Goal: Task Accomplishment & Management: Manage account settings

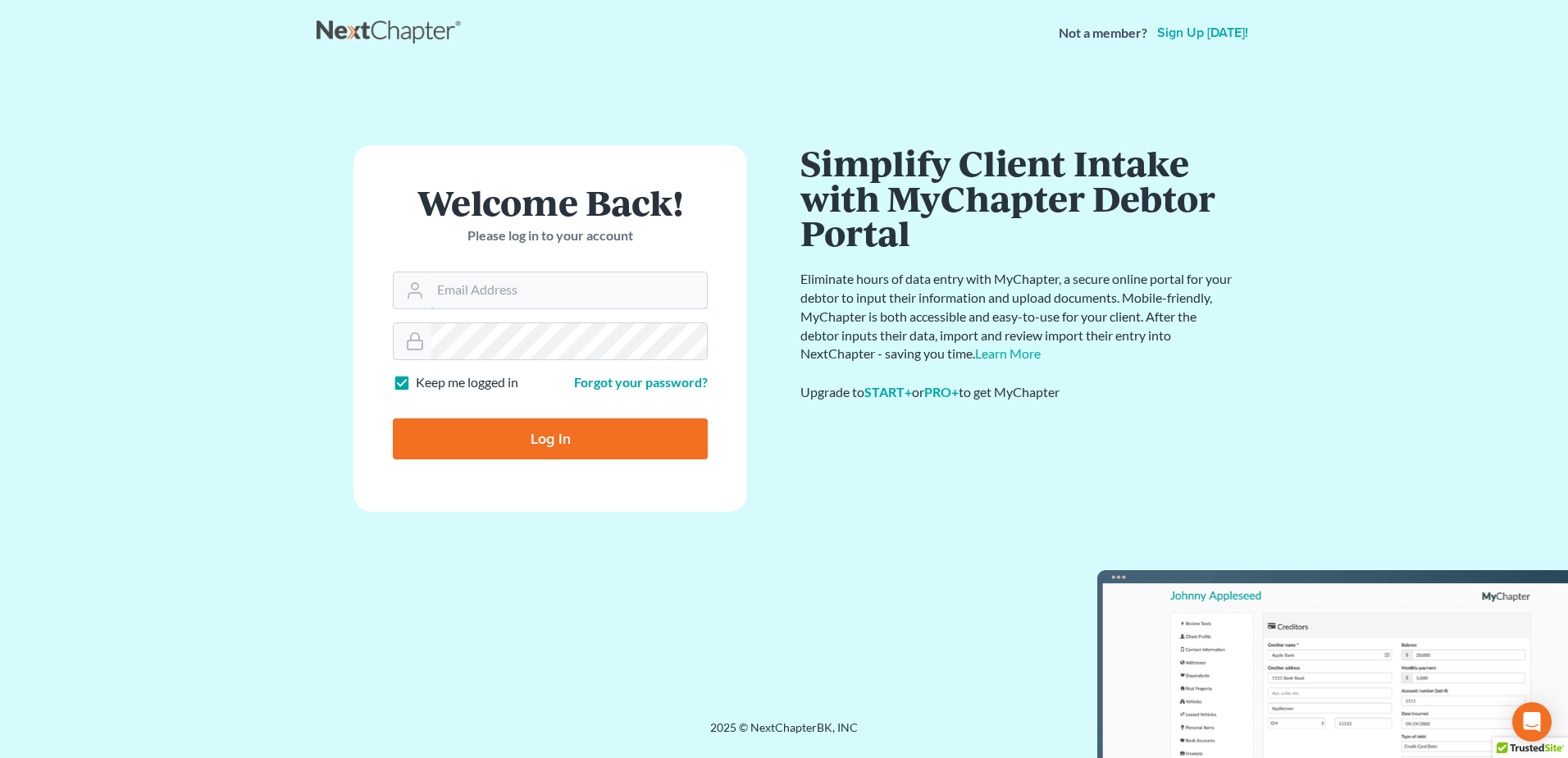
type input "[EMAIL_ADDRESS][DOMAIN_NAME]"
drag, startPoint x: 550, startPoint y: 440, endPoint x: 548, endPoint y: 427, distance: 13.2
click at [551, 437] on input "Log In" at bounding box center [551, 438] width 315 height 41
type input "Thinking..."
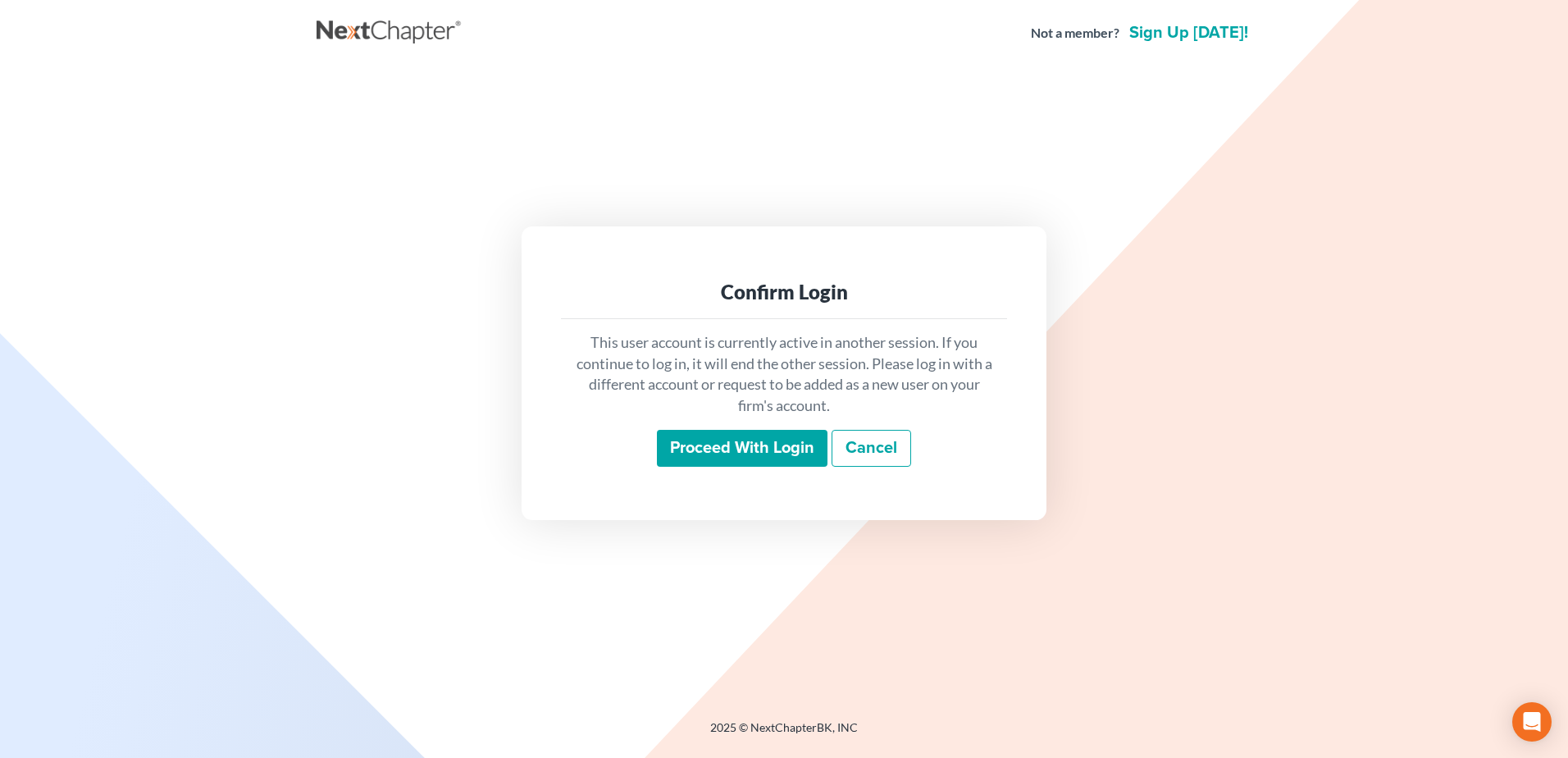
click at [792, 453] on input "Proceed with login" at bounding box center [742, 448] width 171 height 37
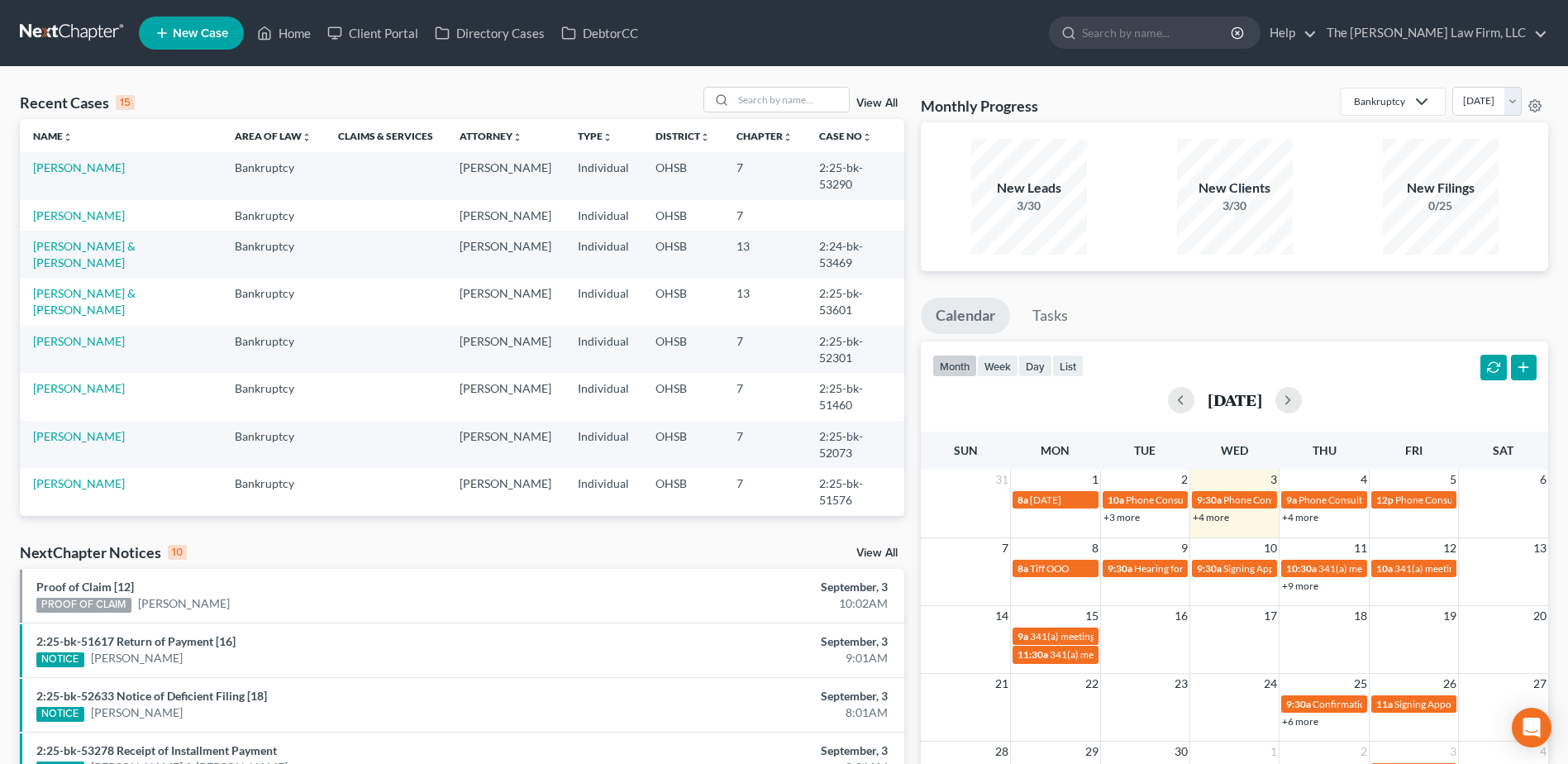
click at [880, 554] on link "View All" at bounding box center [876, 553] width 41 height 12
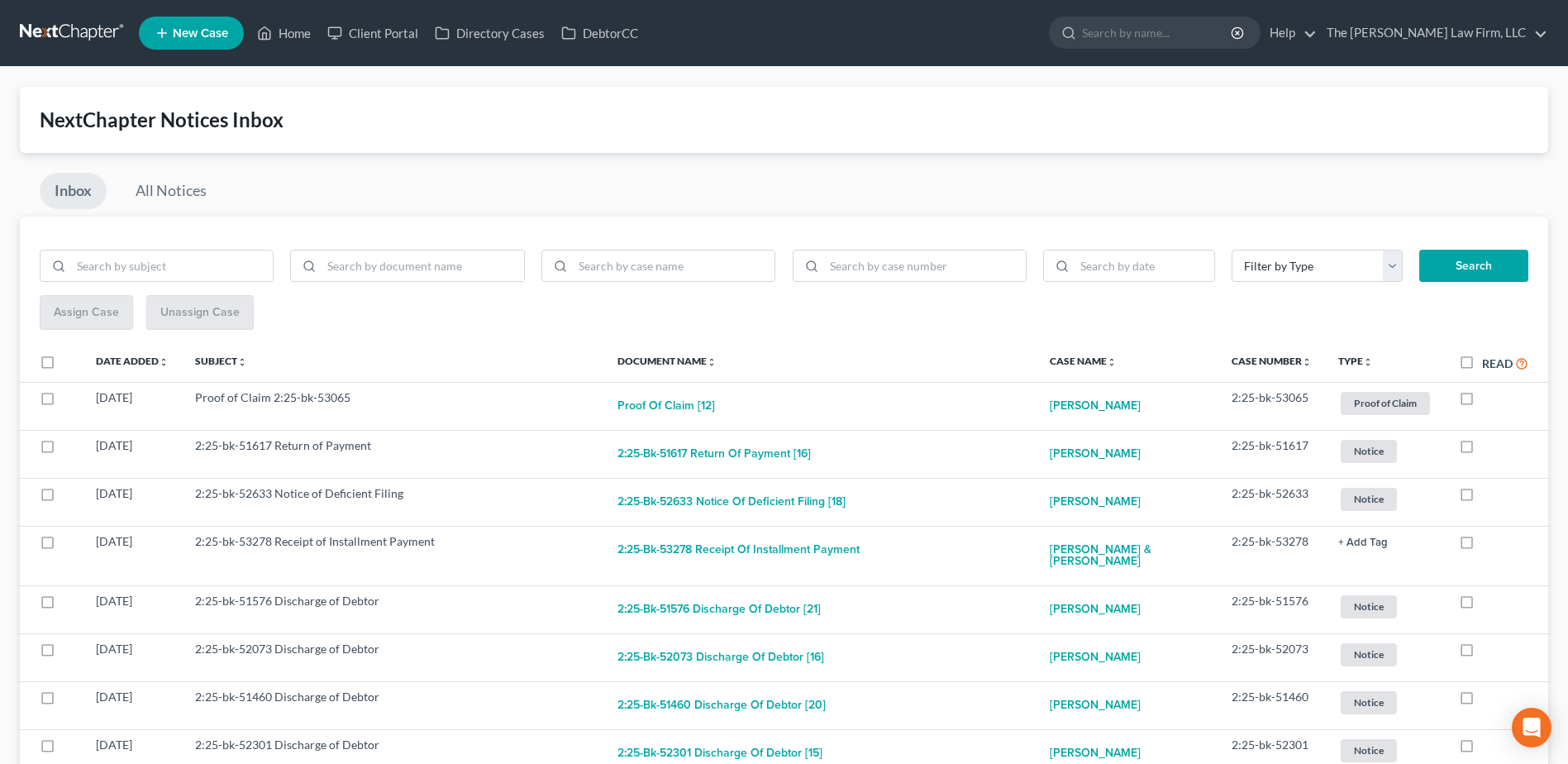
click at [1482, 364] on label "Read" at bounding box center [1504, 363] width 46 height 19
click at [1488, 364] on input "Read" at bounding box center [1493, 358] width 11 height 11
checkbox input "true"
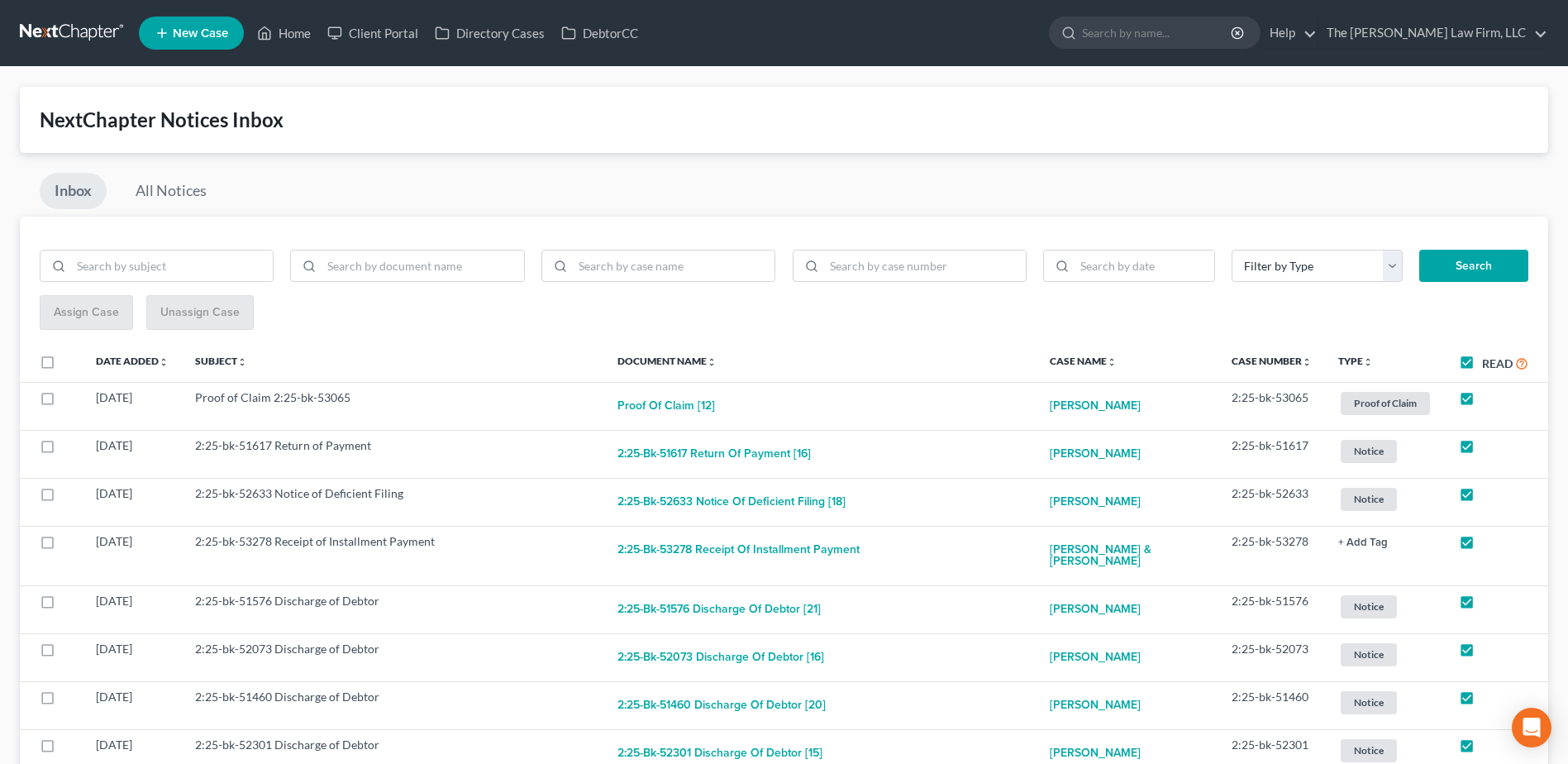
checkbox input "true"
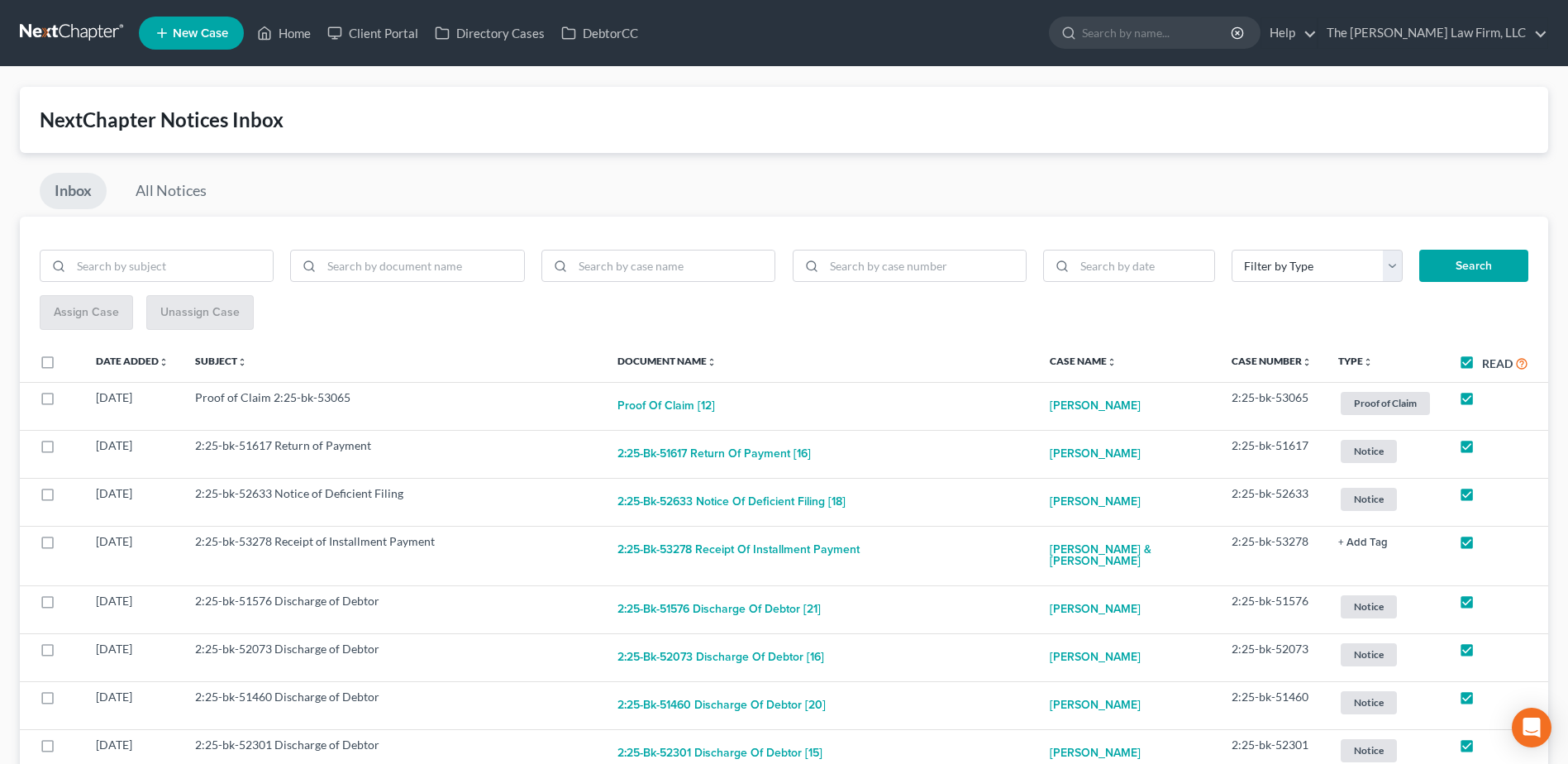
checkbox input "true"
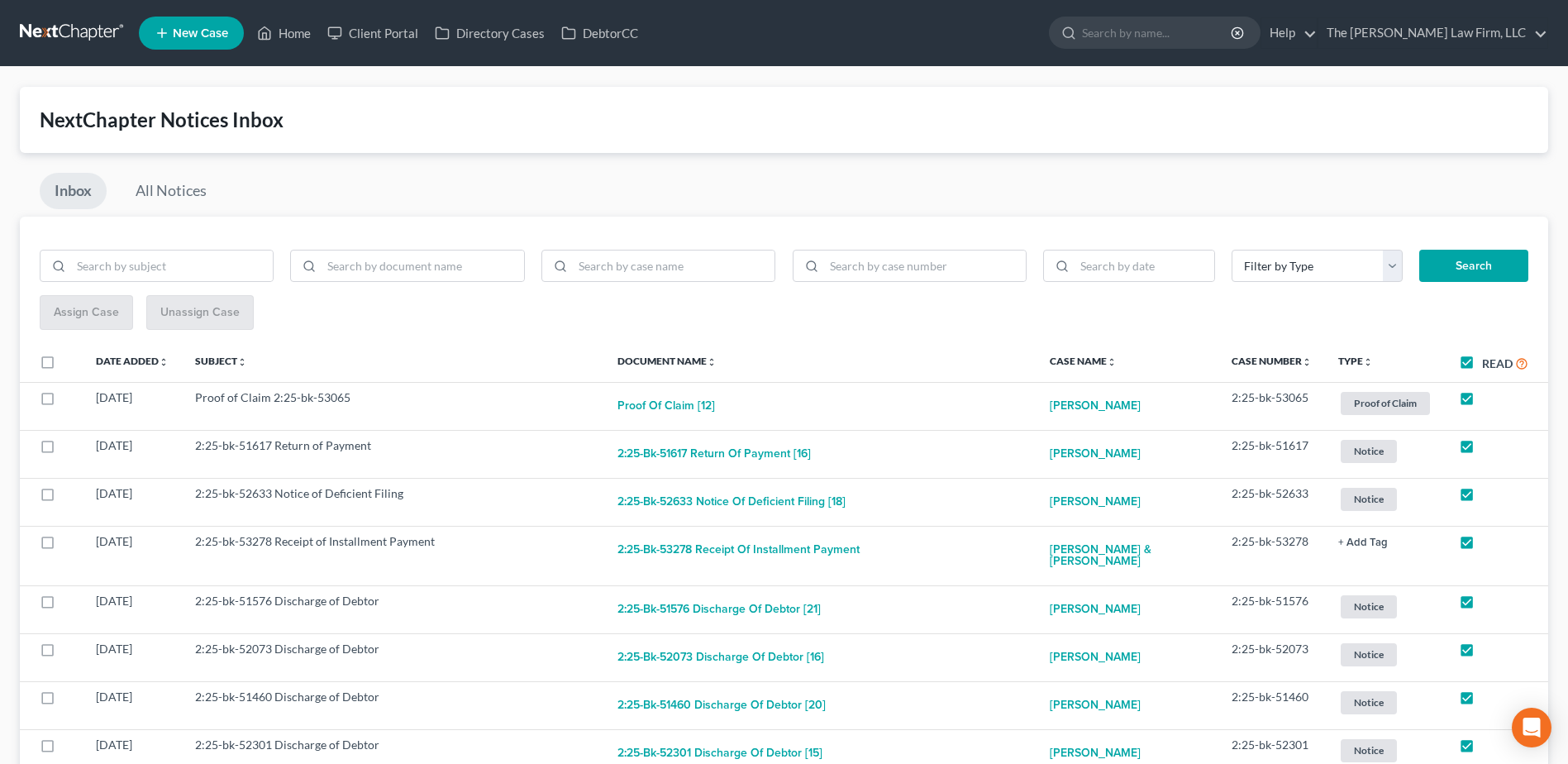
checkbox input "true"
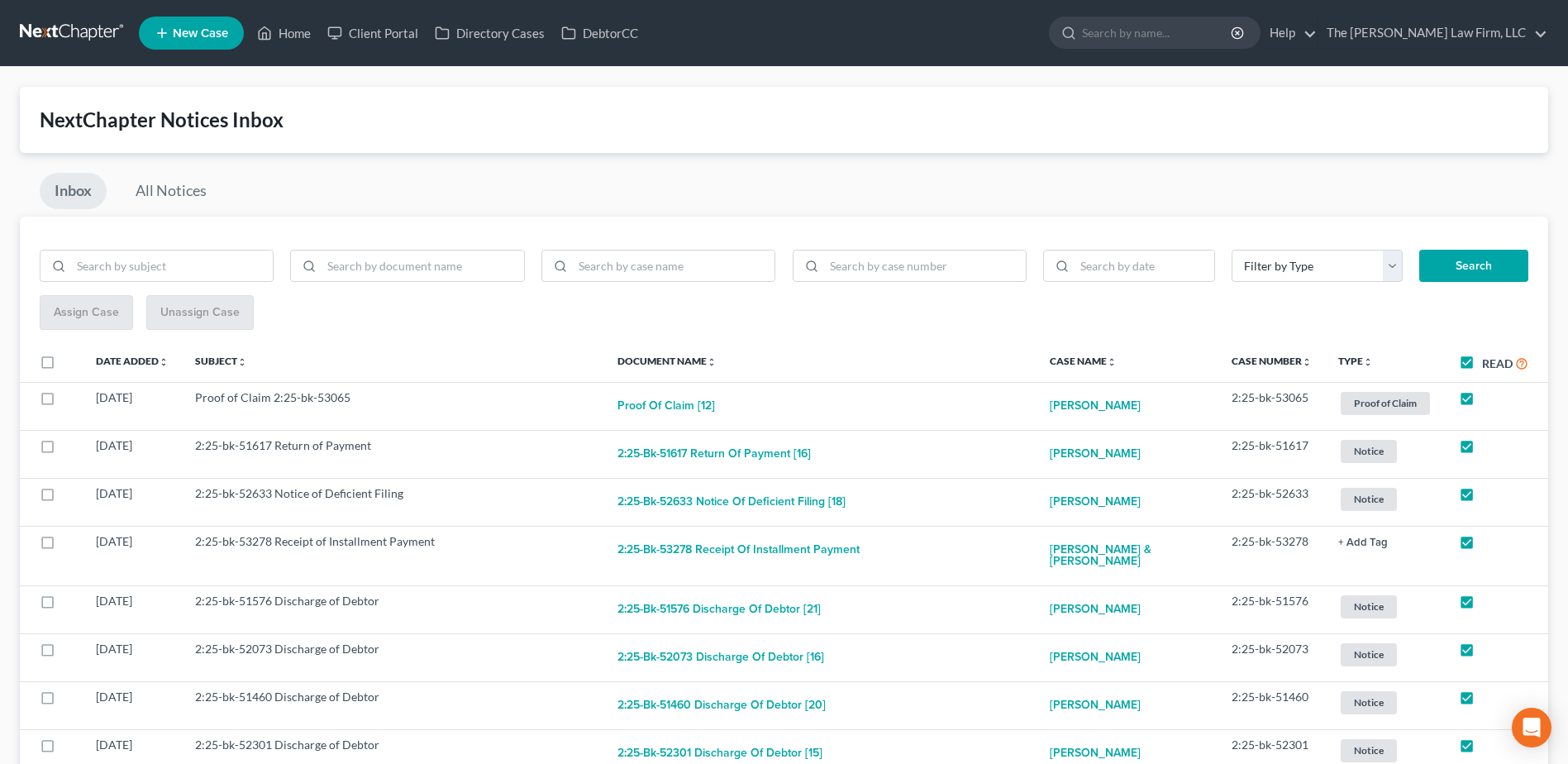
checkbox input "true"
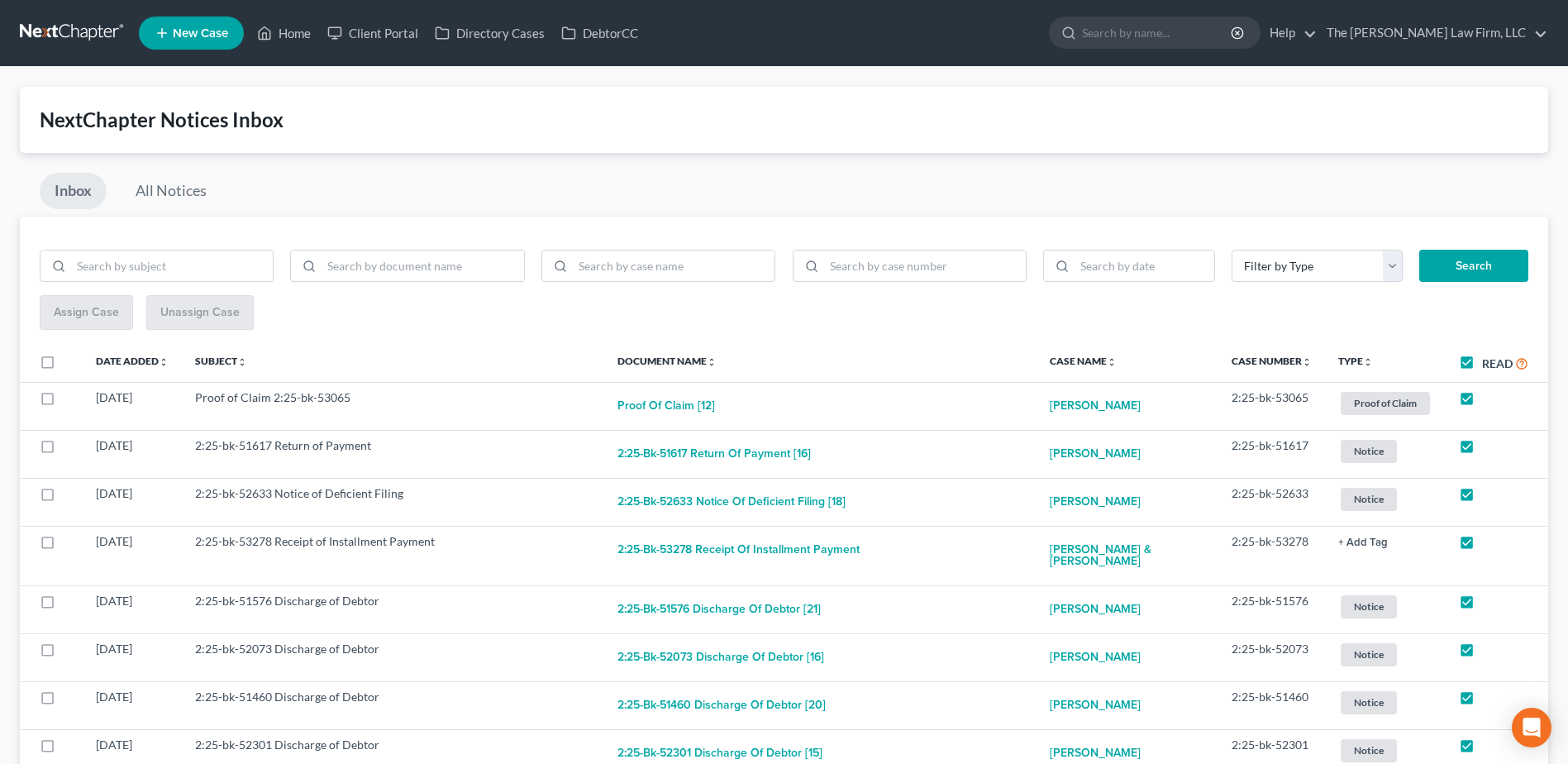
checkbox input "true"
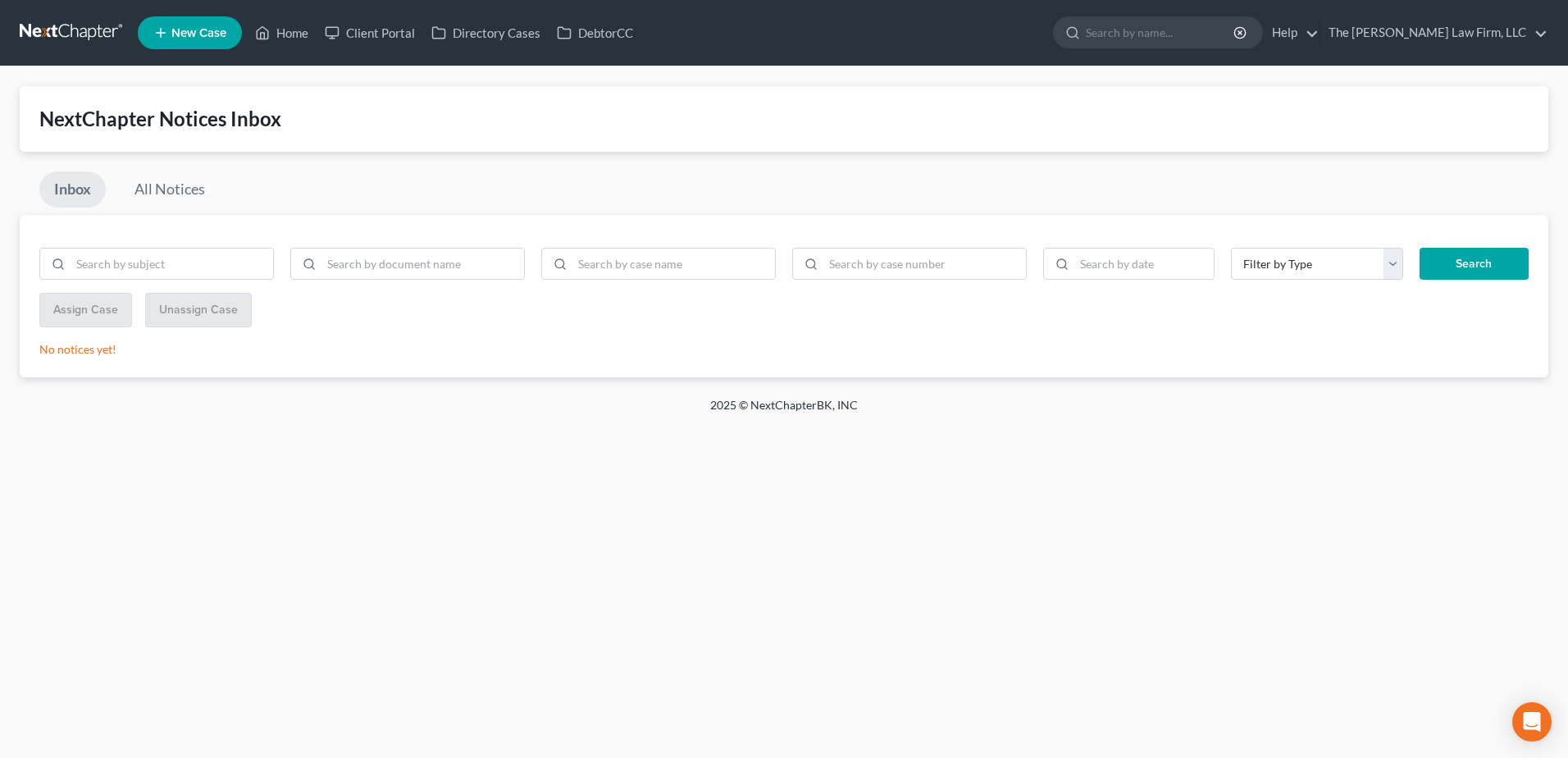
click at [54, 27] on link at bounding box center [72, 32] width 105 height 29
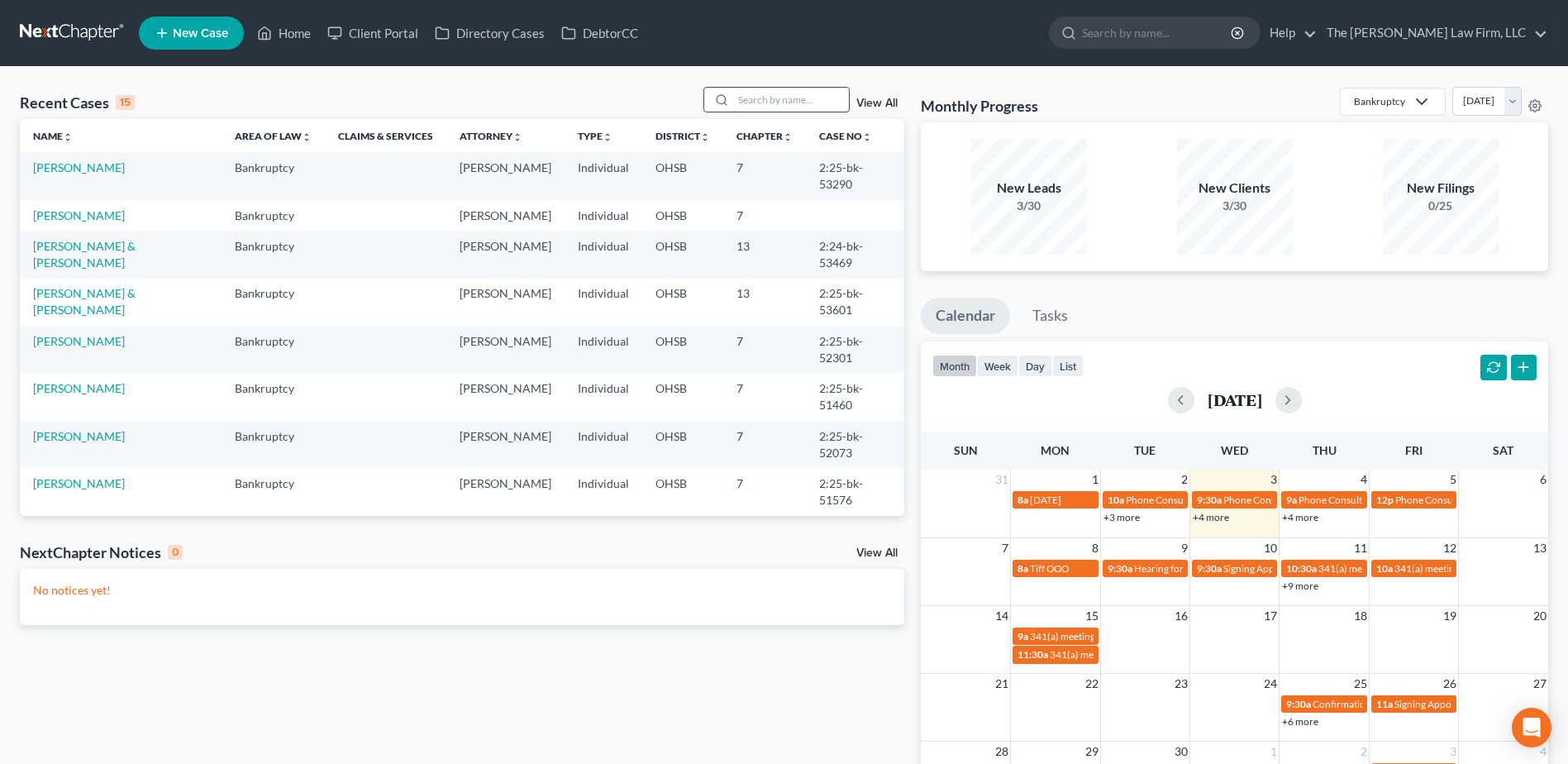
click at [760, 105] on input "search" at bounding box center [791, 99] width 116 height 24
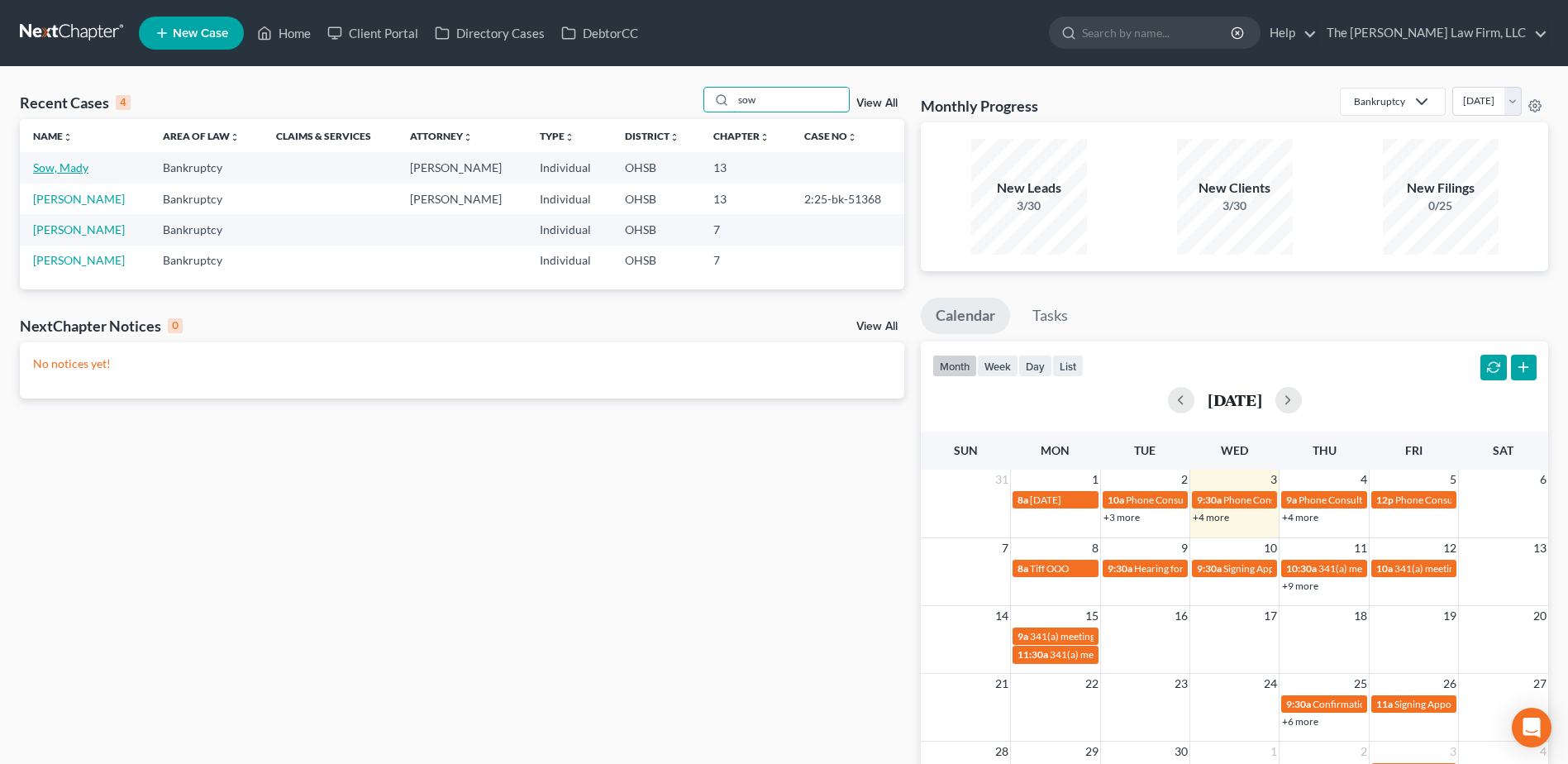
type input "sow"
click at [72, 170] on link "Sow, Mady" at bounding box center [60, 167] width 55 height 14
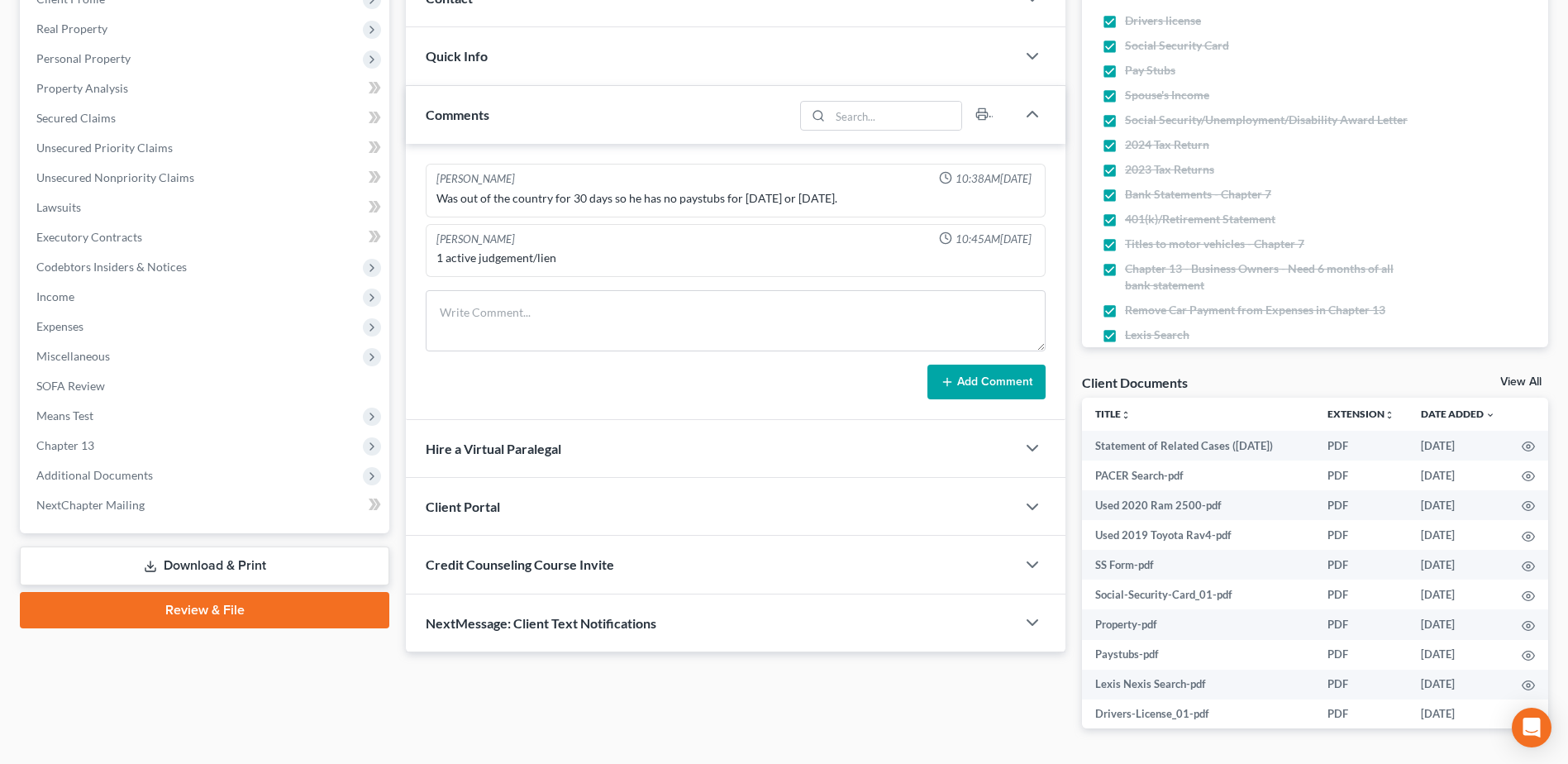
scroll to position [248, 0]
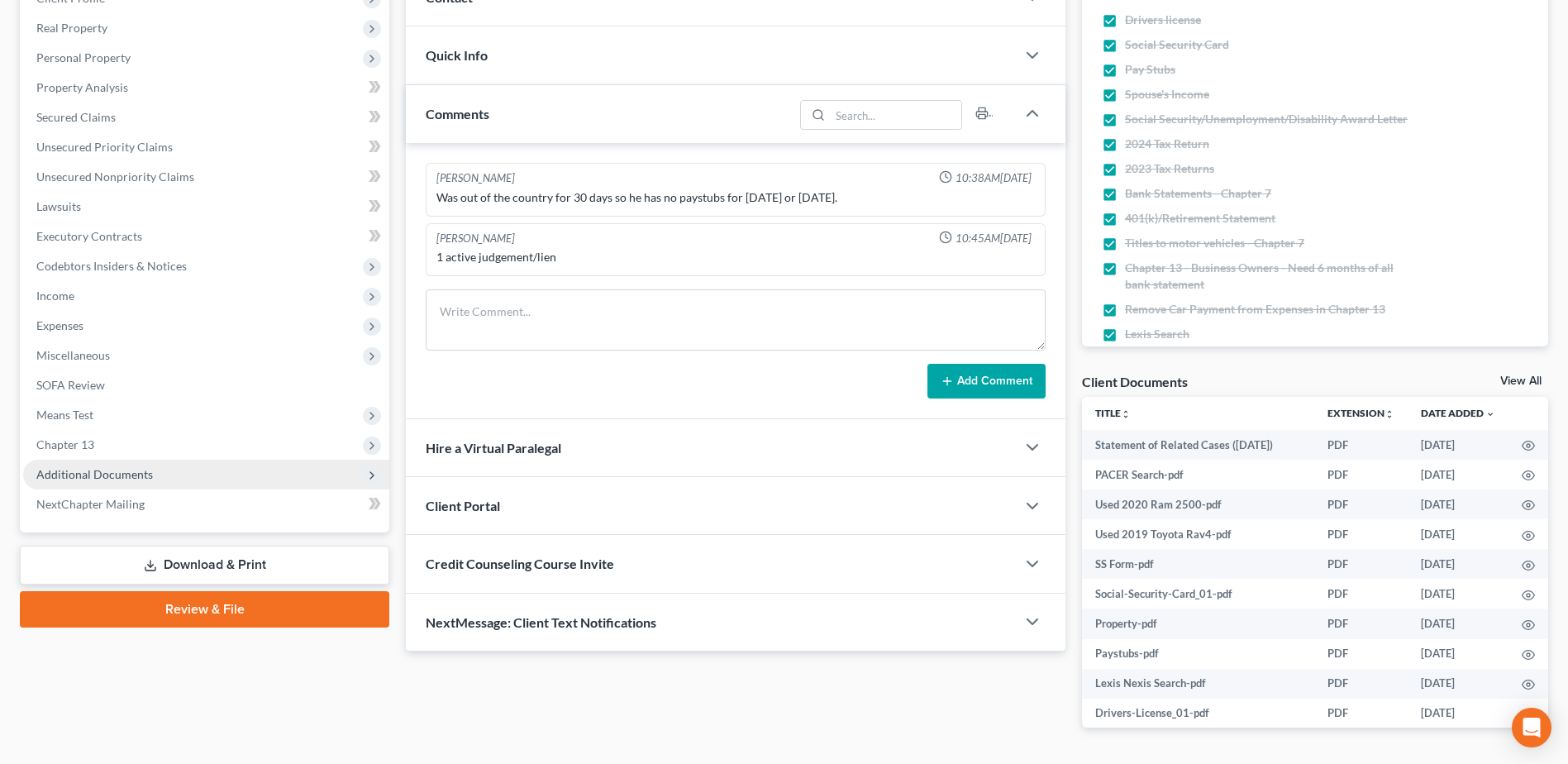
click at [110, 479] on span "Additional Documents" at bounding box center [94, 474] width 117 height 14
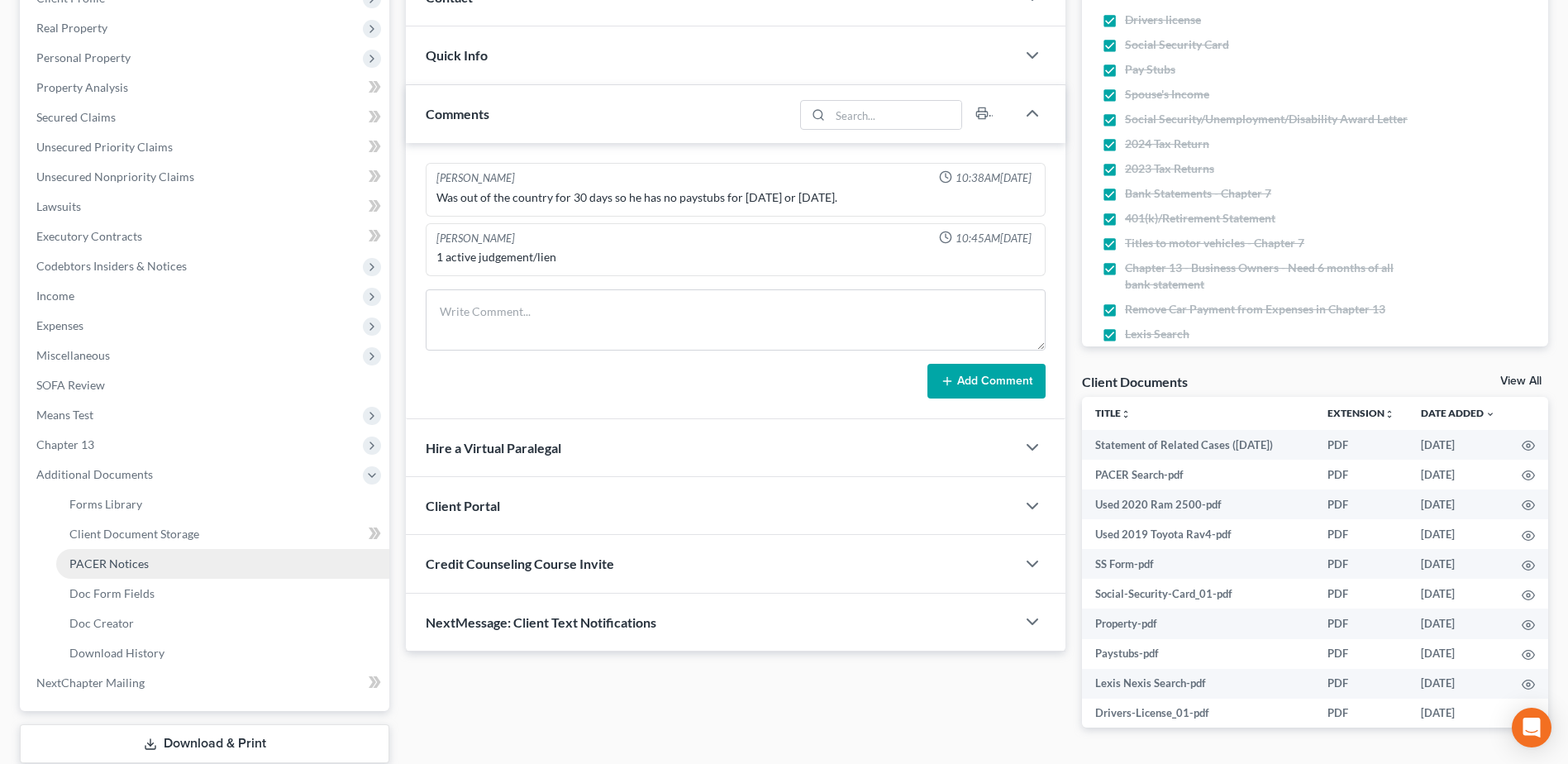
click at [119, 573] on link "PACER Notices" at bounding box center [222, 563] width 333 height 29
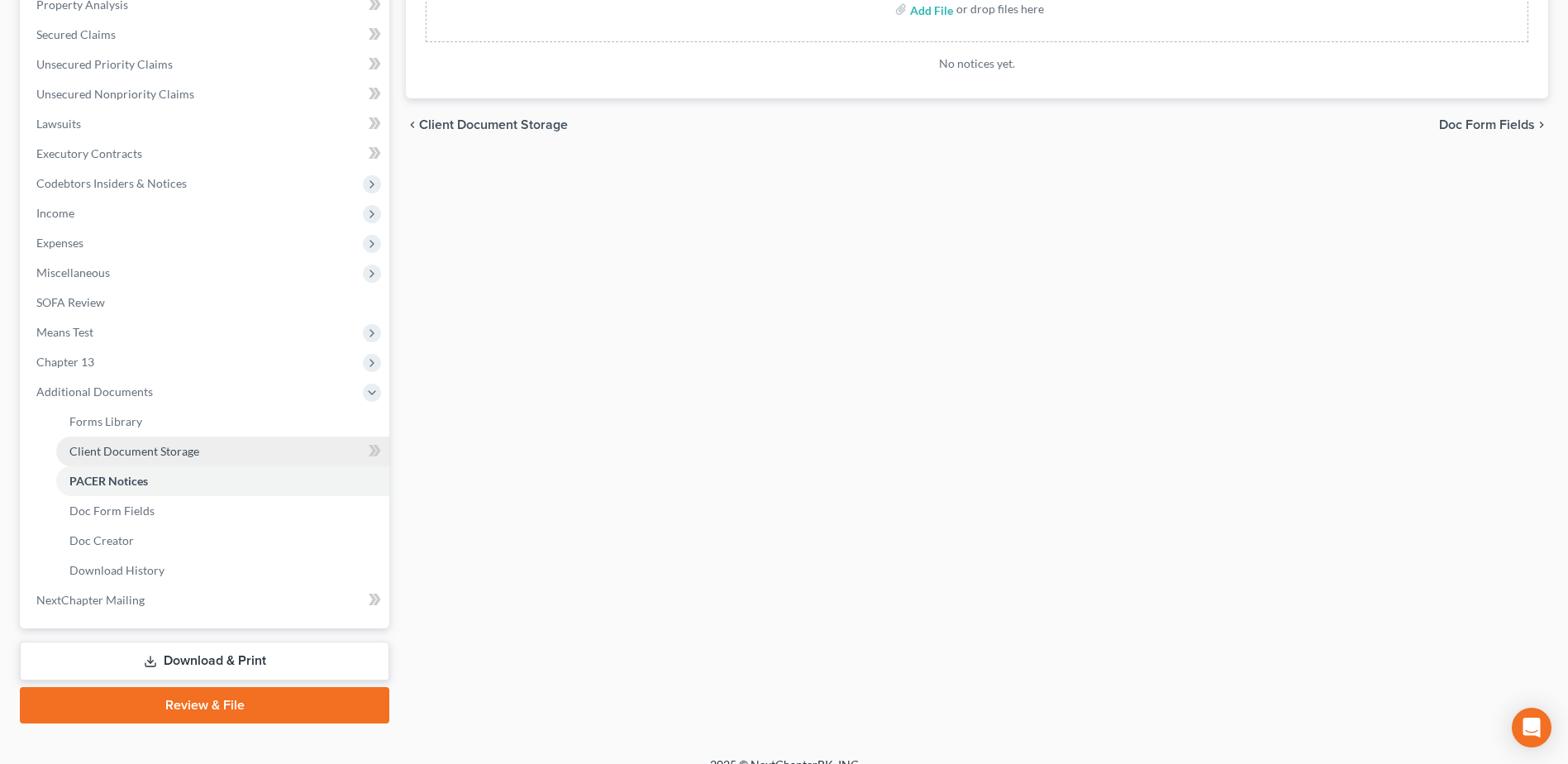
click at [147, 454] on span "Client Document Storage" at bounding box center [134, 451] width 130 height 14
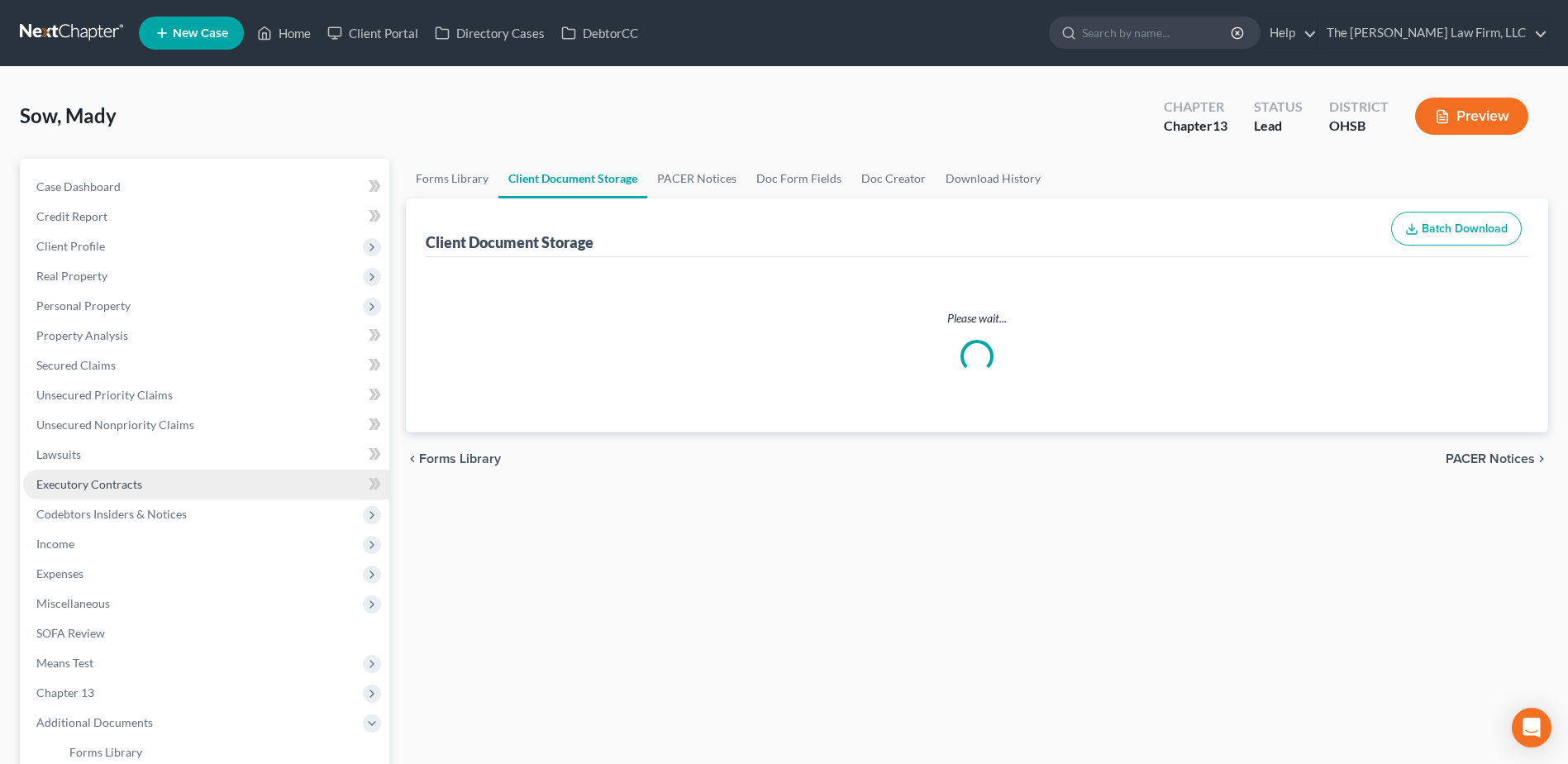
select select "7"
select select "61"
select select "52"
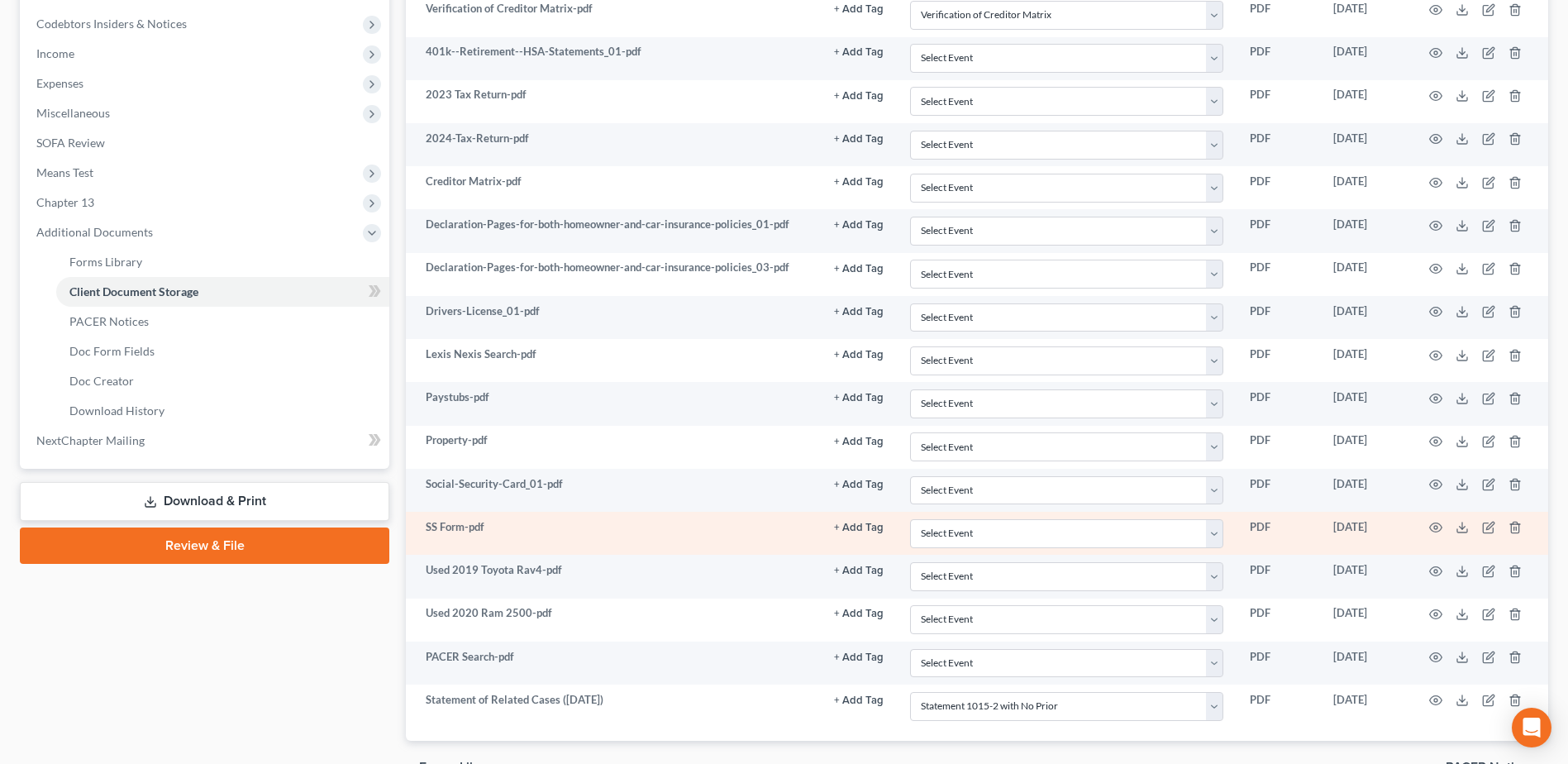
scroll to position [496, 0]
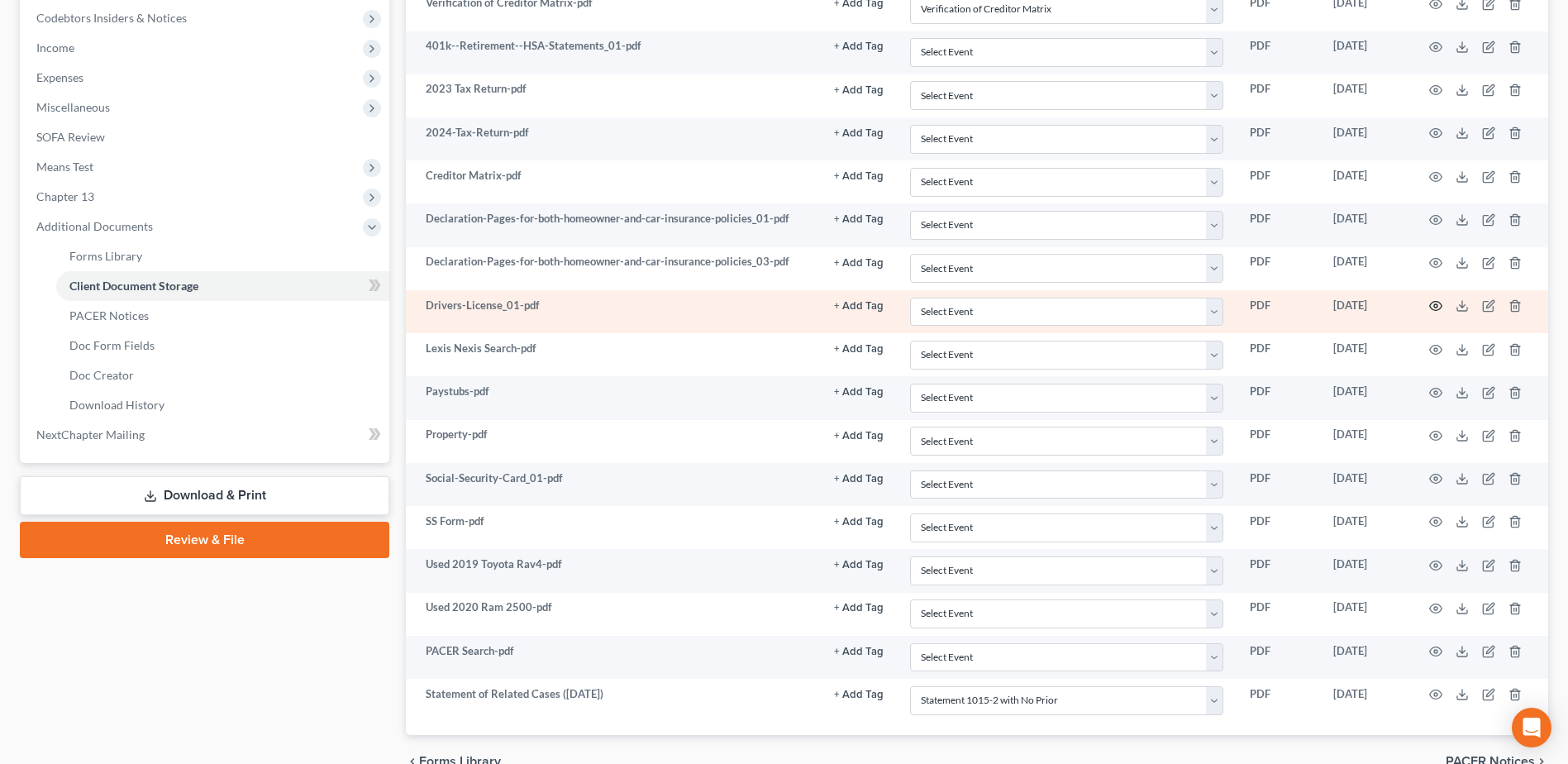
click at [1435, 308] on icon "button" at bounding box center [1435, 306] width 13 height 13
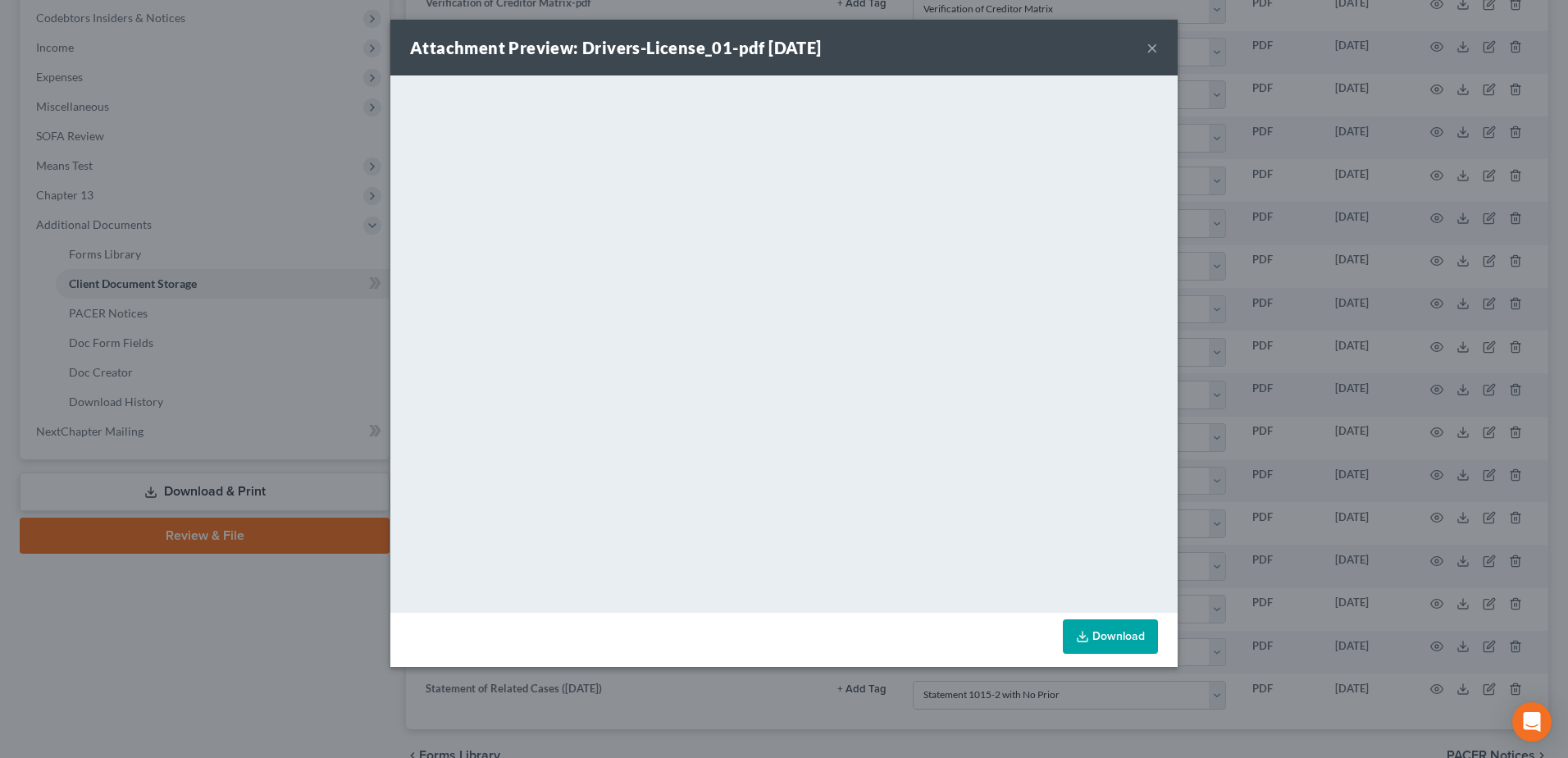
click at [1153, 40] on button "×" at bounding box center [1152, 47] width 12 height 20
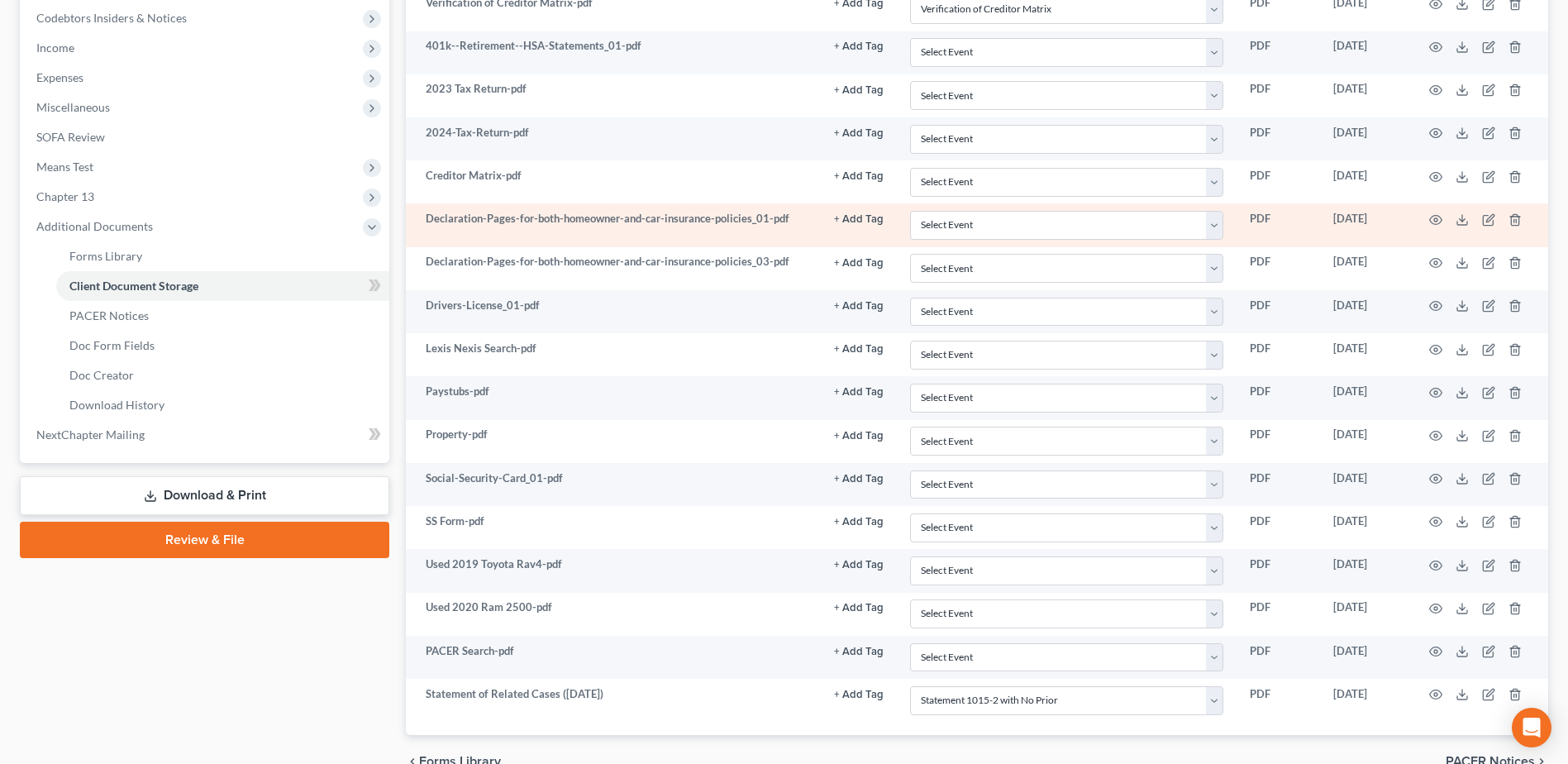
scroll to position [0, 0]
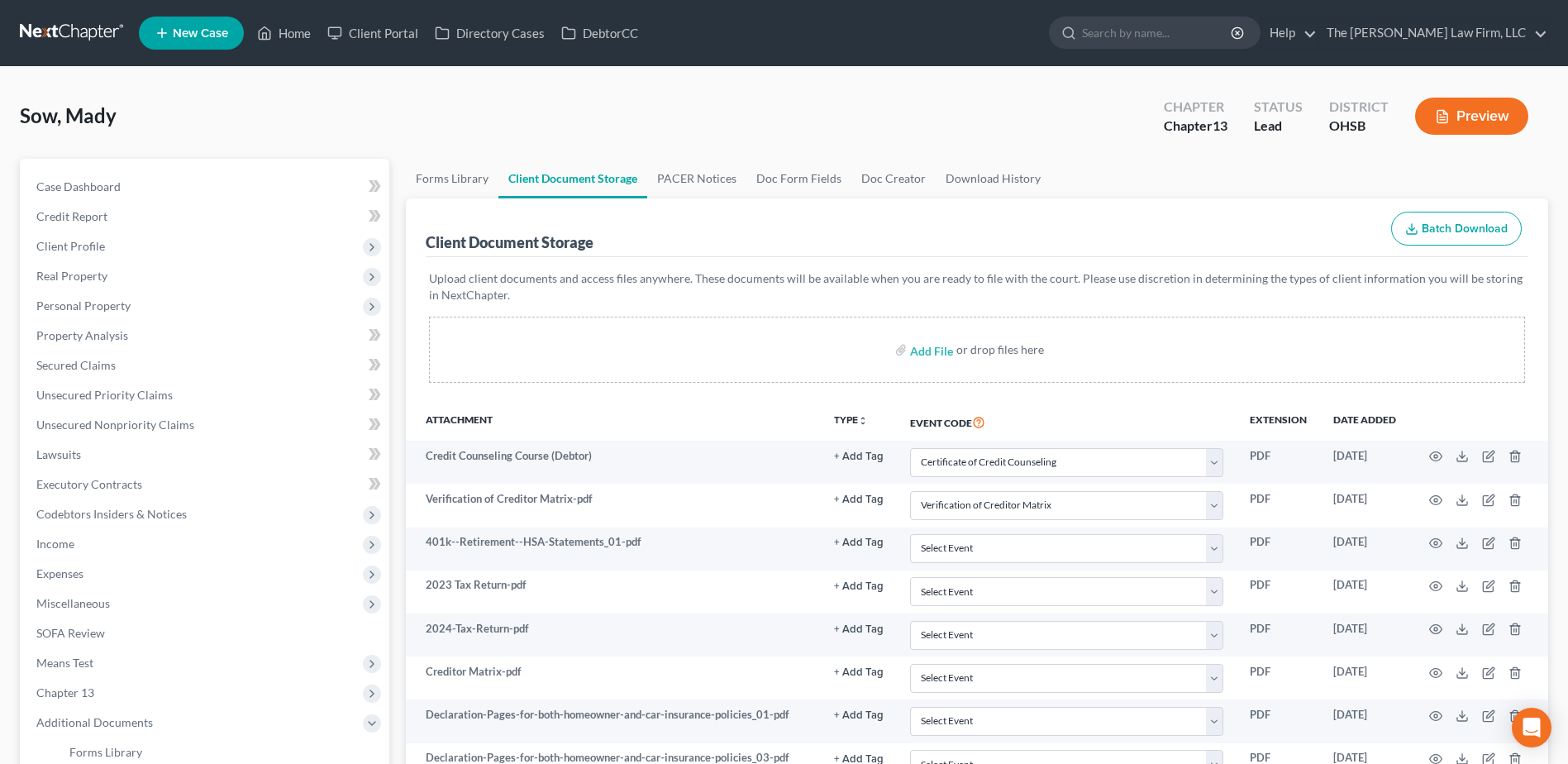
click at [55, 31] on link at bounding box center [73, 33] width 106 height 29
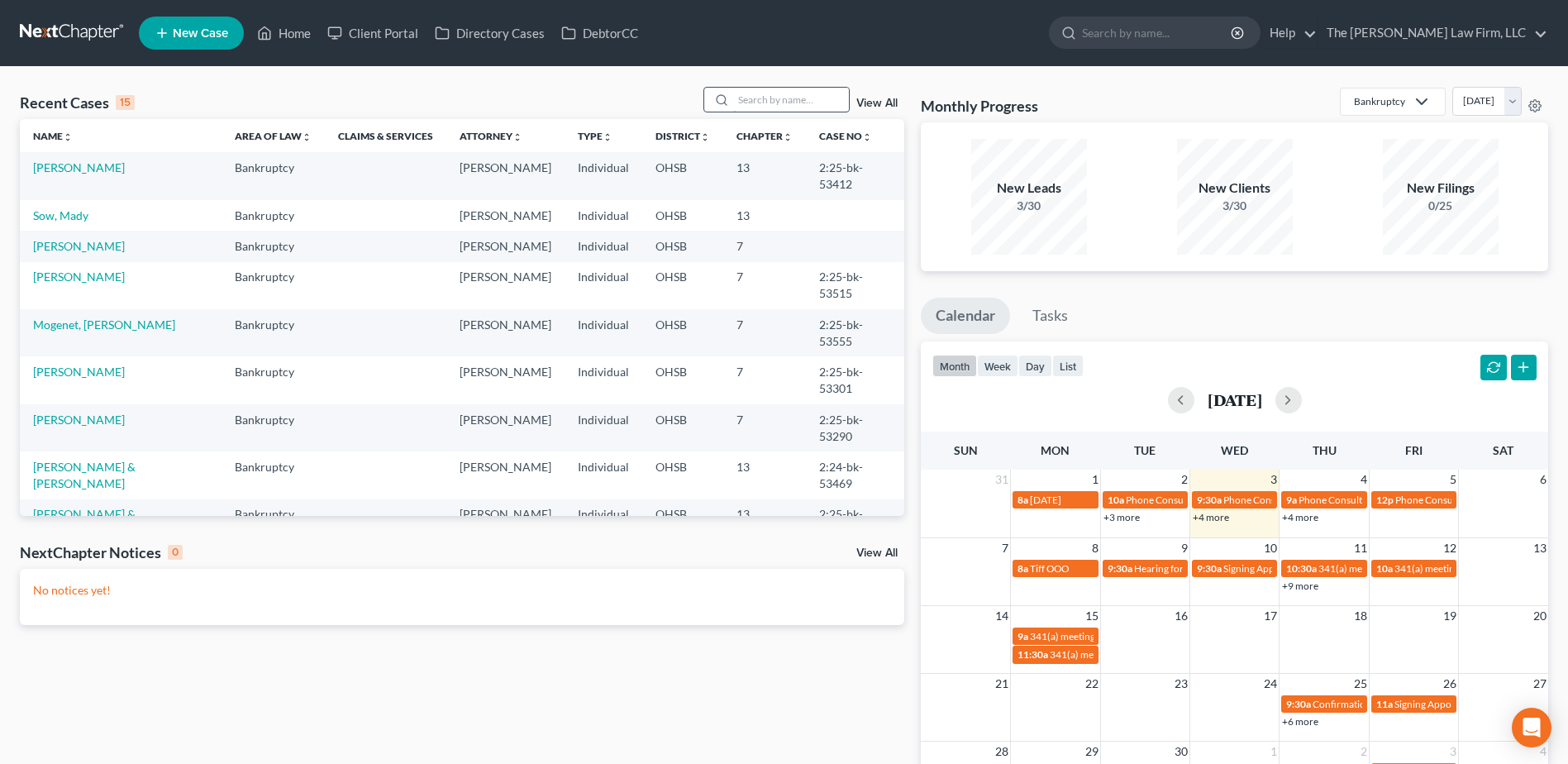
click at [802, 95] on input "search" at bounding box center [791, 99] width 116 height 24
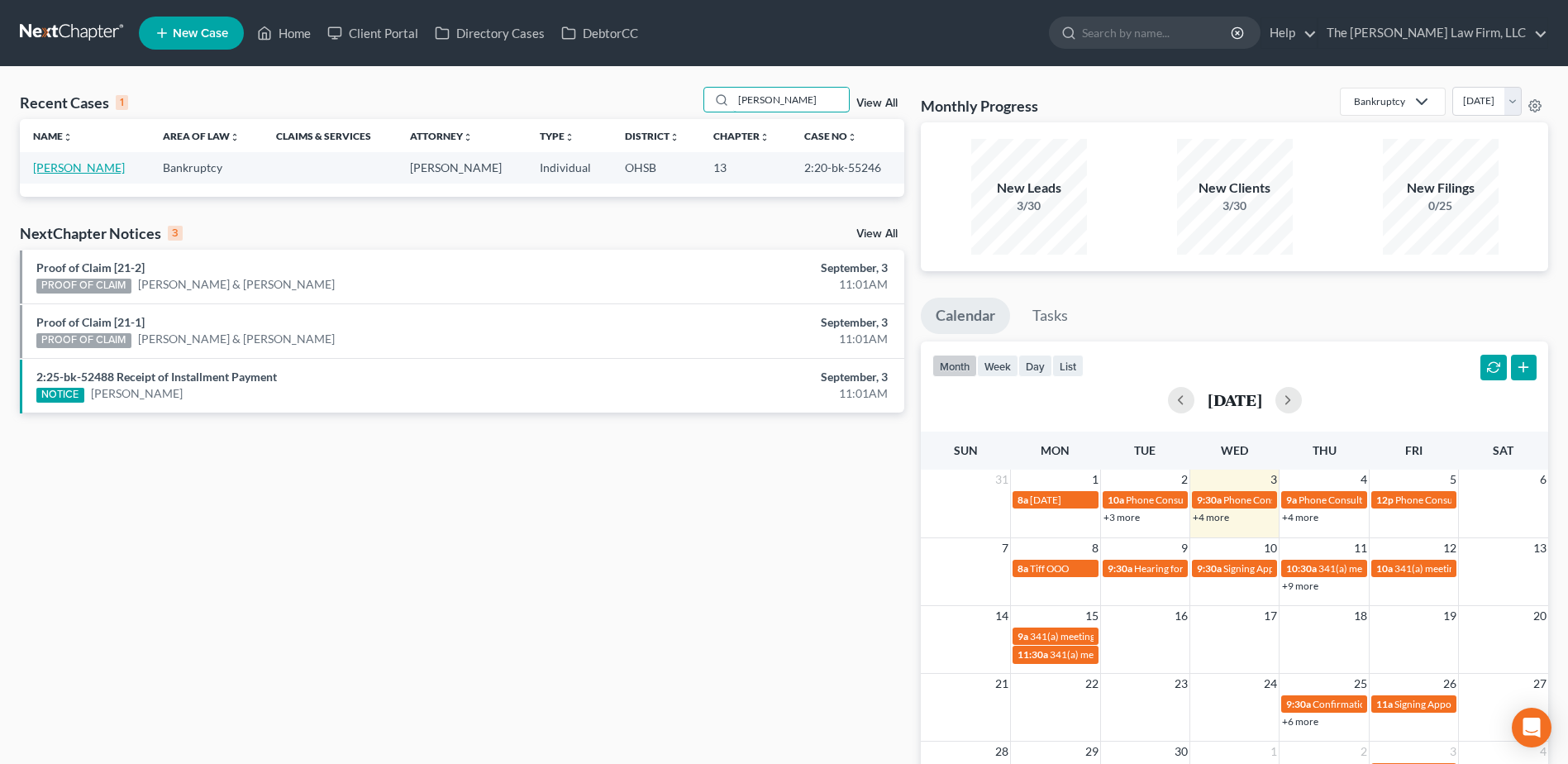
type input "conely"
click at [79, 161] on link "[PERSON_NAME]" at bounding box center [78, 167] width 91 height 14
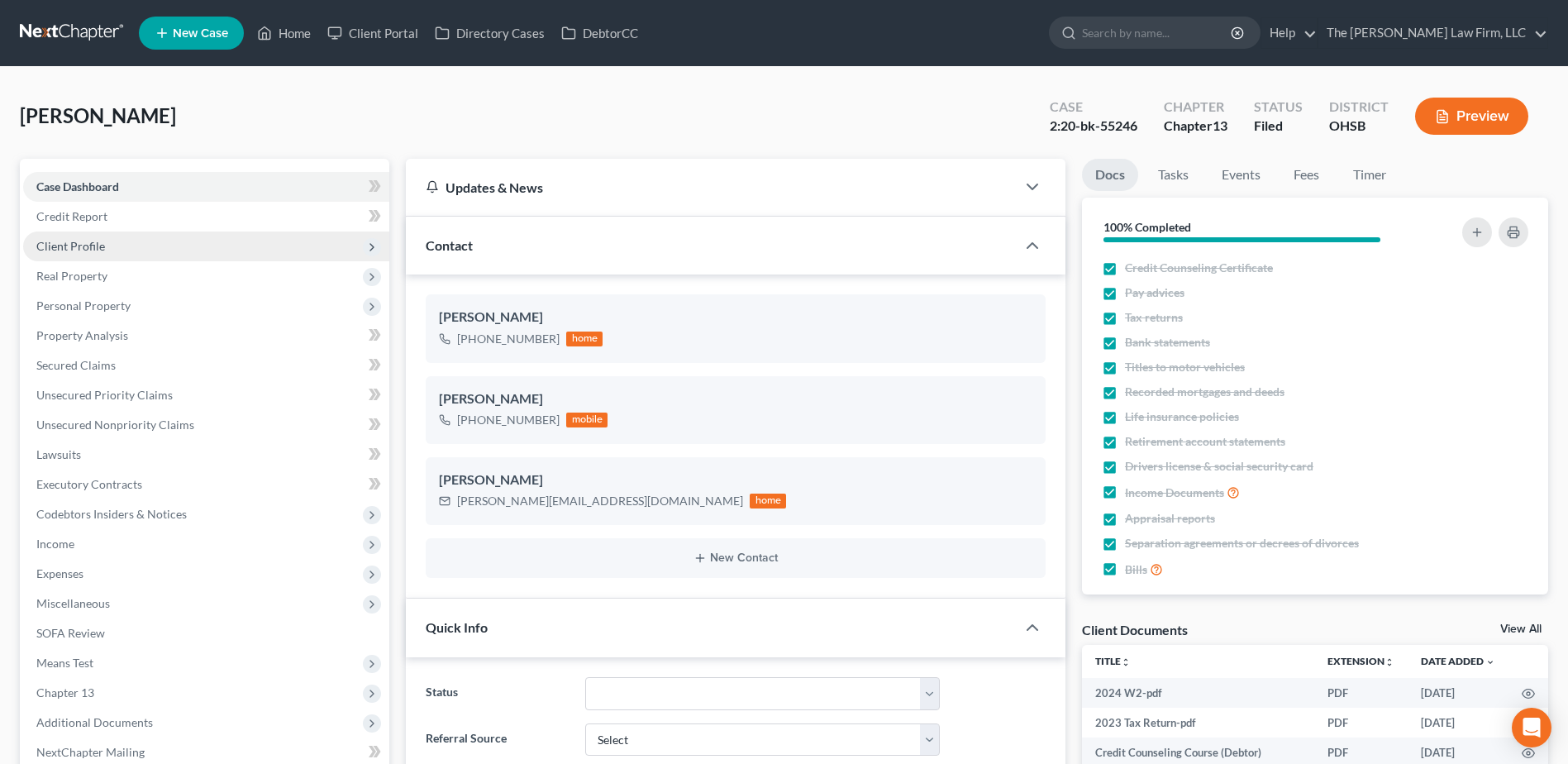
click at [89, 251] on span "Client Profile" at bounding box center [71, 246] width 69 height 14
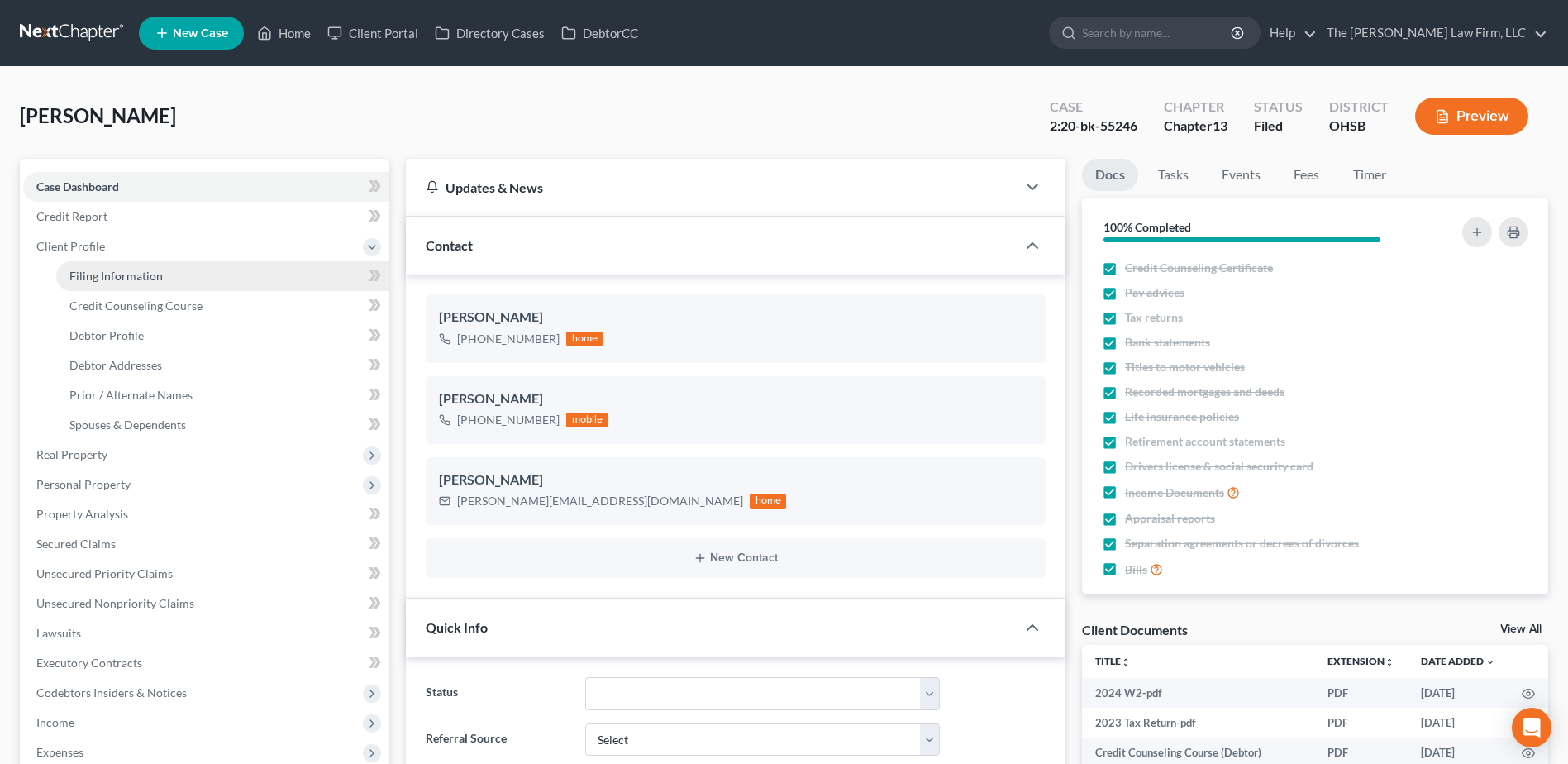
click at [95, 269] on span "Filing Information" at bounding box center [116, 275] width 93 height 14
select select "1"
select select "0"
select select "3"
select select "36"
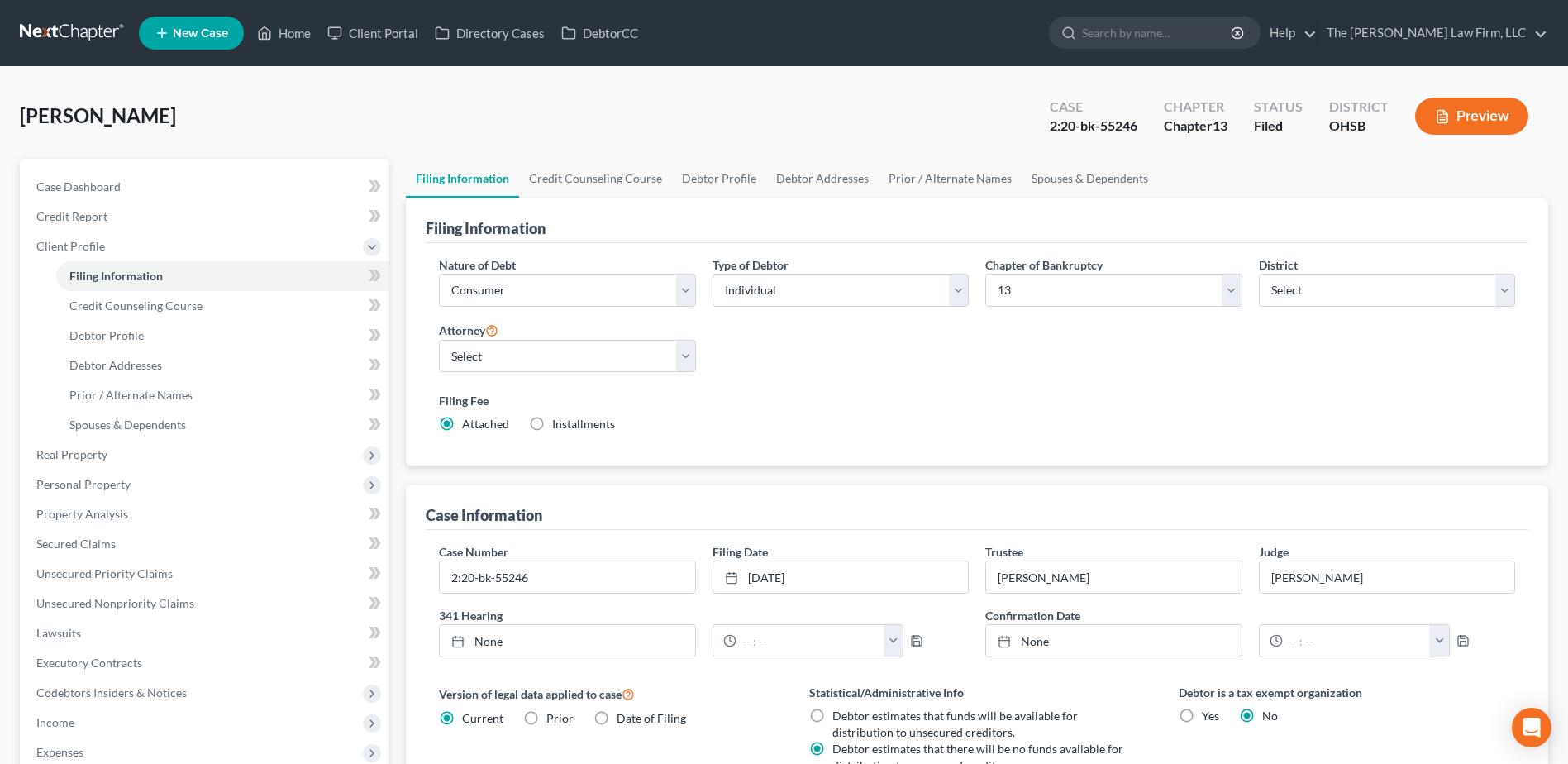
click at [93, 24] on link at bounding box center [73, 33] width 106 height 29
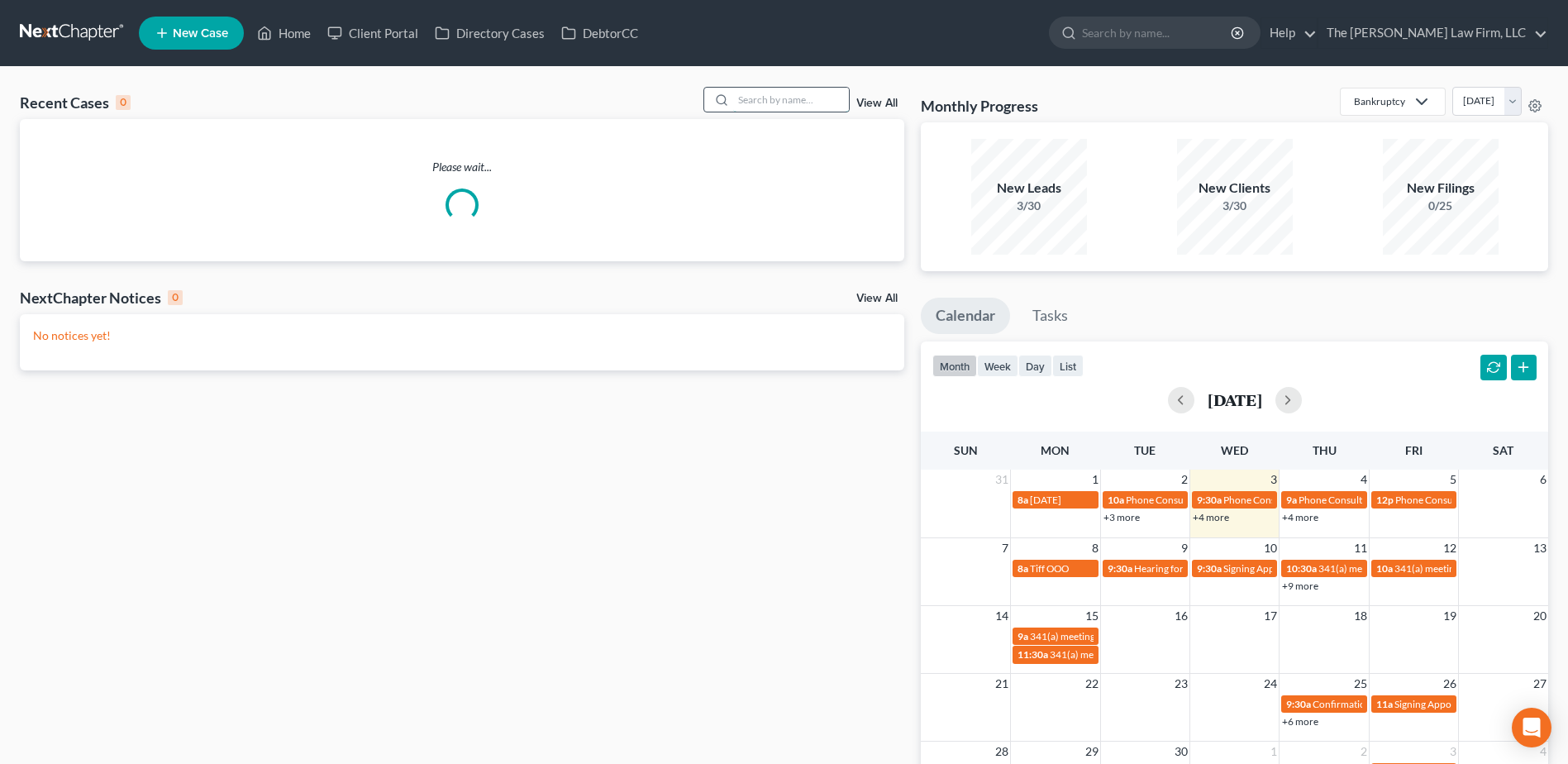
click at [825, 89] on input "search" at bounding box center [791, 99] width 116 height 24
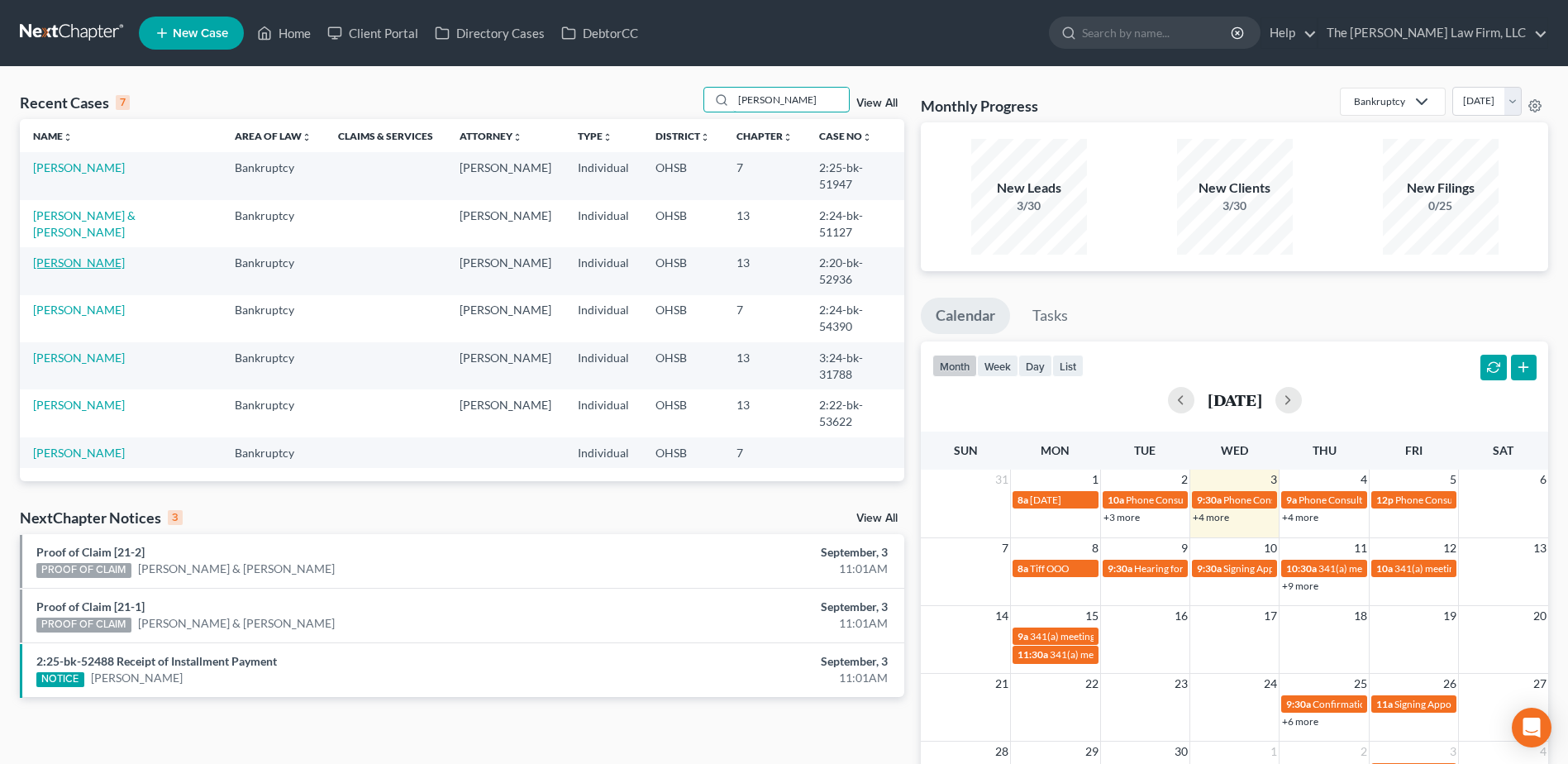
type input "[PERSON_NAME]"
click at [59, 255] on link "[PERSON_NAME]" at bounding box center [78, 262] width 91 height 14
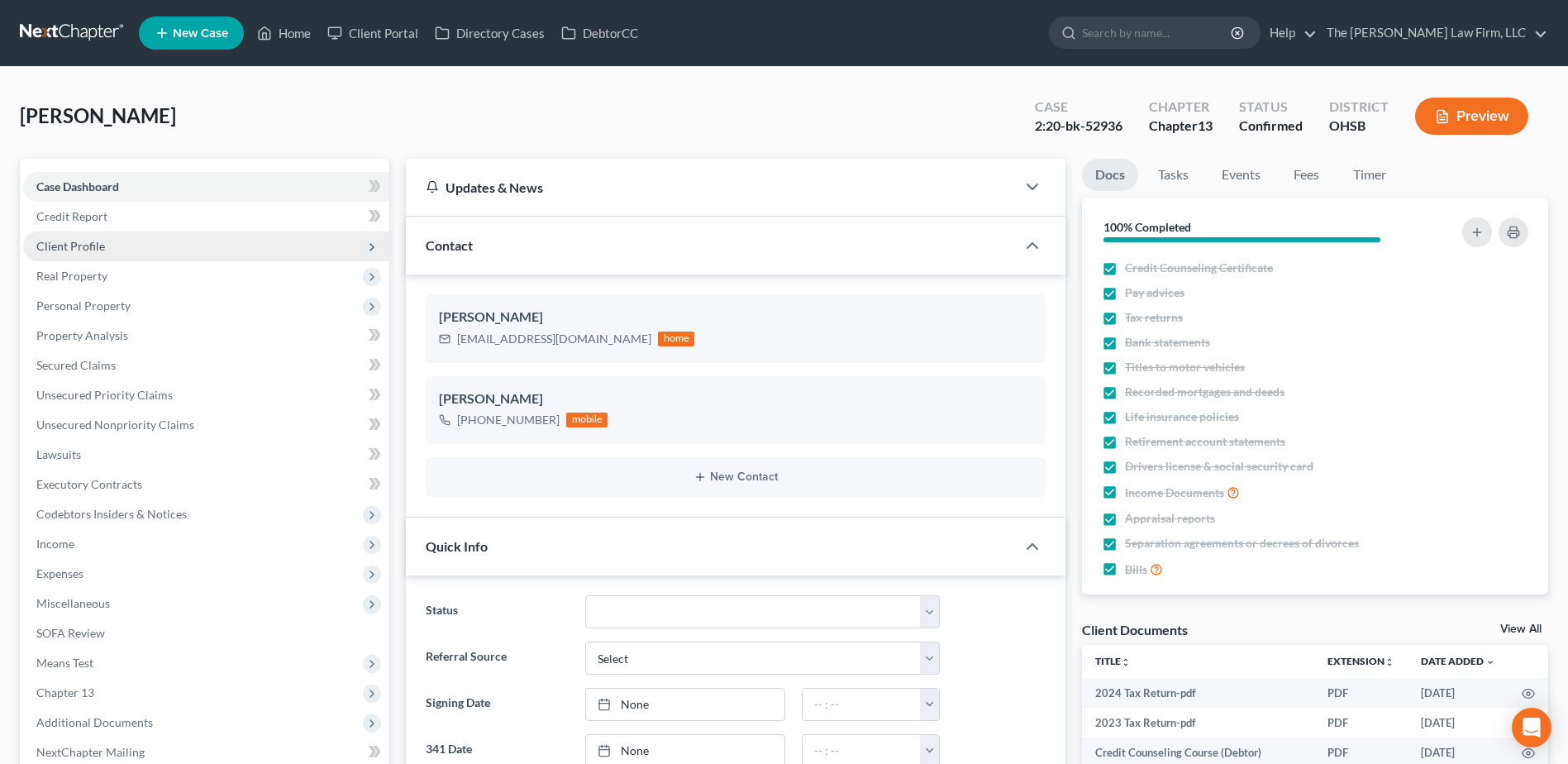
click at [73, 247] on span "Client Profile" at bounding box center [71, 246] width 69 height 14
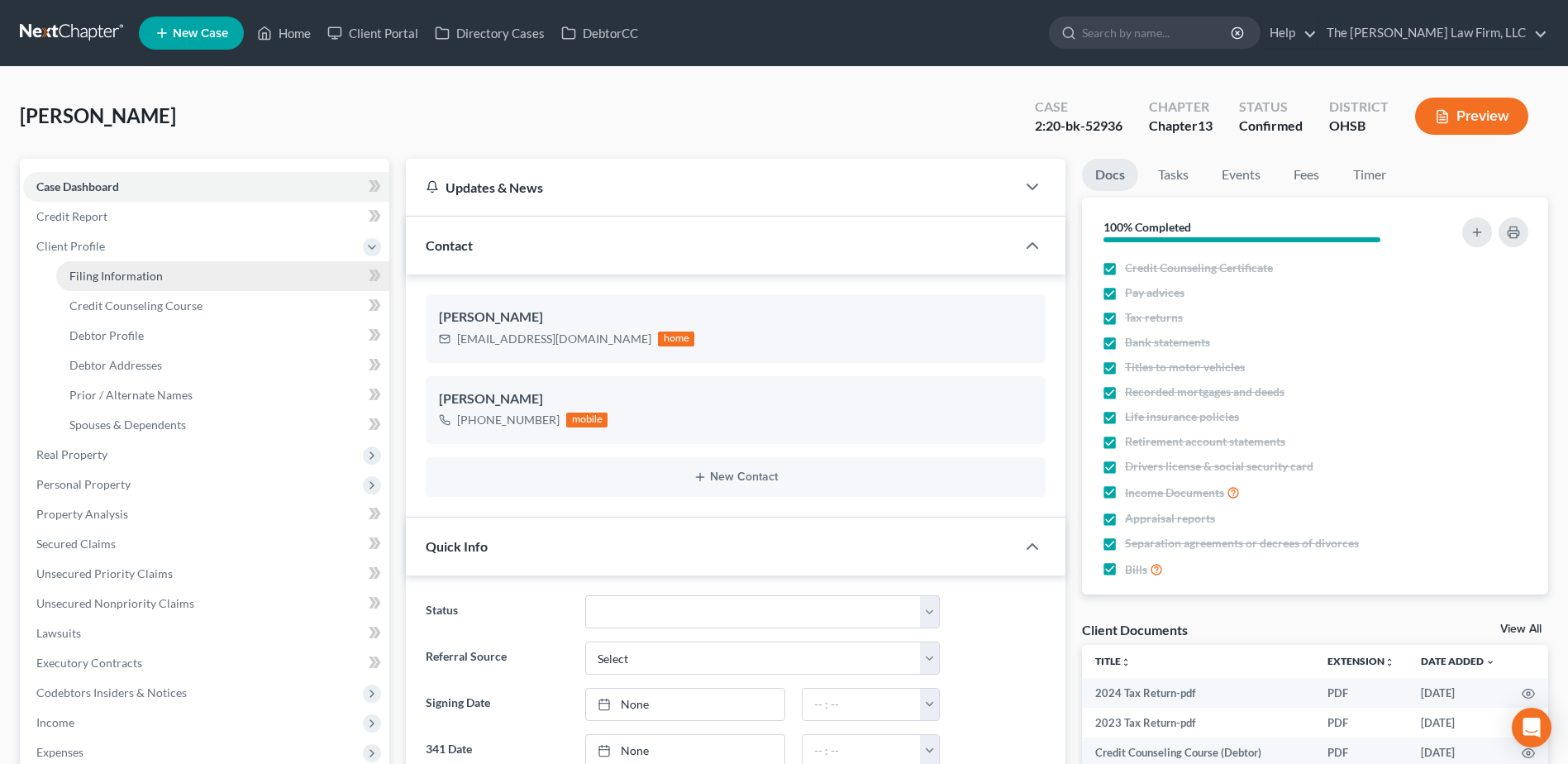
click at [81, 271] on span "Filing Information" at bounding box center [116, 275] width 93 height 14
select select "1"
select select "0"
select select "3"
select select "36"
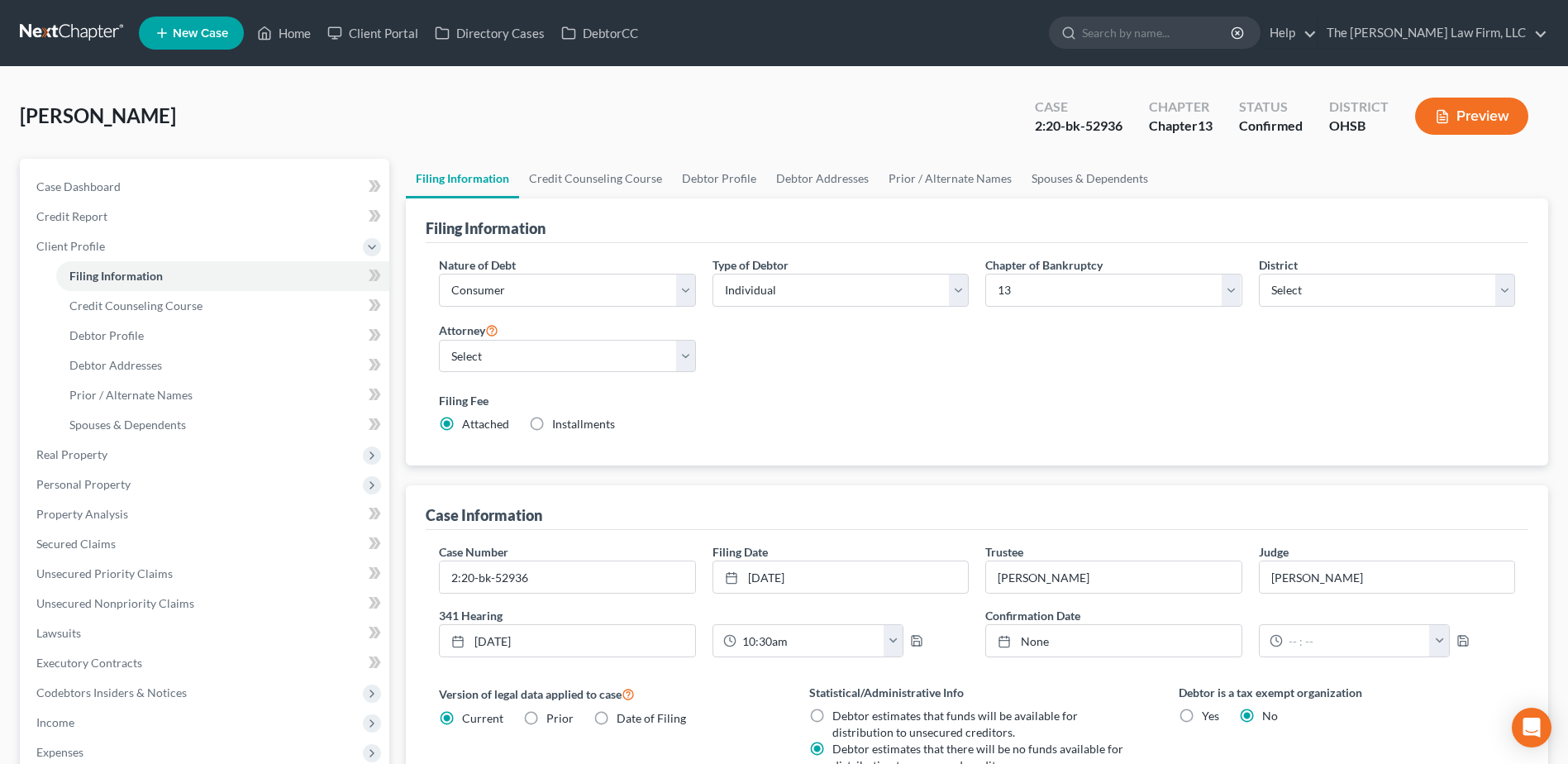
click at [49, 30] on link at bounding box center [73, 33] width 106 height 29
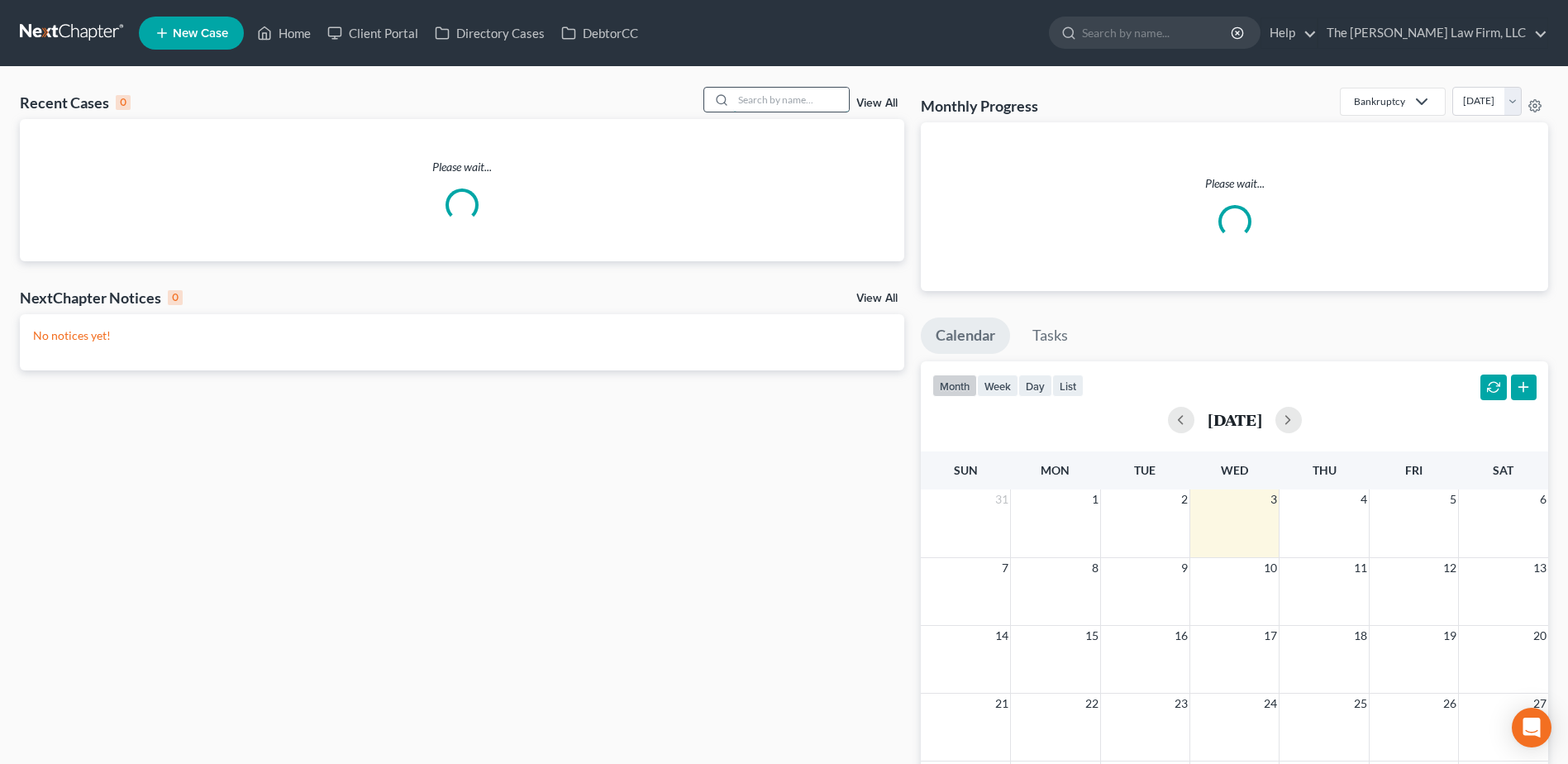
click at [784, 98] on input "search" at bounding box center [791, 99] width 116 height 24
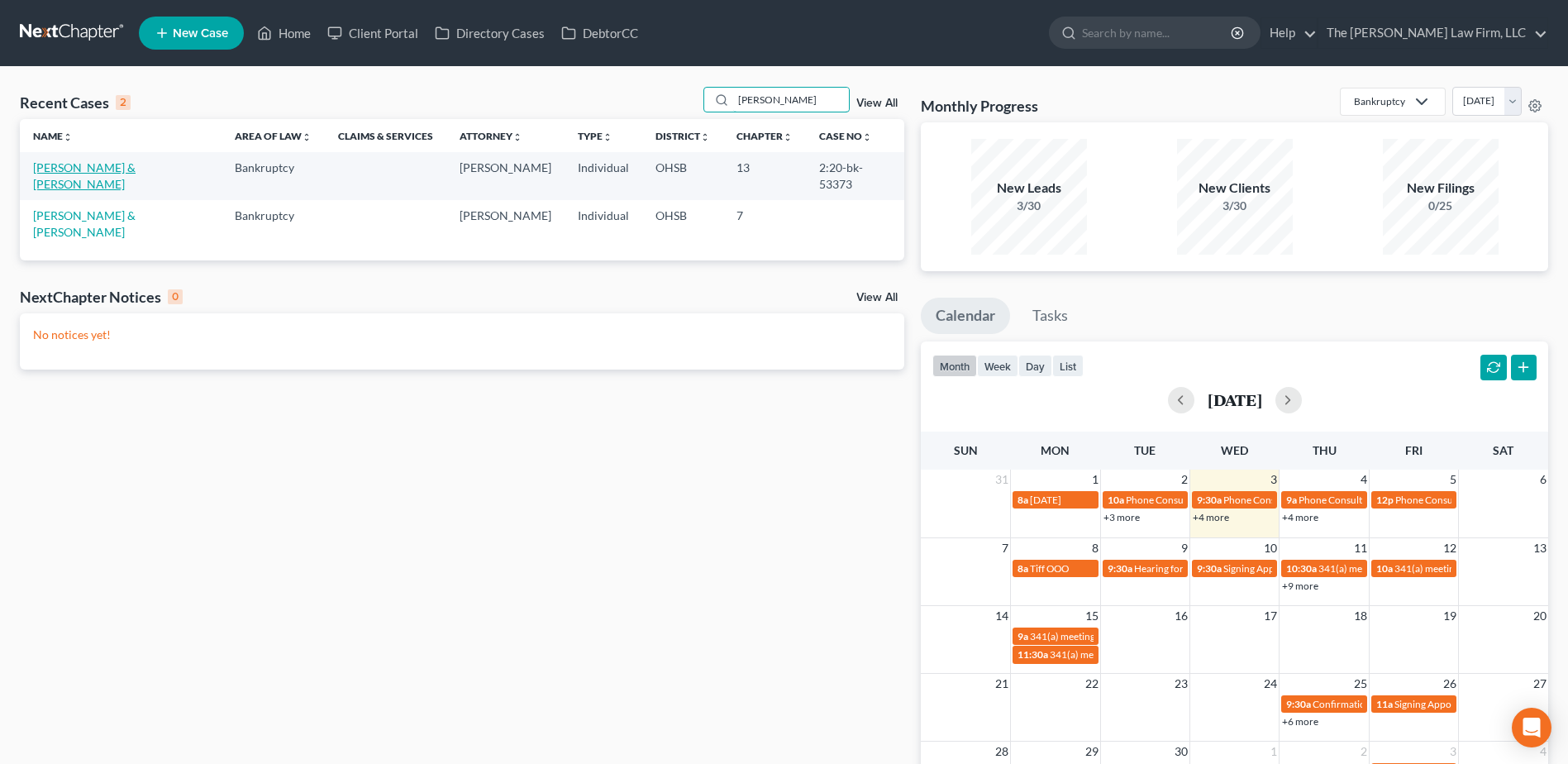
type input "[PERSON_NAME]"
click at [78, 169] on link "[PERSON_NAME] & [PERSON_NAME]" at bounding box center [84, 175] width 102 height 30
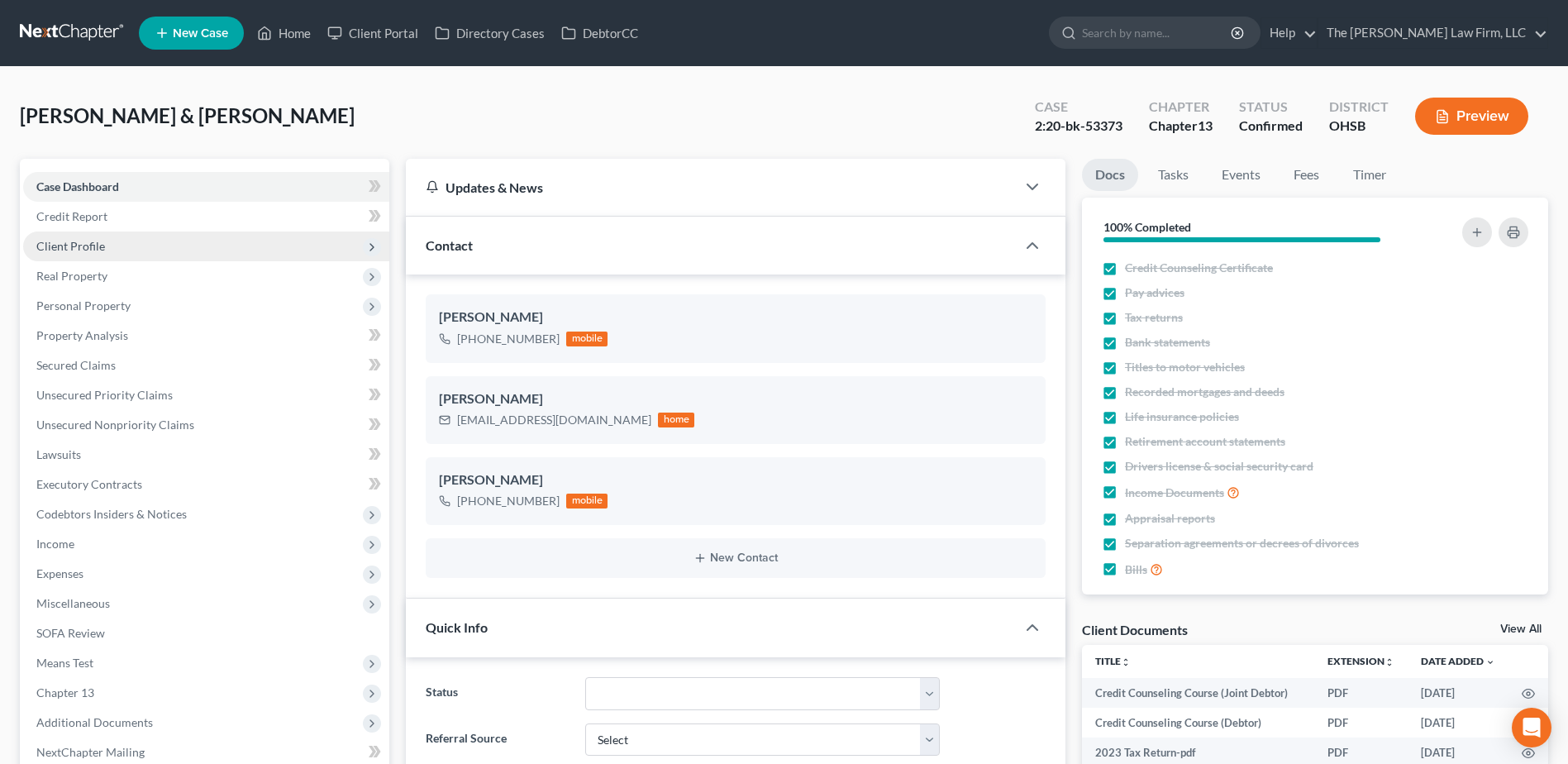
click at [81, 245] on span "Client Profile" at bounding box center [71, 246] width 69 height 14
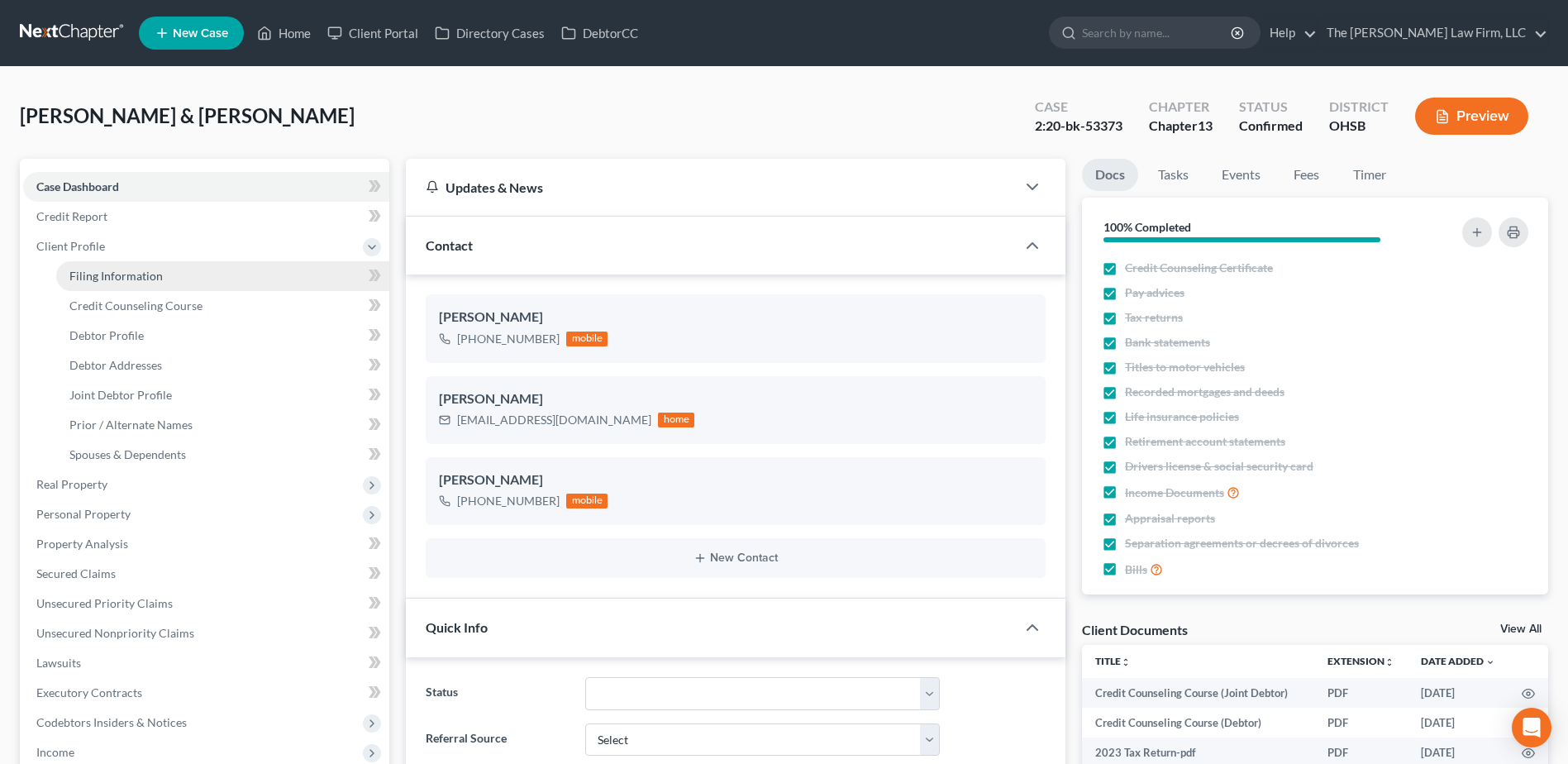
click at [82, 266] on link "Filing Information" at bounding box center [222, 275] width 333 height 29
select select "1"
select select "3"
select select "36"
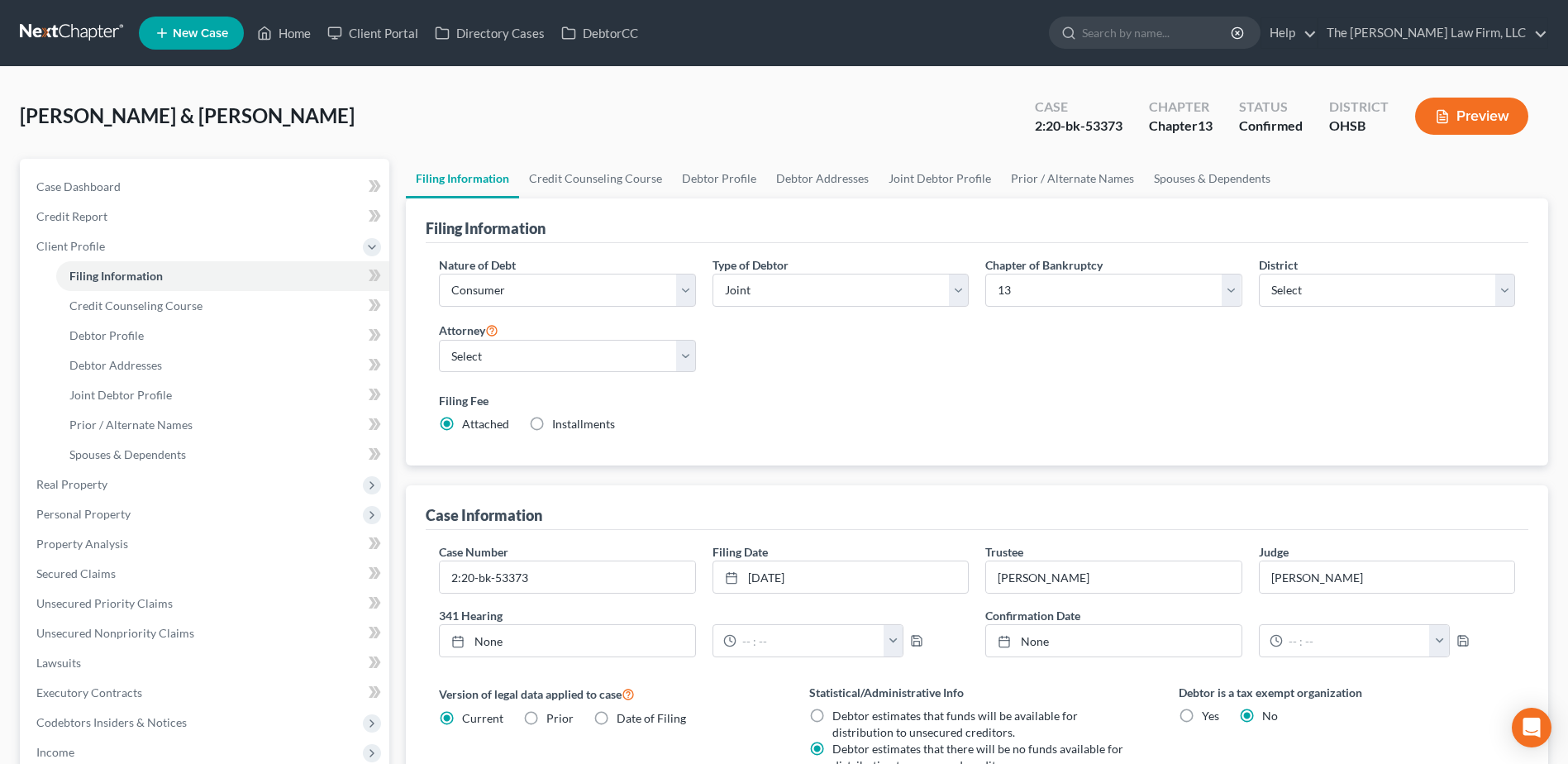
click at [69, 18] on link at bounding box center [73, 33] width 106 height 29
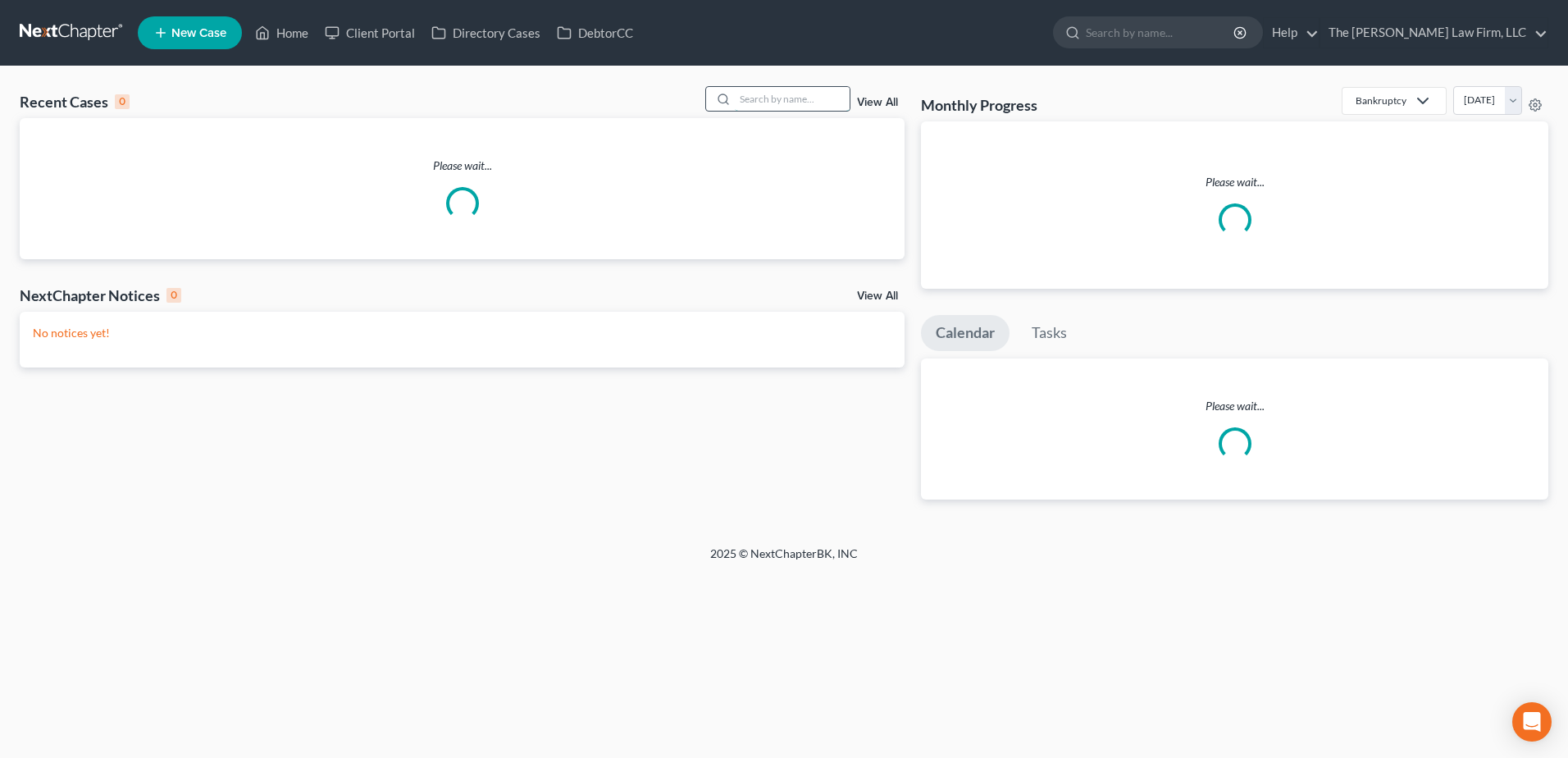
click at [746, 93] on input "search" at bounding box center [792, 98] width 115 height 24
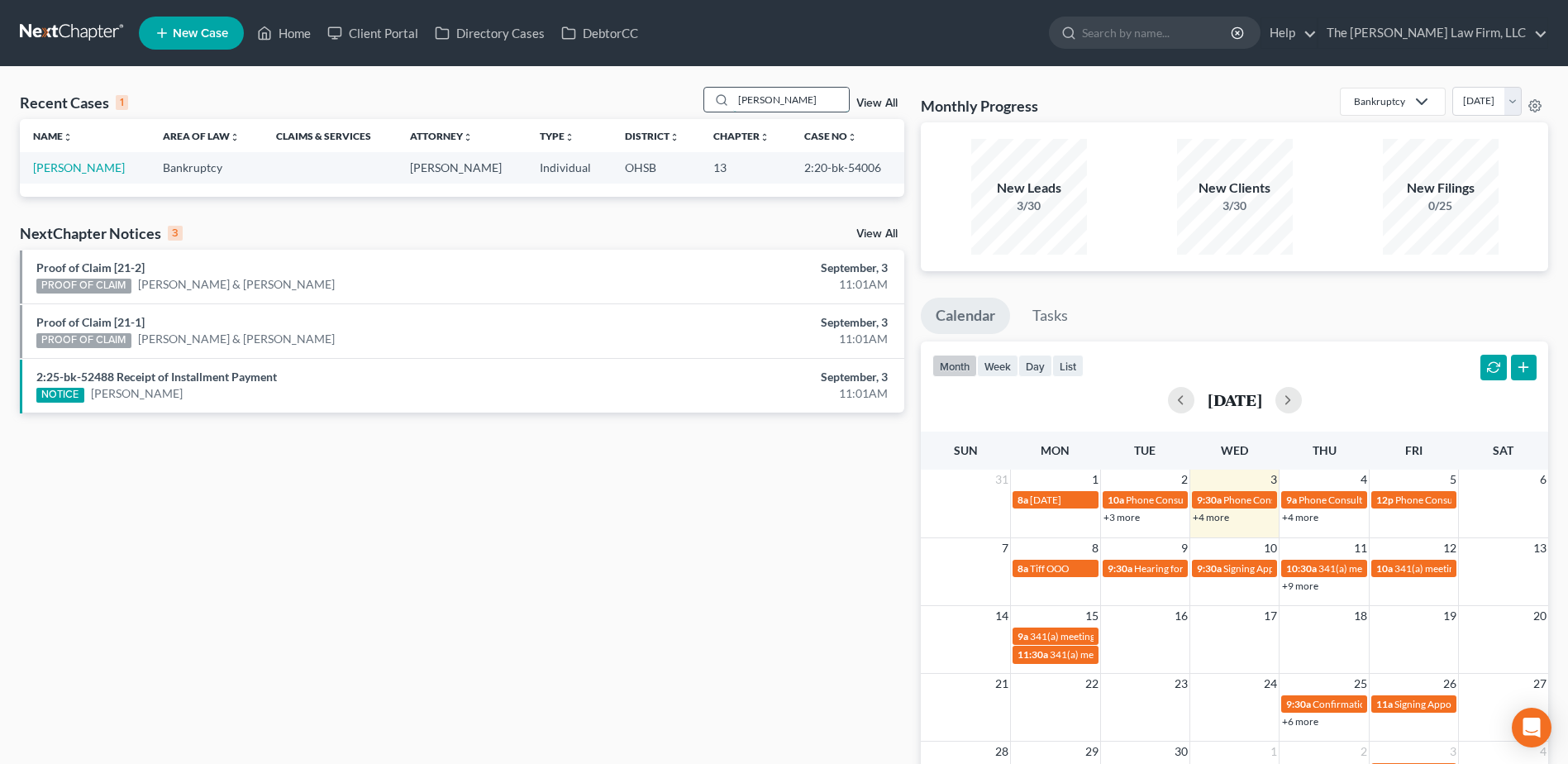
click at [774, 98] on input "soppe" at bounding box center [791, 99] width 116 height 24
type input "lachan"
click at [76, 165] on link "[PERSON_NAME]" at bounding box center [78, 167] width 91 height 14
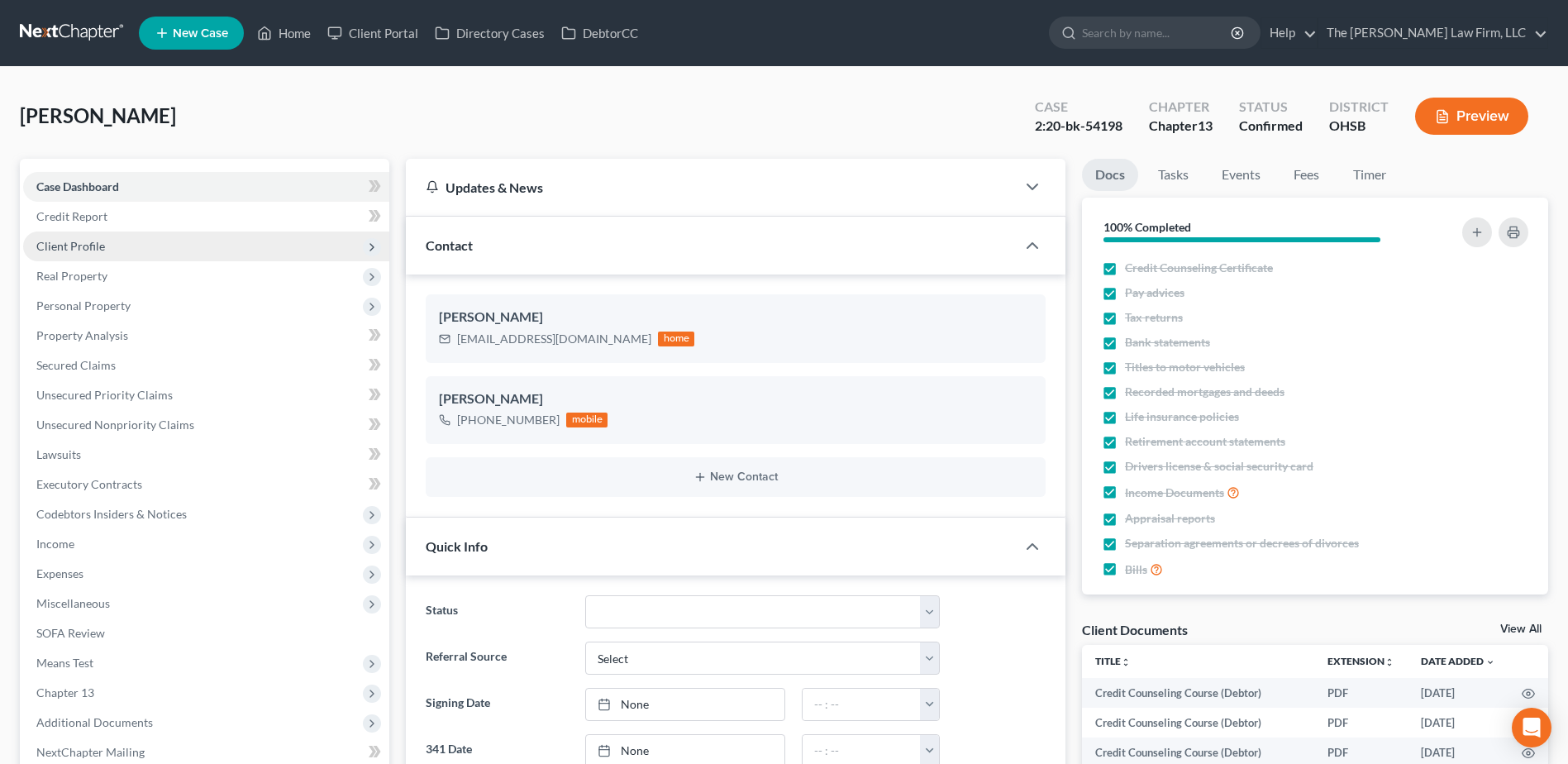
click at [76, 247] on span "Client Profile" at bounding box center [71, 246] width 69 height 14
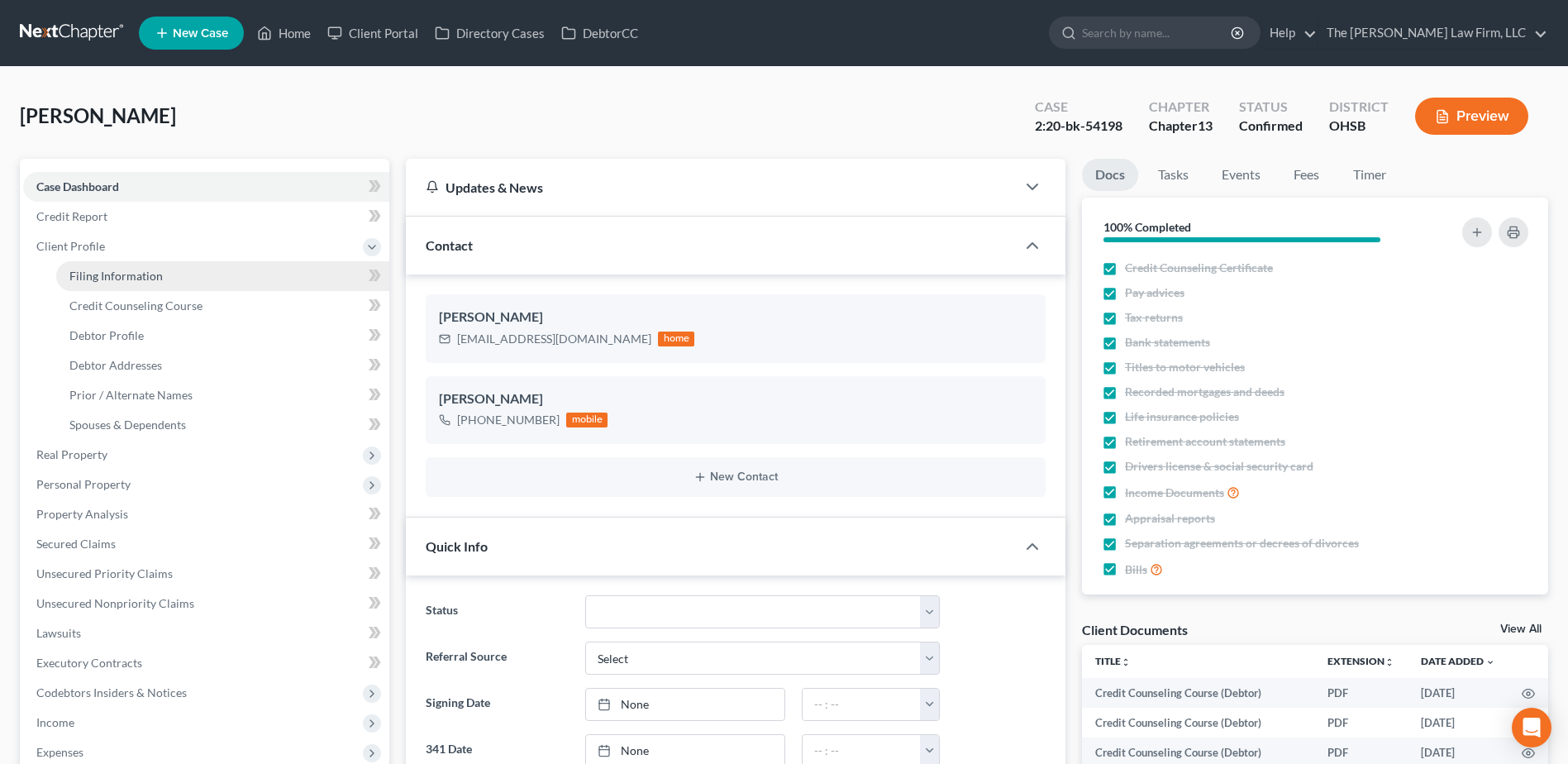
click at [82, 269] on span "Filing Information" at bounding box center [116, 275] width 93 height 14
select select "1"
select select "0"
select select "3"
select select "36"
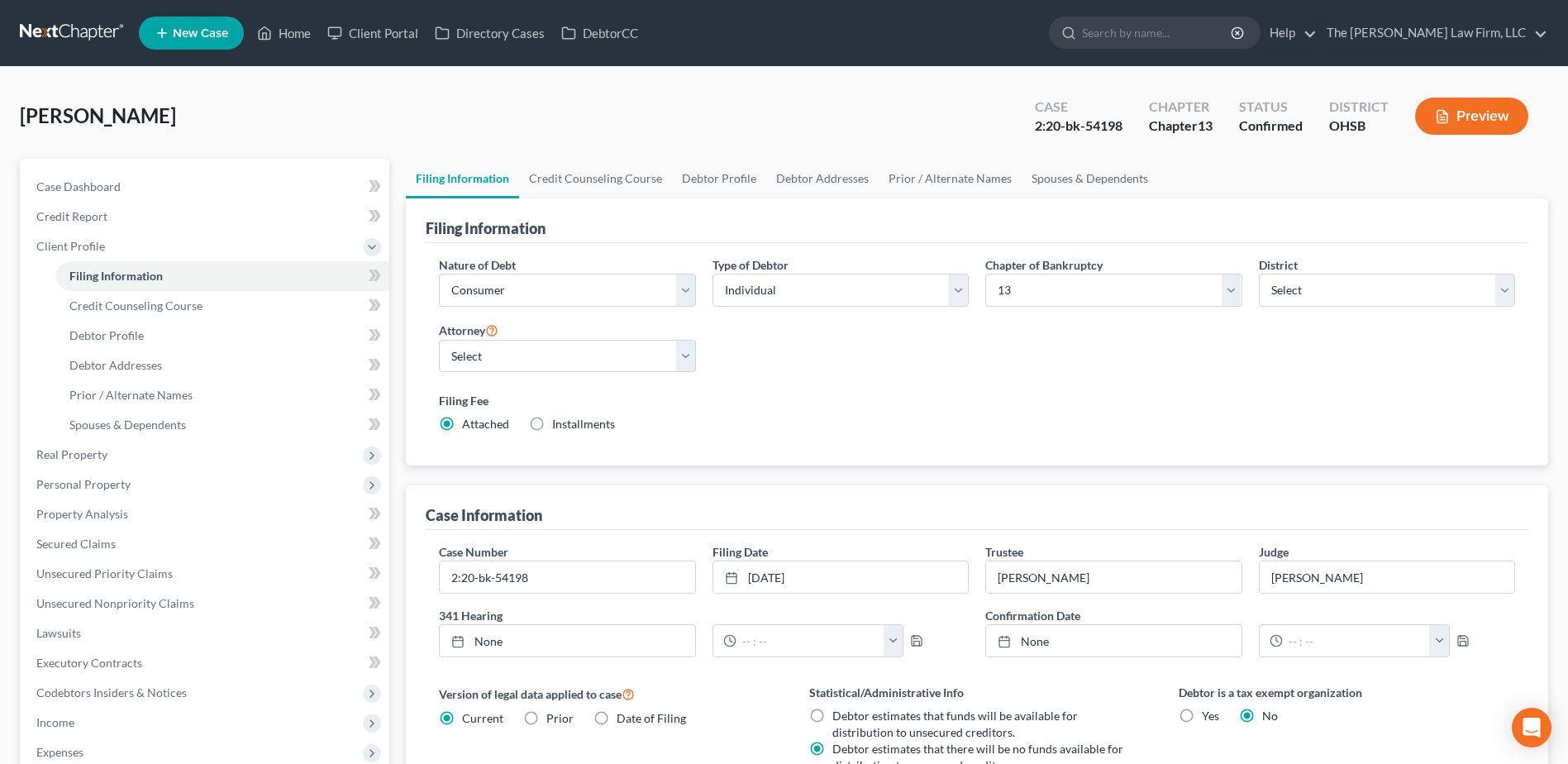
click at [55, 34] on link at bounding box center [73, 33] width 106 height 29
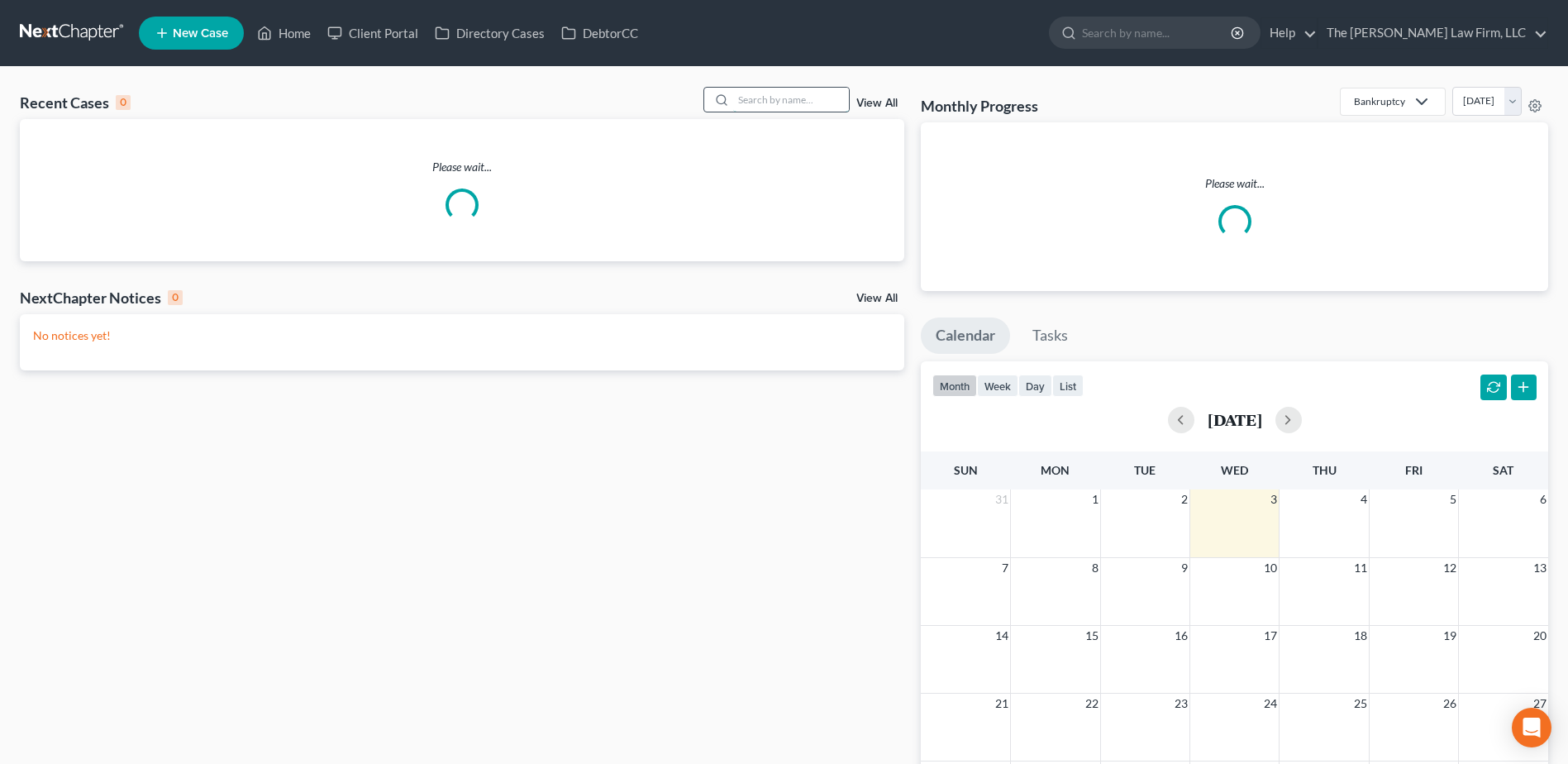
click at [776, 101] on input "search" at bounding box center [791, 99] width 116 height 24
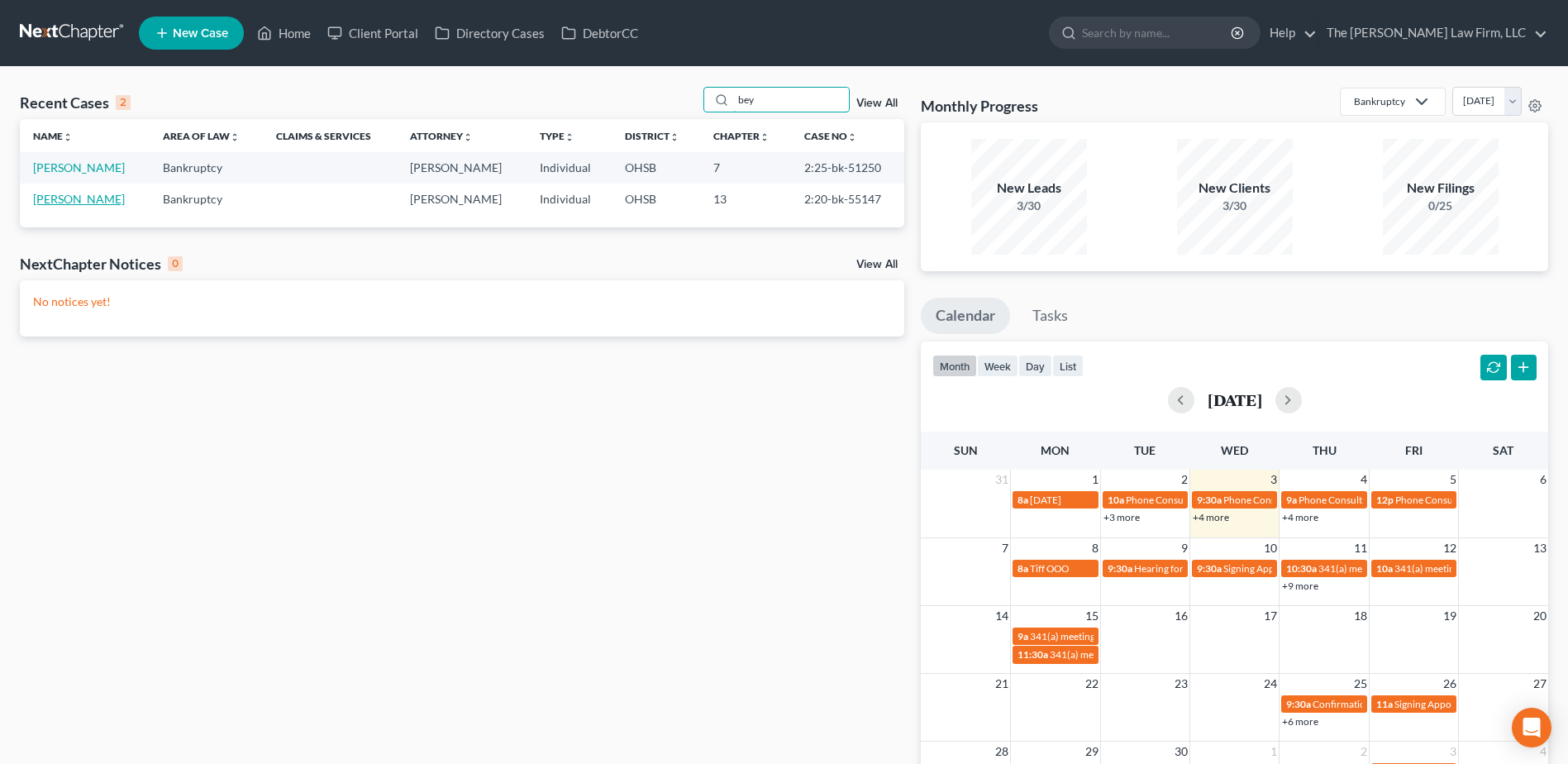
type input "bey"
click at [79, 192] on link "[PERSON_NAME]" at bounding box center [78, 198] width 91 height 14
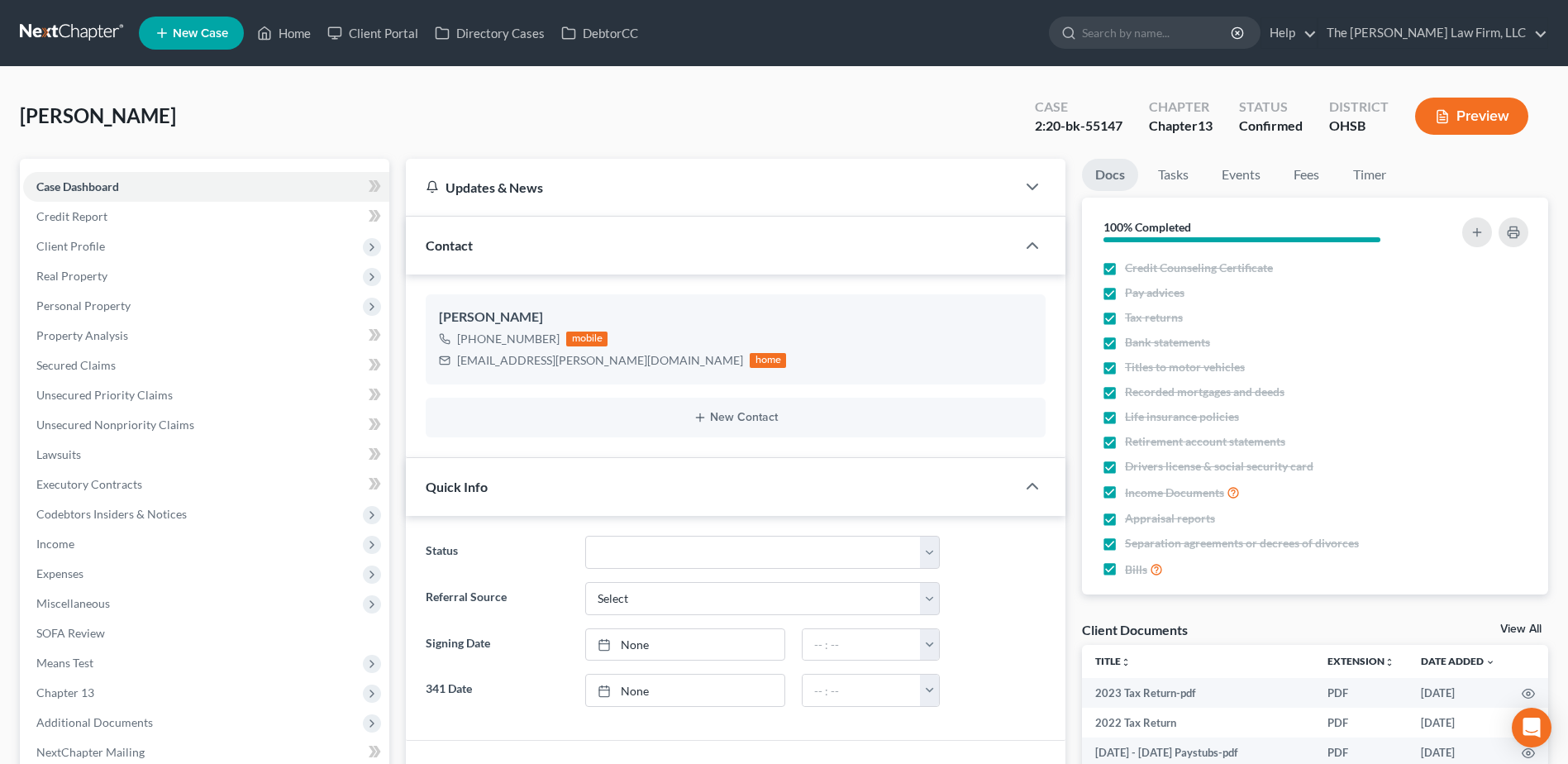
scroll to position [1140, 0]
click at [58, 34] on link at bounding box center [73, 33] width 106 height 29
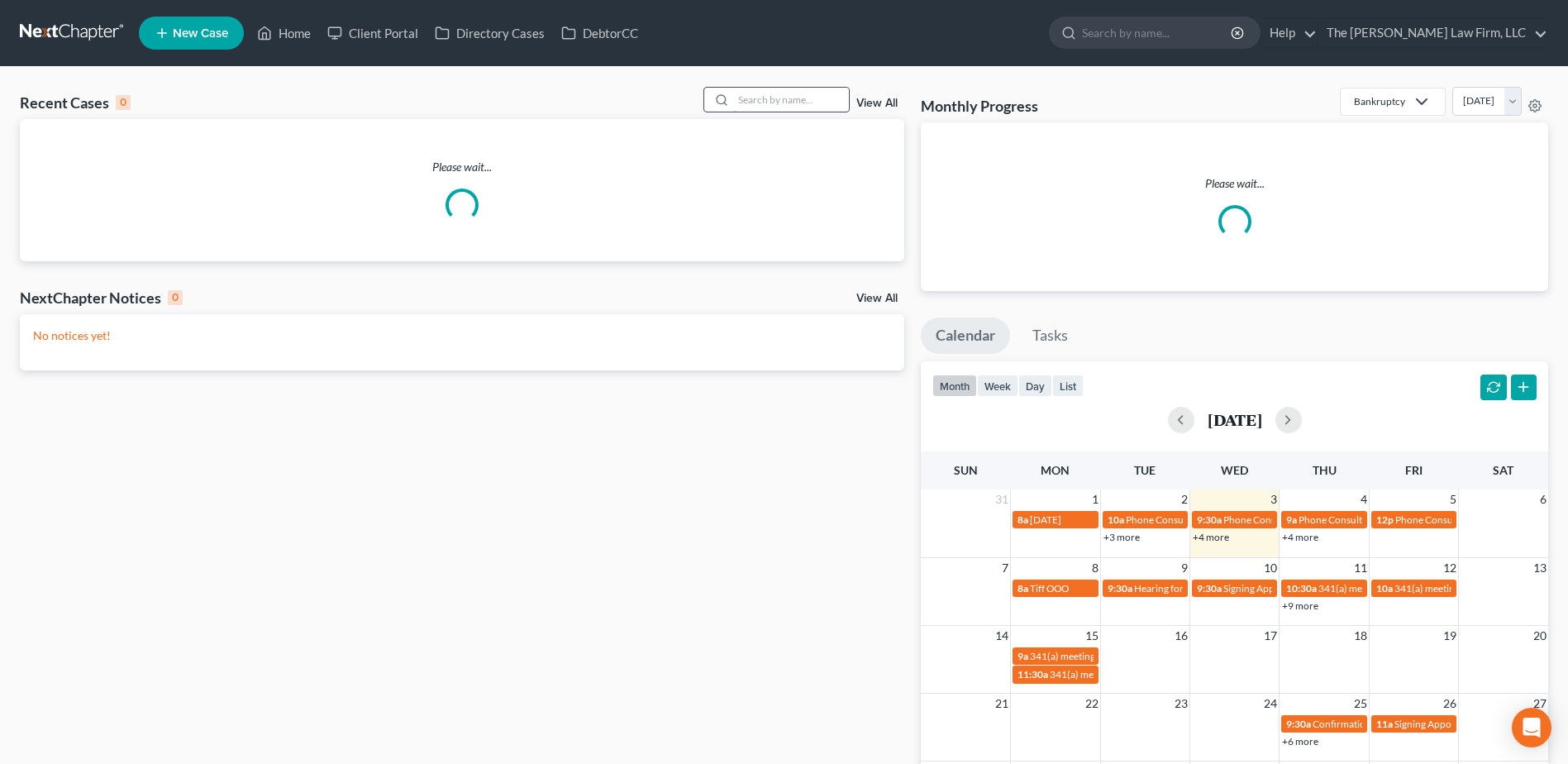
click at [804, 97] on input "search" at bounding box center [791, 99] width 116 height 24
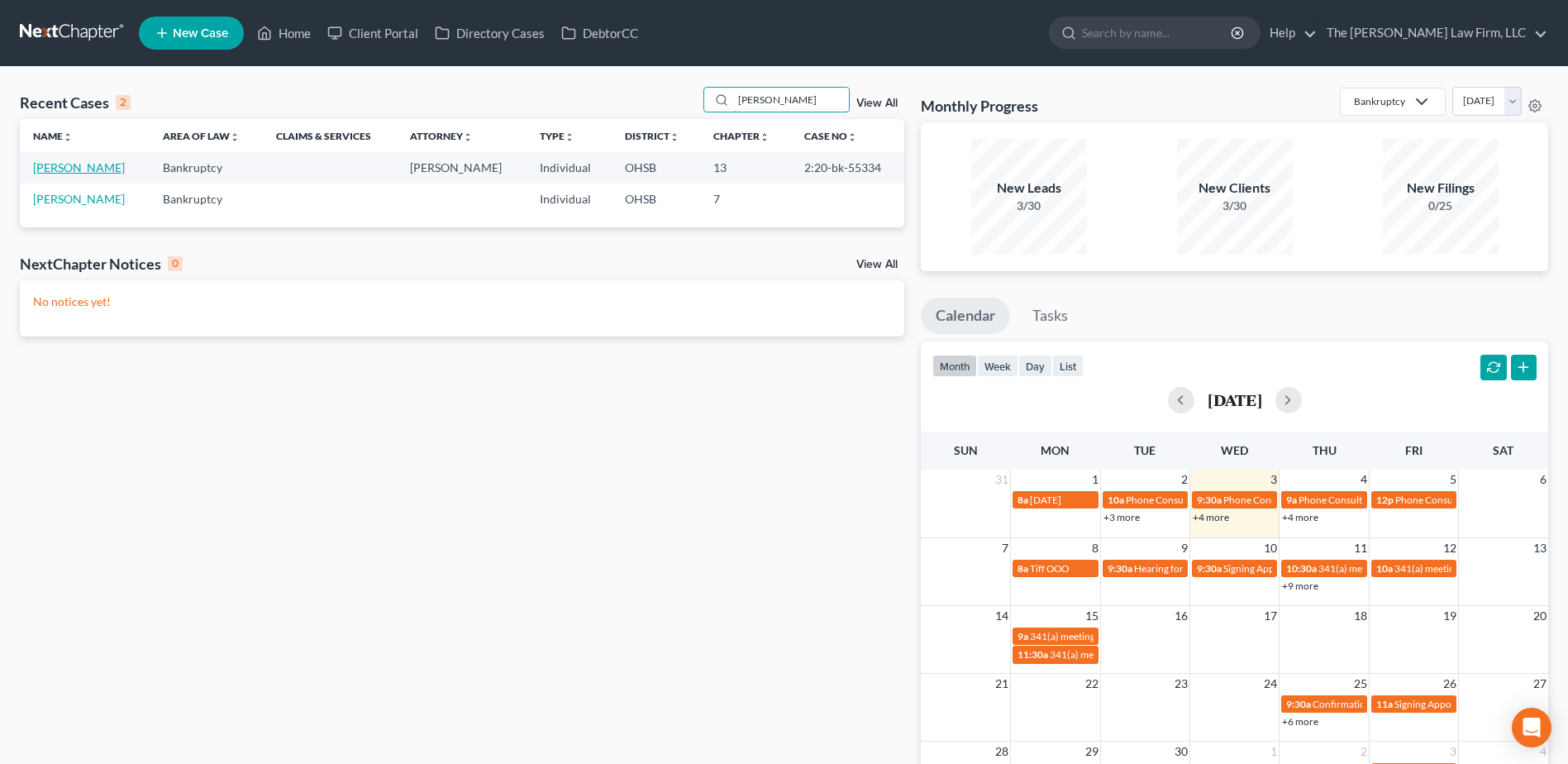
type input "[PERSON_NAME]"
click at [41, 170] on link "[PERSON_NAME]" at bounding box center [78, 167] width 91 height 14
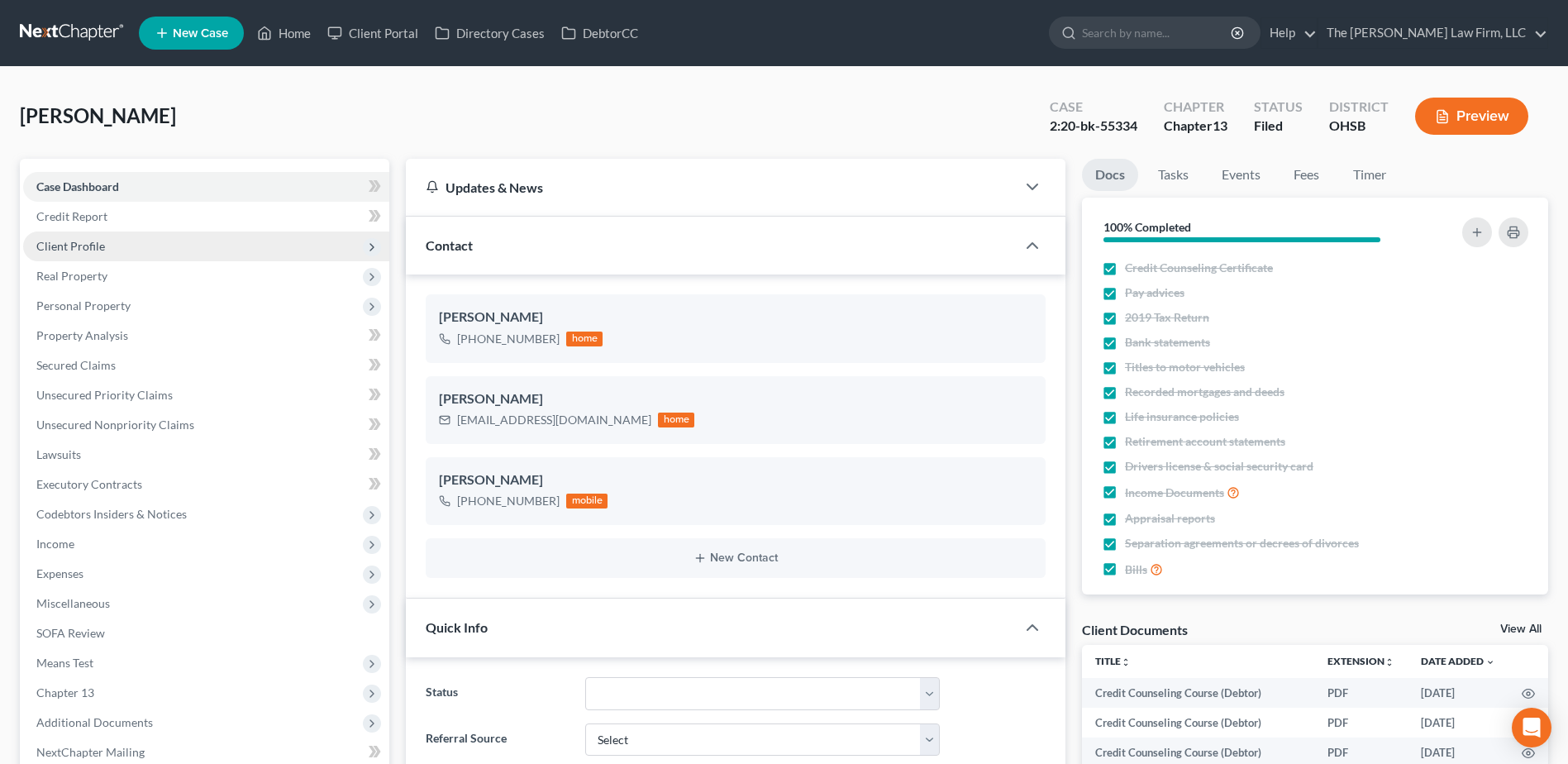
click at [89, 244] on span "Client Profile" at bounding box center [71, 246] width 69 height 14
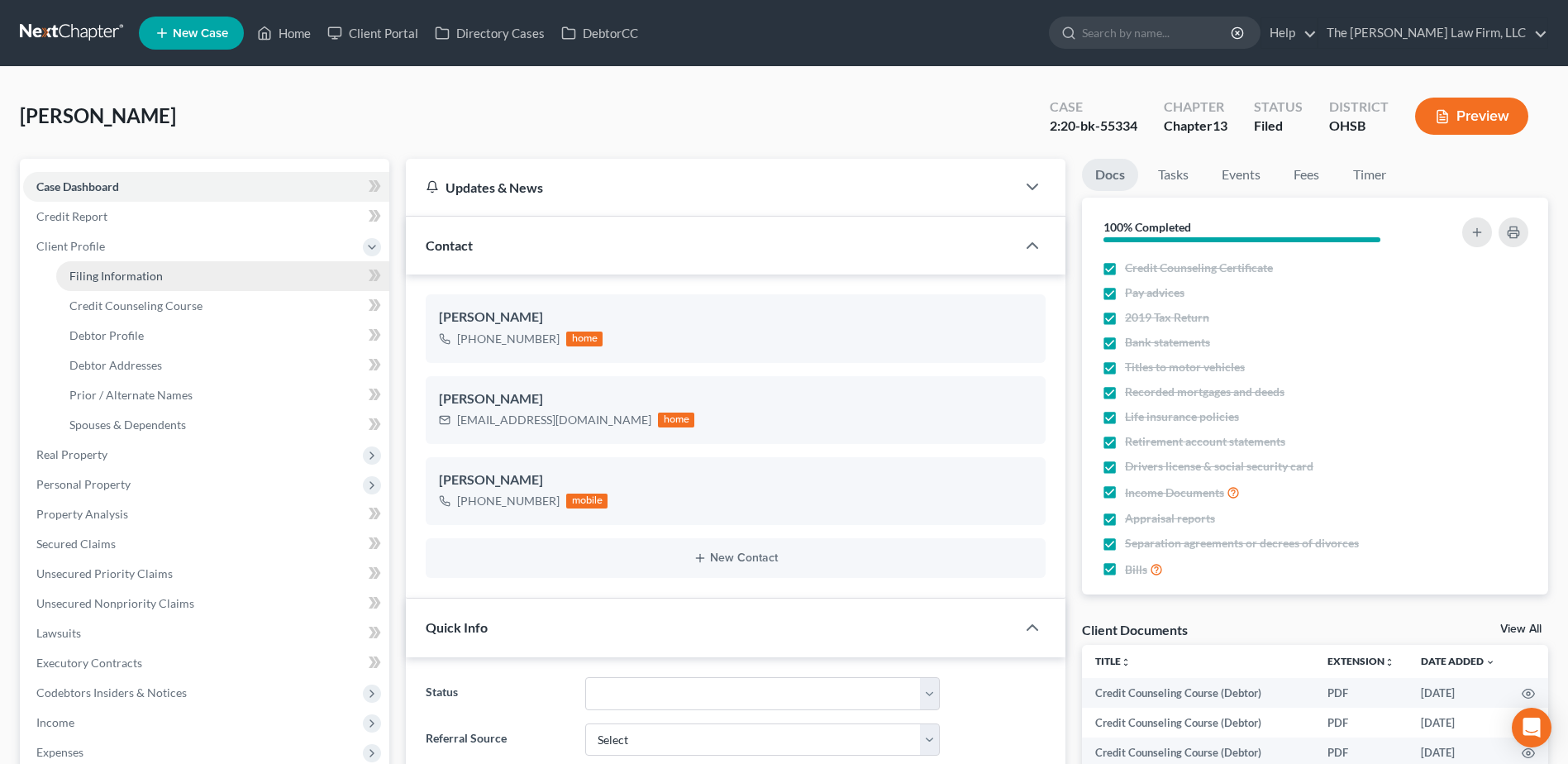
scroll to position [2749, 0]
click at [92, 275] on span "Filing Information" at bounding box center [116, 275] width 93 height 14
select select "1"
select select "0"
select select "3"
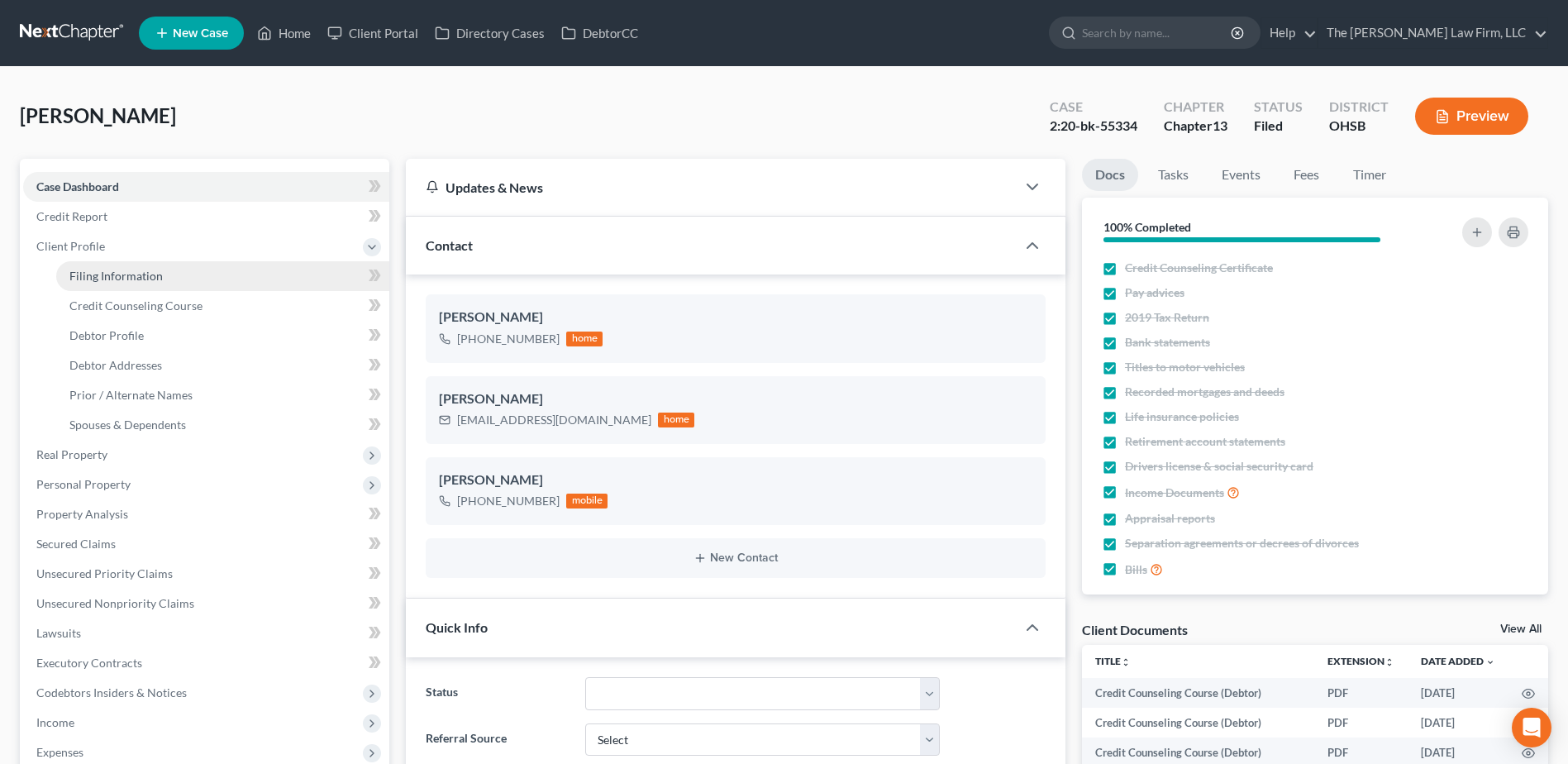
select select "36"
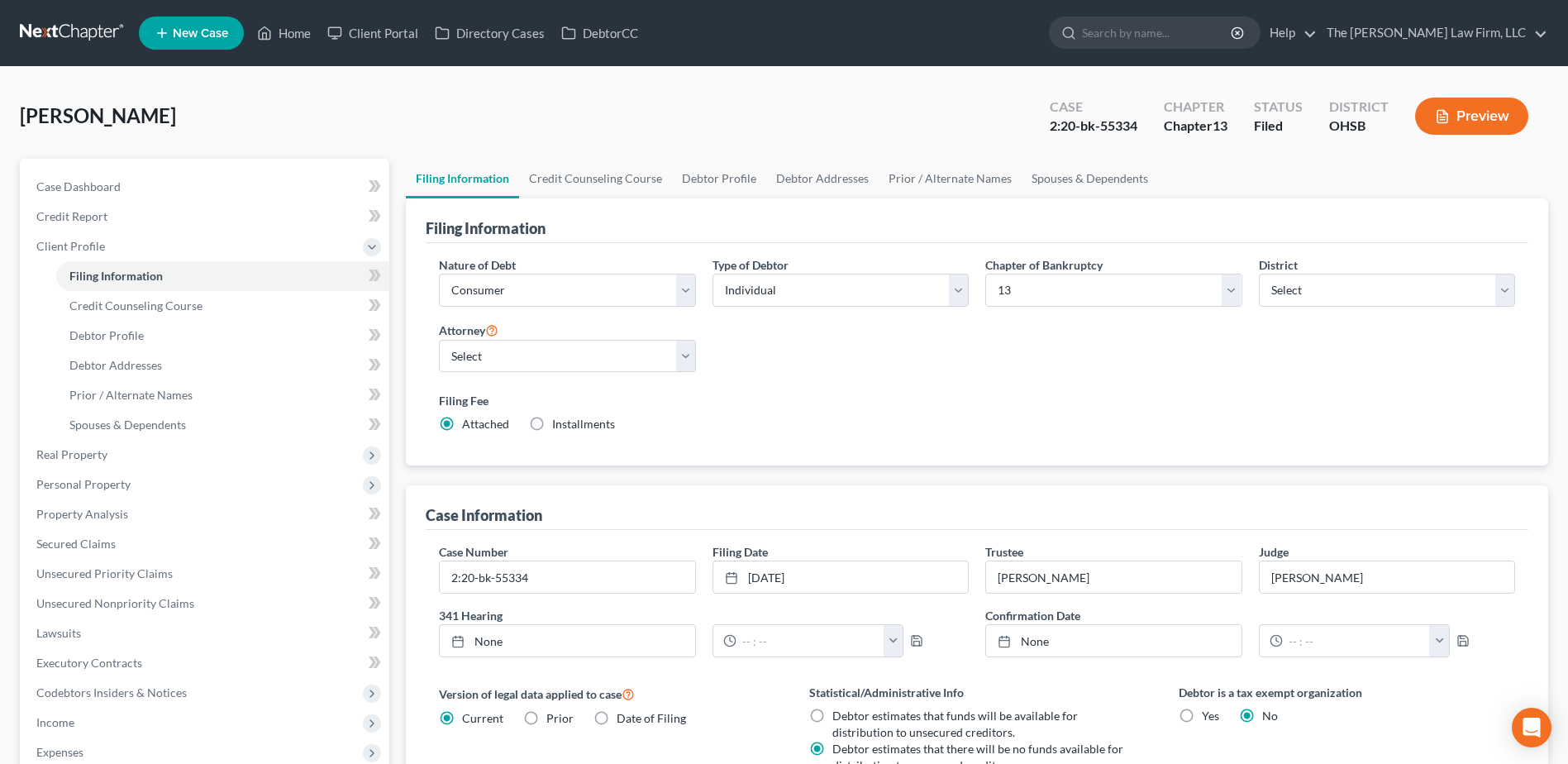
drag, startPoint x: 58, startPoint y: 36, endPoint x: 50, endPoint y: 40, distance: 8.9
click at [58, 36] on link at bounding box center [73, 33] width 106 height 29
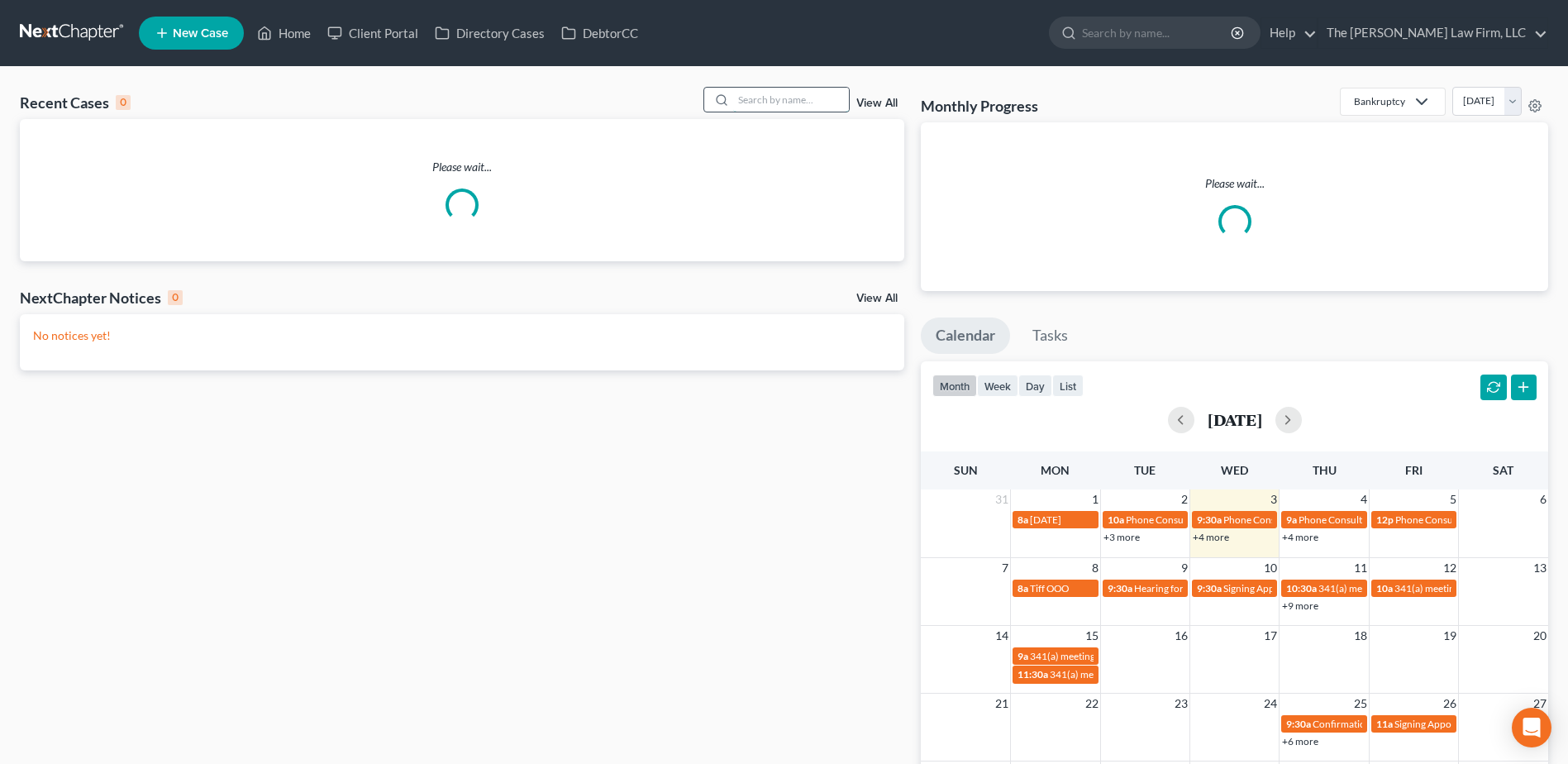
click at [774, 99] on input "search" at bounding box center [791, 99] width 116 height 24
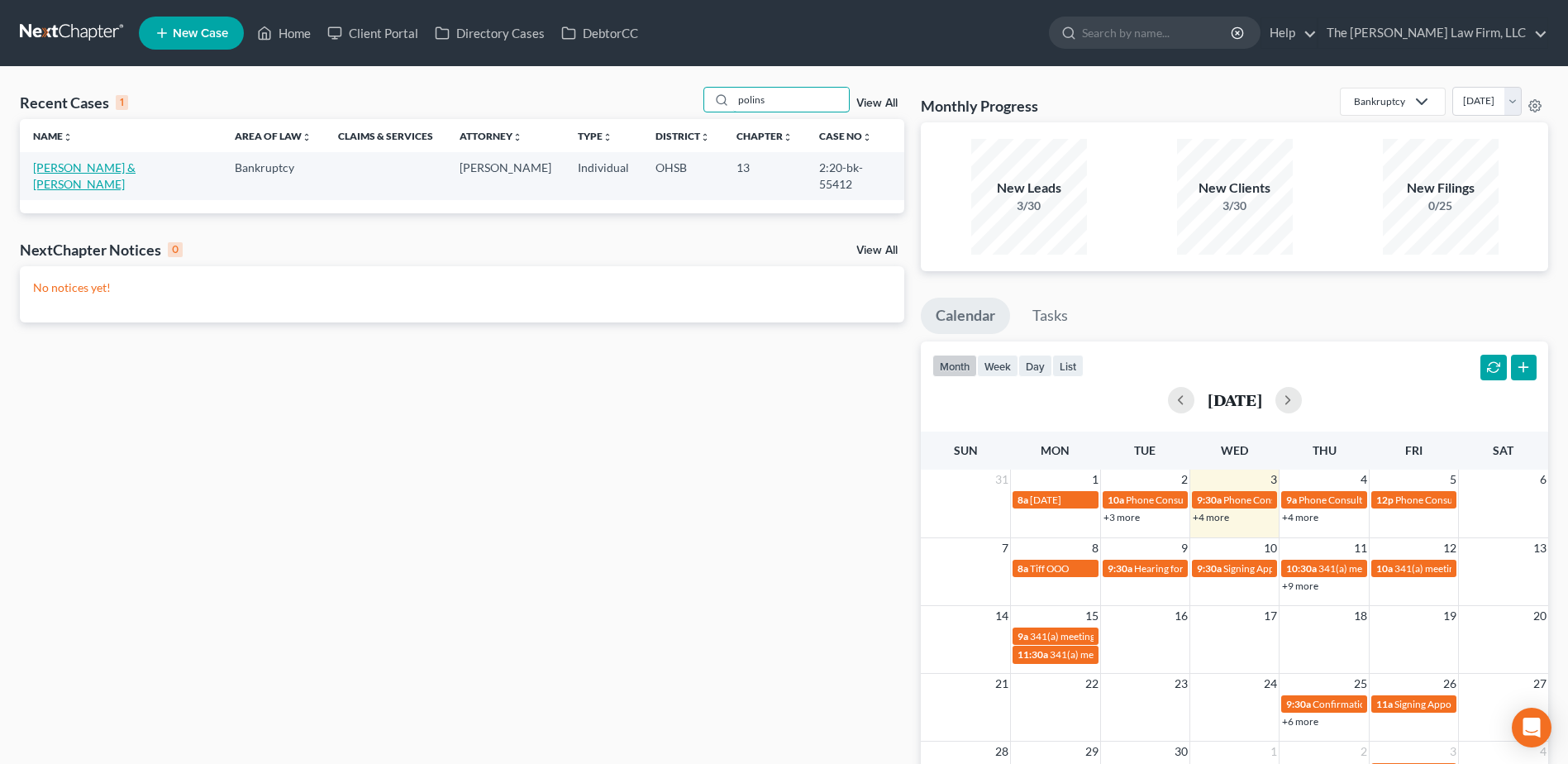
type input "polins"
click at [120, 169] on link "[PERSON_NAME] & [PERSON_NAME]" at bounding box center [84, 175] width 102 height 30
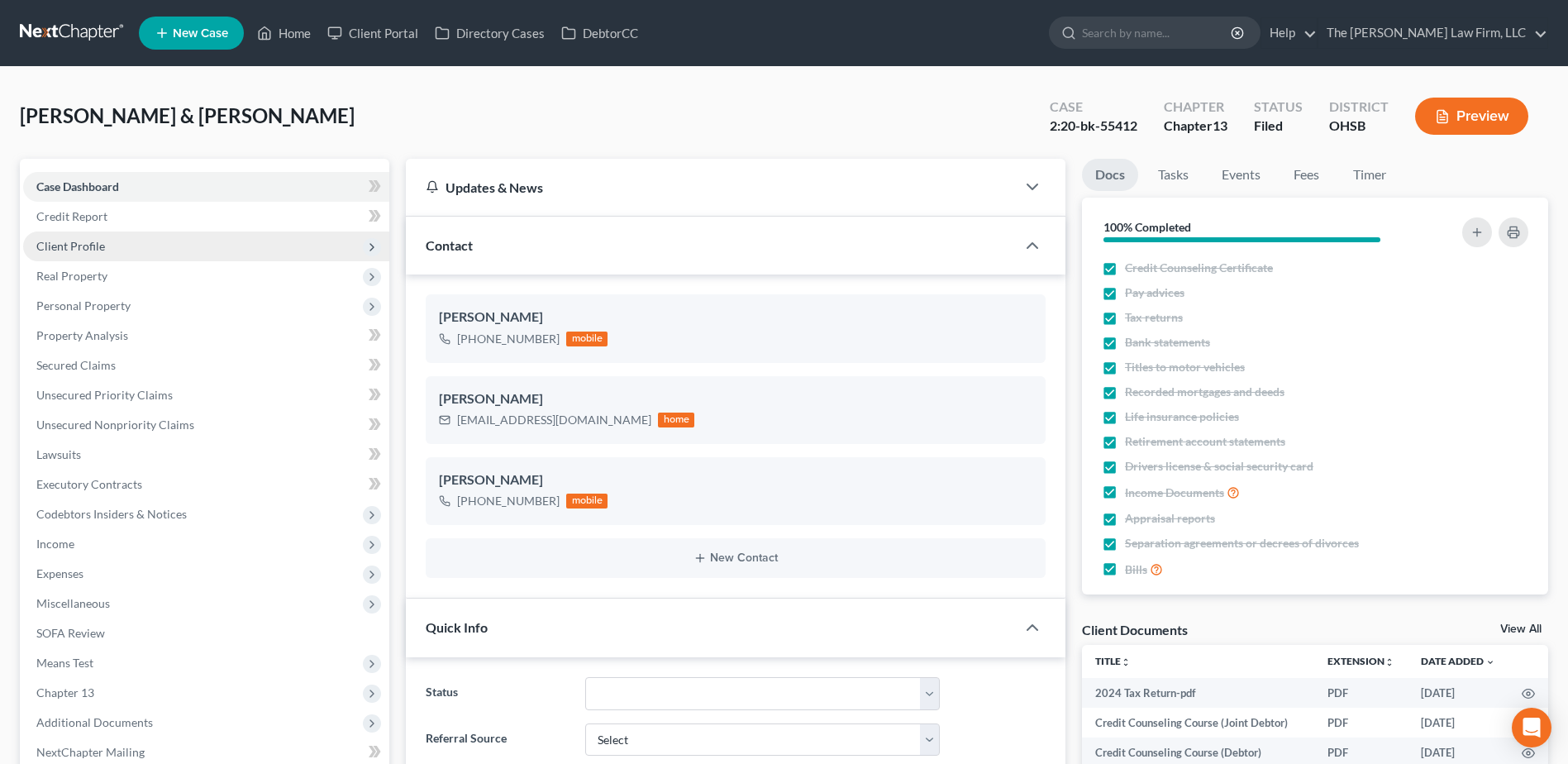
click at [88, 247] on span "Client Profile" at bounding box center [71, 246] width 69 height 14
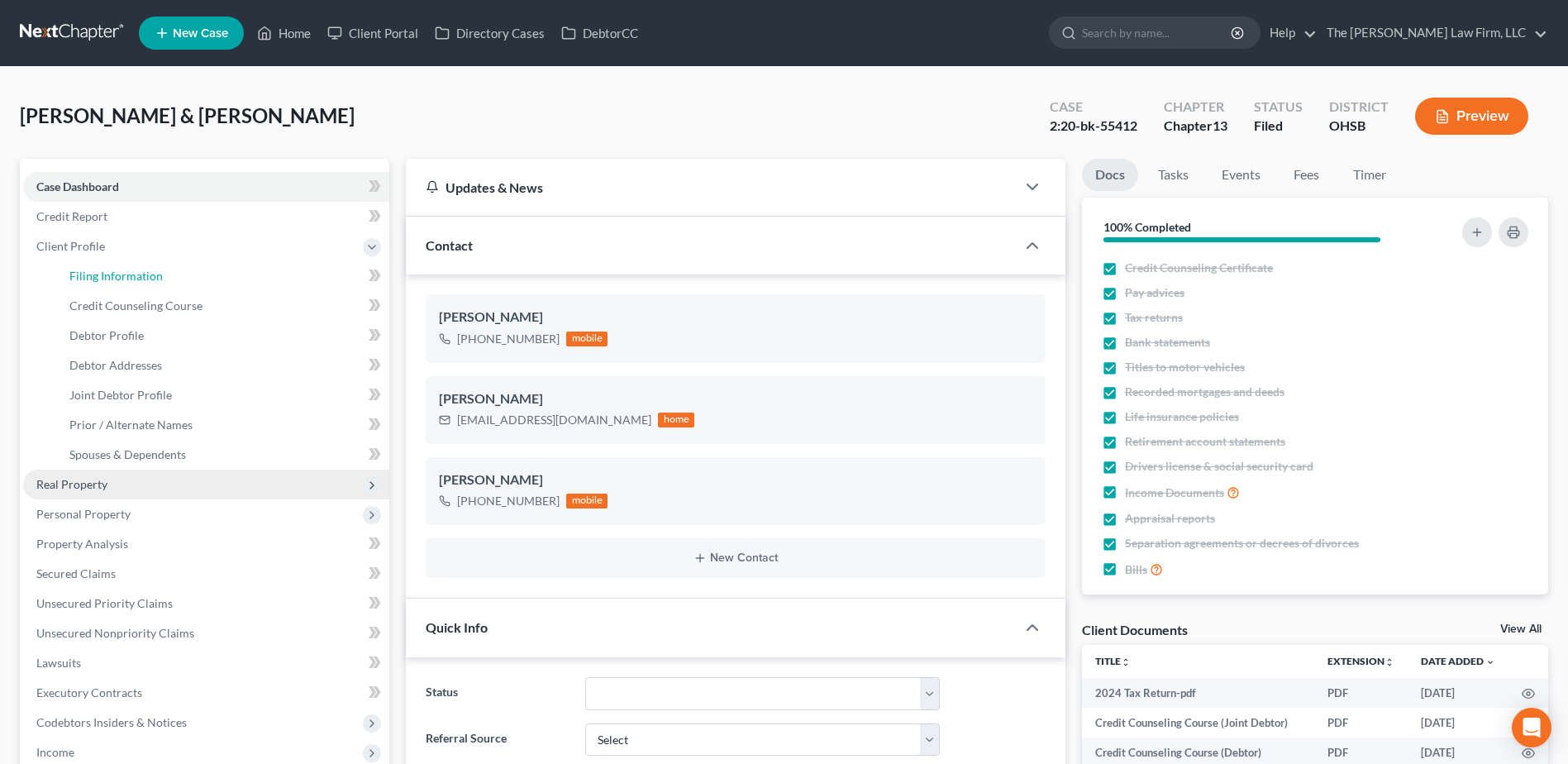
click at [88, 269] on span "Filing Information" at bounding box center [116, 275] width 93 height 14
select select "1"
select select "3"
select select "36"
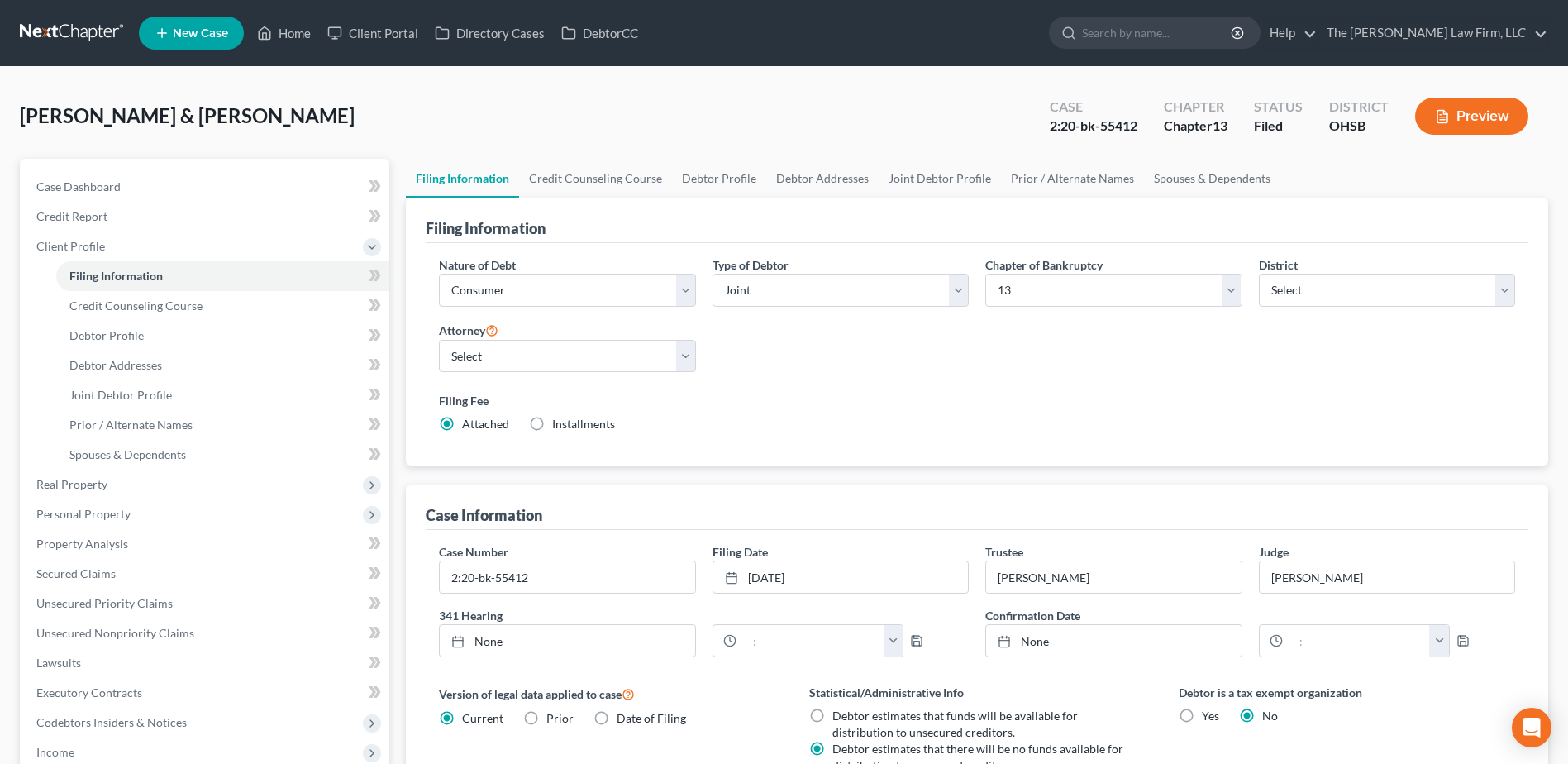
click at [99, 29] on link at bounding box center [73, 33] width 106 height 29
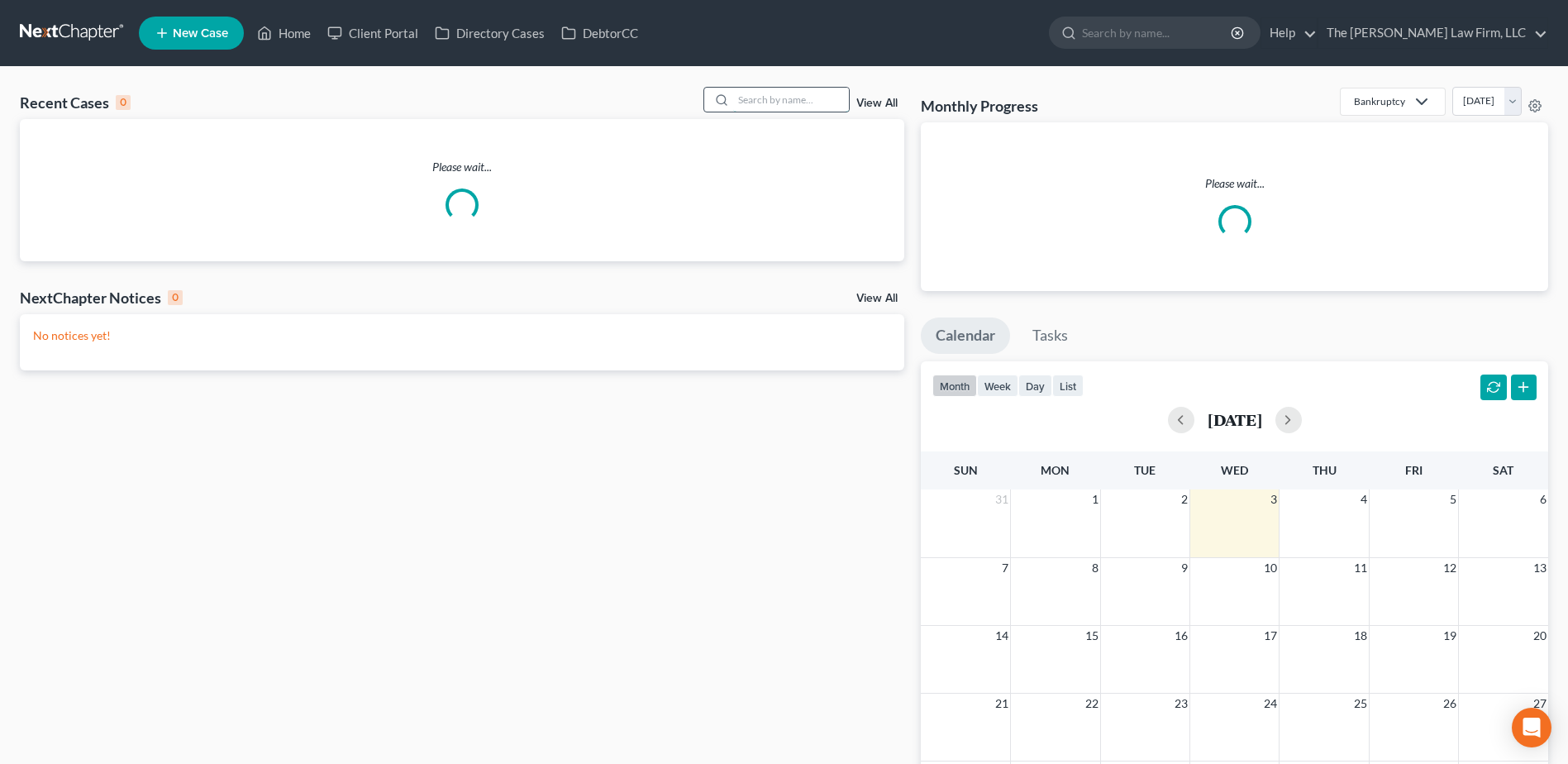
click at [792, 92] on input "search" at bounding box center [791, 99] width 116 height 24
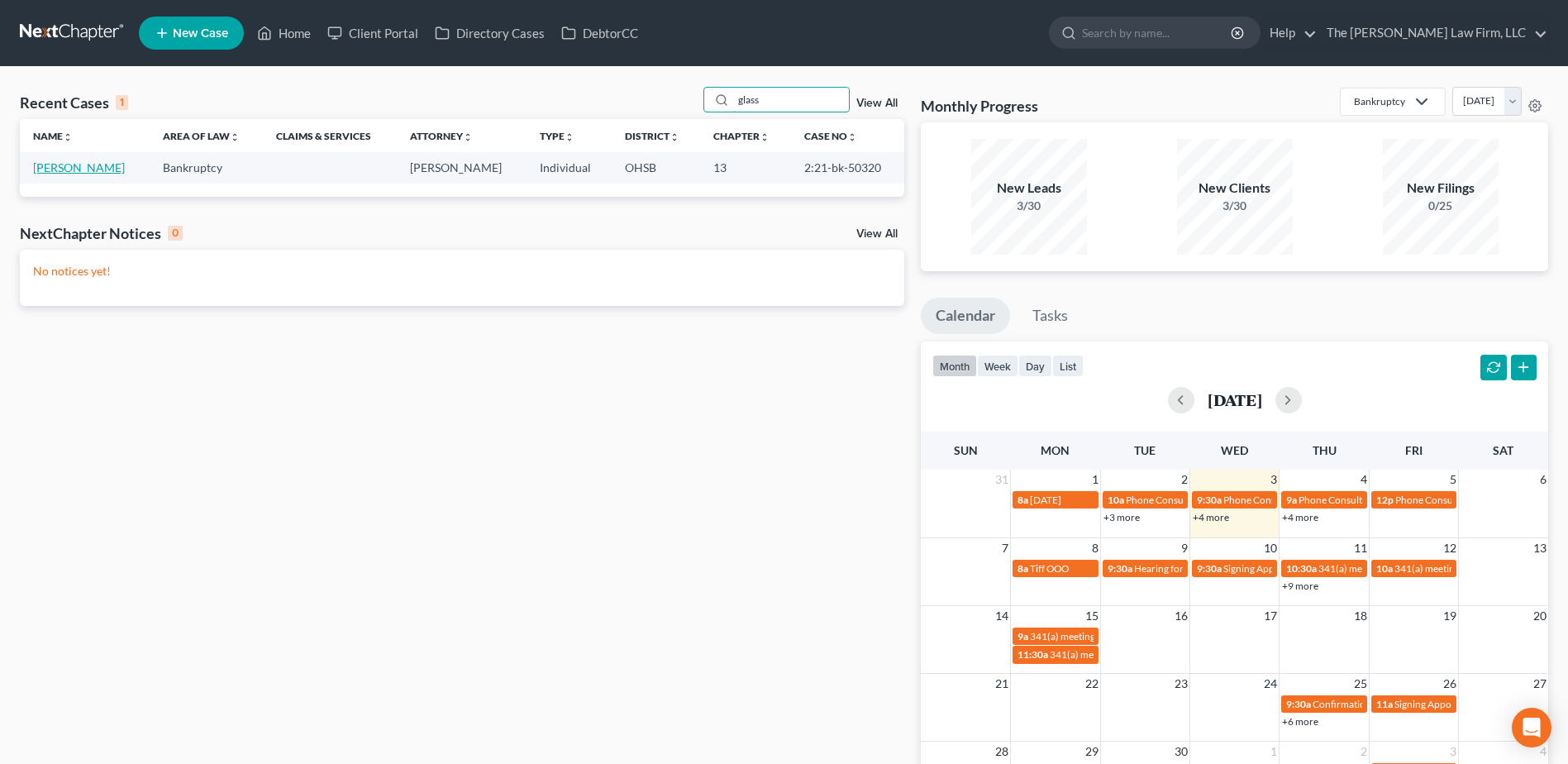
type input "glass"
click at [84, 162] on link "Glass, Jovita" at bounding box center [78, 167] width 91 height 14
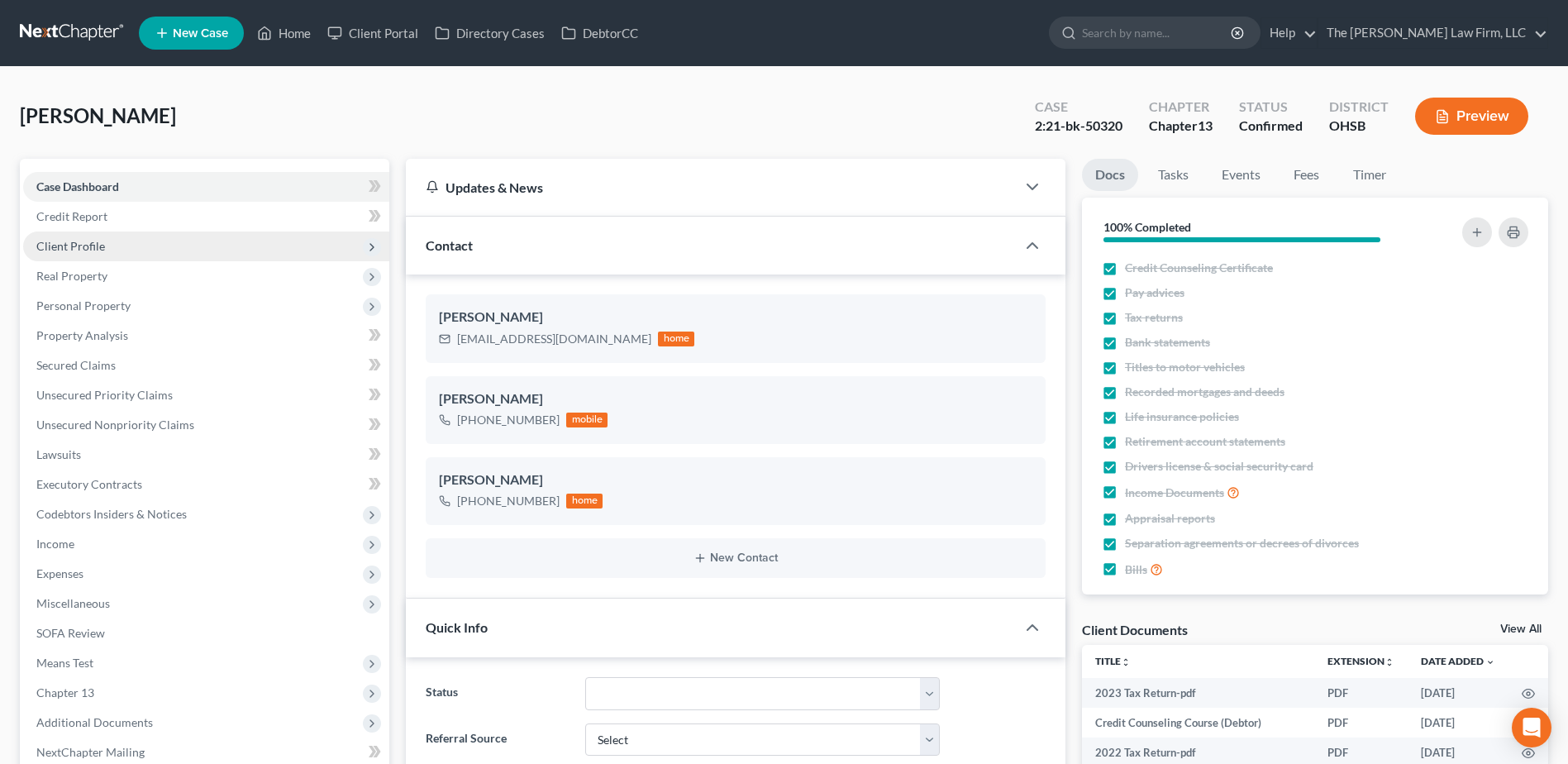
click at [81, 239] on span "Client Profile" at bounding box center [71, 246] width 69 height 14
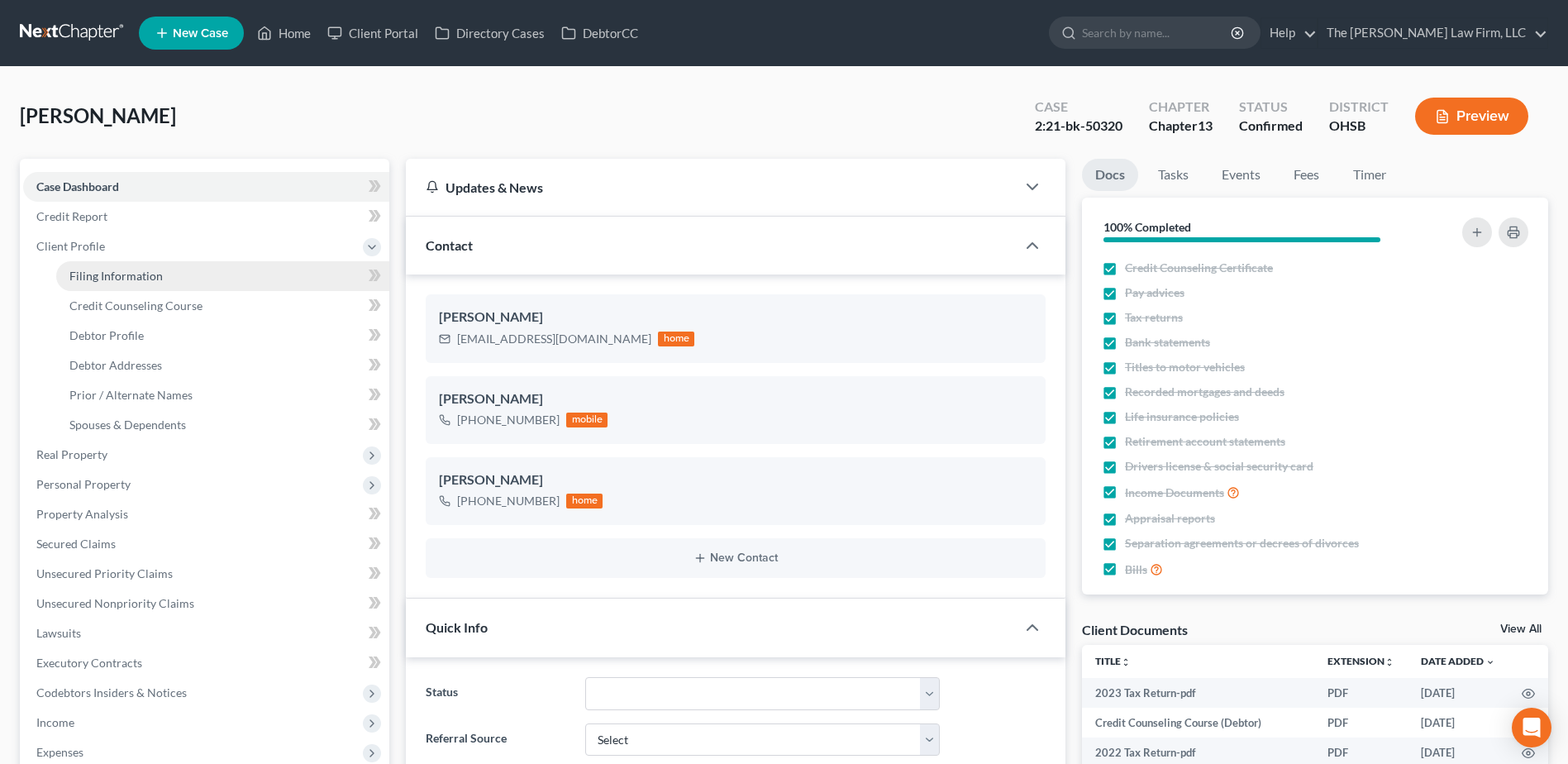
click at [92, 266] on link "Filing Information" at bounding box center [222, 275] width 333 height 29
select select "1"
select select "0"
select select "3"
select select "36"
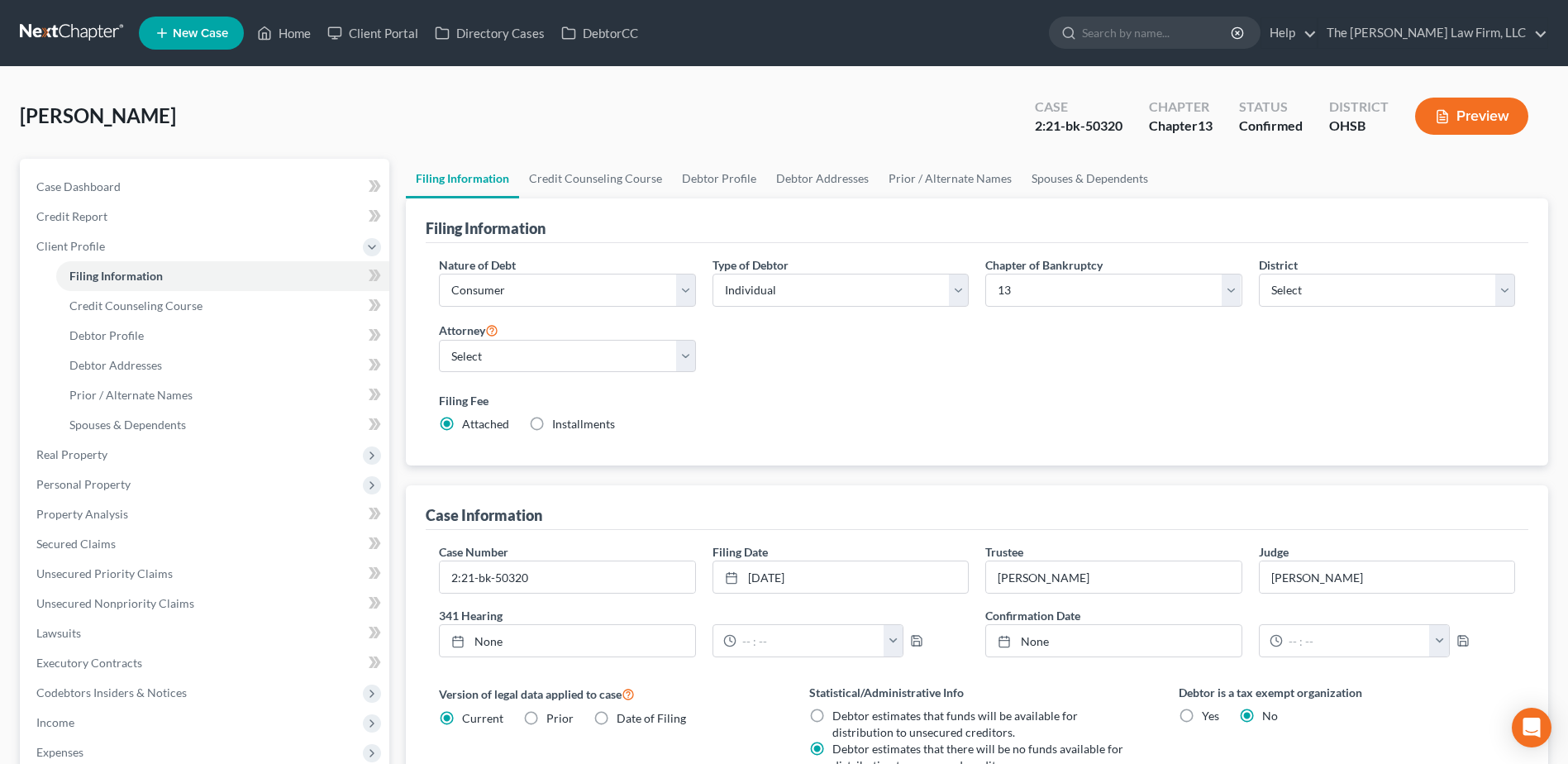
click at [53, 27] on link at bounding box center [73, 33] width 106 height 29
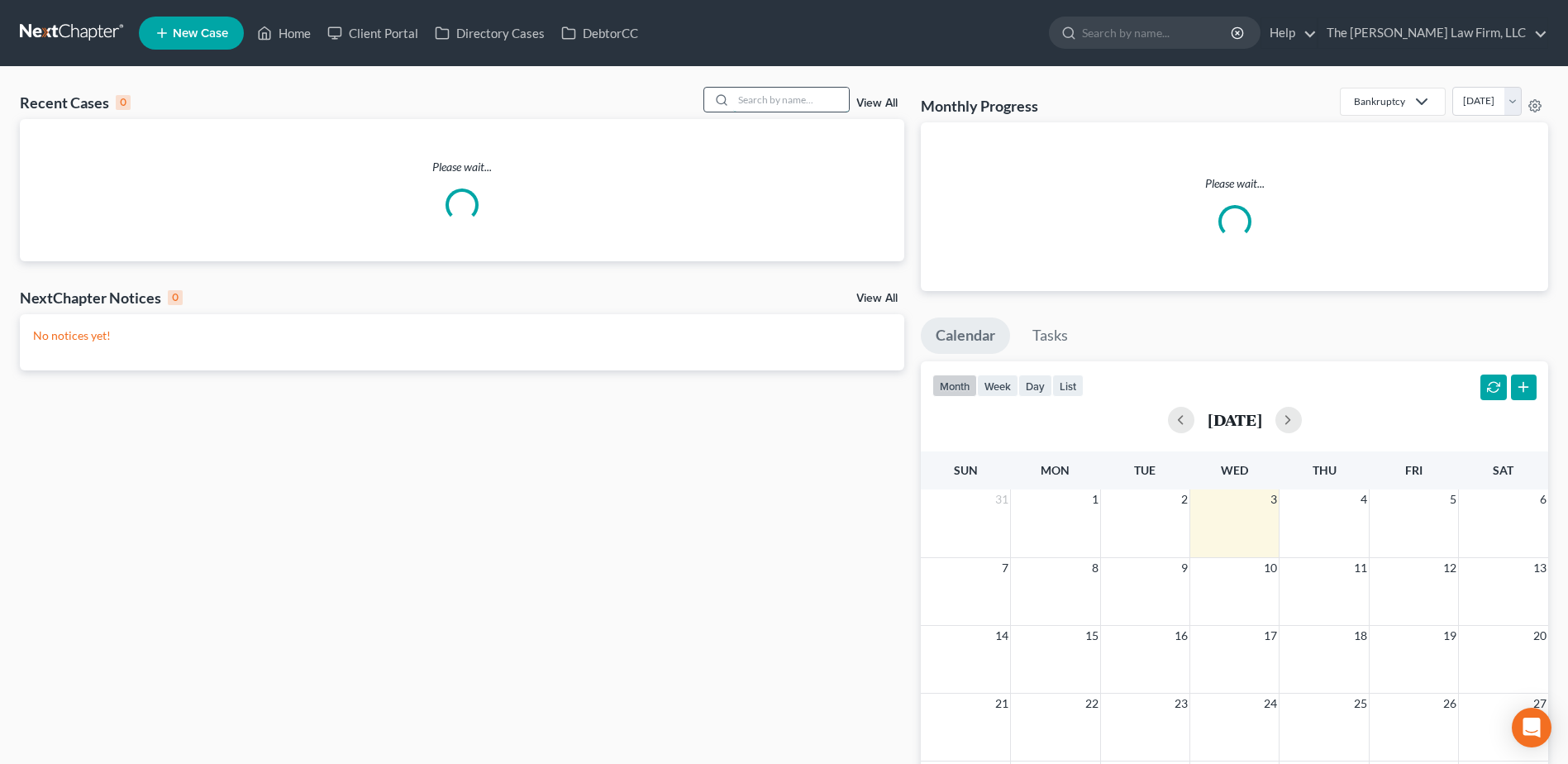
click at [797, 97] on input "search" at bounding box center [791, 99] width 116 height 24
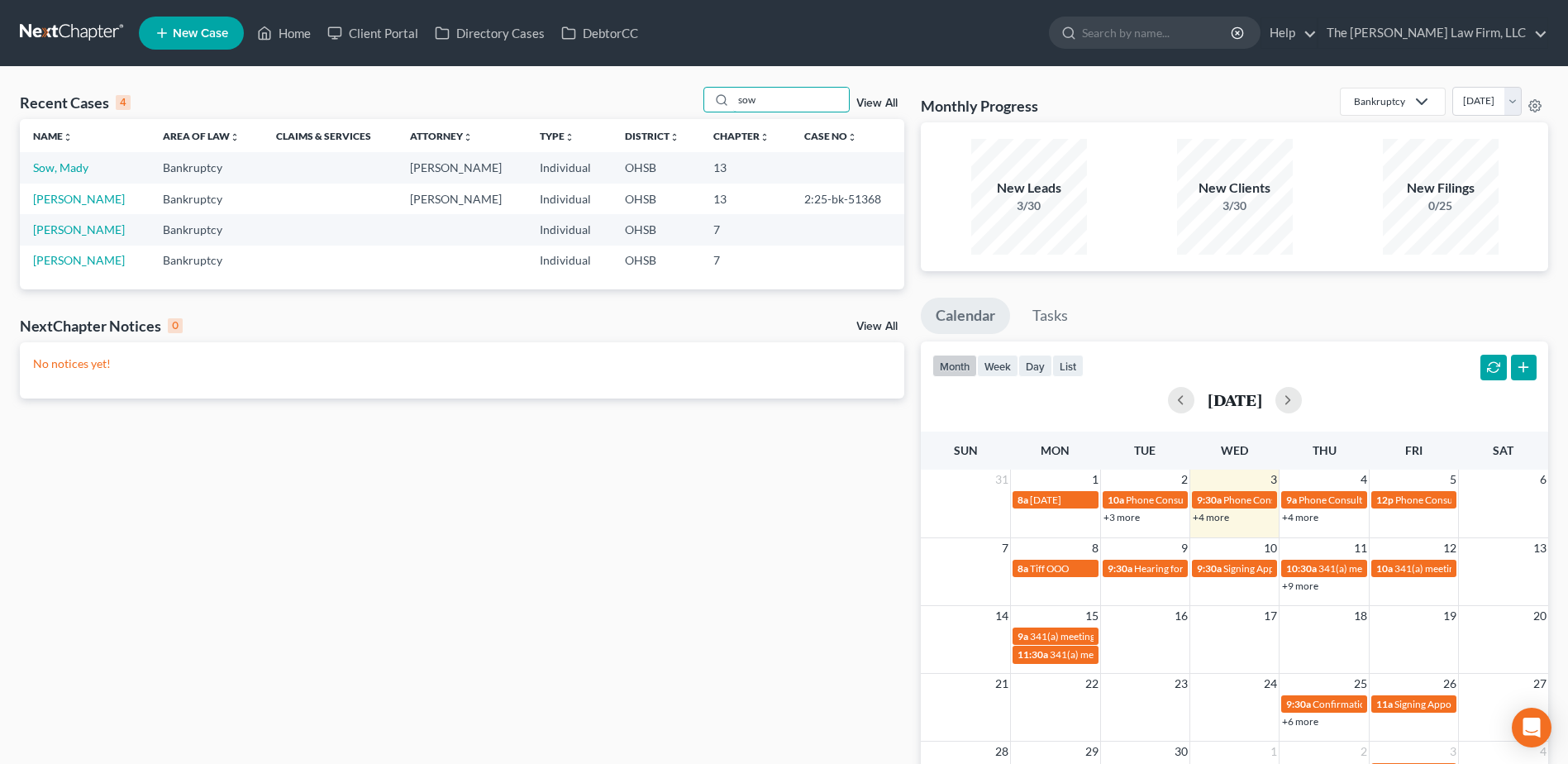
type input "sow"
click at [68, 160] on td "Sow, Mady" at bounding box center [85, 167] width 130 height 30
click at [65, 167] on link "Sow, Mady" at bounding box center [60, 167] width 55 height 14
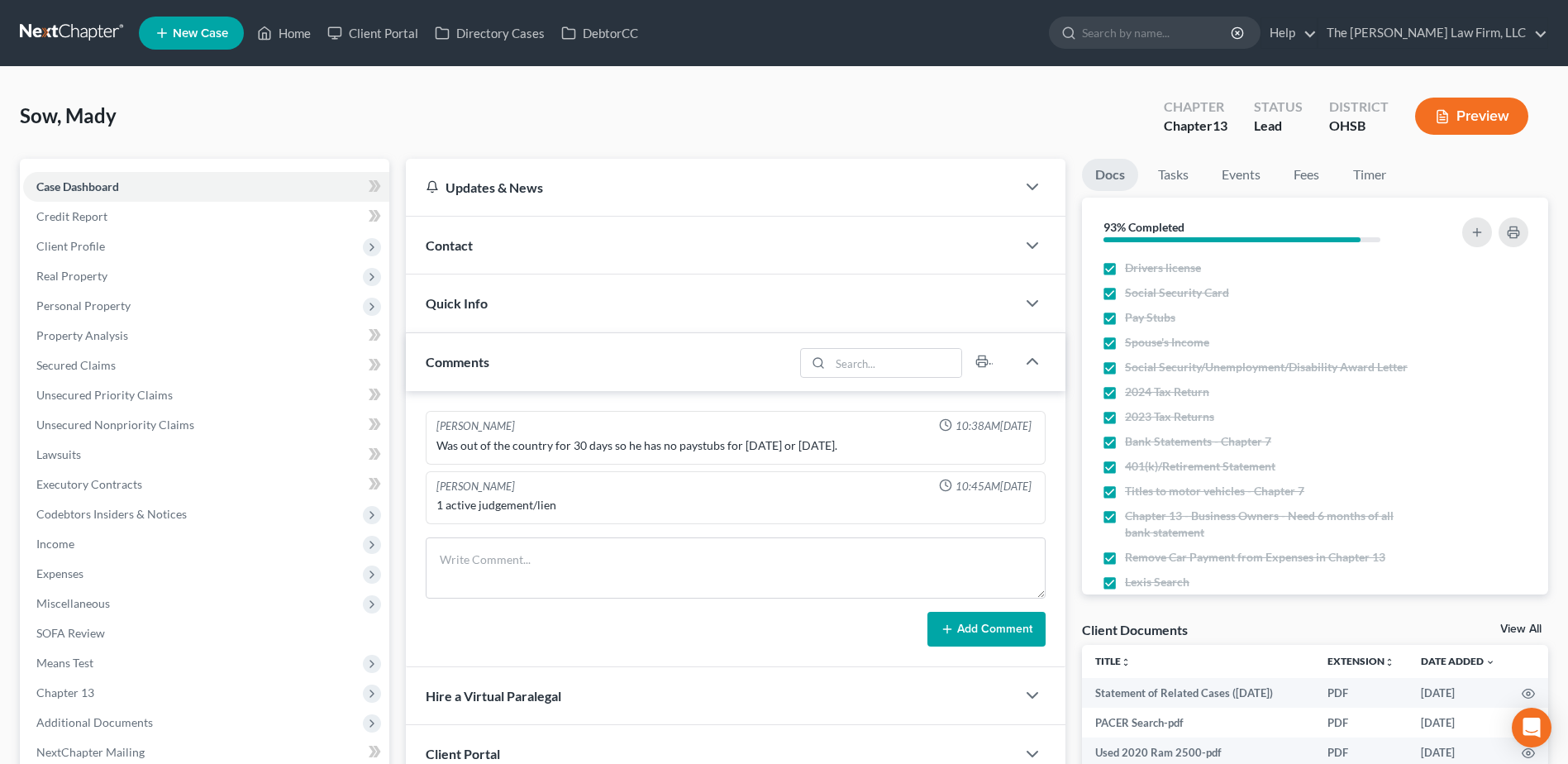
click at [63, 30] on link at bounding box center [73, 33] width 106 height 29
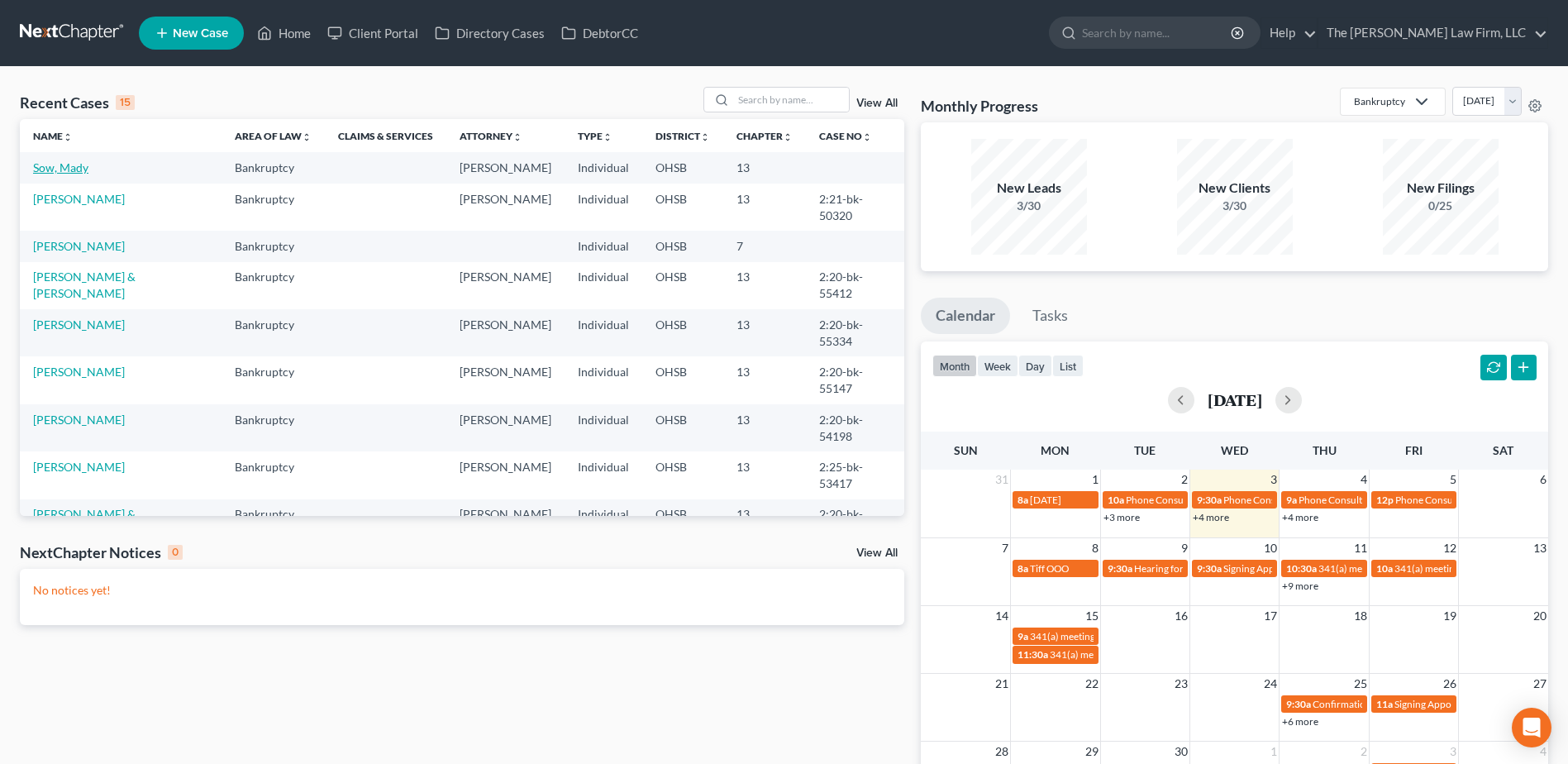
click at [60, 165] on link "Sow, Mady" at bounding box center [60, 167] width 55 height 14
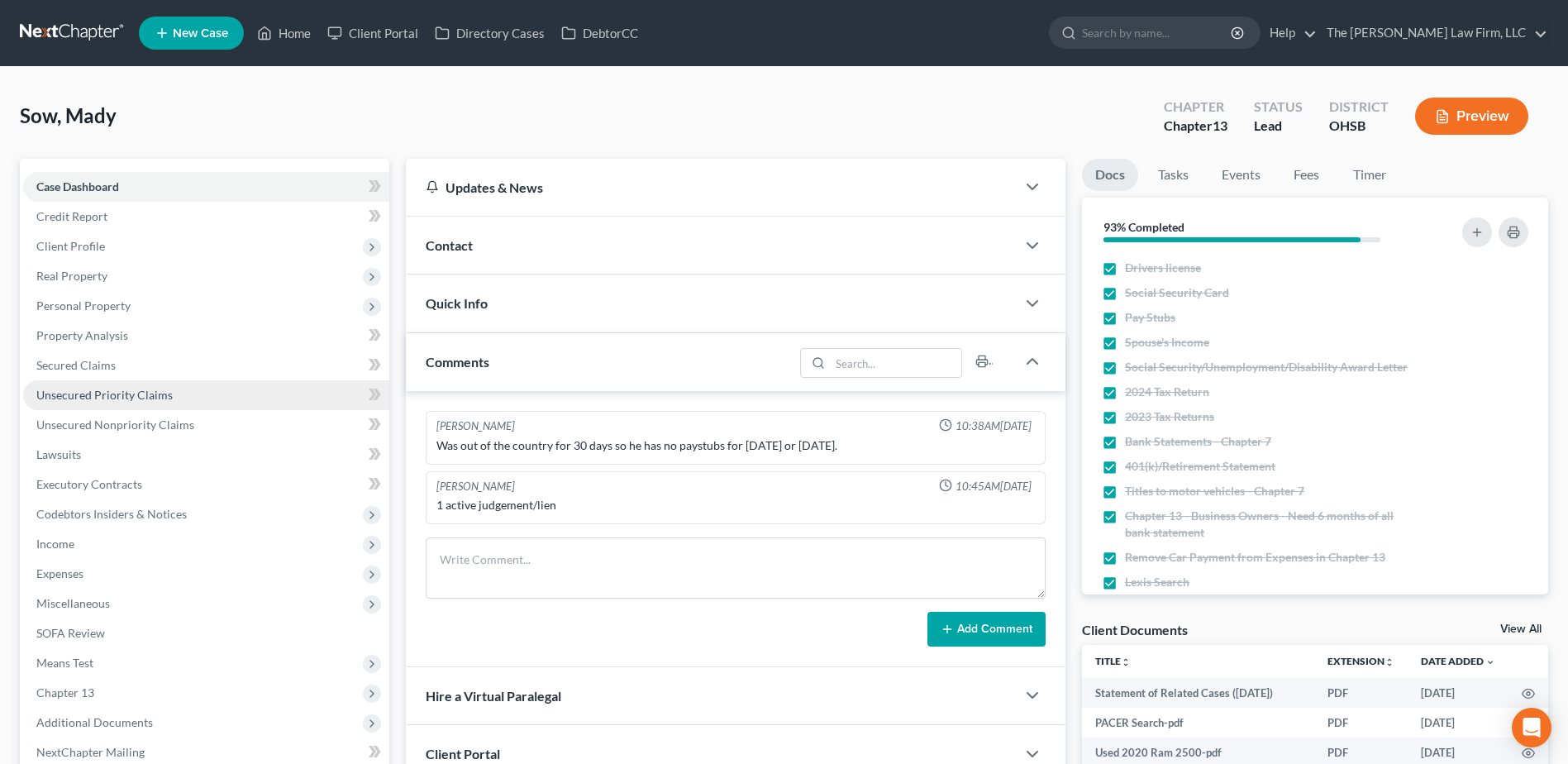
click at [96, 395] on span "Unsecured Priority Claims" at bounding box center [104, 395] width 136 height 14
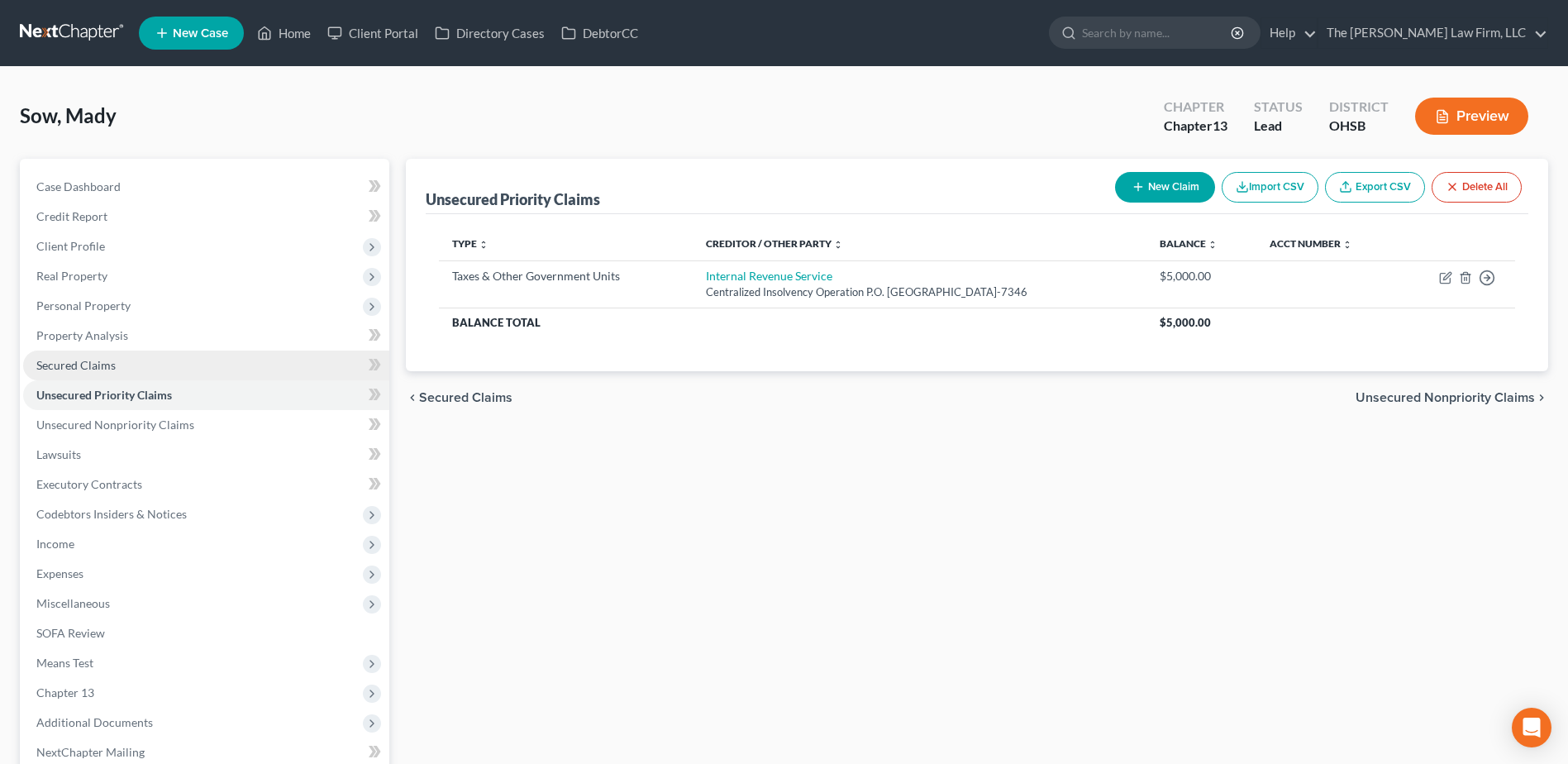
click at [92, 358] on span "Secured Claims" at bounding box center [76, 364] width 80 height 14
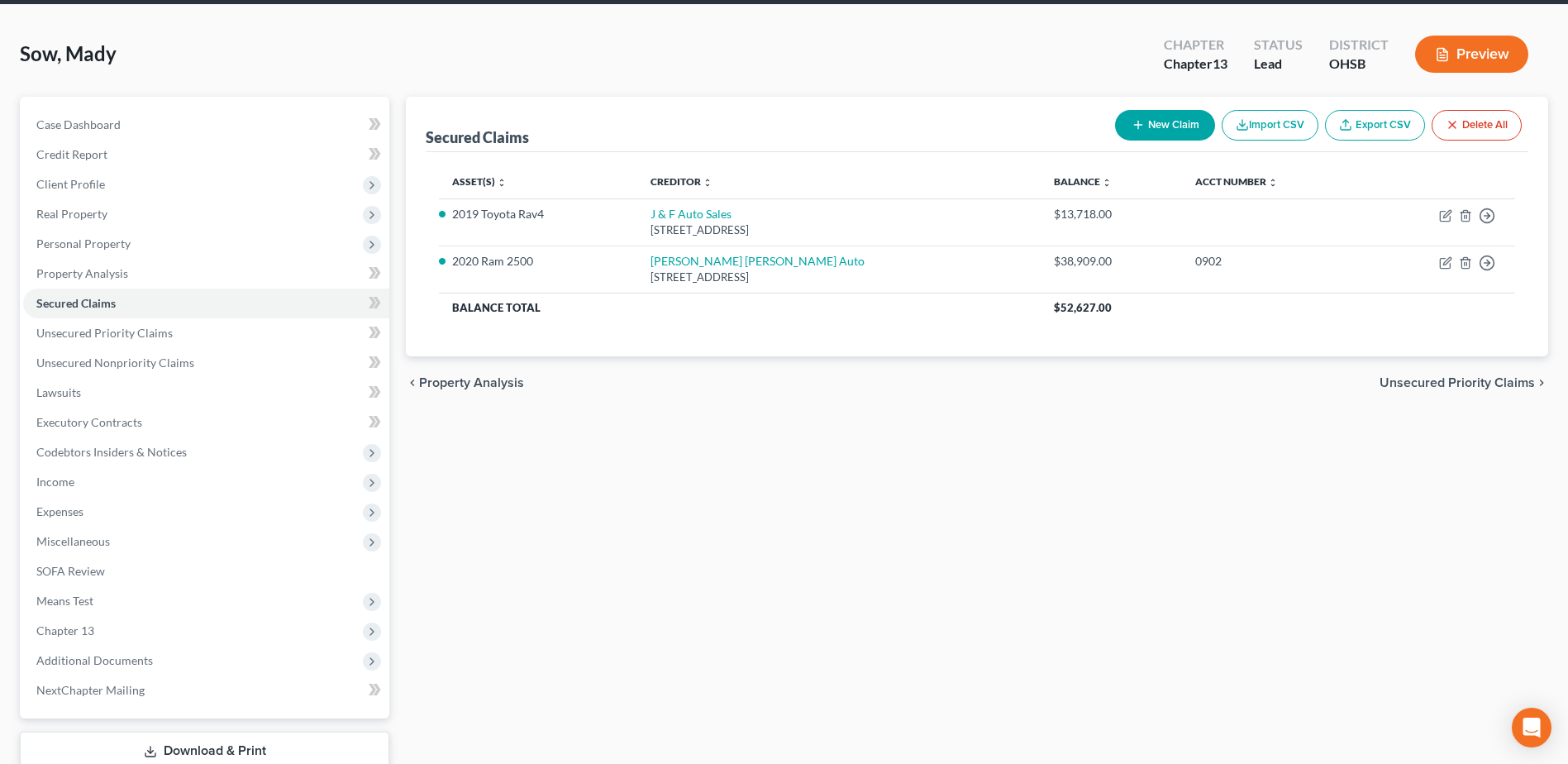
scroll to position [175, 0]
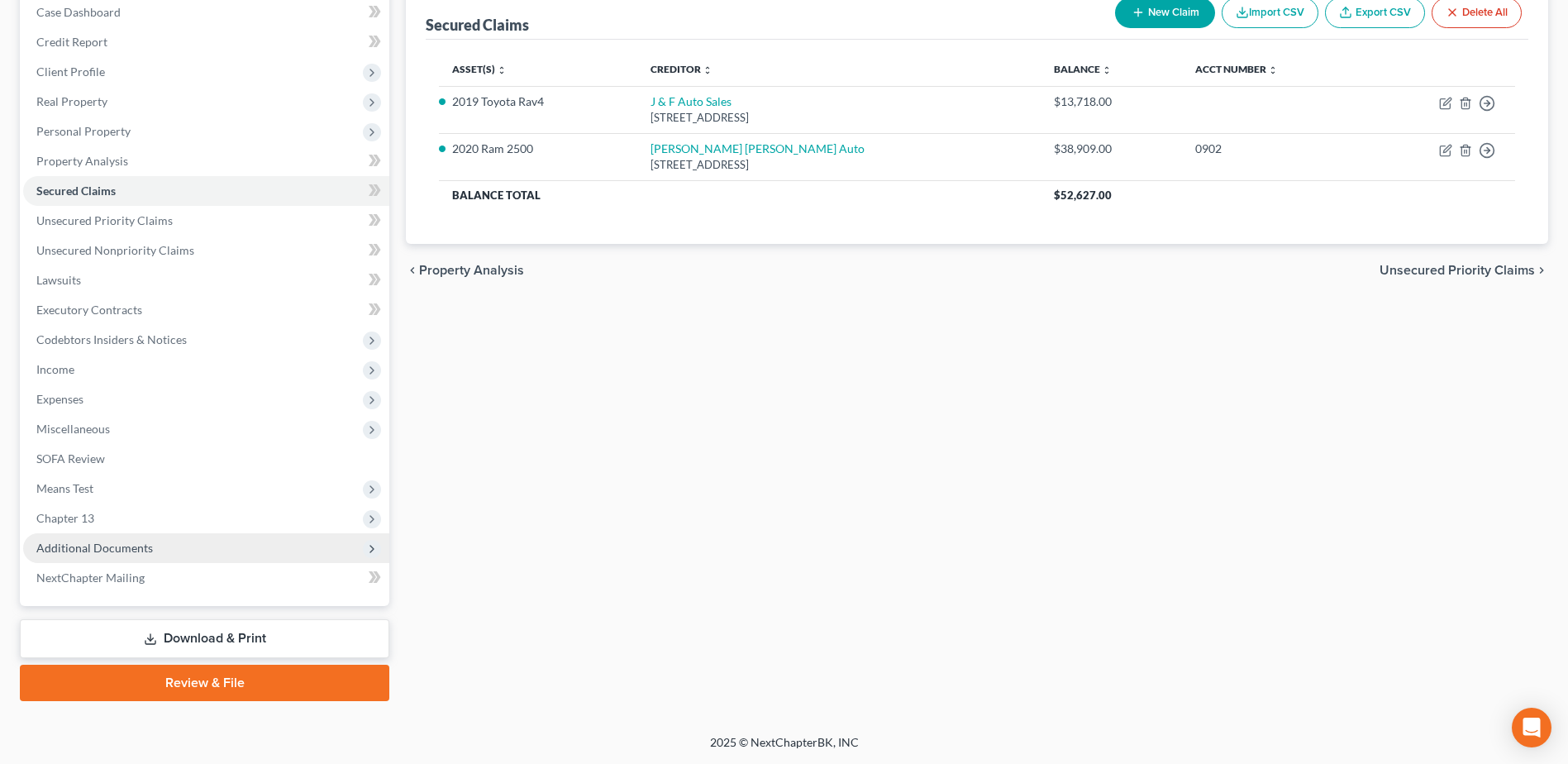
click at [122, 555] on span "Additional Documents" at bounding box center [206, 547] width 366 height 29
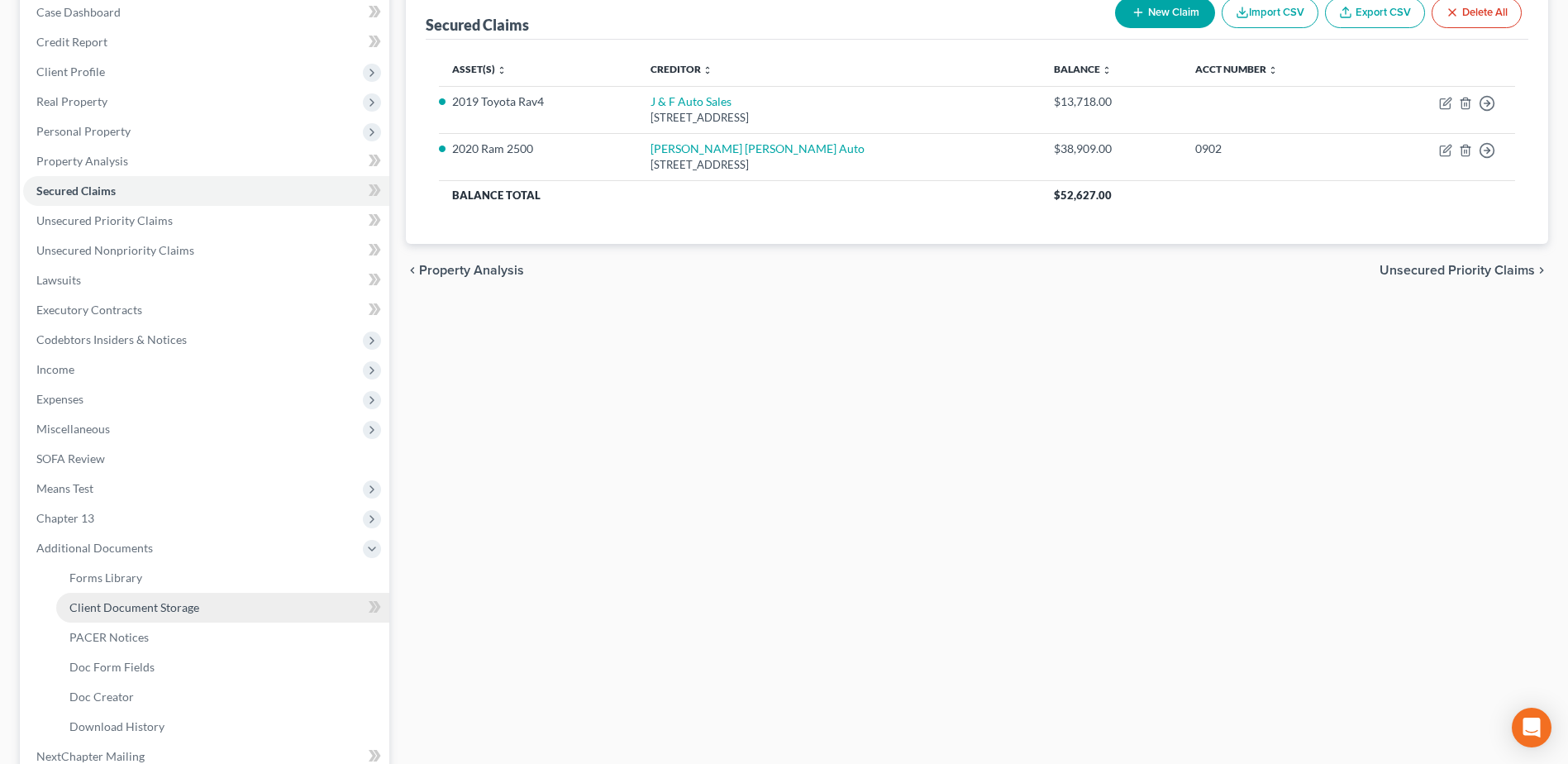
click at [141, 611] on span "Client Document Storage" at bounding box center [134, 607] width 130 height 14
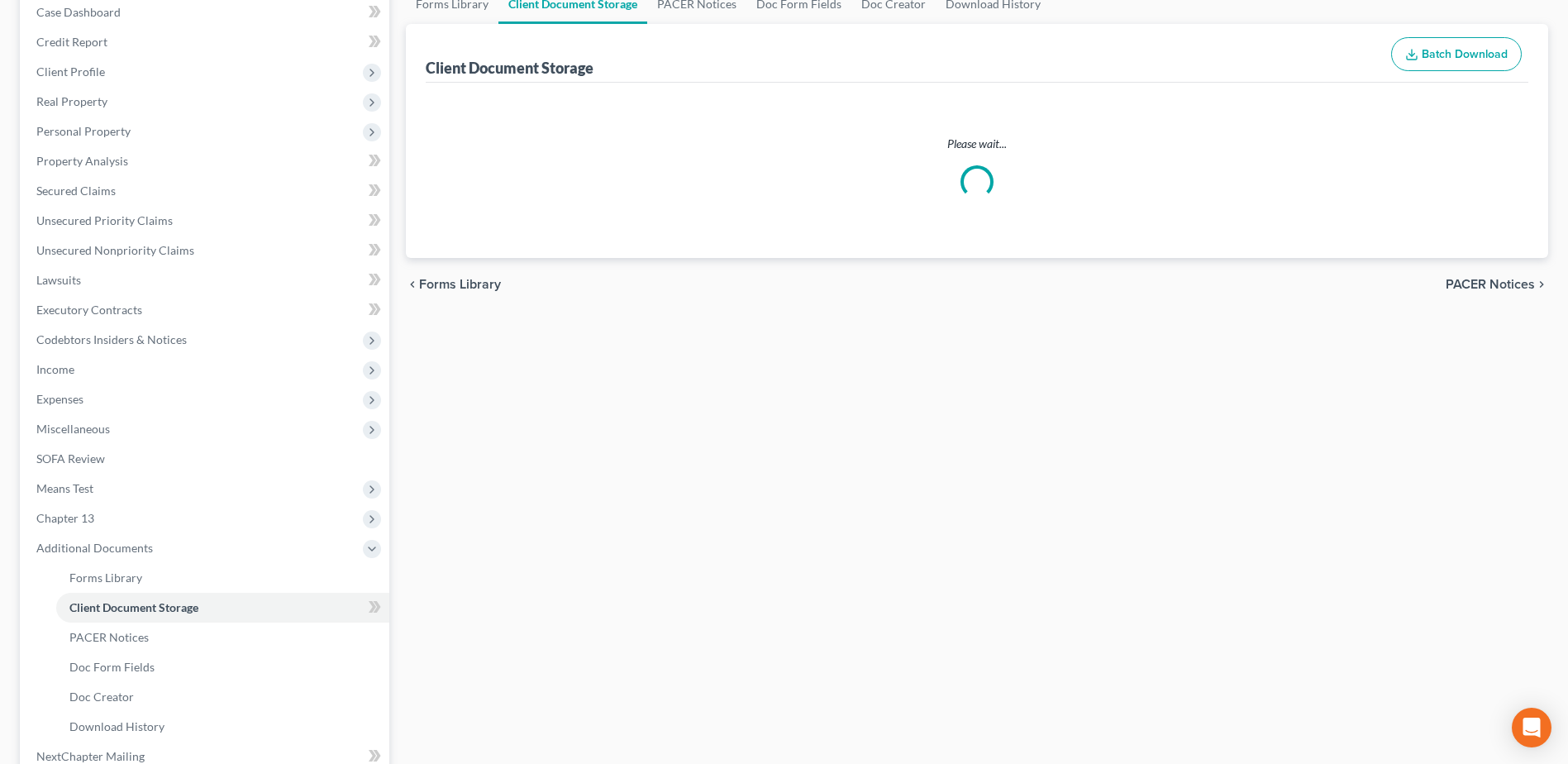
scroll to position [124, 0]
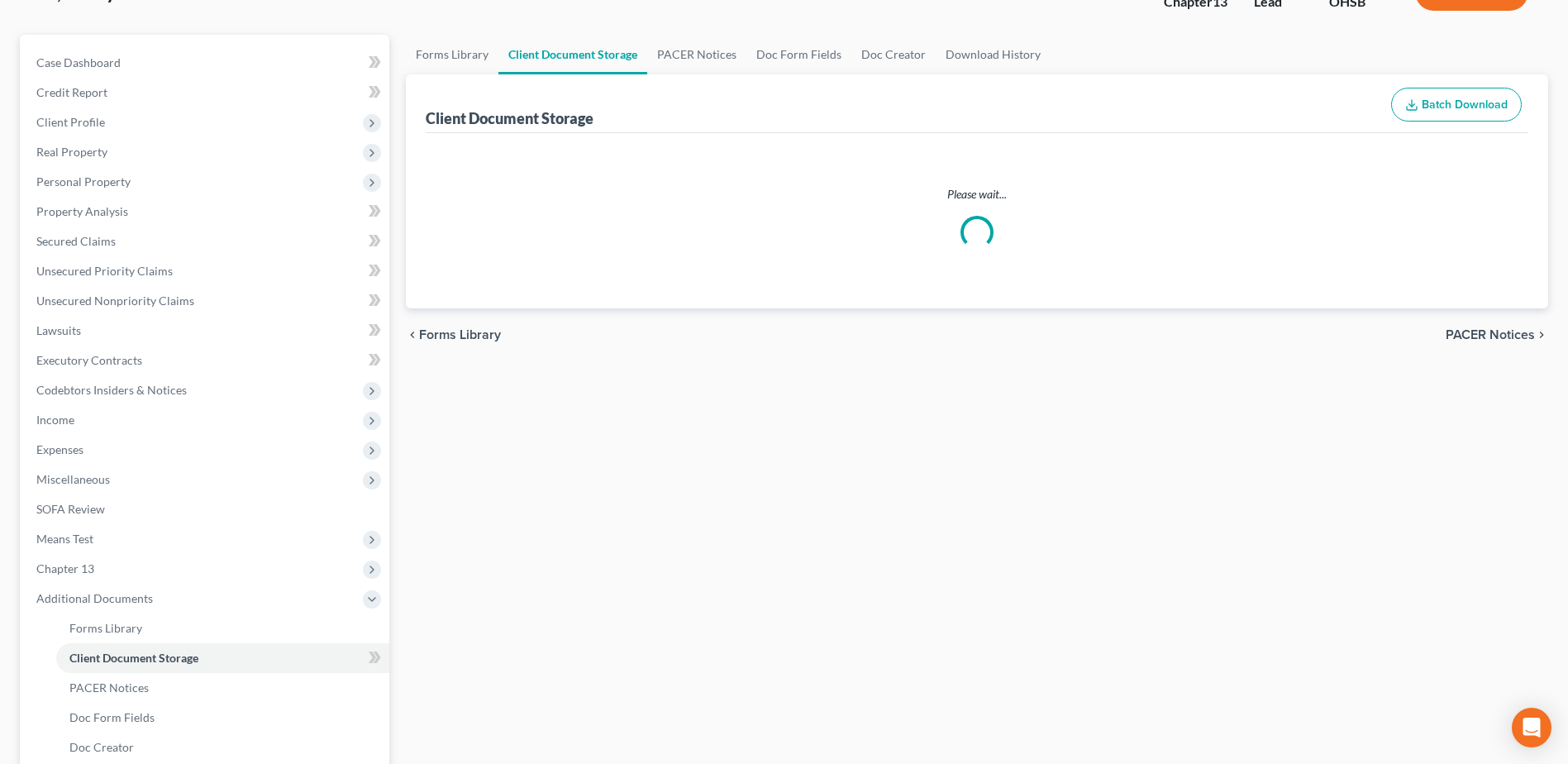
select select "7"
select select "61"
select select "52"
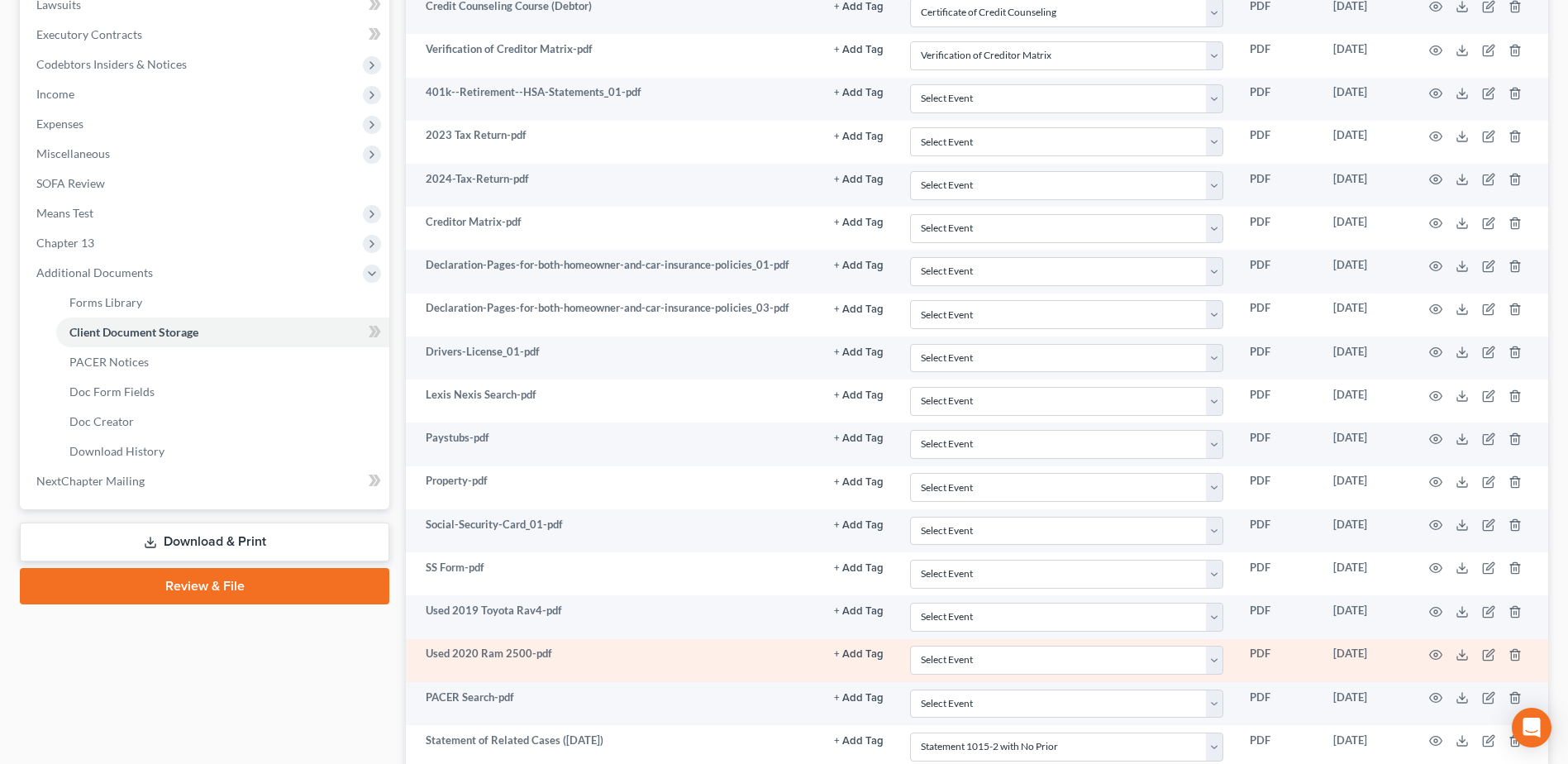
scroll to position [583, 0]
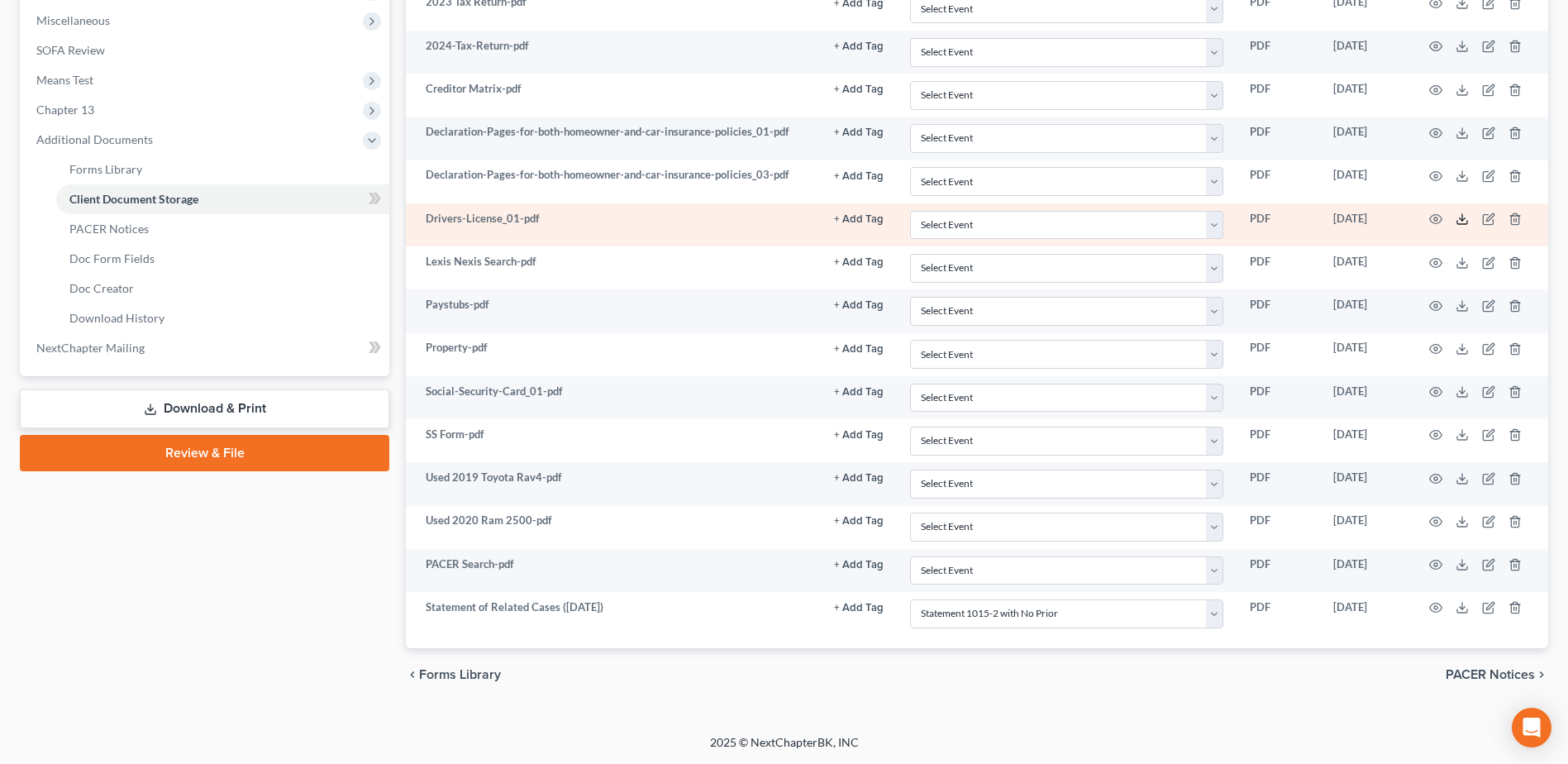
click at [1461, 225] on icon at bounding box center [1462, 219] width 13 height 13
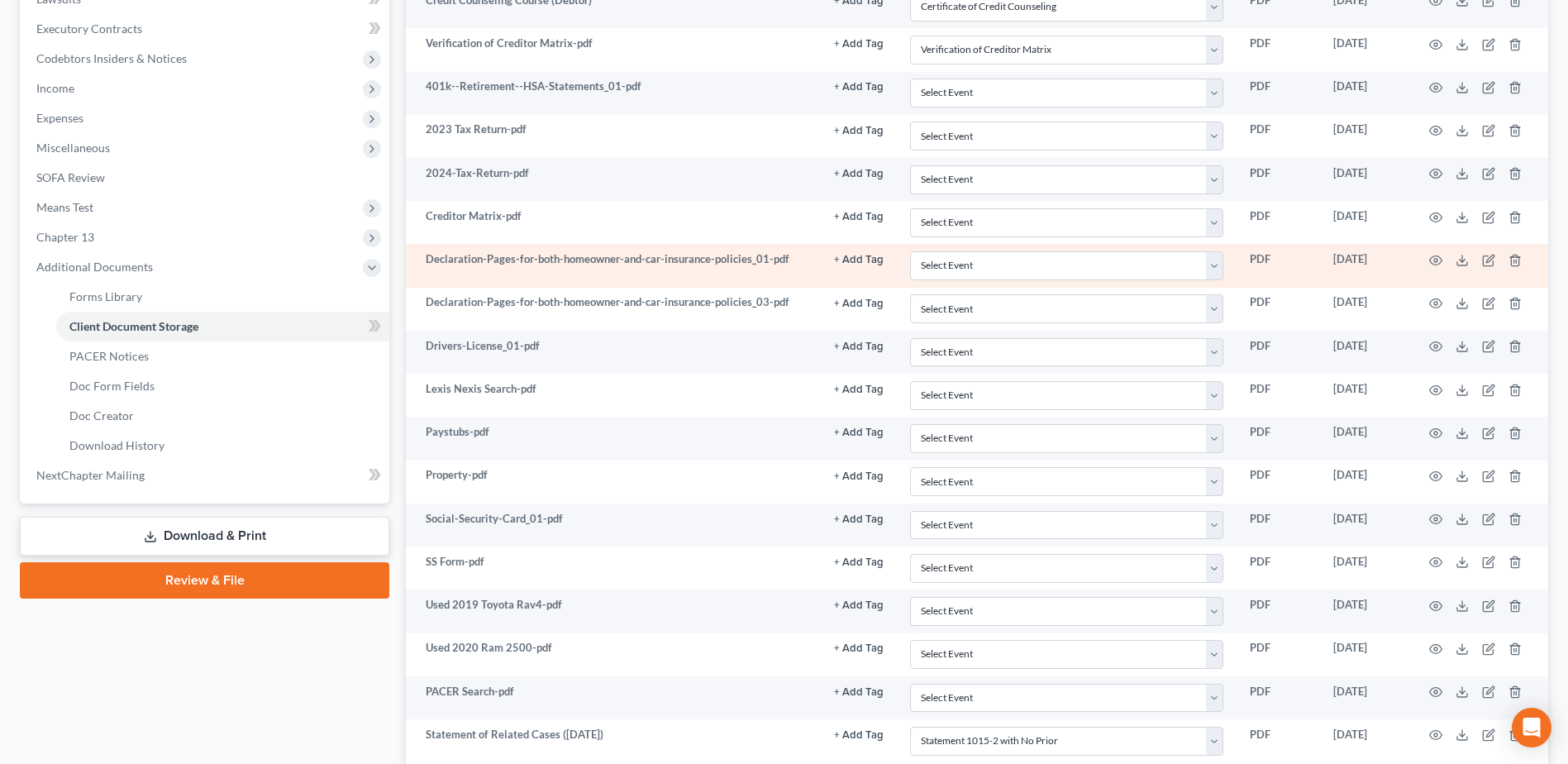
scroll to position [417, 0]
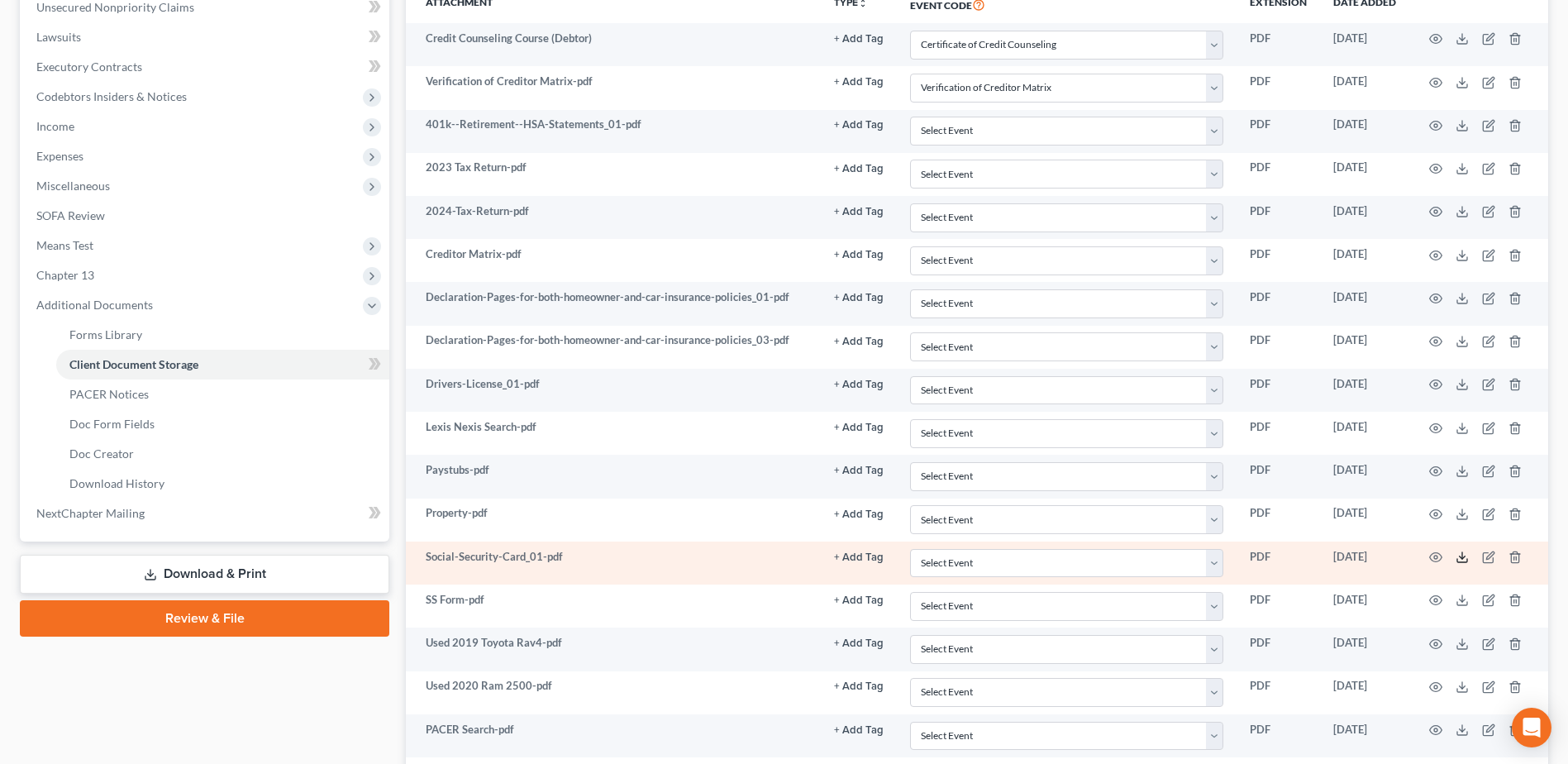
click at [1463, 559] on polyline at bounding box center [1462, 557] width 6 height 3
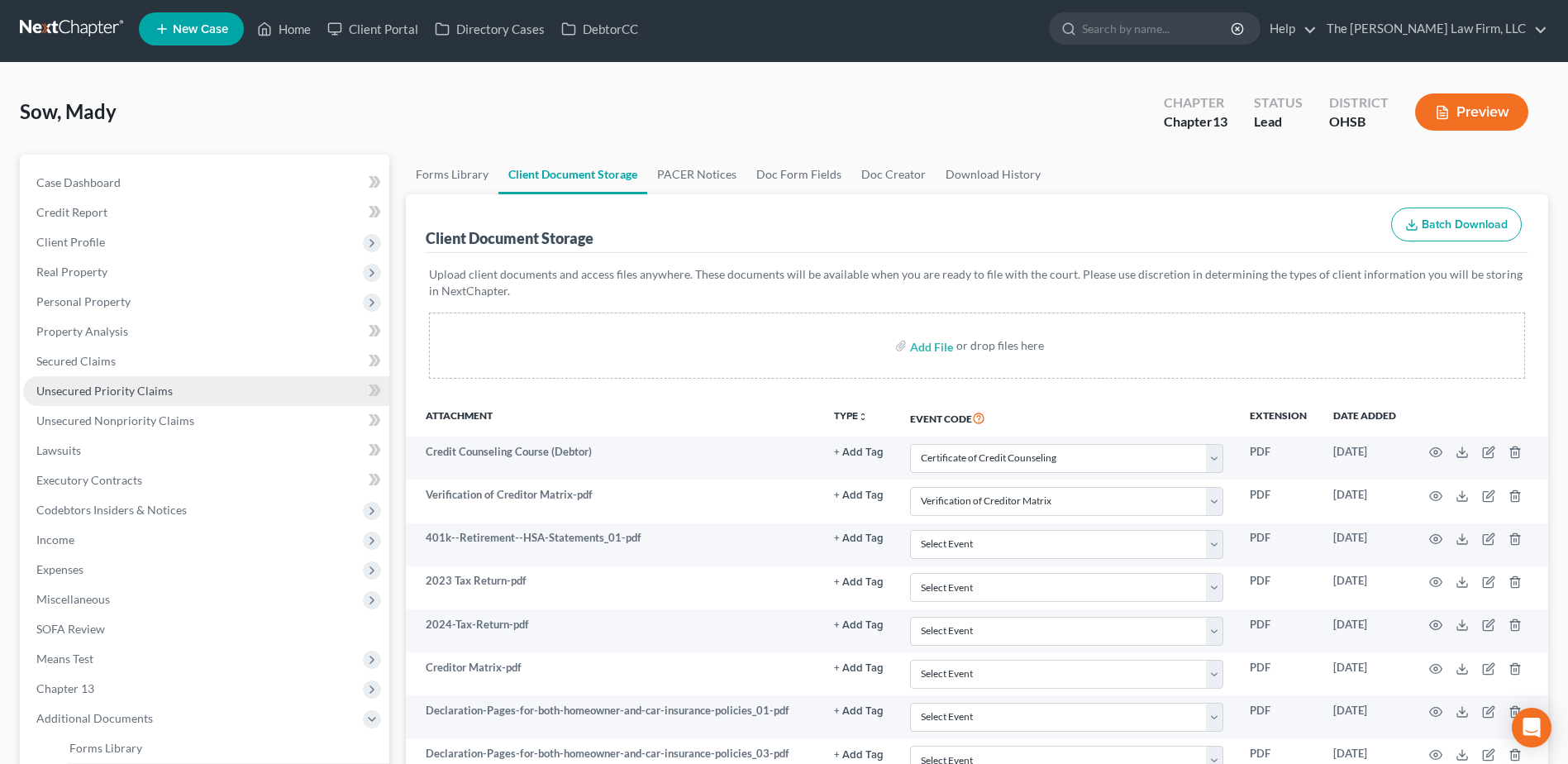
scroll to position [0, 0]
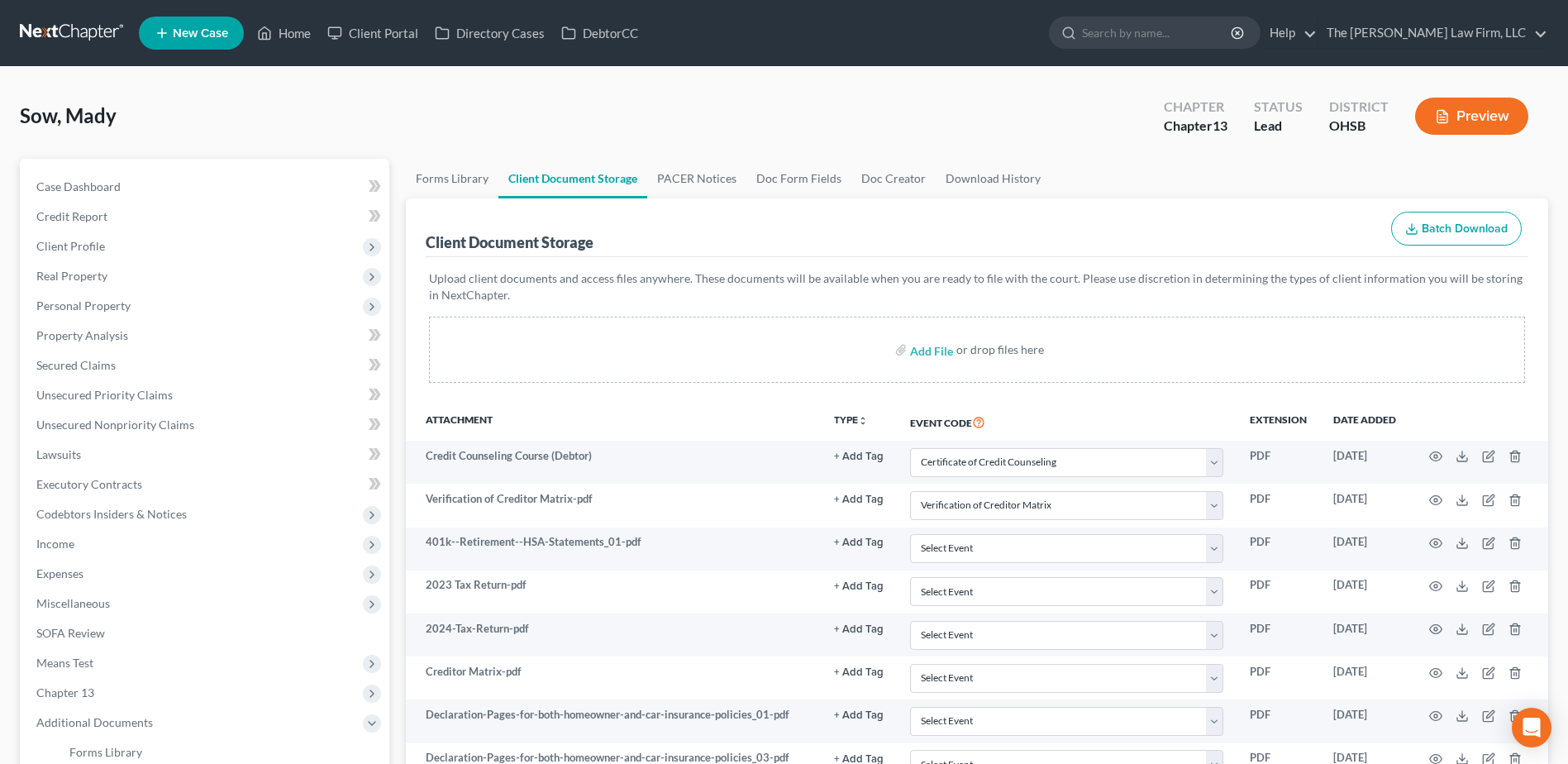
click at [48, 29] on link at bounding box center [73, 33] width 106 height 29
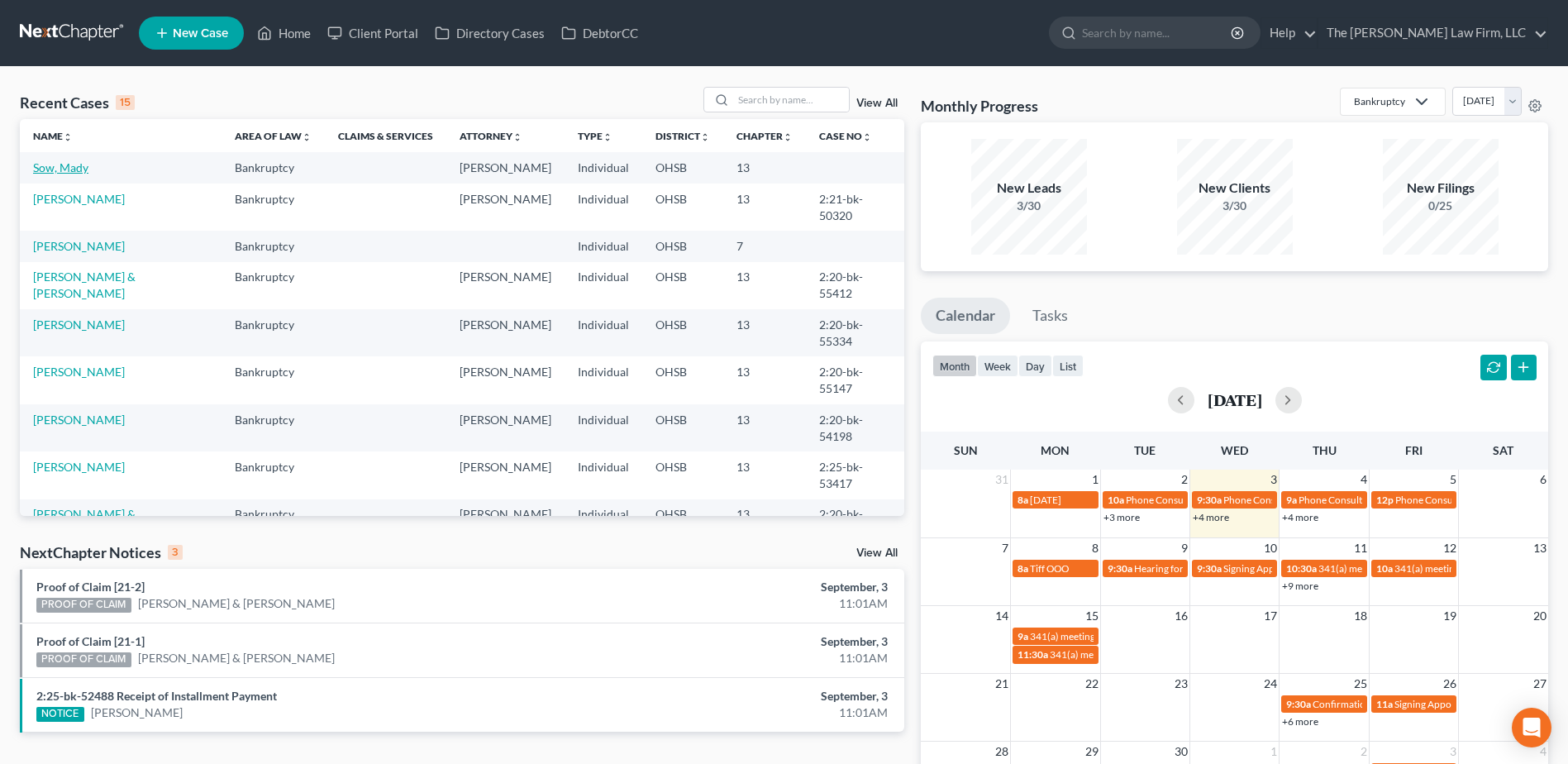
click at [60, 165] on link "Sow, Mady" at bounding box center [60, 167] width 55 height 14
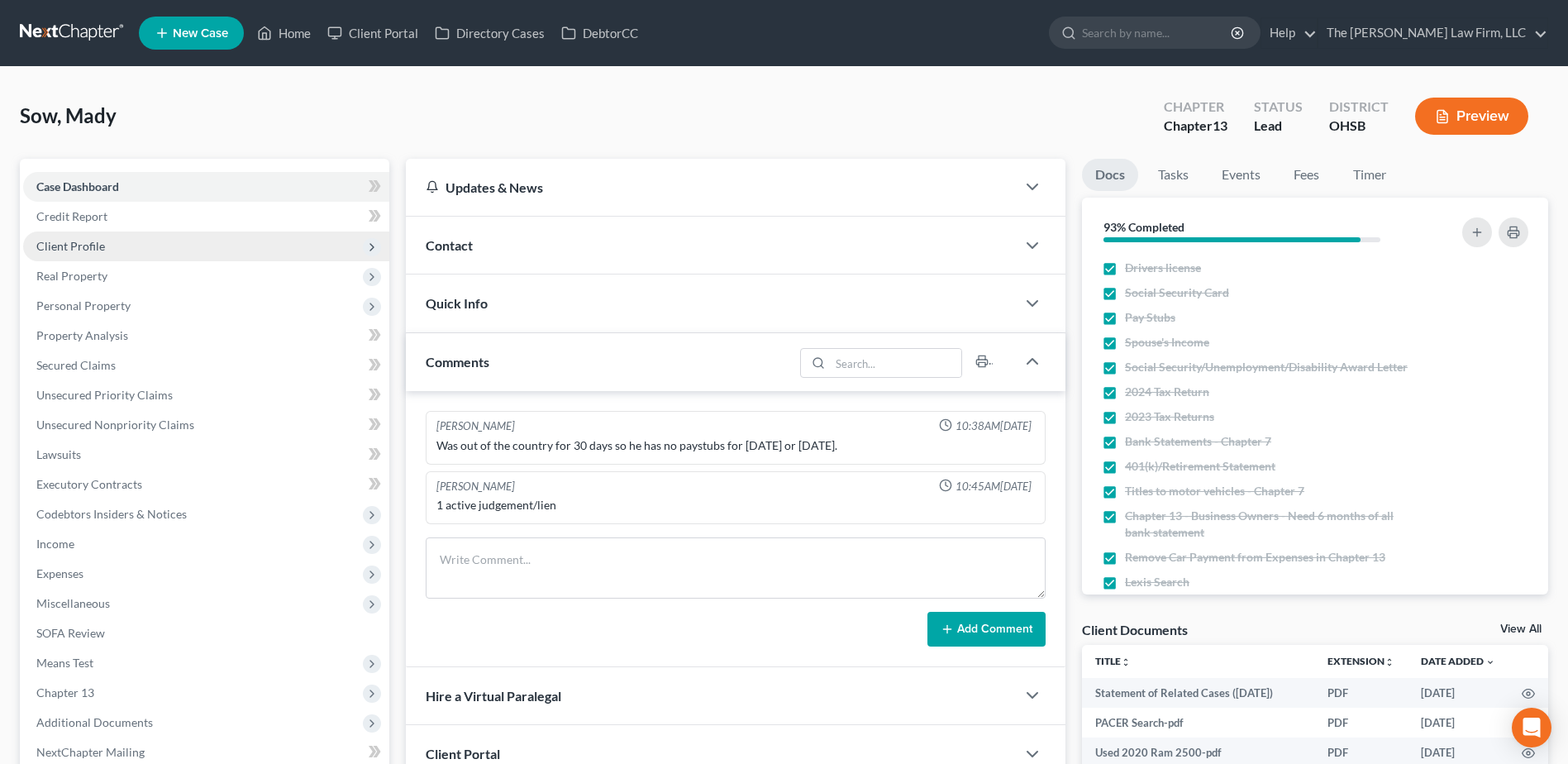
click at [85, 251] on span "Client Profile" at bounding box center [71, 246] width 69 height 14
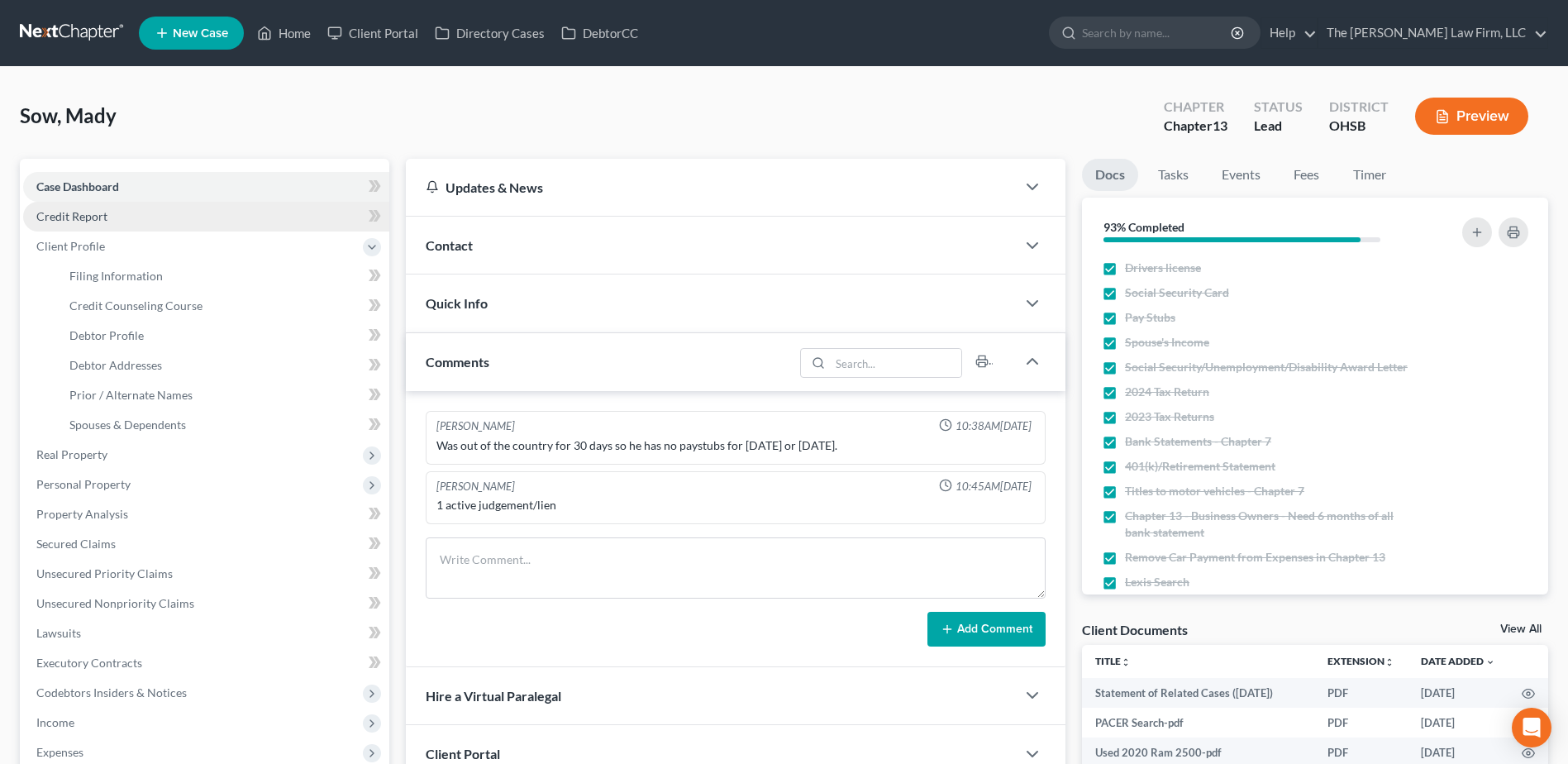
click at [85, 222] on span "Credit Report" at bounding box center [71, 216] width 71 height 14
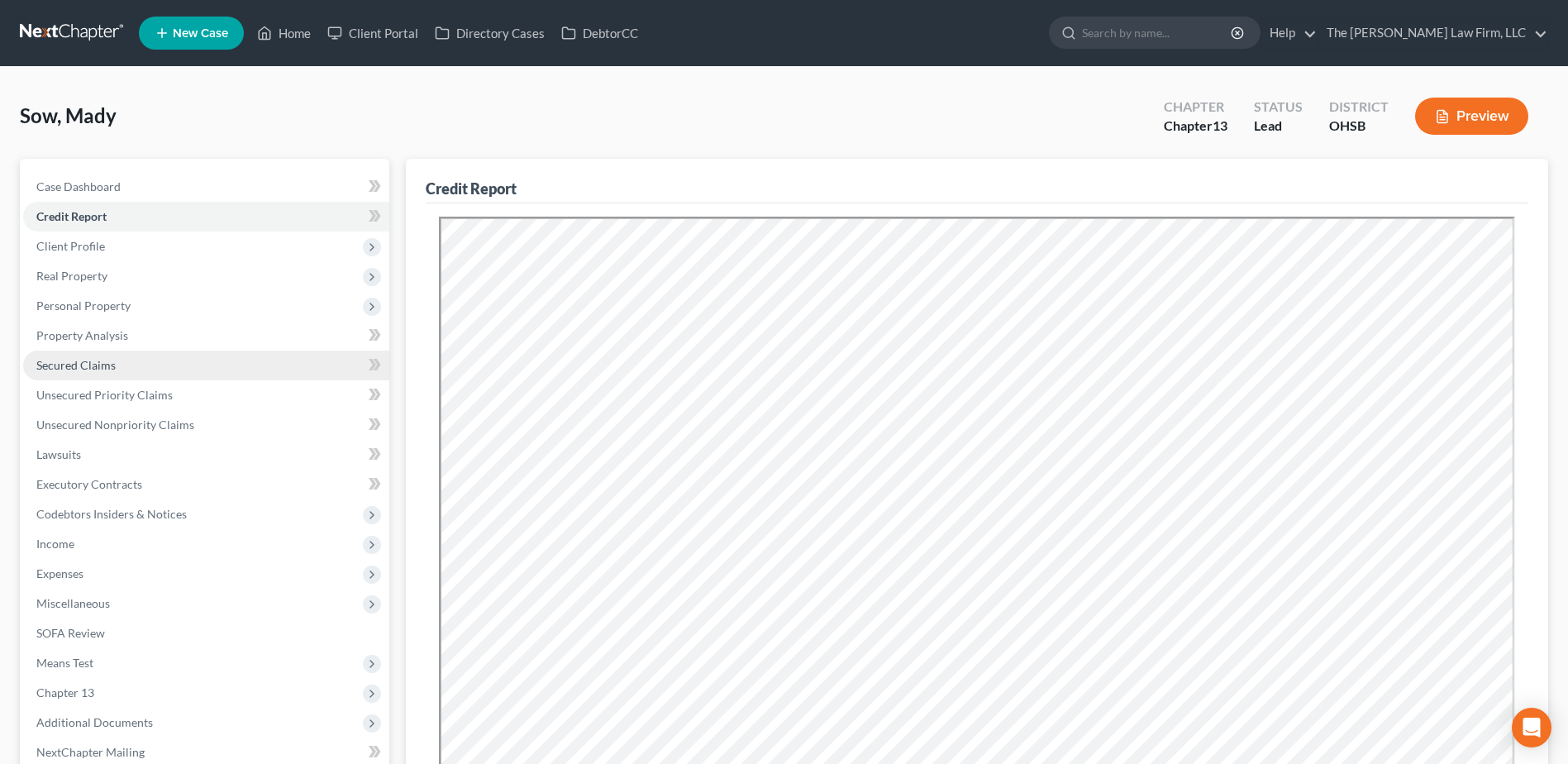
click at [49, 373] on link "Secured Claims" at bounding box center [206, 364] width 366 height 29
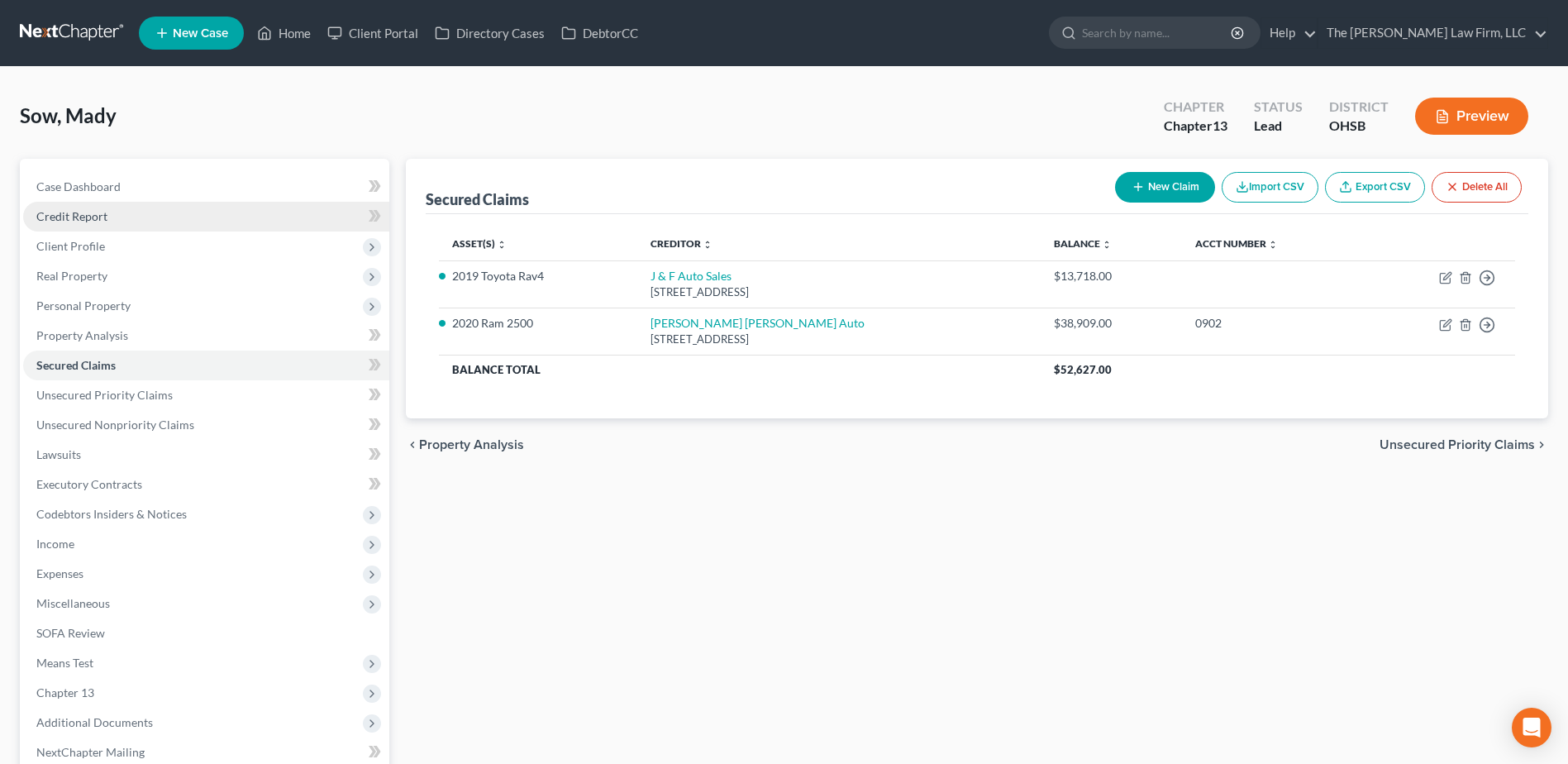
click at [135, 223] on link "Credit Report" at bounding box center [206, 216] width 366 height 29
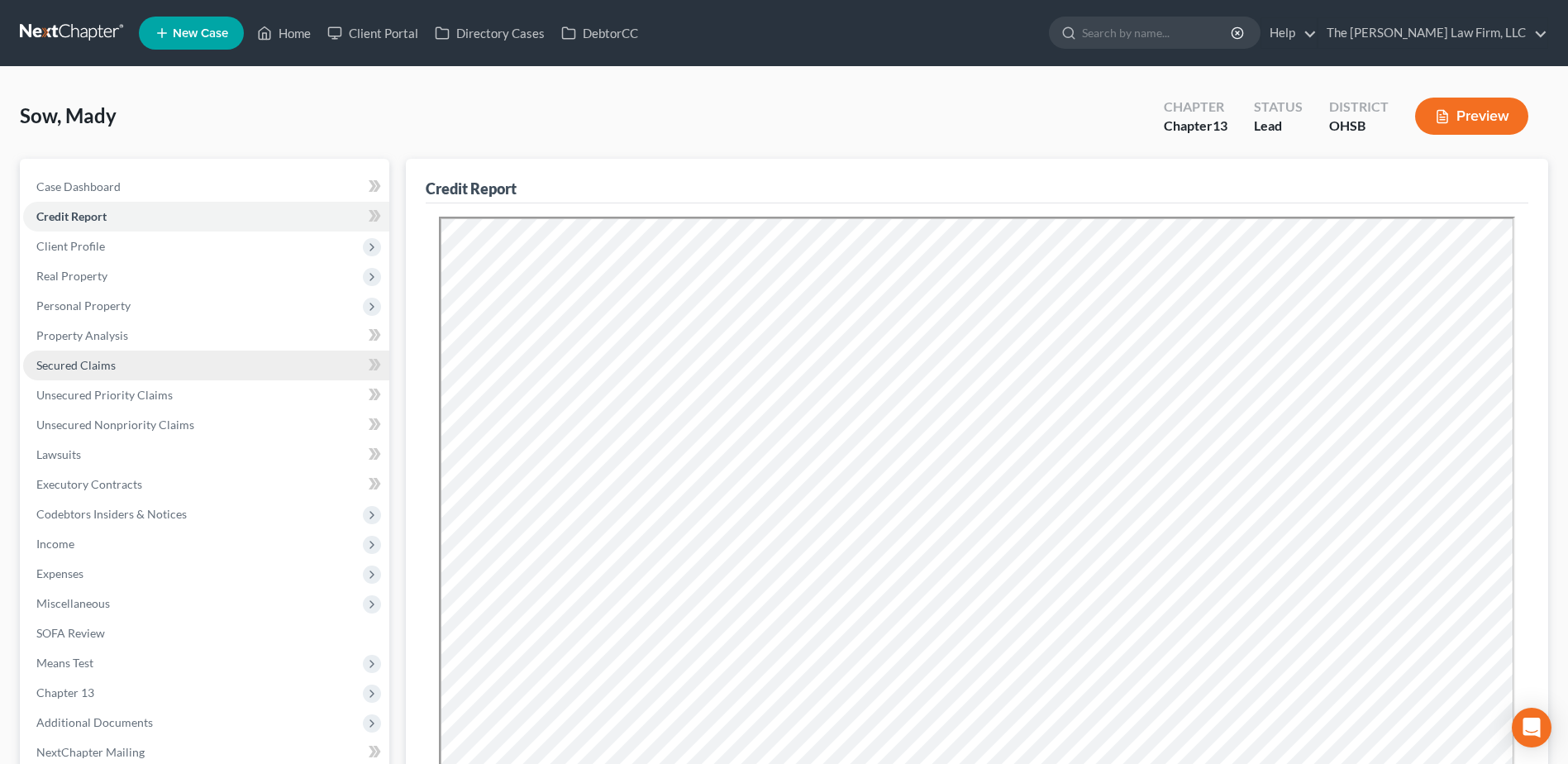
click at [85, 369] on span "Secured Claims" at bounding box center [76, 364] width 80 height 14
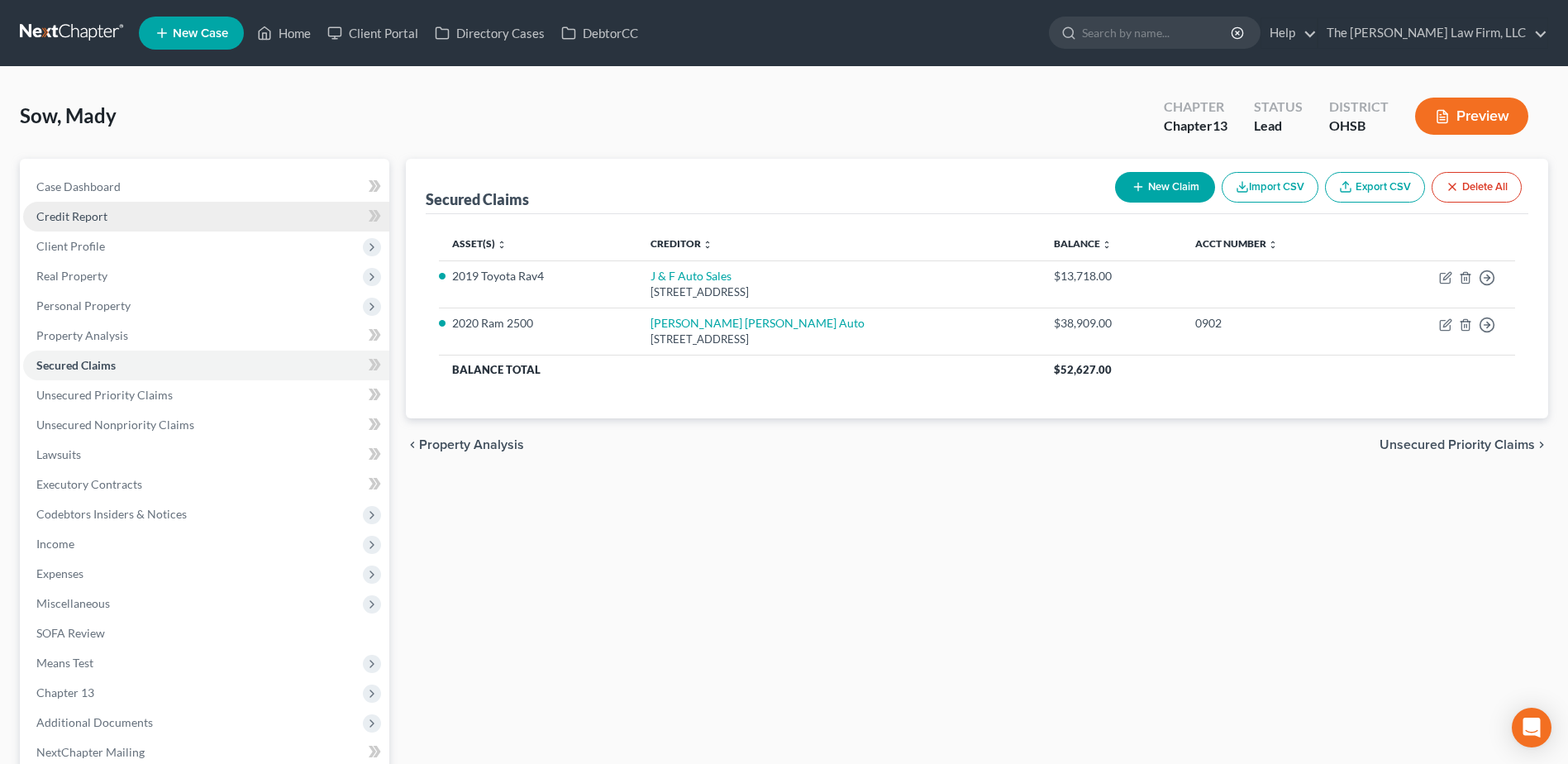
click at [98, 221] on span "Credit Report" at bounding box center [71, 216] width 71 height 14
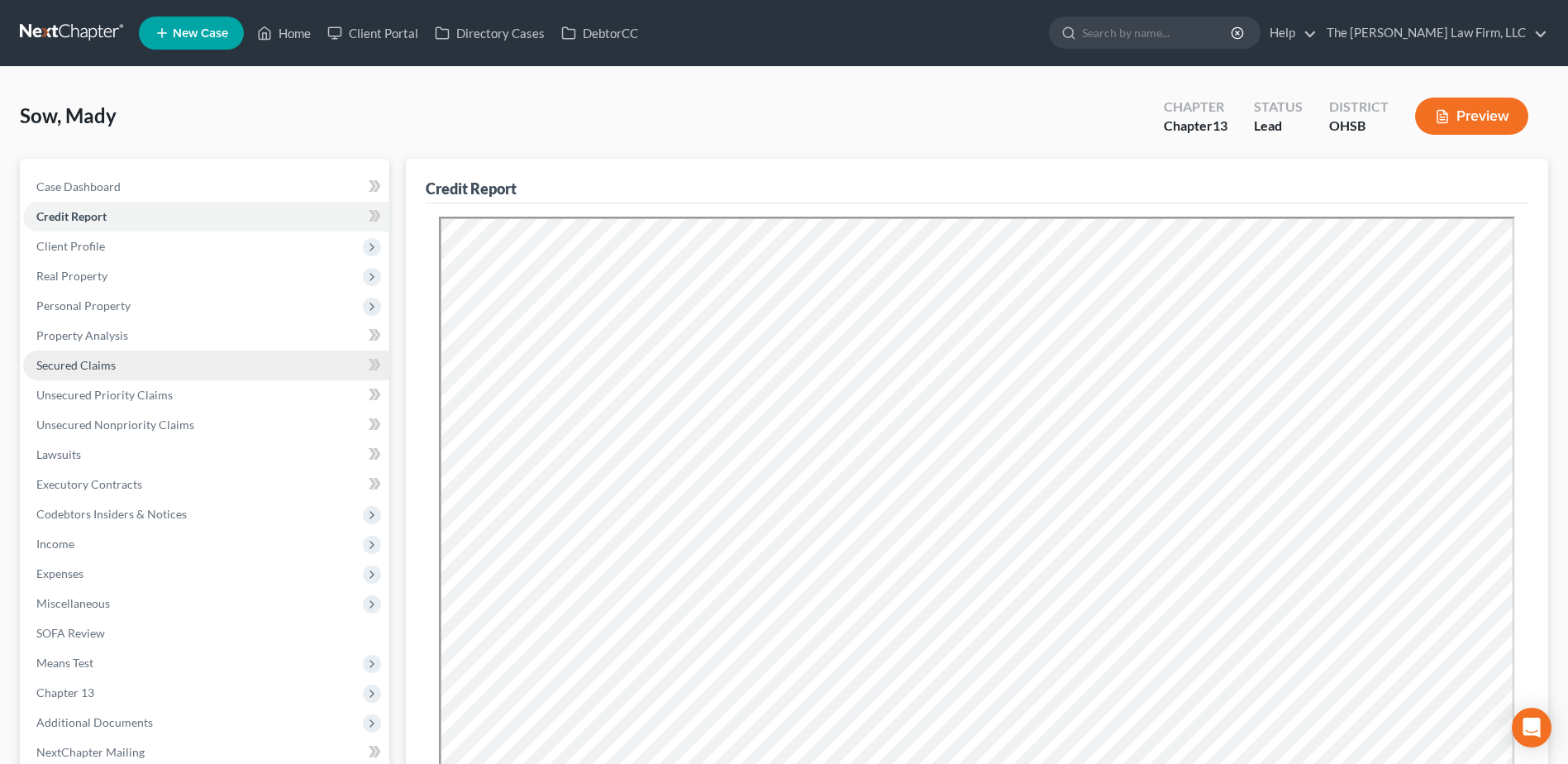
click at [60, 370] on span "Secured Claims" at bounding box center [76, 364] width 80 height 14
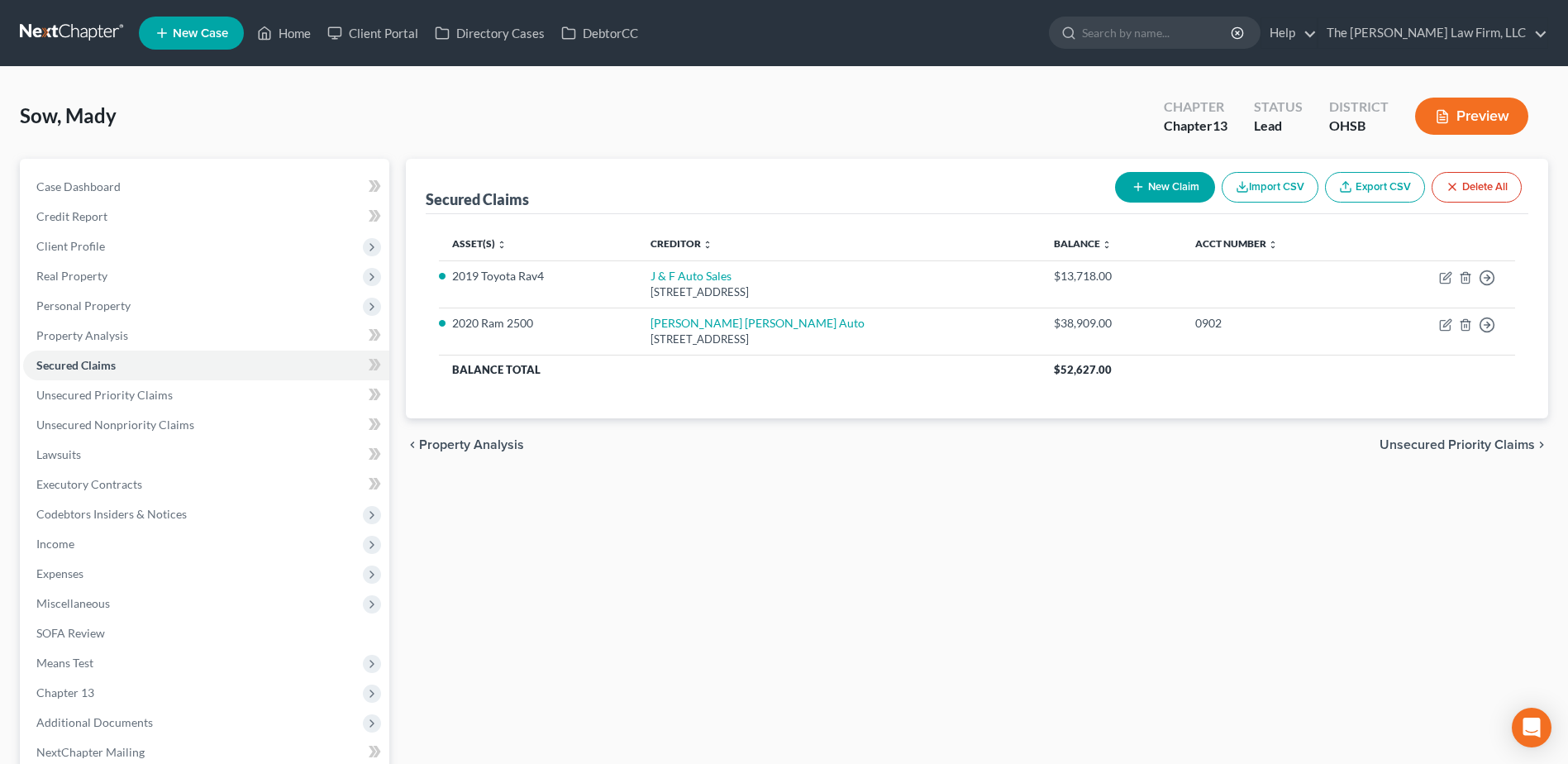
click at [75, 34] on link at bounding box center [73, 33] width 106 height 29
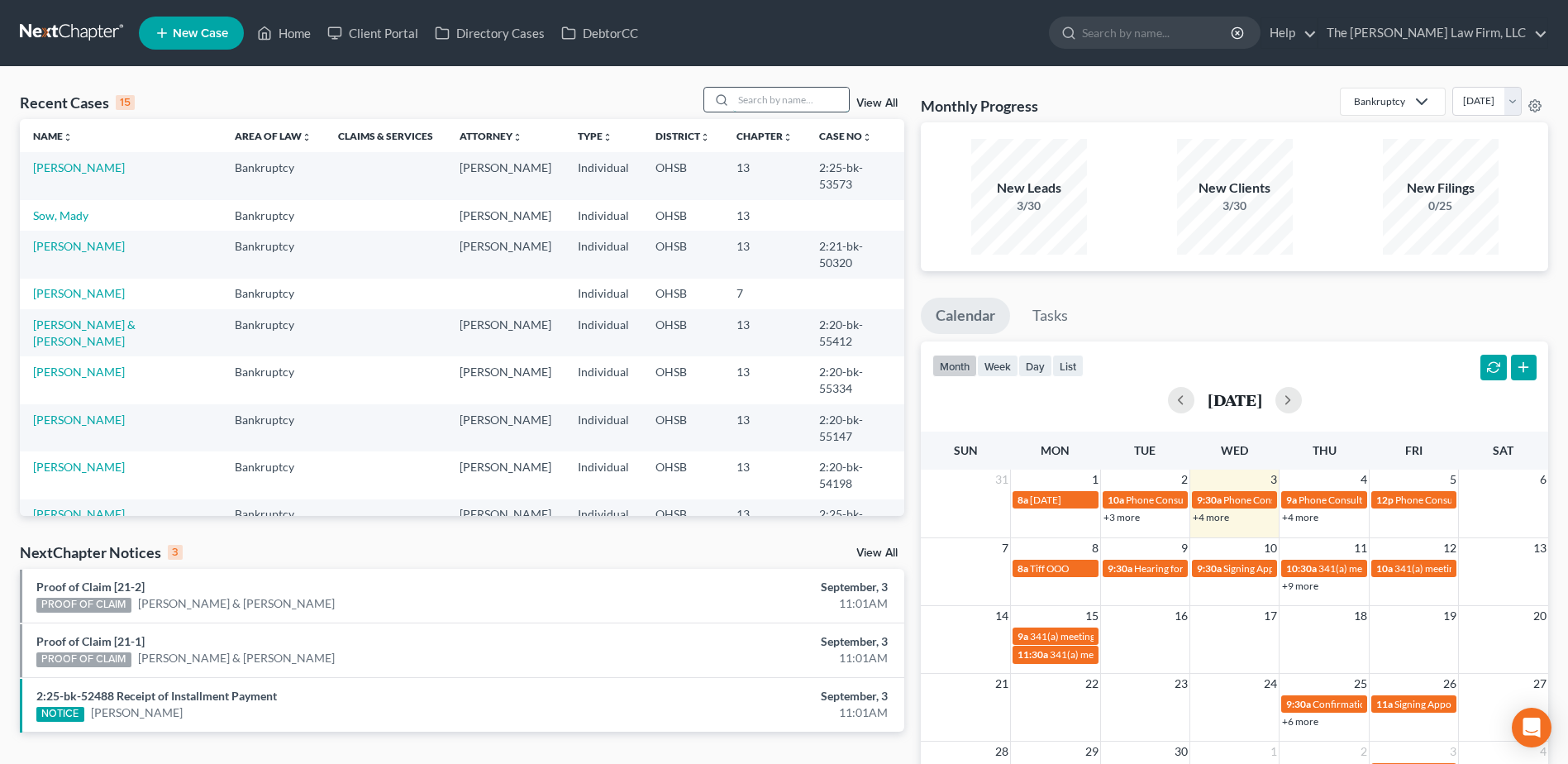
click at [816, 93] on input "search" at bounding box center [791, 99] width 116 height 24
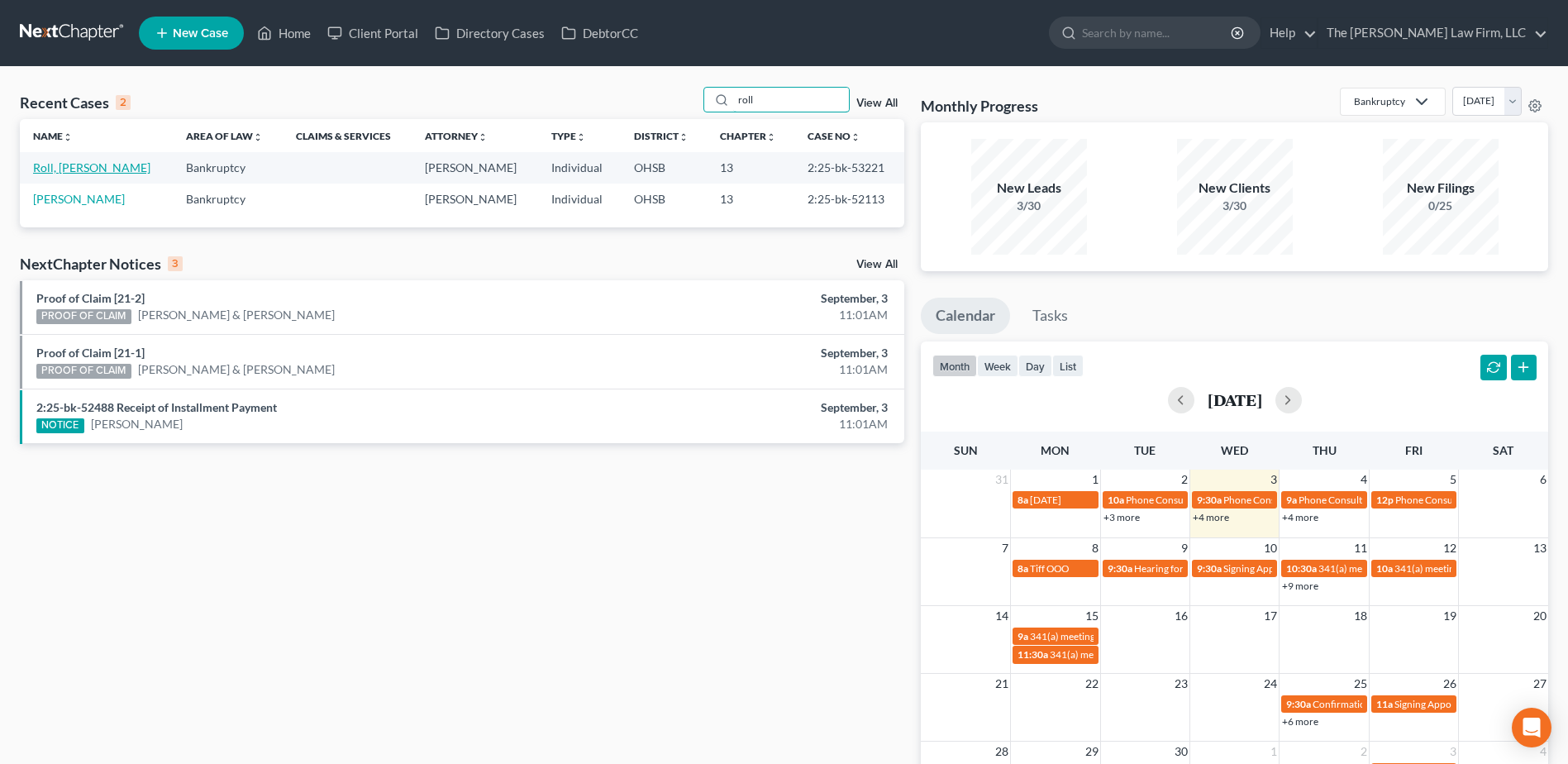
type input "roll"
click at [61, 165] on link "Roll, [PERSON_NAME]" at bounding box center [91, 167] width 118 height 14
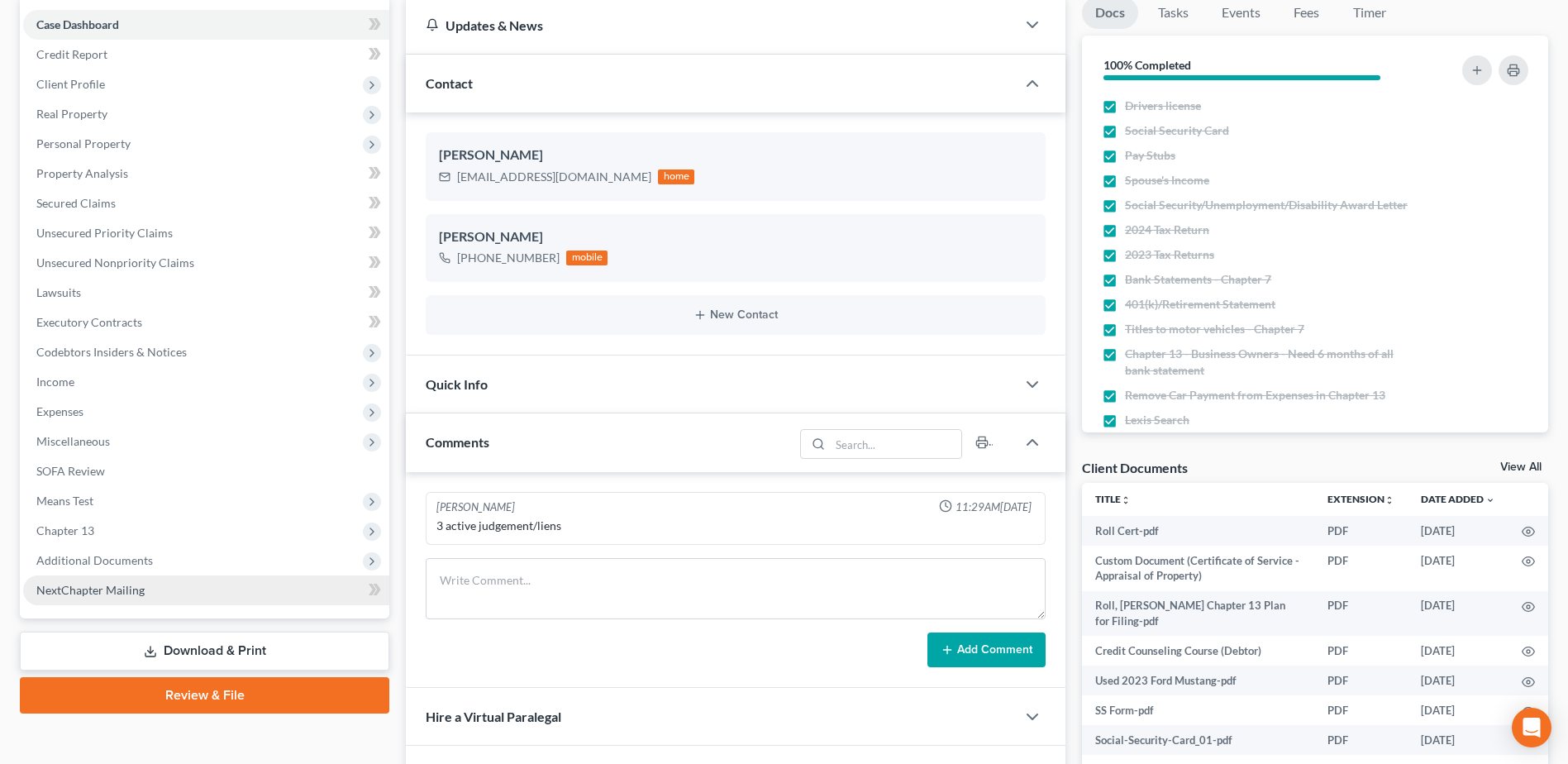
scroll to position [248, 0]
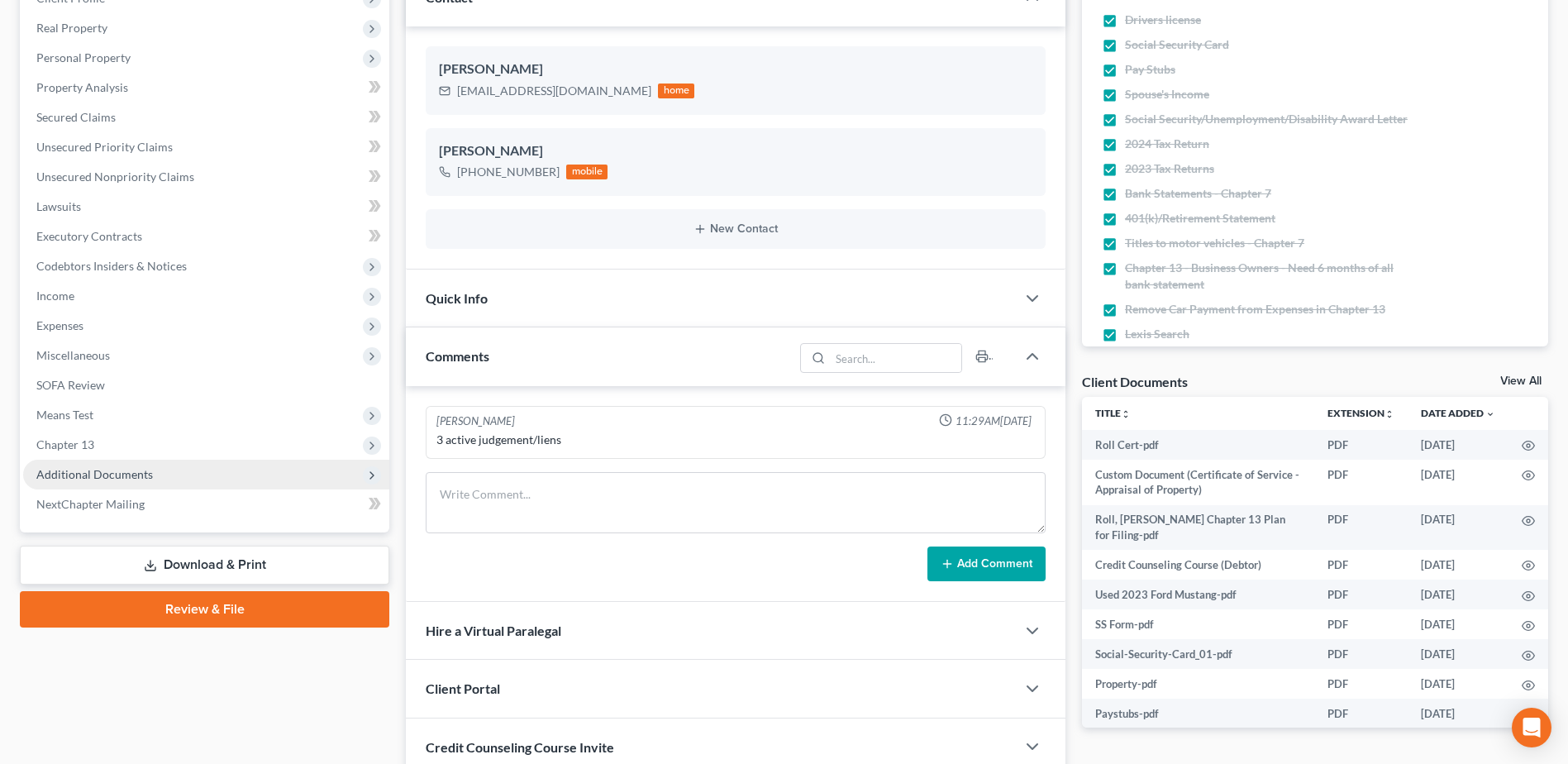
click at [92, 471] on span "Additional Documents" at bounding box center [94, 474] width 117 height 14
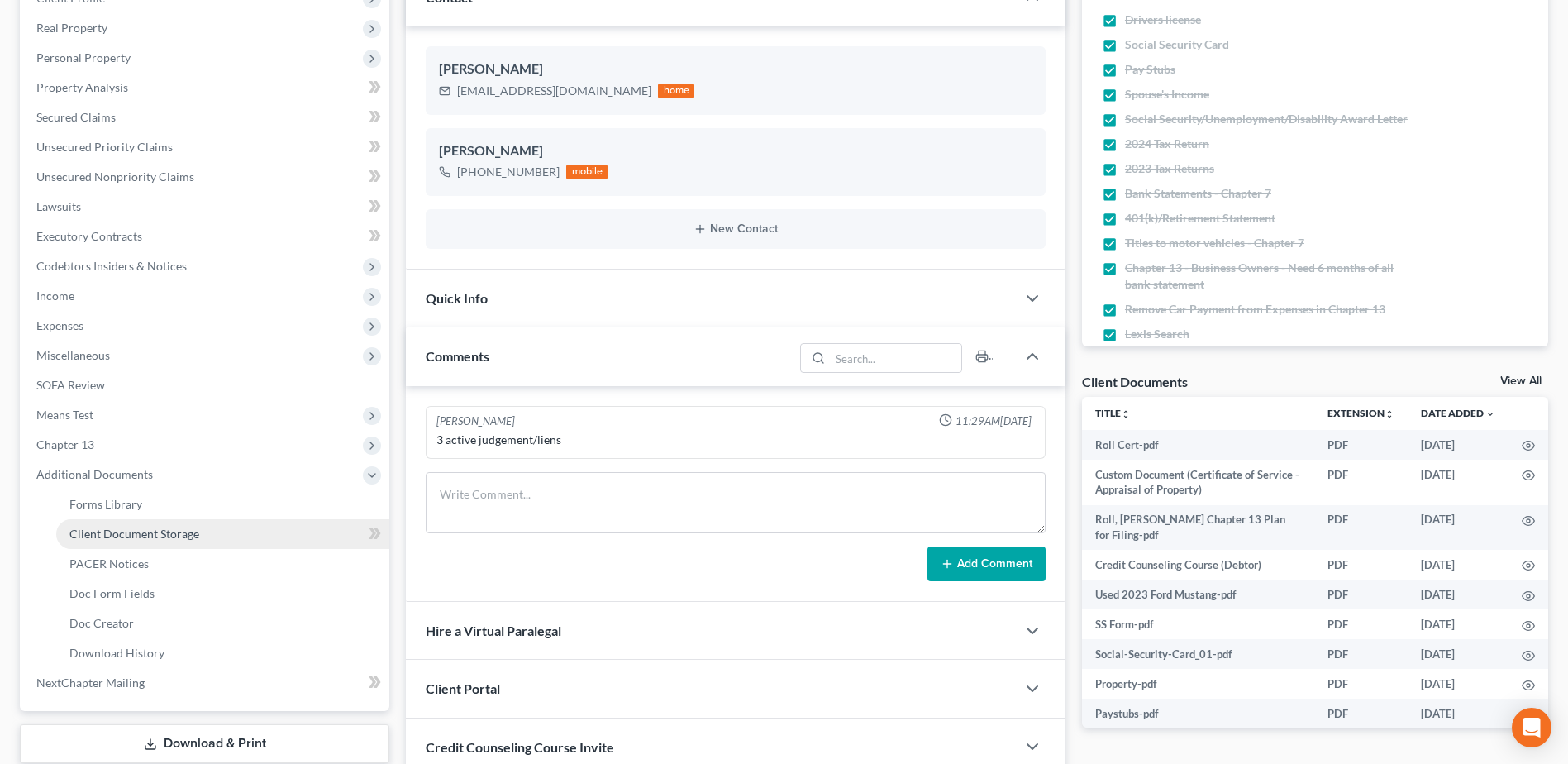
click at [100, 538] on span "Client Document Storage" at bounding box center [134, 533] width 130 height 14
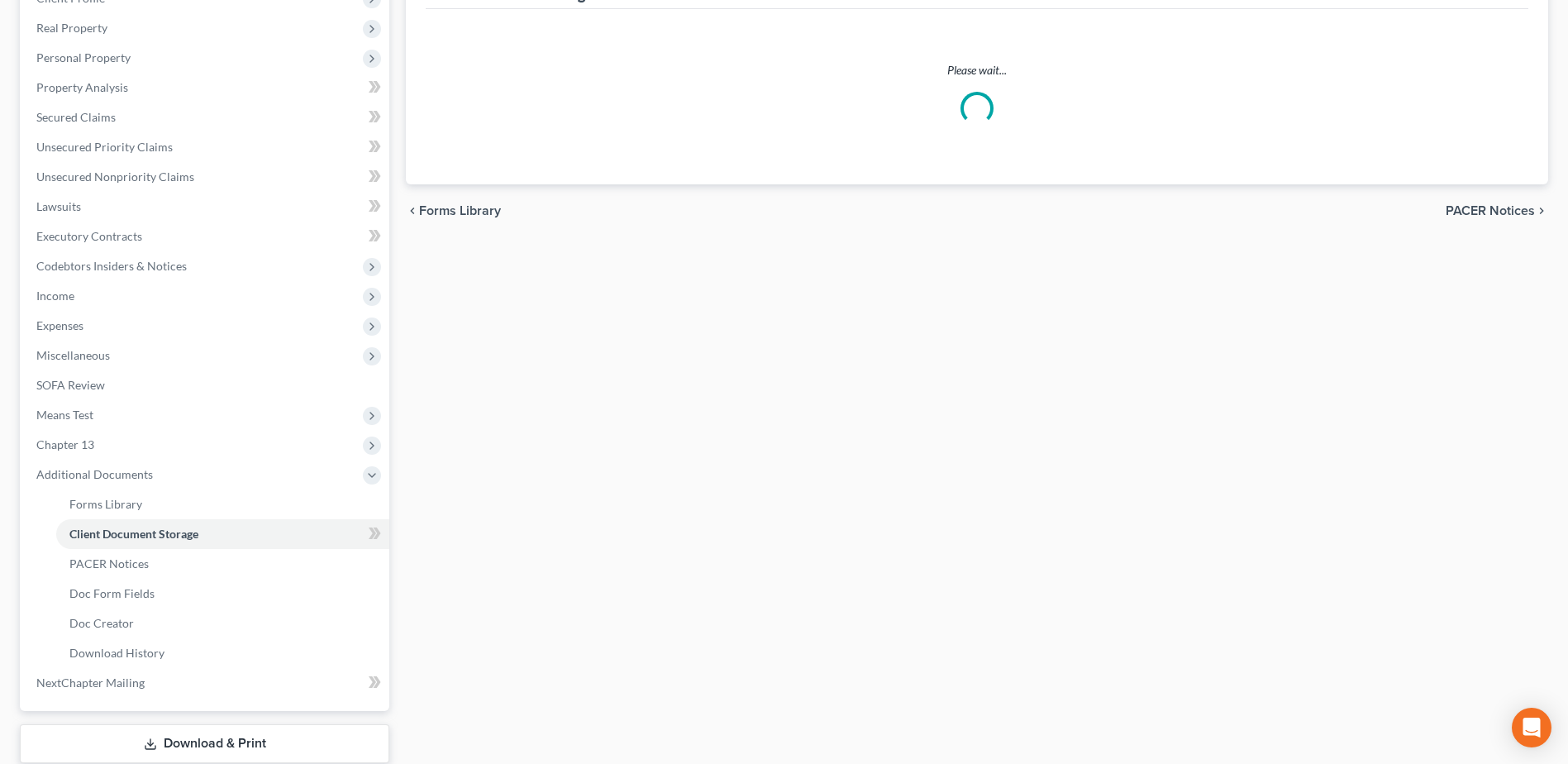
select select "52"
select select "61"
select select "7"
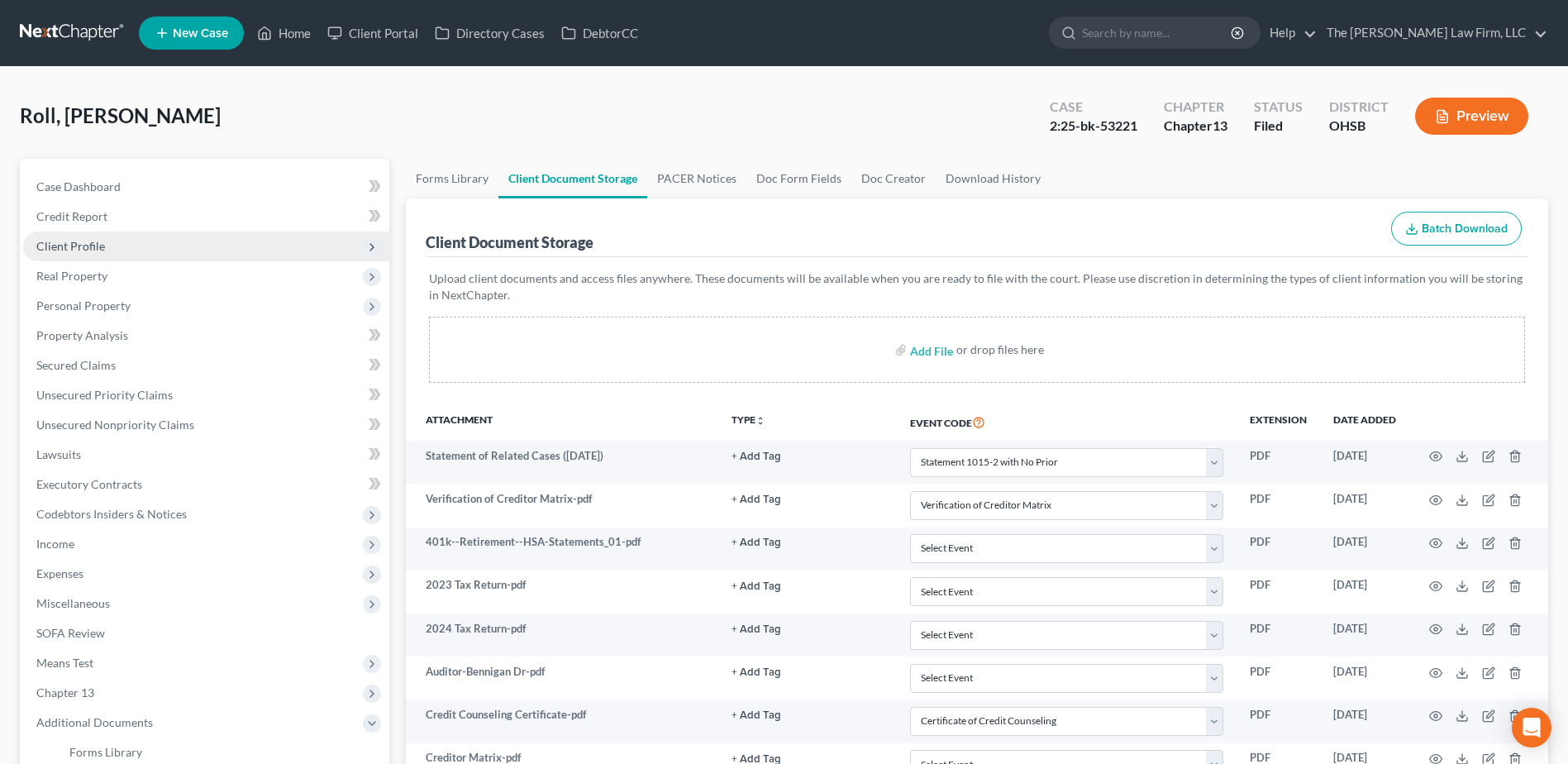
click at [101, 243] on span "Client Profile" at bounding box center [71, 246] width 69 height 14
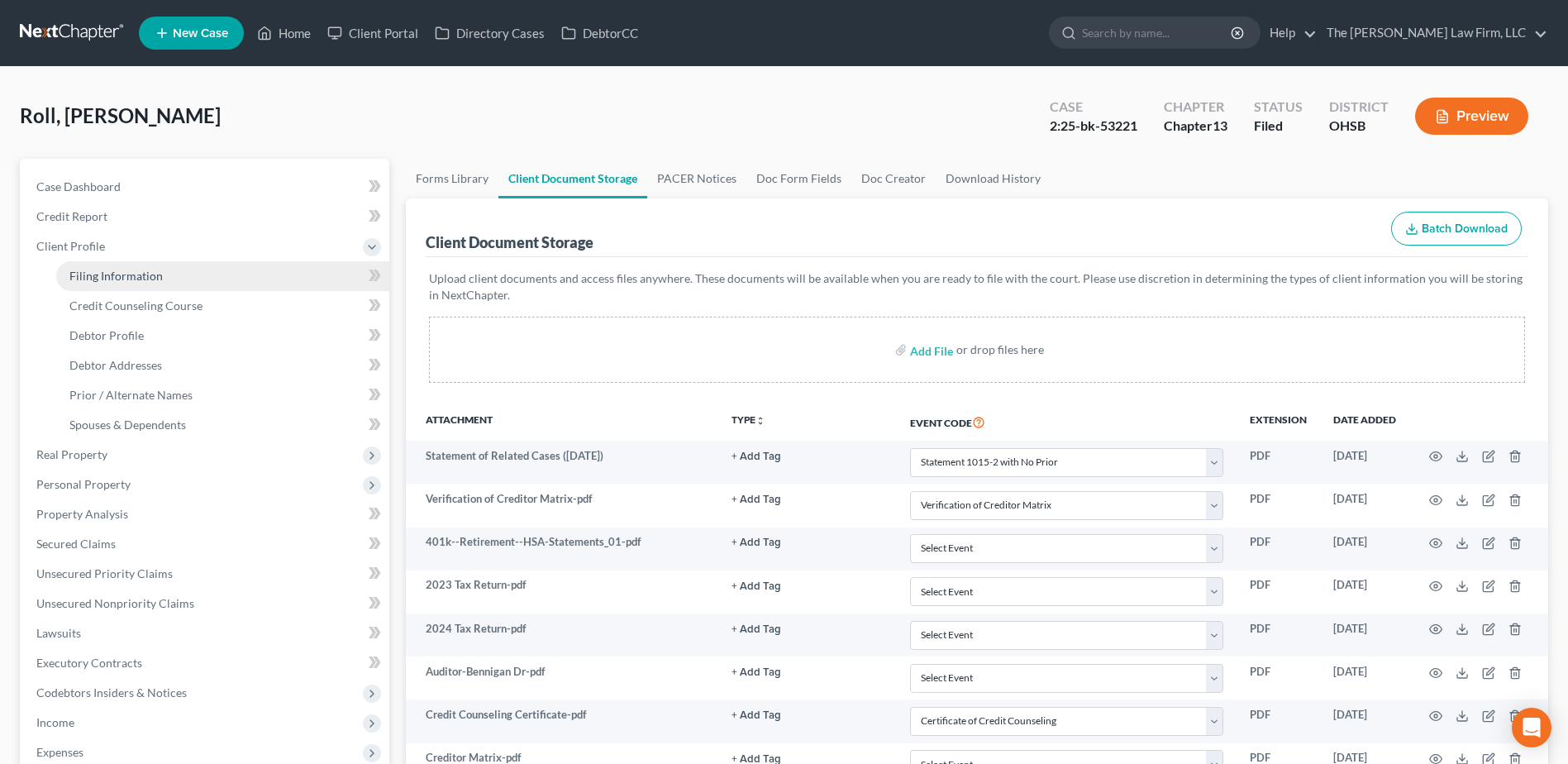
click at [104, 273] on span "Filing Information" at bounding box center [116, 275] width 93 height 14
select select "1"
select select "0"
select select "3"
select select "36"
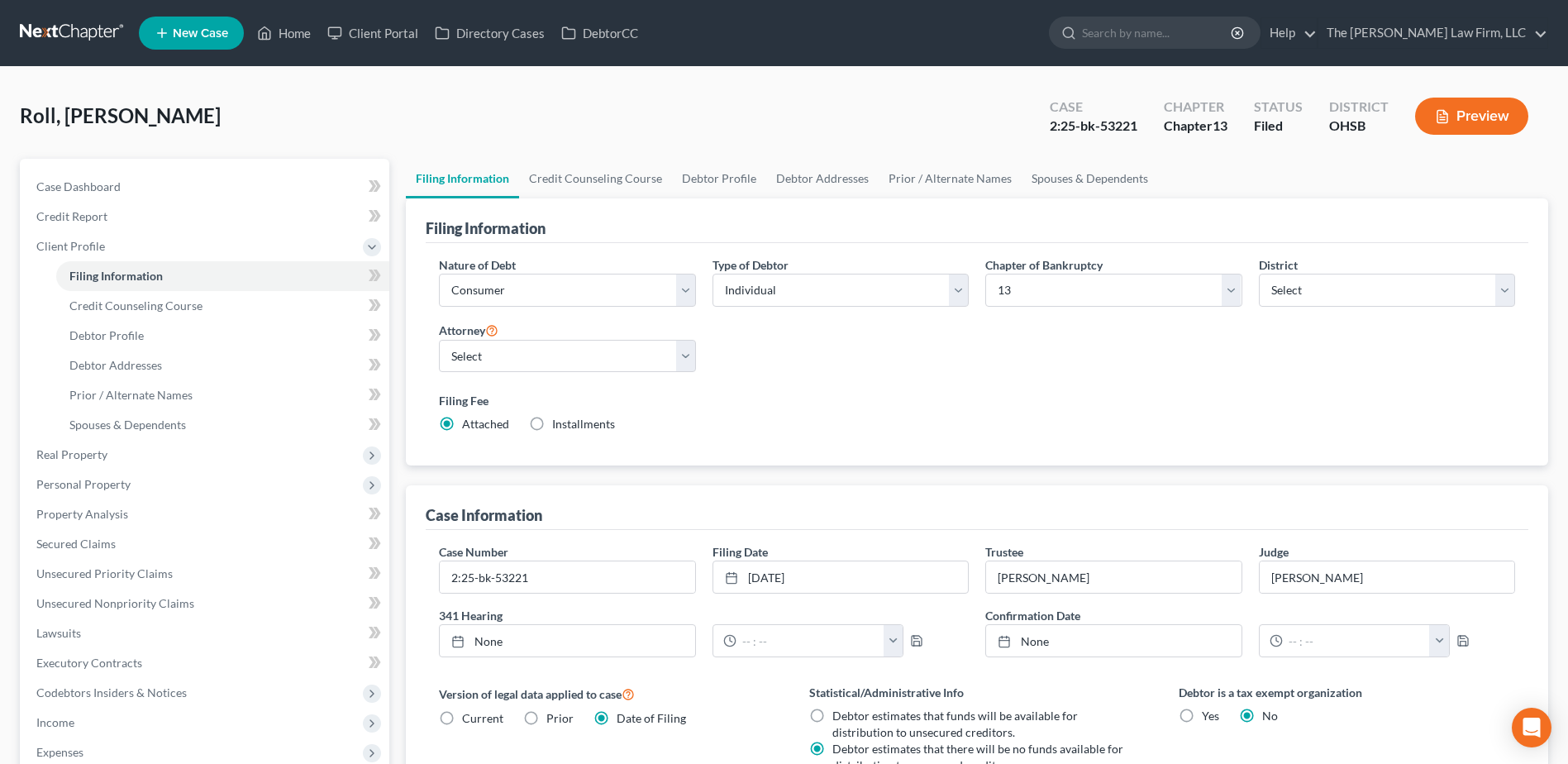
click at [67, 35] on link at bounding box center [73, 33] width 106 height 29
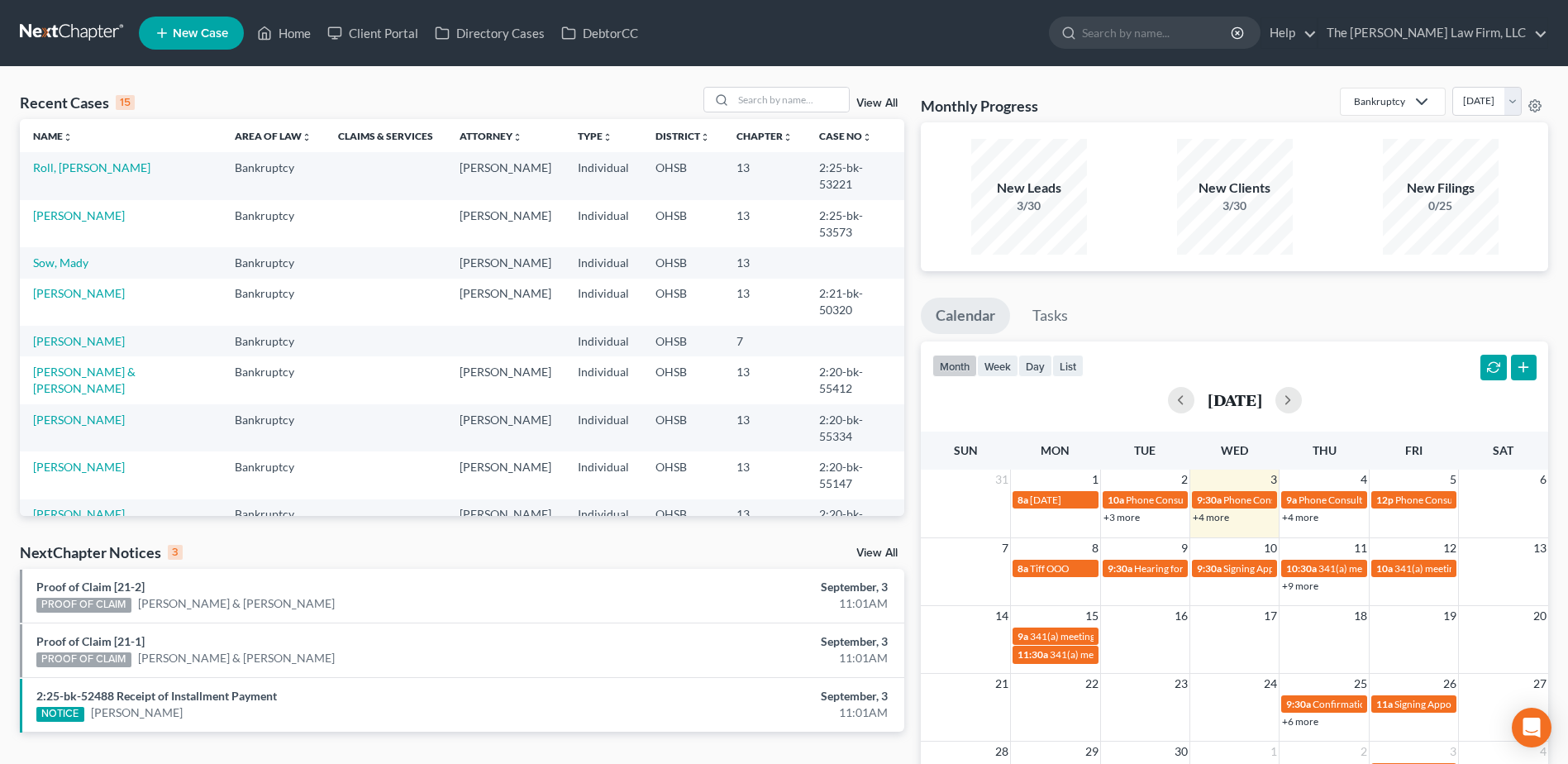
click at [869, 102] on link "View All" at bounding box center [876, 103] width 41 height 12
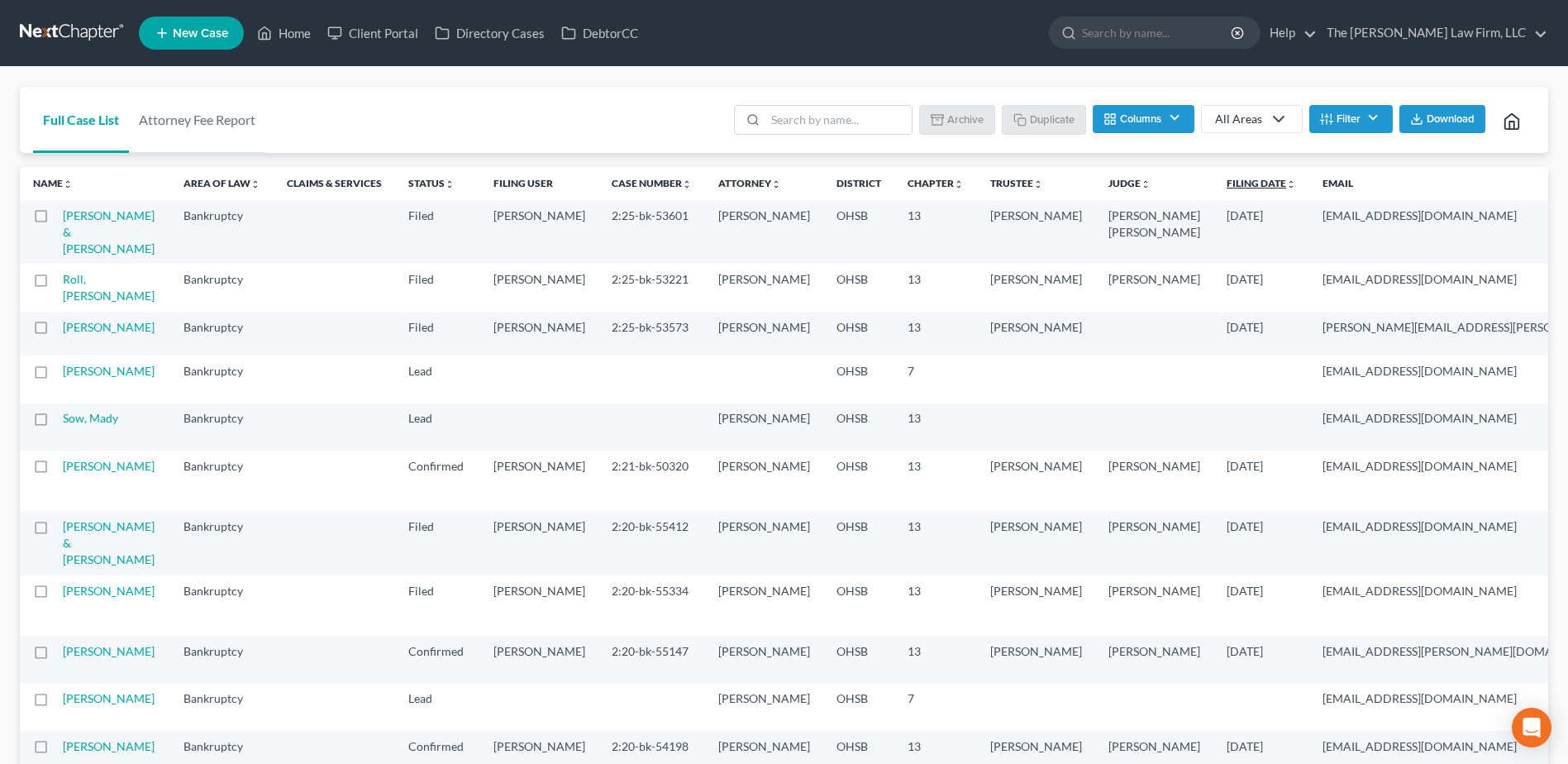
click at [1226, 184] on link "Filing Date unfold_more expand_more expand_less" at bounding box center [1261, 183] width 70 height 13
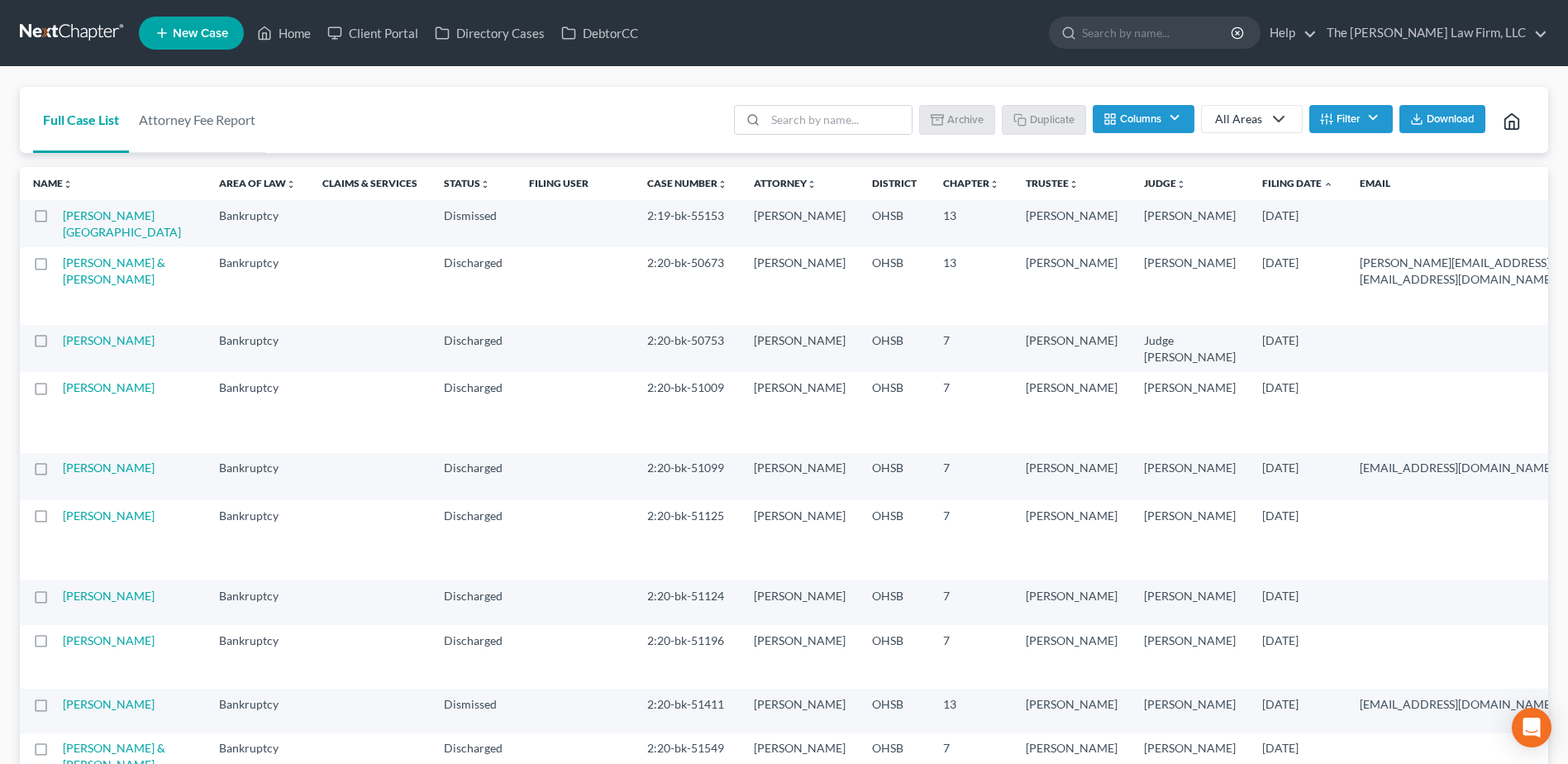
click at [1262, 184] on link "Filing Date unfold_more expand_more expand_less" at bounding box center [1297, 183] width 71 height 13
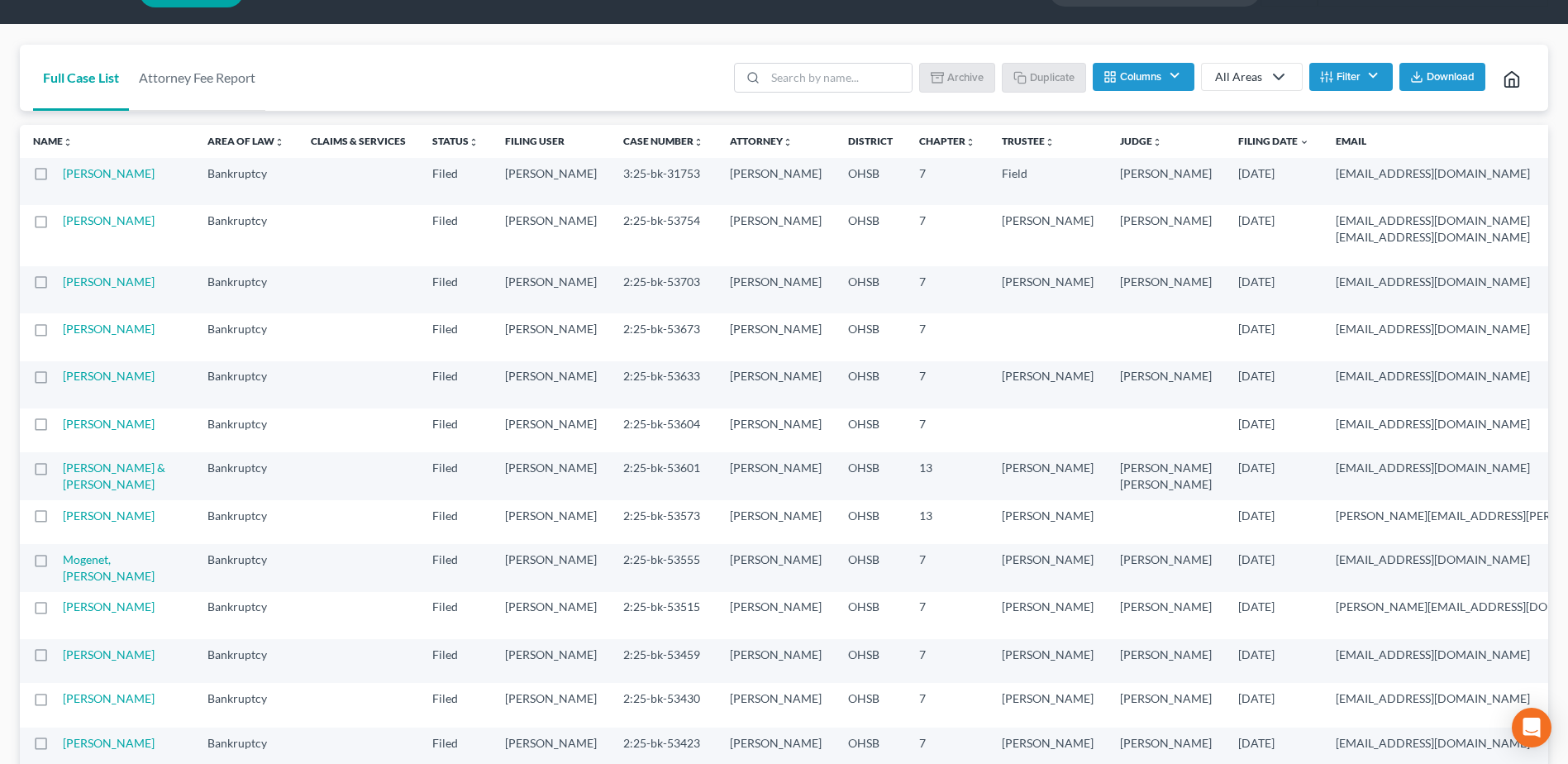
scroll to position [82, 0]
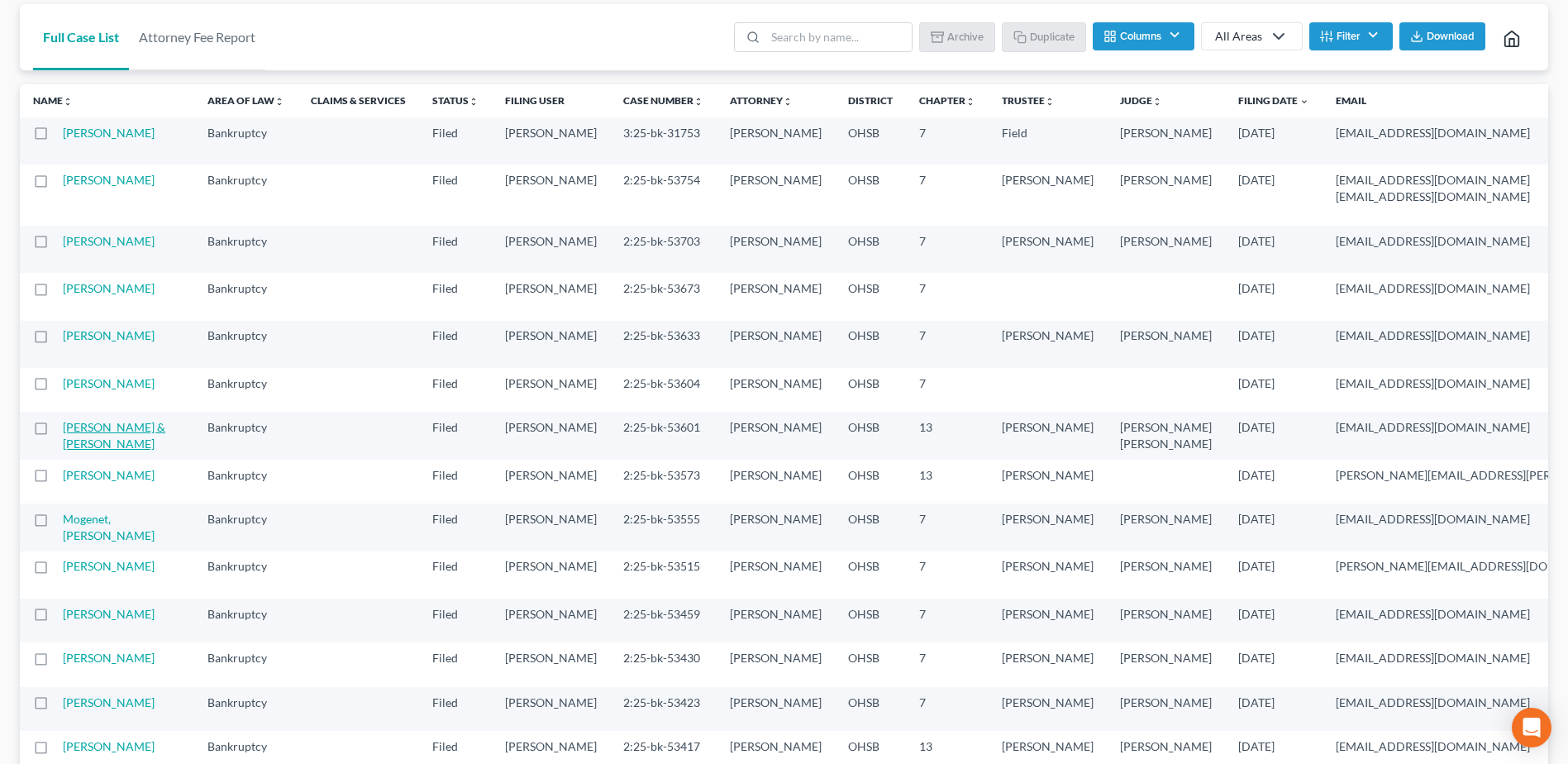
click at [97, 451] on link "[PERSON_NAME] & [PERSON_NAME]" at bounding box center [114, 435] width 102 height 30
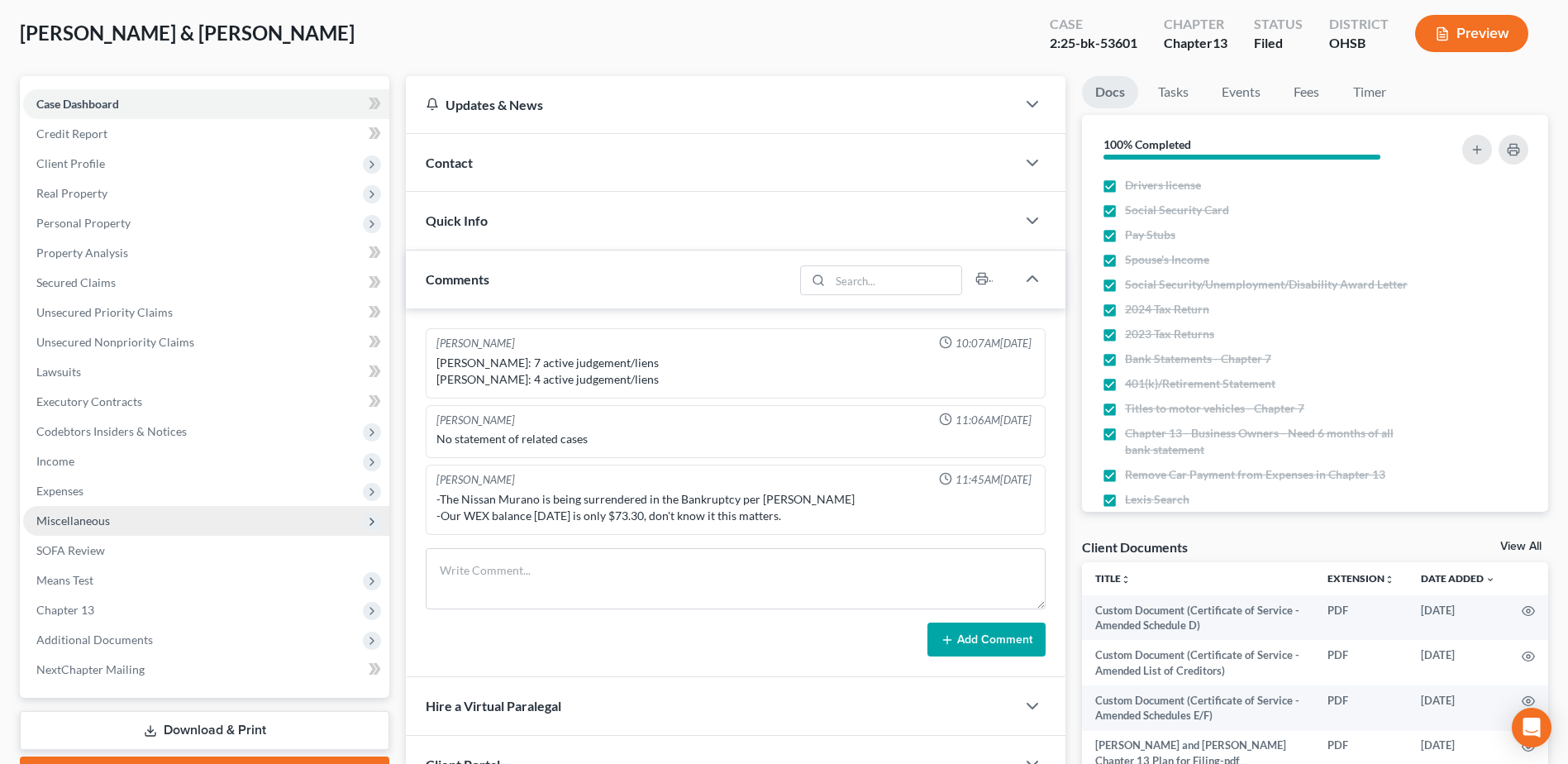
click at [70, 515] on span "Miscellaneous" at bounding box center [73, 520] width 74 height 14
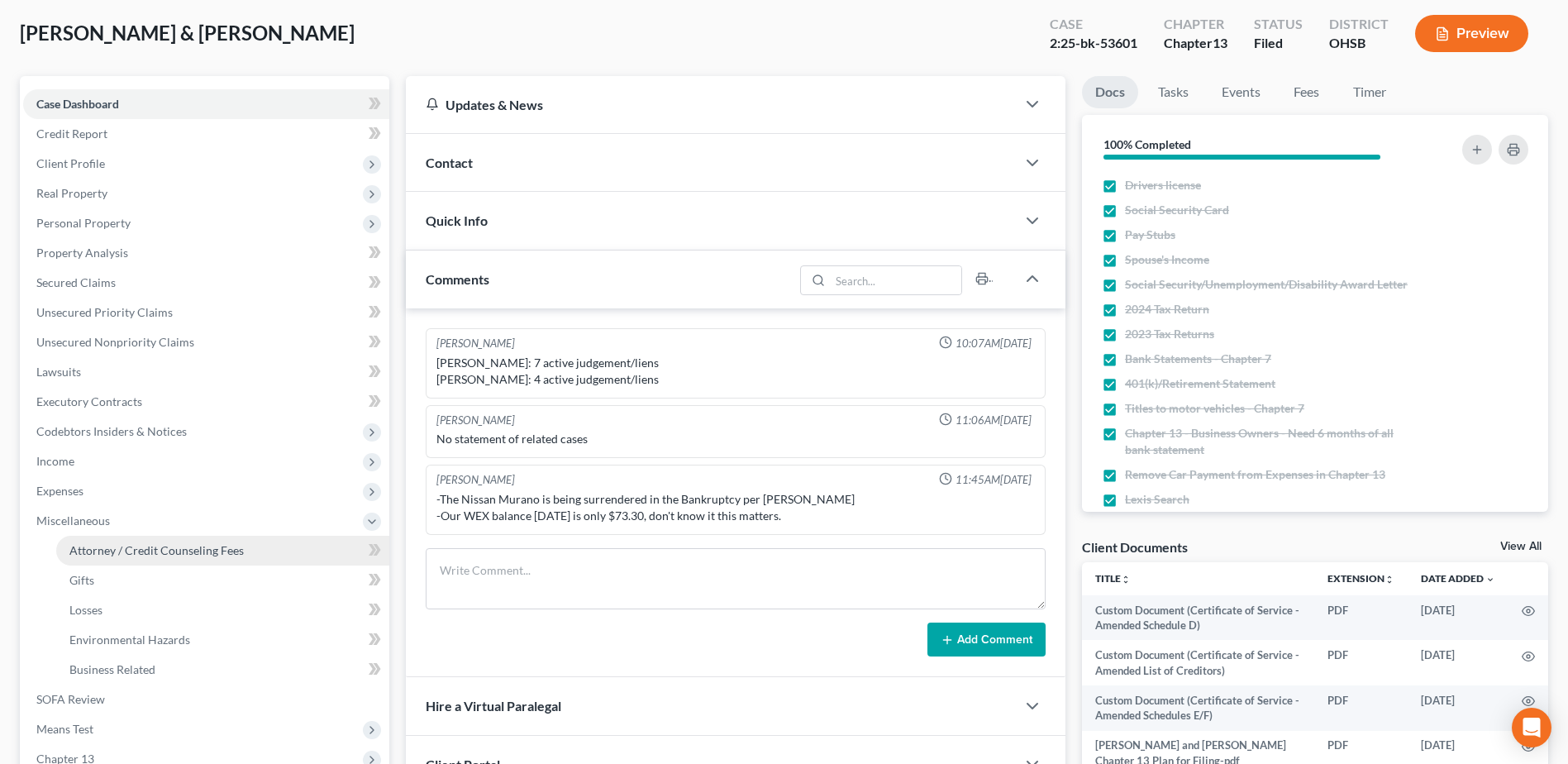
click at [93, 539] on link "Attorney / Credit Counseling Fees" at bounding box center [222, 550] width 333 height 29
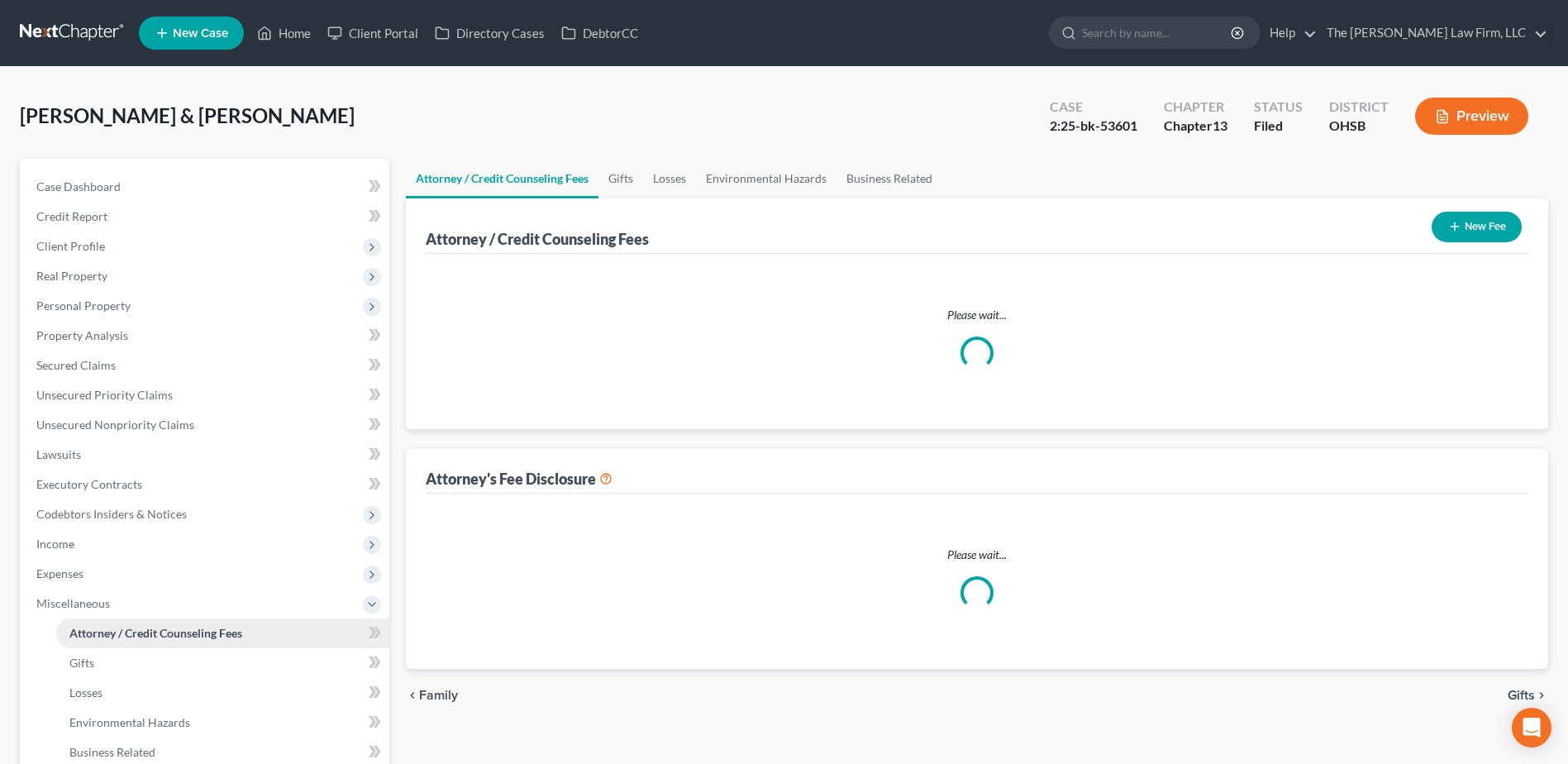
select select "0"
select select "1"
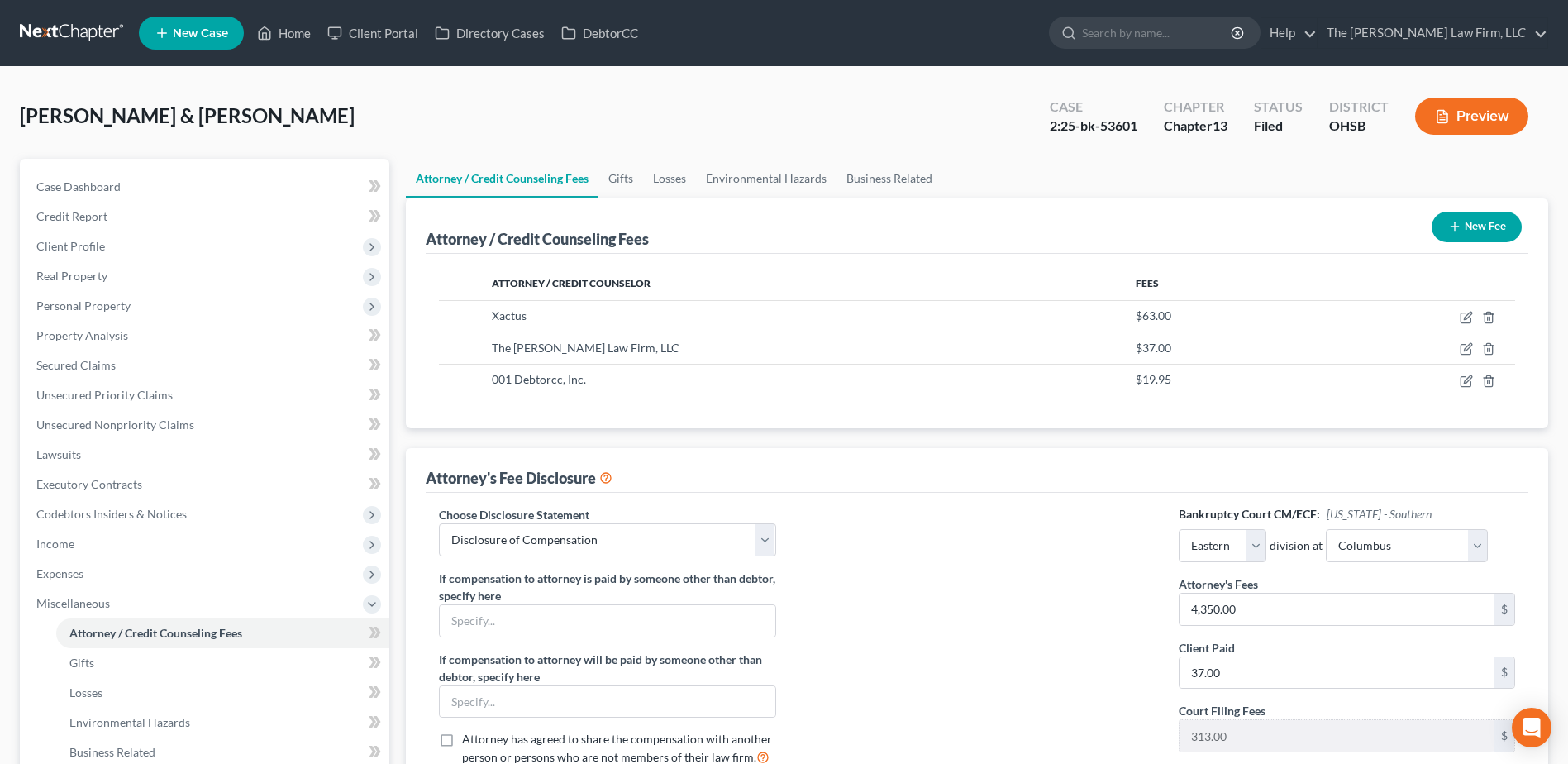
drag, startPoint x: 42, startPoint y: 3, endPoint x: 41, endPoint y: 18, distance: 15.0
click at [42, 3] on nav "Home New Case Client Portal Directory Cases DebtorCC The Jones Law Firm, LLC mj…" at bounding box center [784, 33] width 1568 height 66
click at [40, 25] on link at bounding box center [73, 33] width 106 height 29
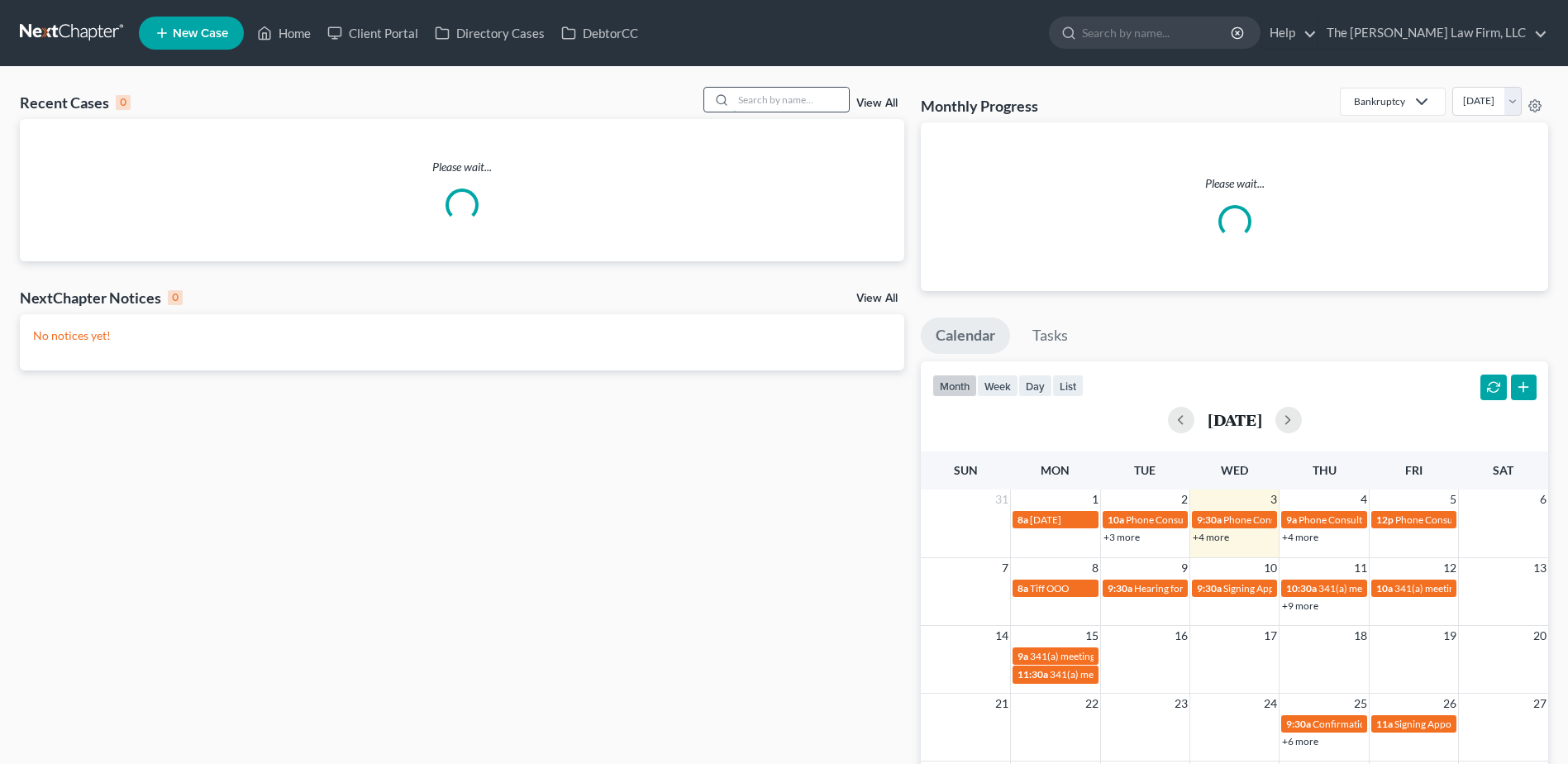
click at [787, 96] on input "search" at bounding box center [791, 99] width 116 height 24
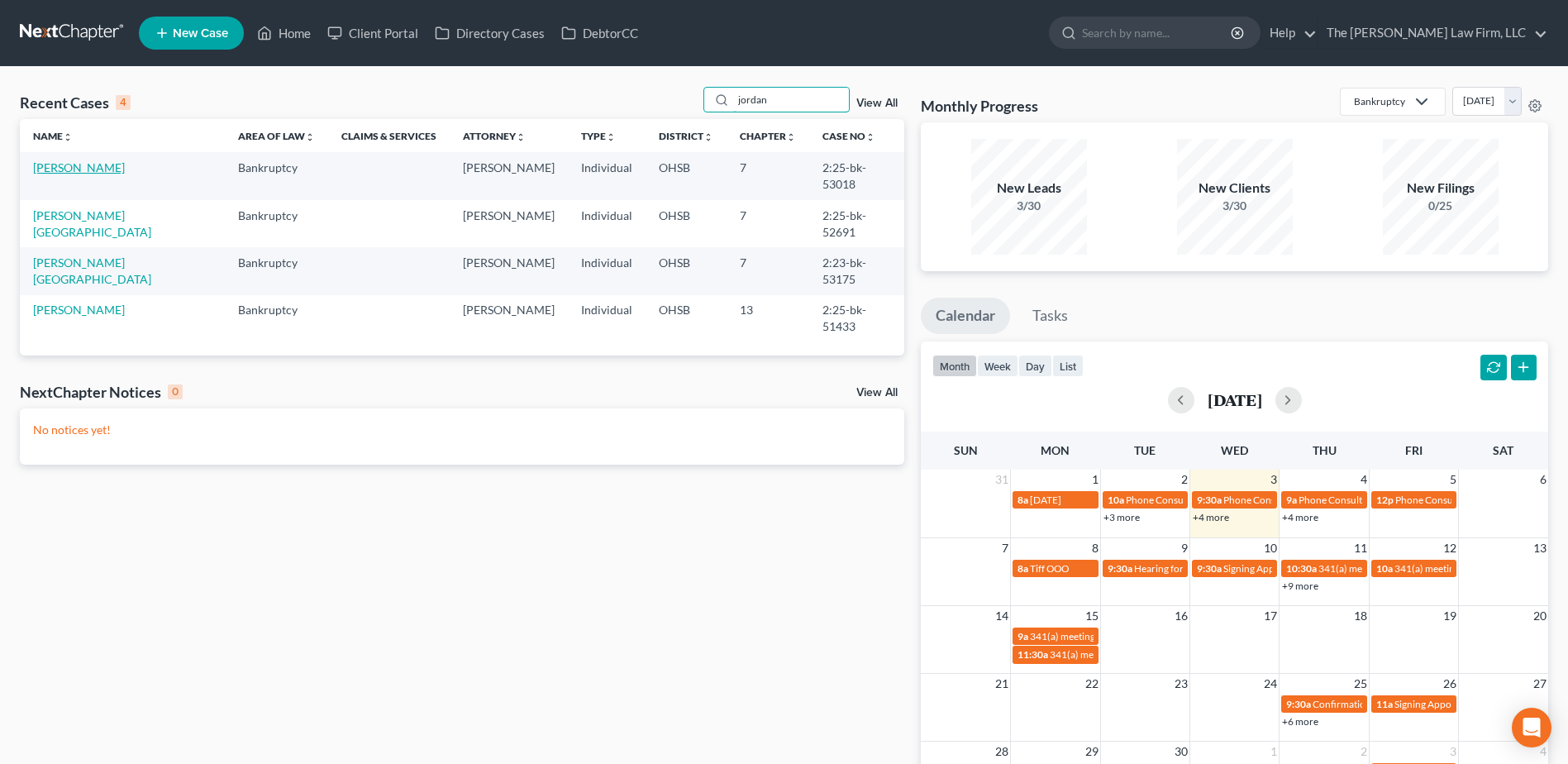
type input "jordan"
click at [101, 163] on link "[PERSON_NAME]" at bounding box center [78, 167] width 91 height 14
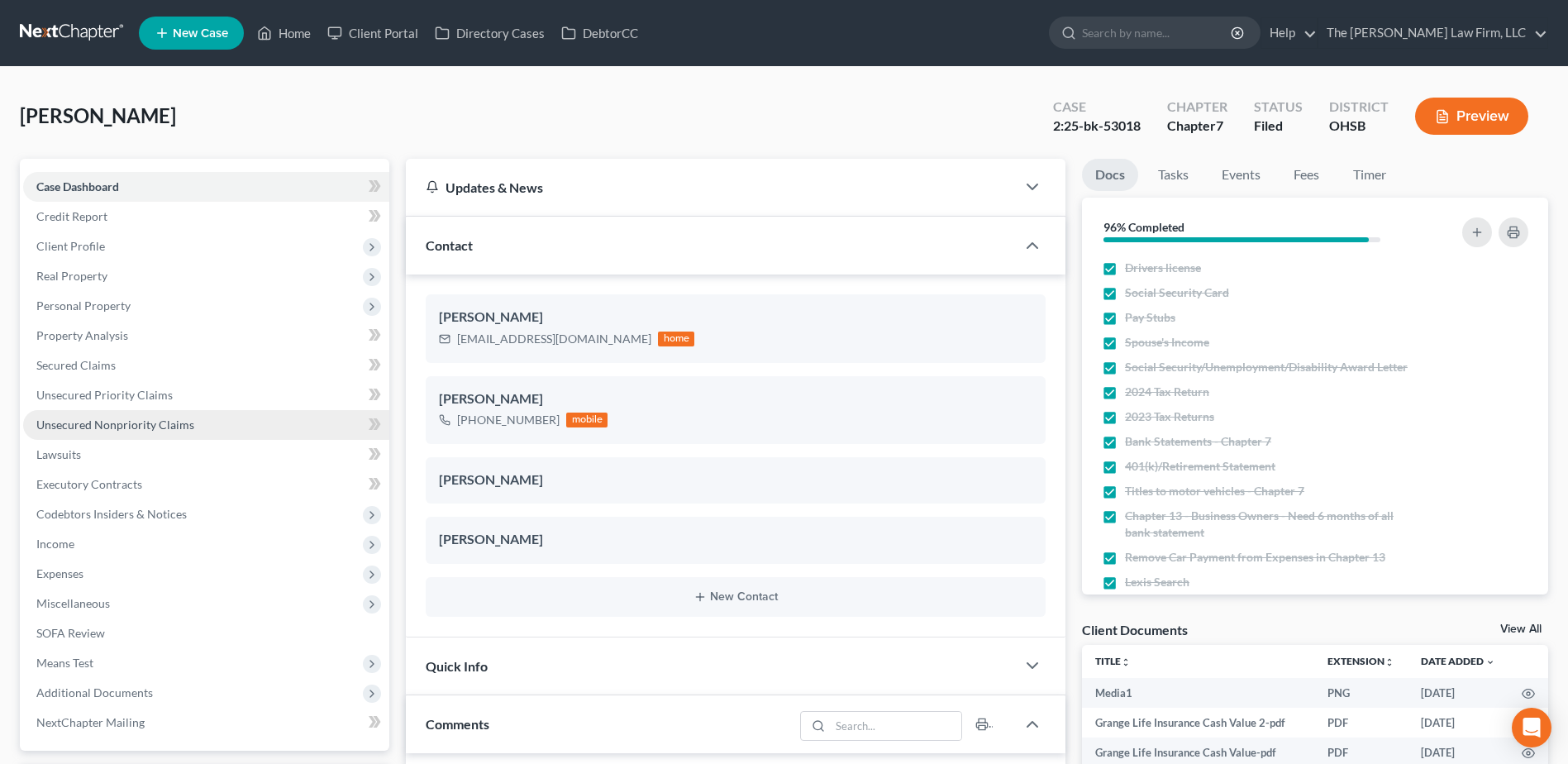
click at [87, 422] on span "Unsecured Nonpriority Claims" at bounding box center [115, 424] width 158 height 14
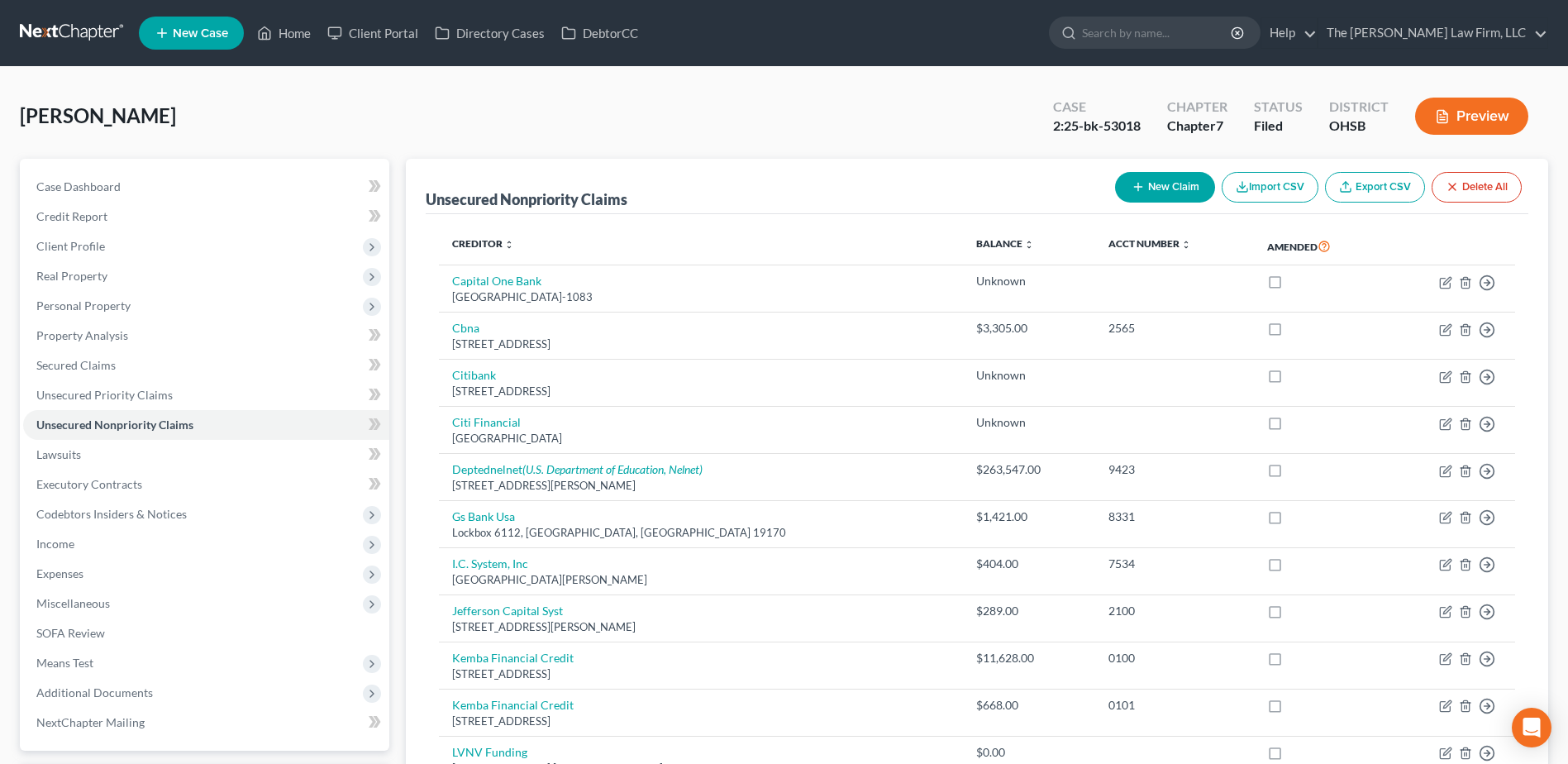
click at [69, 34] on link at bounding box center [73, 33] width 106 height 29
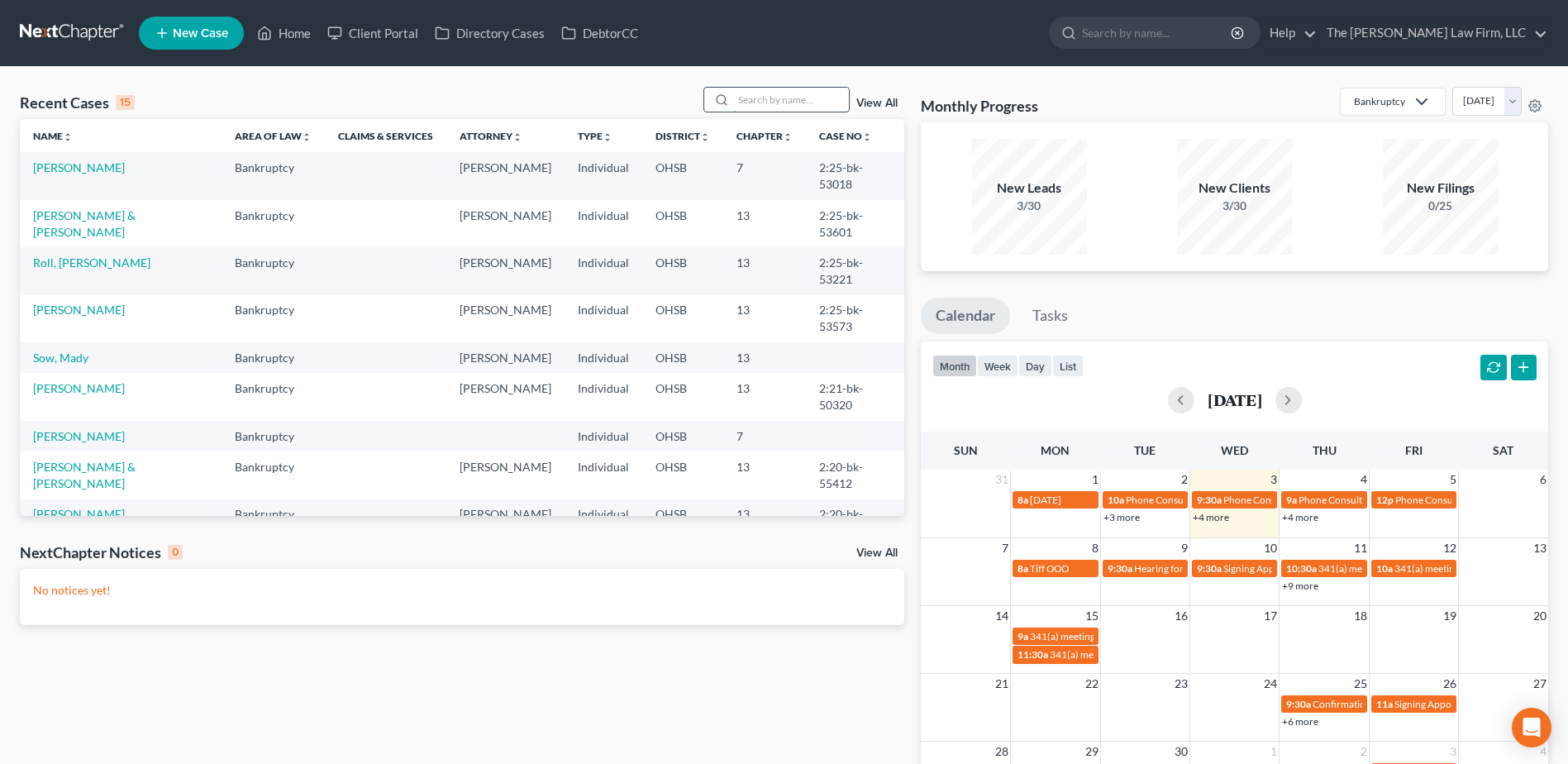
click at [795, 92] on input "search" at bounding box center [791, 99] width 116 height 24
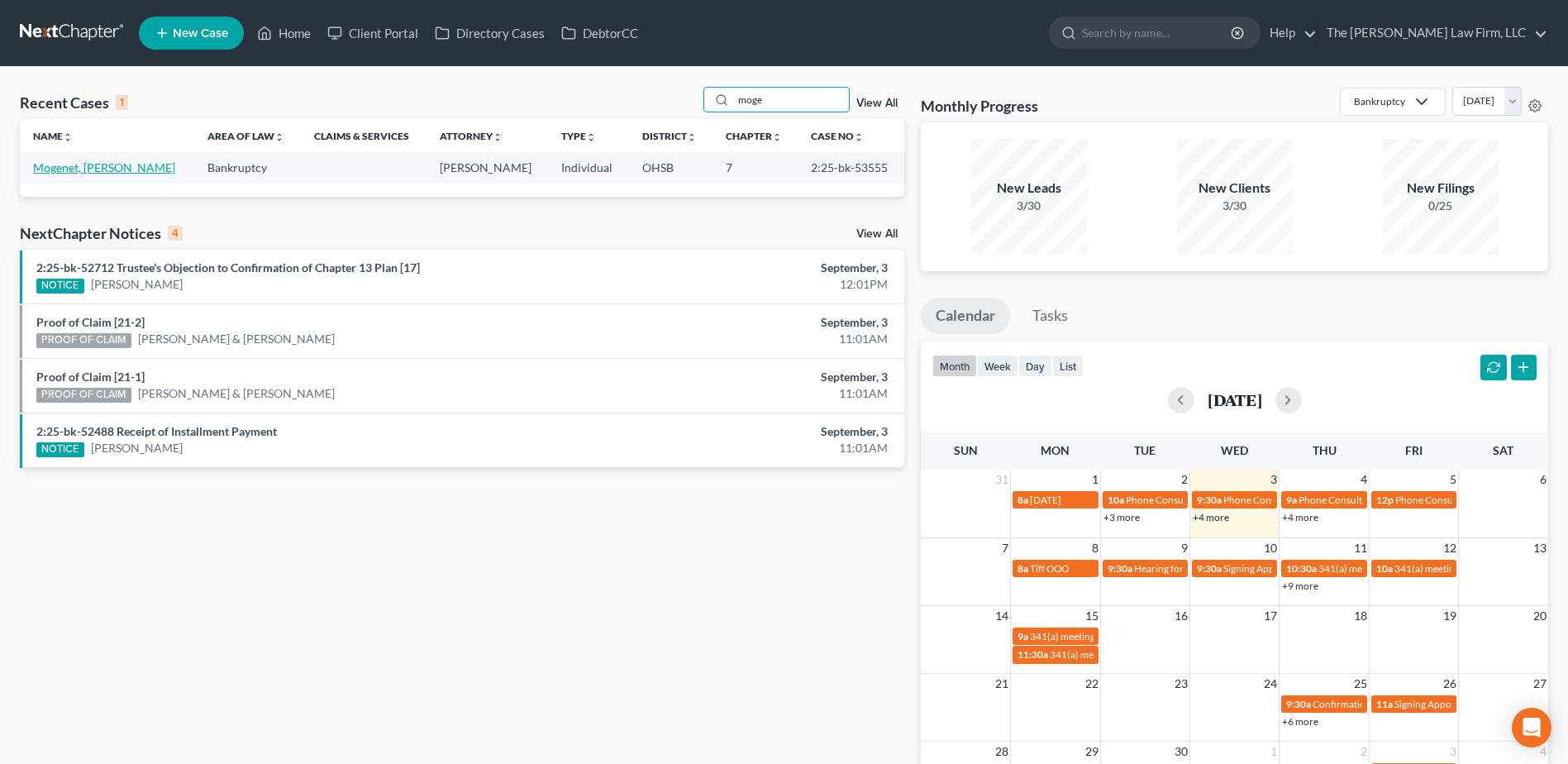
type input "moge"
click at [92, 170] on link "Mogenet, [PERSON_NAME]" at bounding box center [103, 167] width 142 height 14
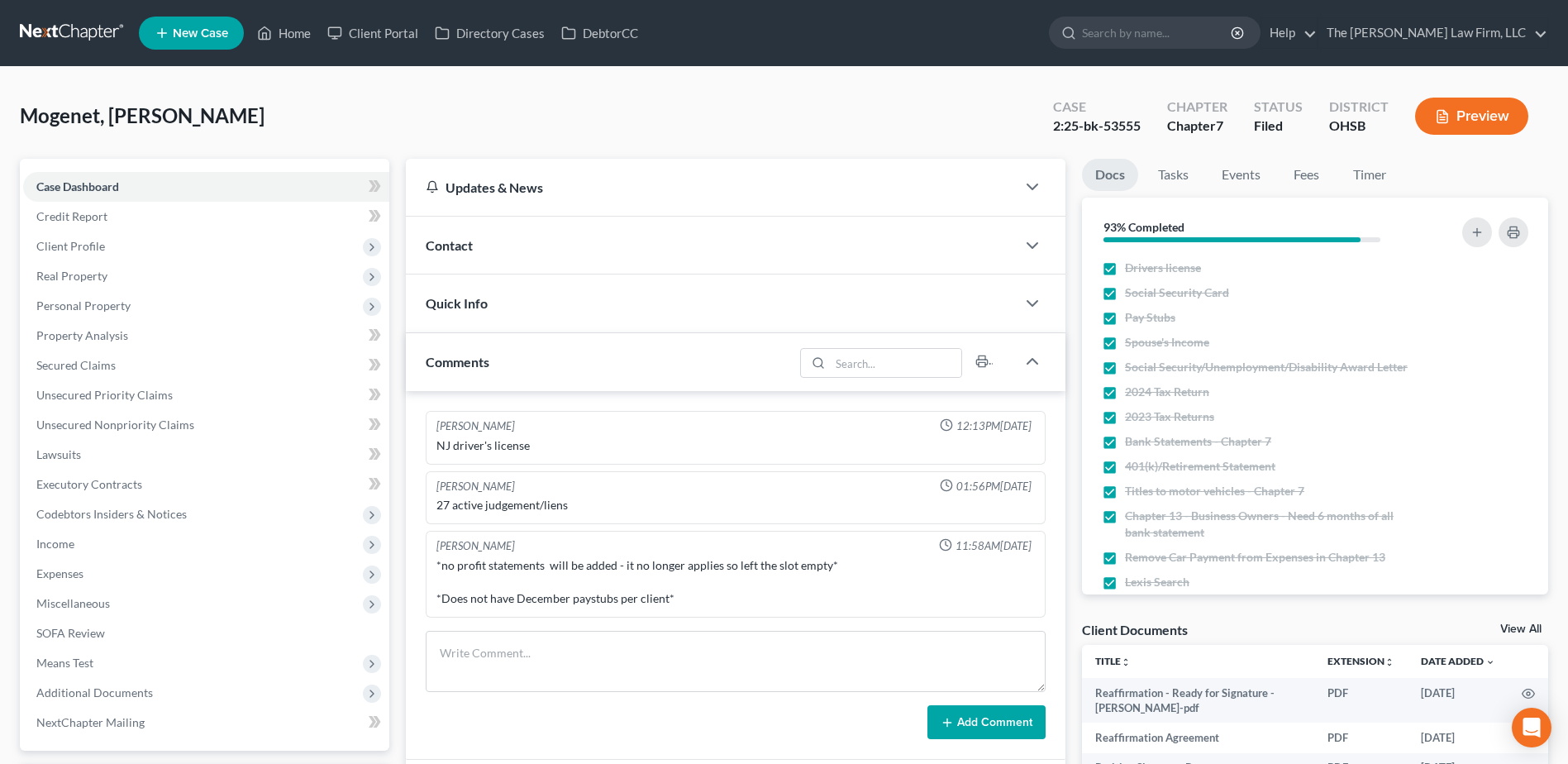
scroll to position [24, 0]
click at [138, 421] on span "Unsecured Nonpriority Claims" at bounding box center [115, 424] width 158 height 14
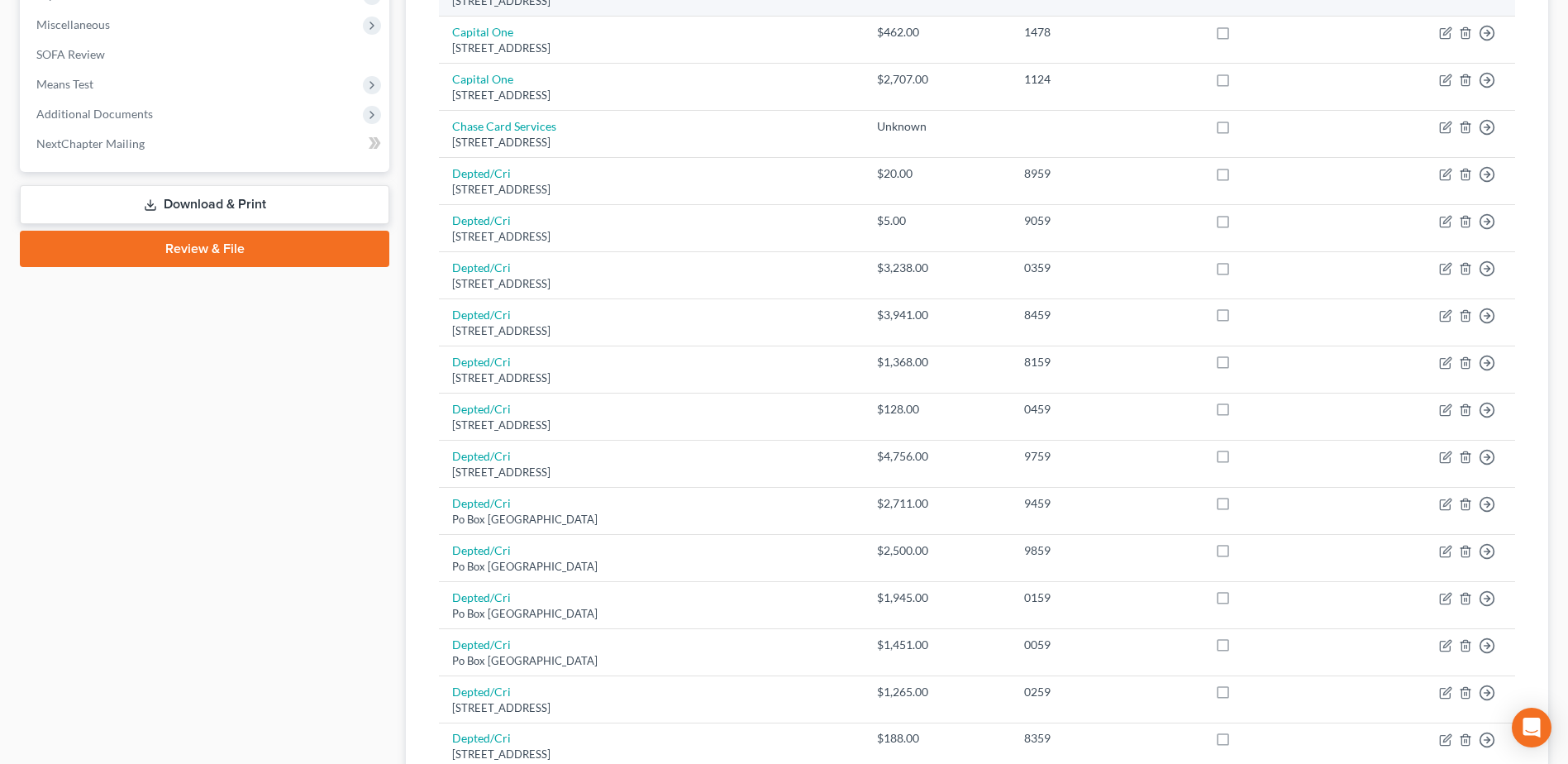
scroll to position [1149, 0]
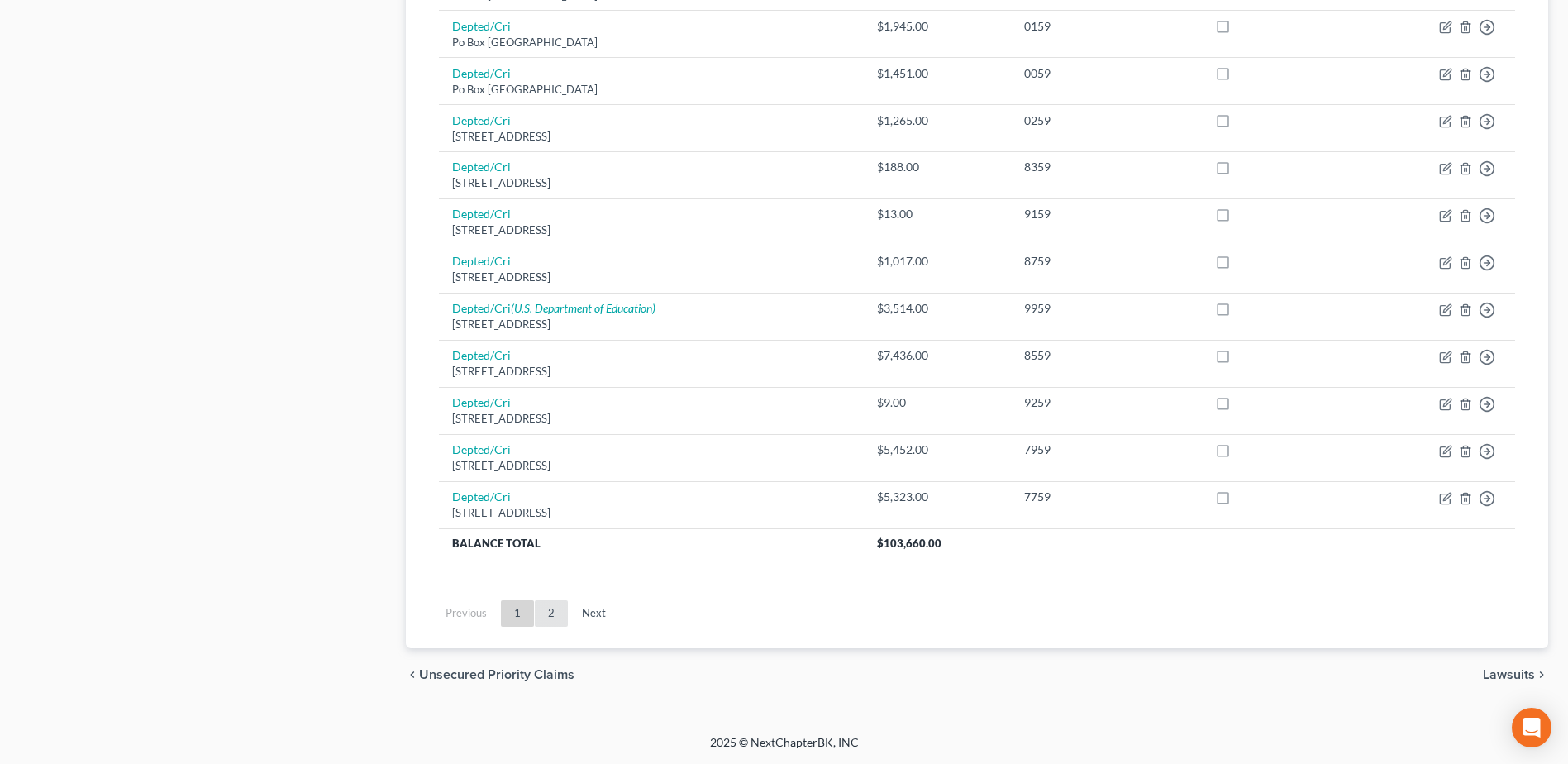
click at [559, 610] on link "2" at bounding box center [551, 614] width 33 height 27
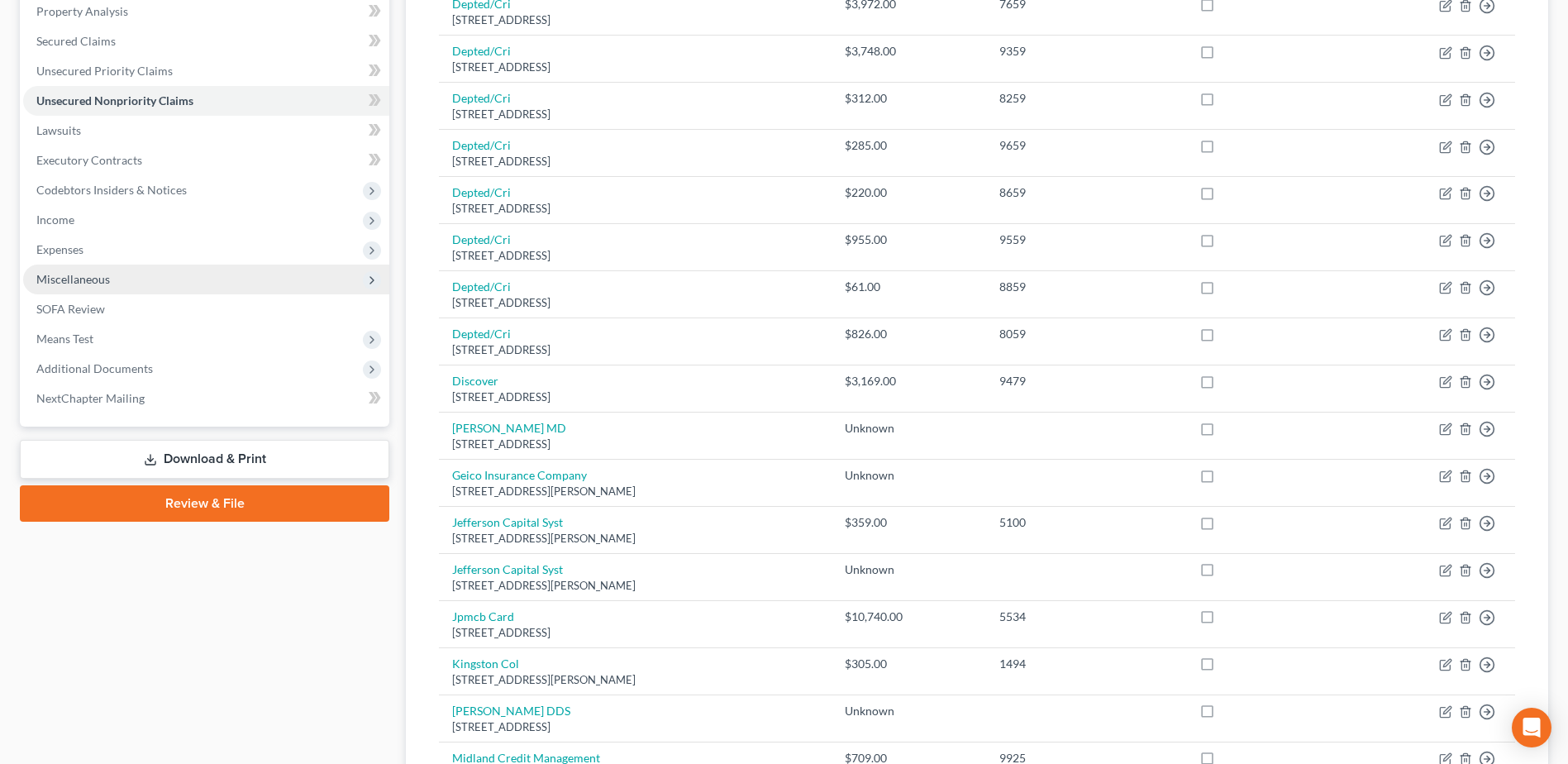
scroll to position [0, 0]
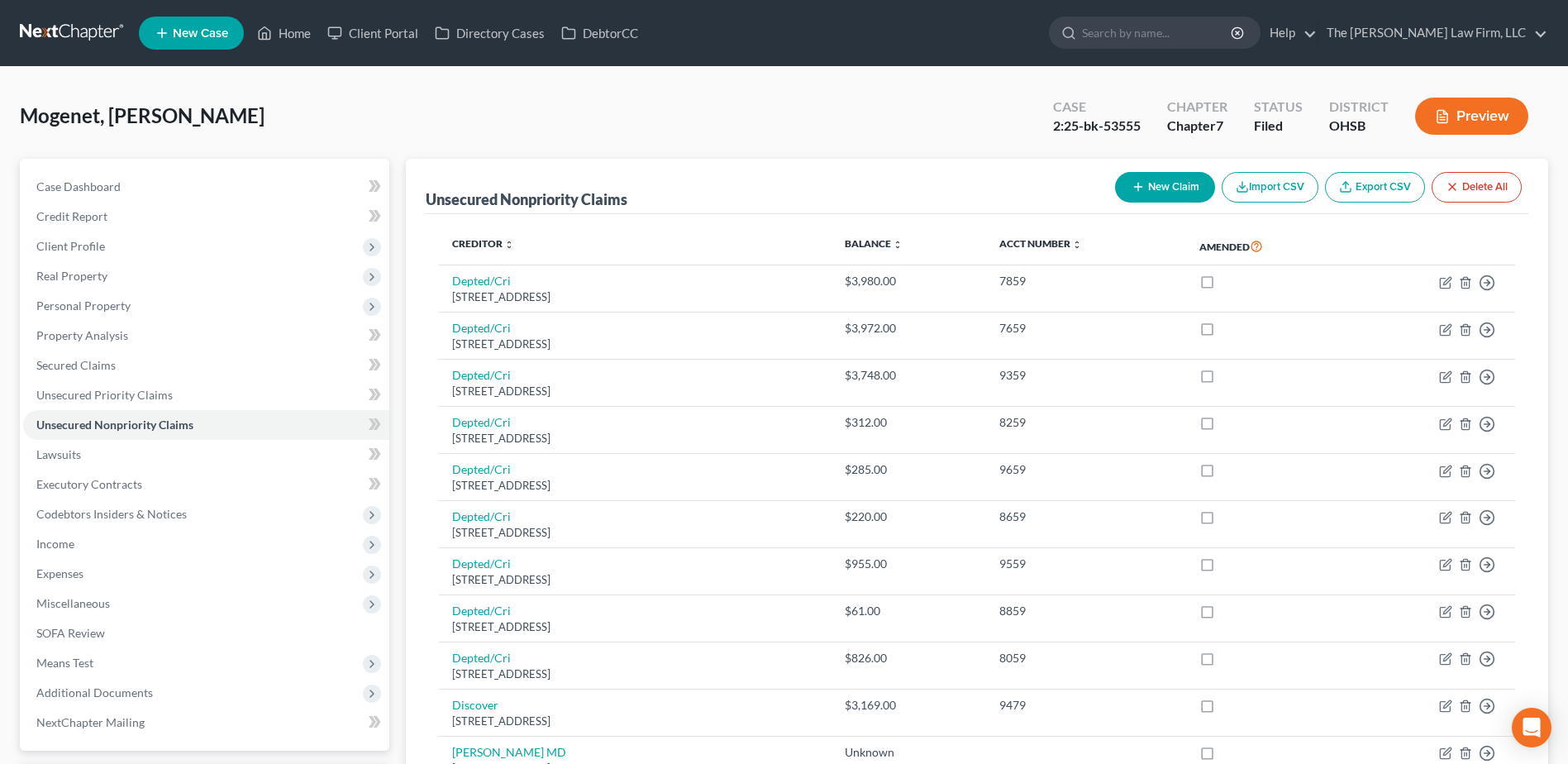
click at [91, 26] on link at bounding box center [73, 33] width 106 height 29
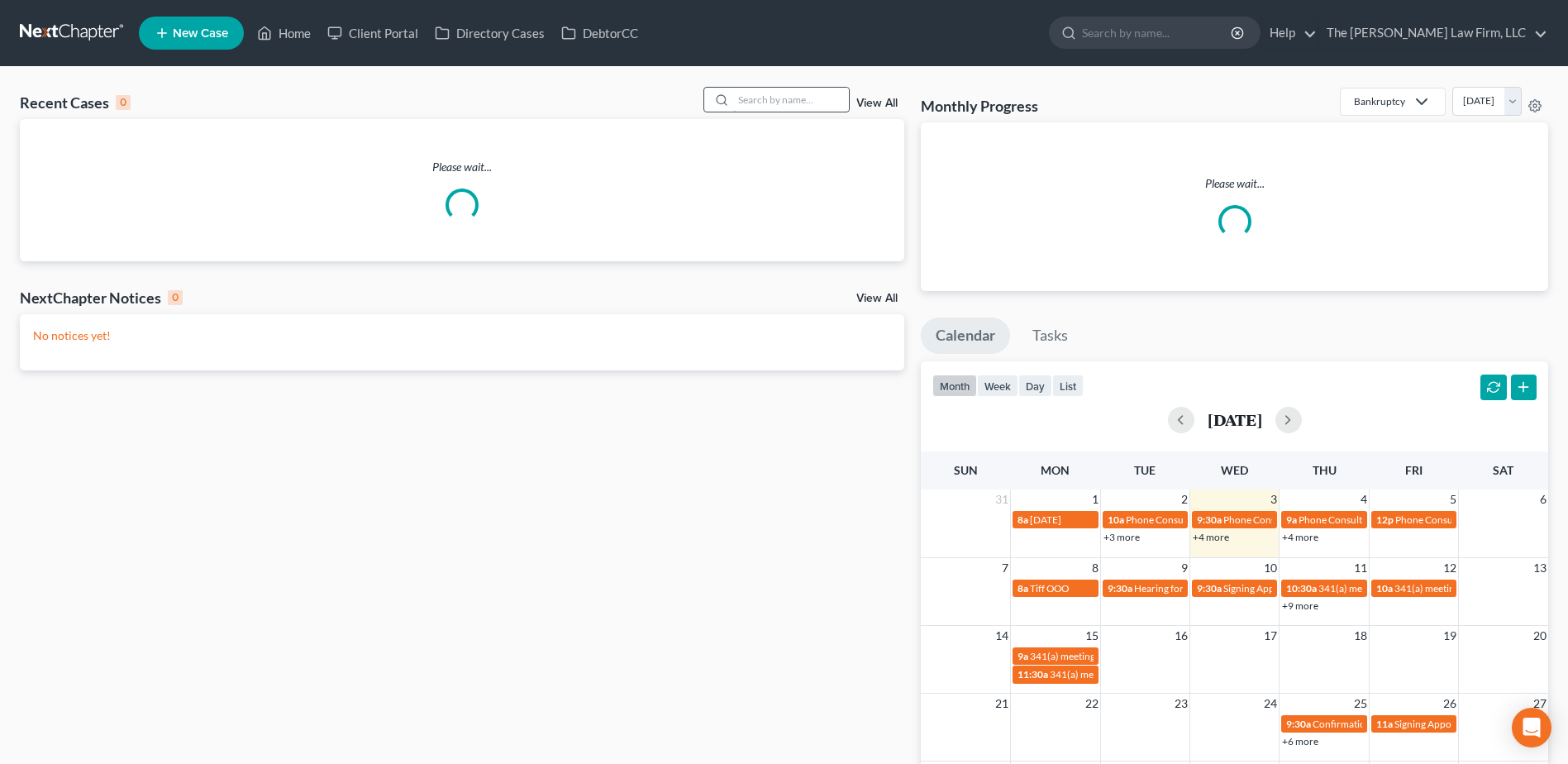
click at [760, 93] on input "search" at bounding box center [791, 99] width 116 height 24
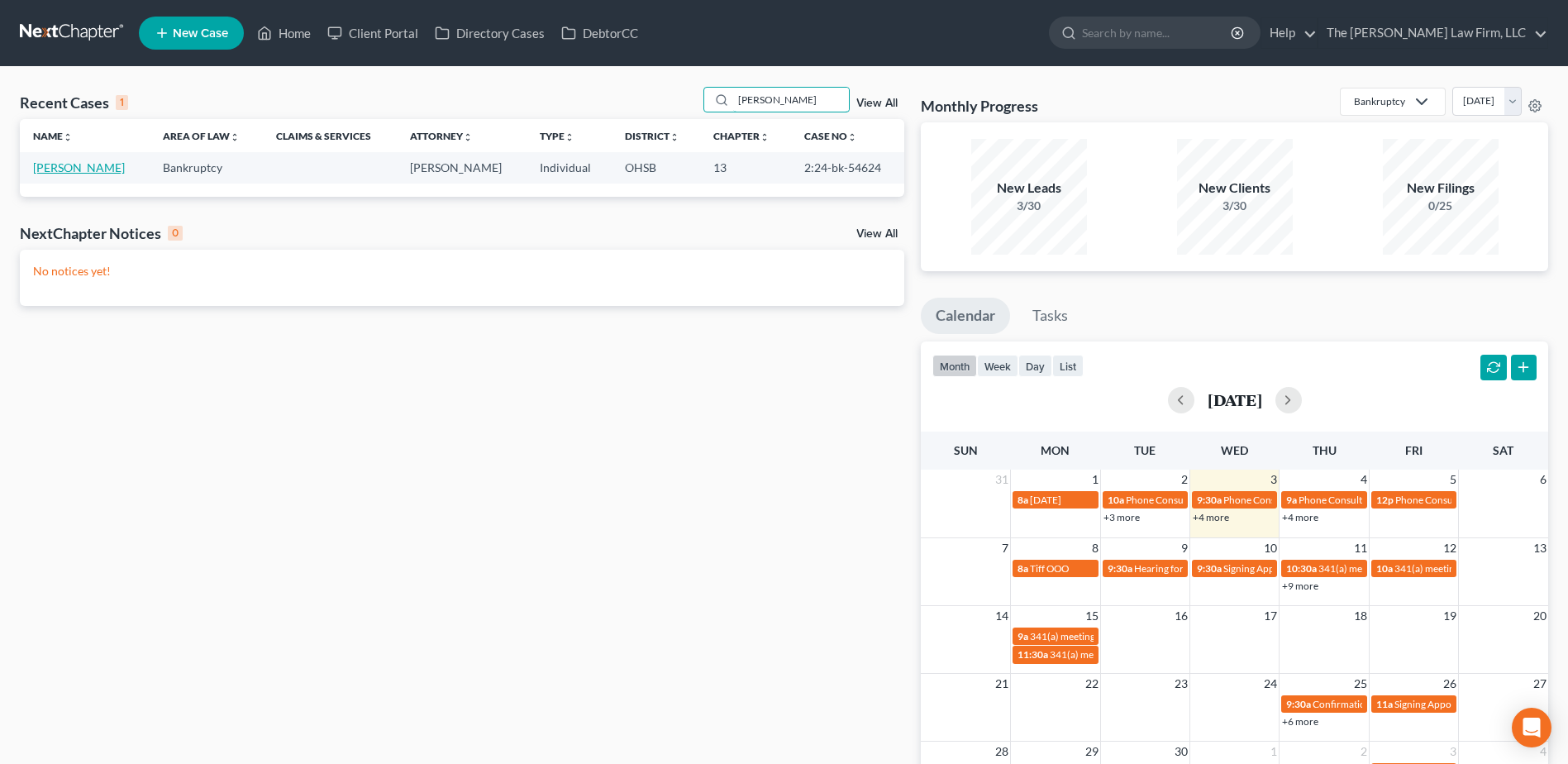
type input "rubbins"
click at [50, 163] on link "[PERSON_NAME]" at bounding box center [78, 167] width 91 height 14
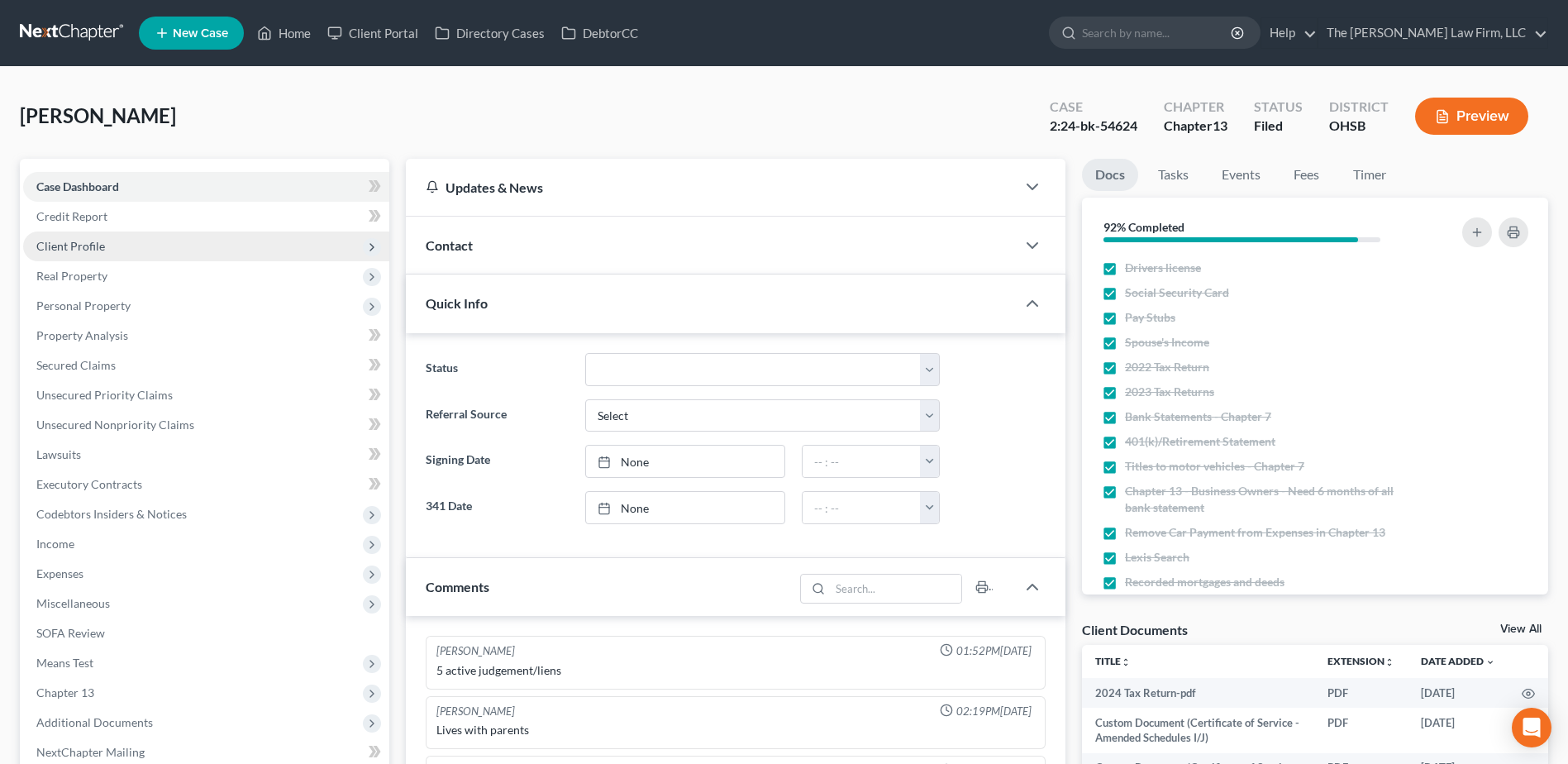
click at [60, 249] on span "Client Profile" at bounding box center [71, 246] width 69 height 14
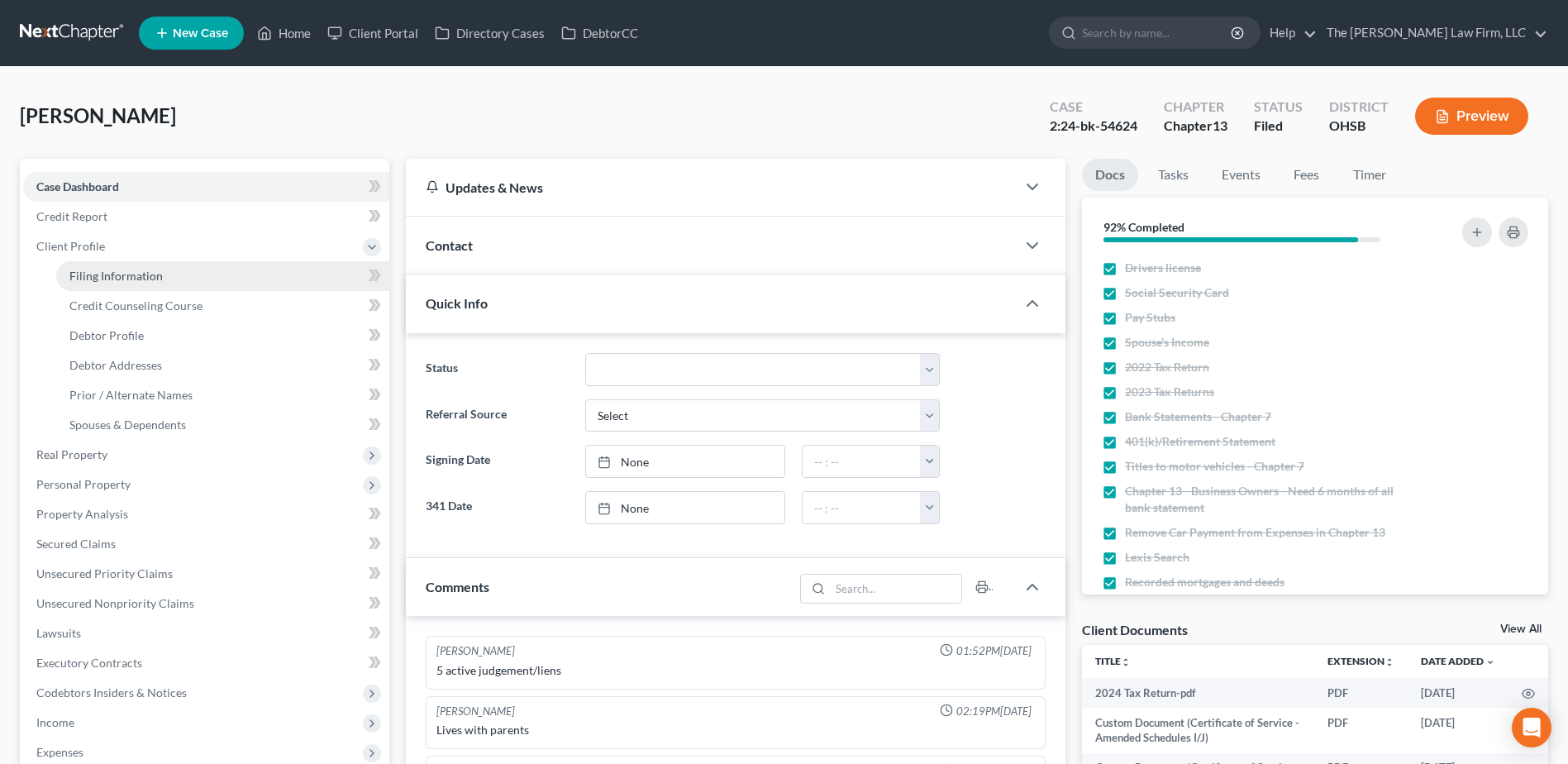
scroll to position [280, 0]
click at [75, 270] on span "Filing Information" at bounding box center [116, 275] width 93 height 14
select select "1"
select select "0"
select select "3"
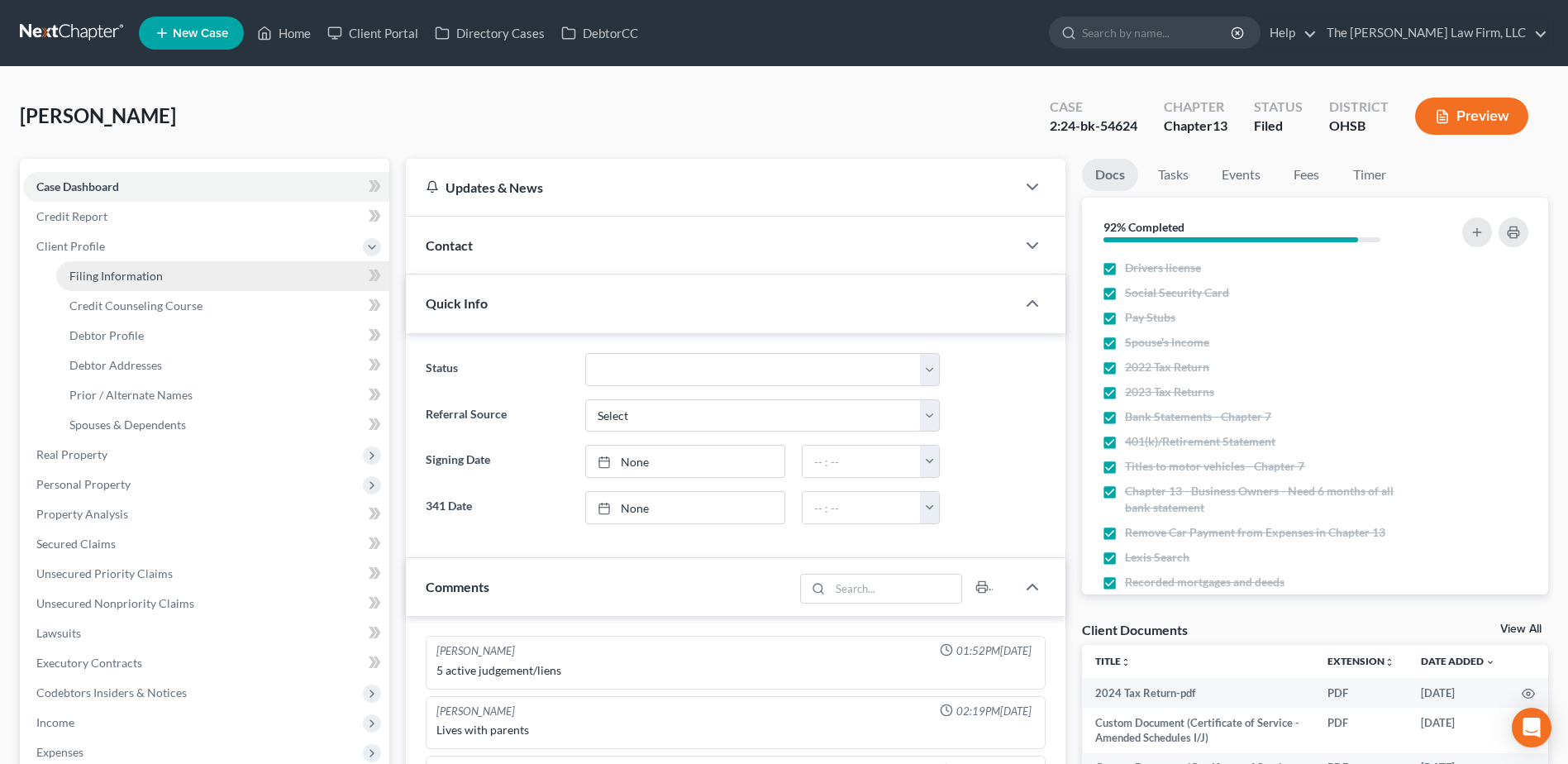
select select "36"
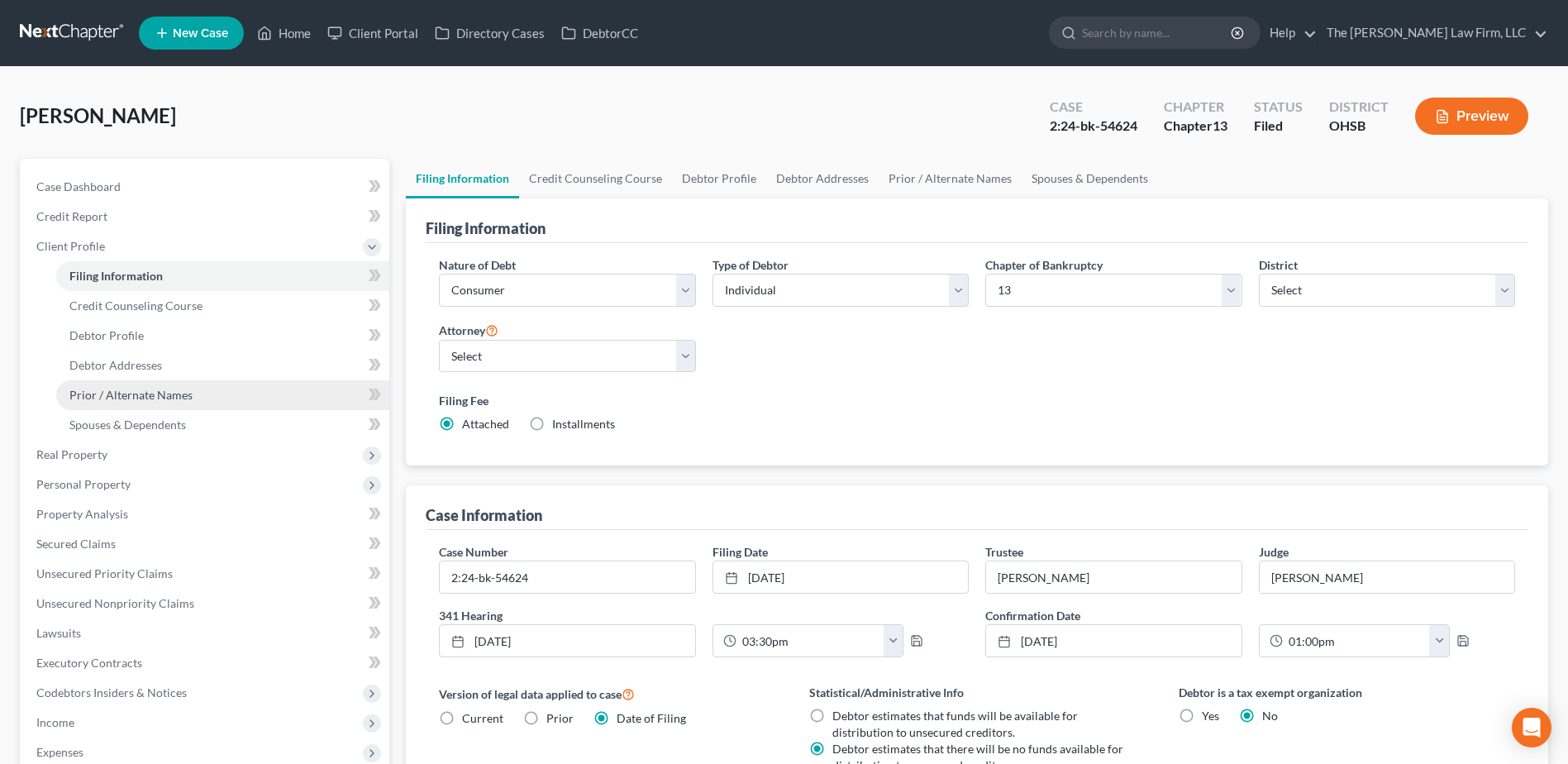
click at [131, 397] on span "Prior / Alternate Names" at bounding box center [131, 395] width 123 height 14
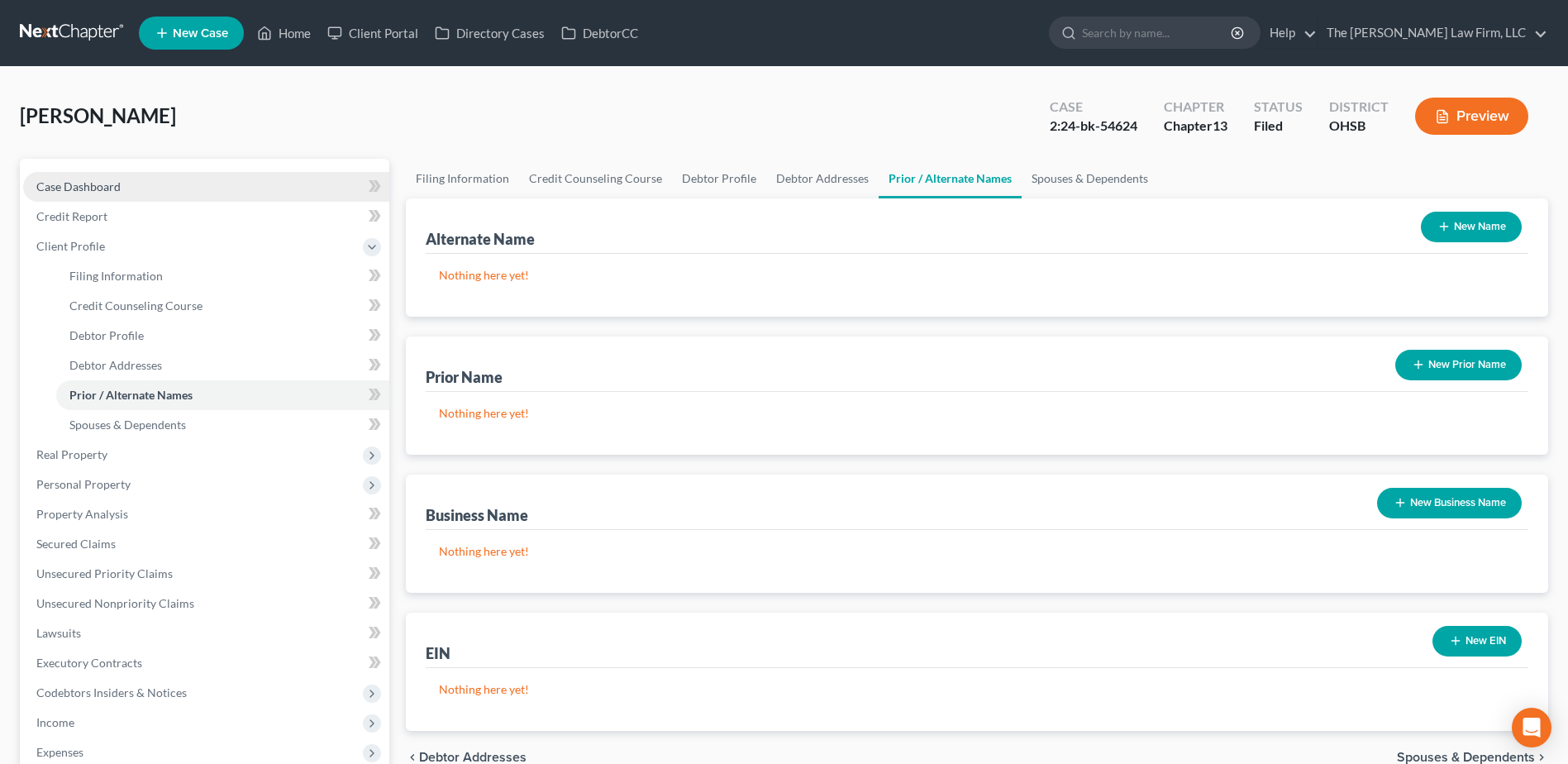
click at [75, 180] on span "Case Dashboard" at bounding box center [78, 186] width 84 height 14
select select "5"
select select "0"
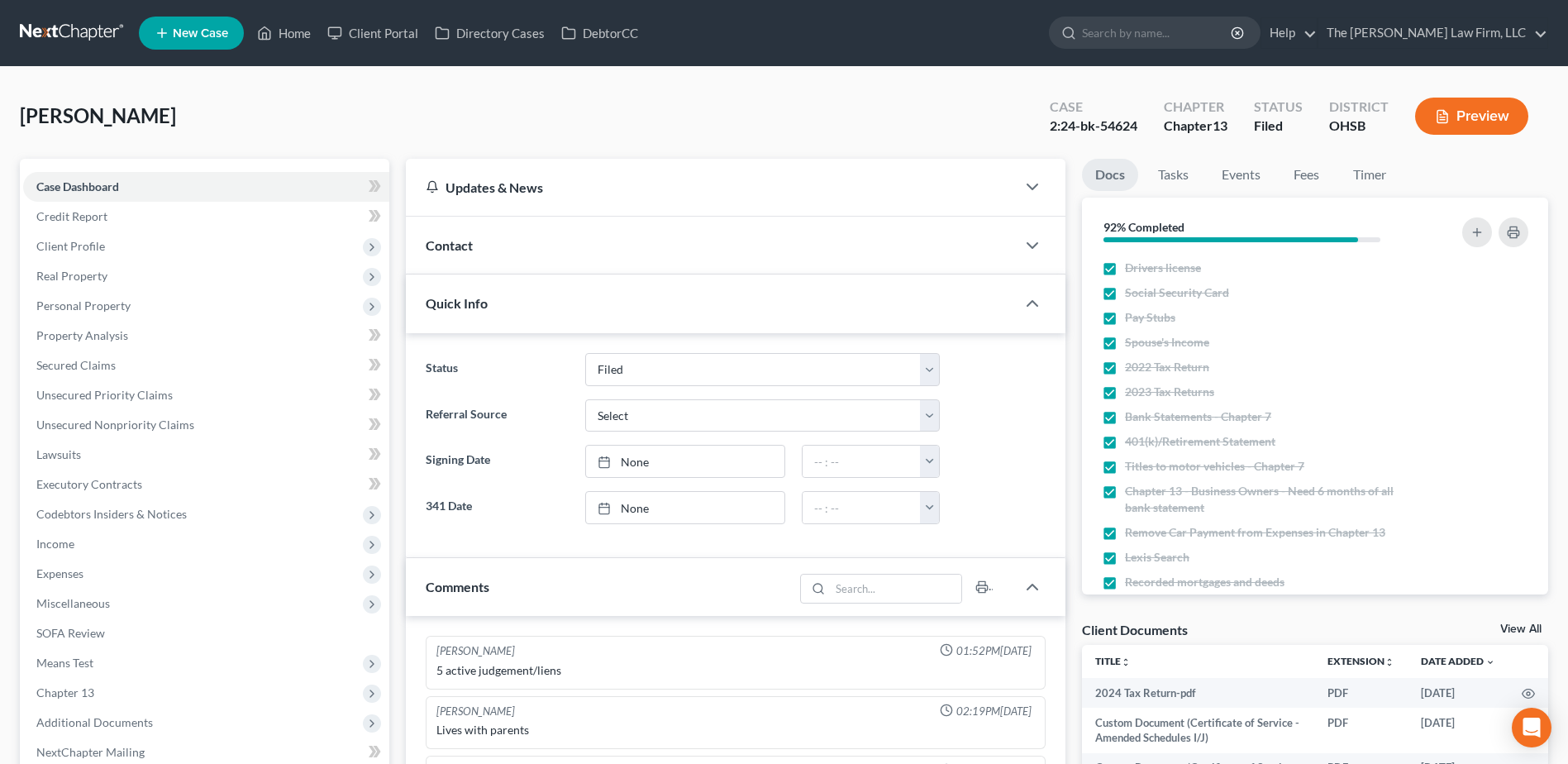
scroll to position [280, 0]
click at [94, 243] on span "Client Profile" at bounding box center [71, 246] width 69 height 14
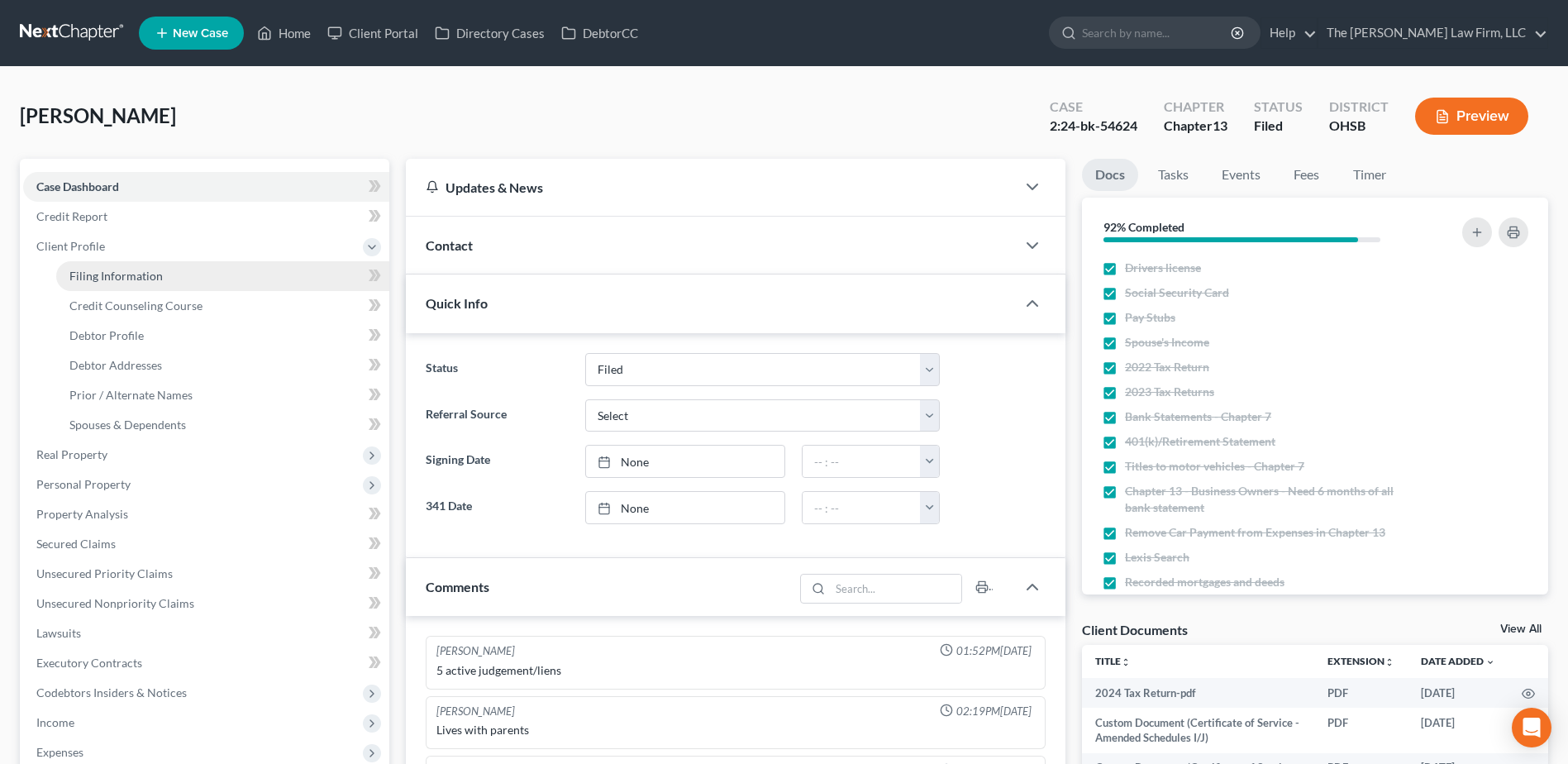
click at [106, 282] on span "Filing Information" at bounding box center [116, 275] width 93 height 14
select select "1"
select select "0"
select select "3"
select select "62"
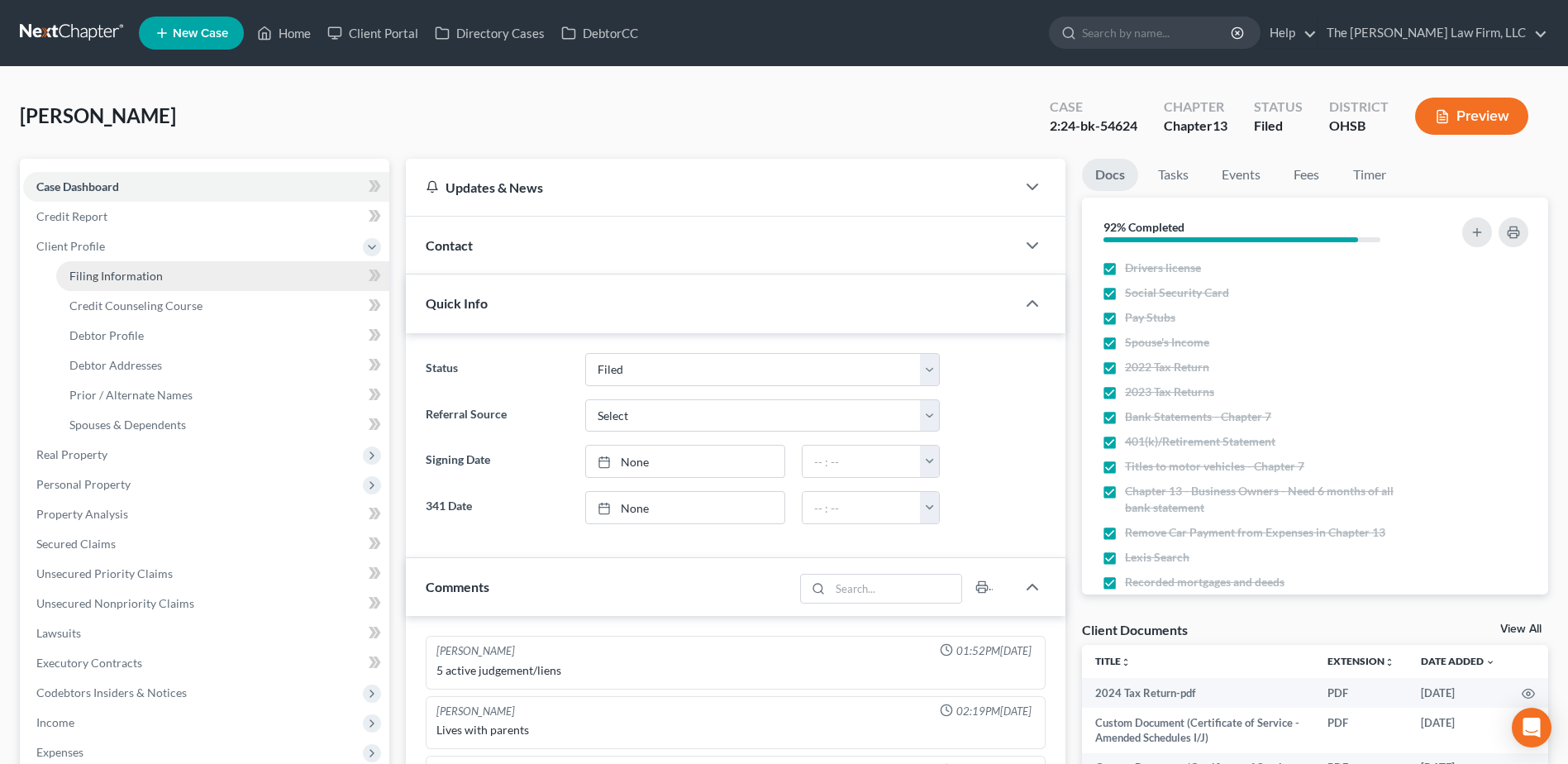
select select "0"
select select "36"
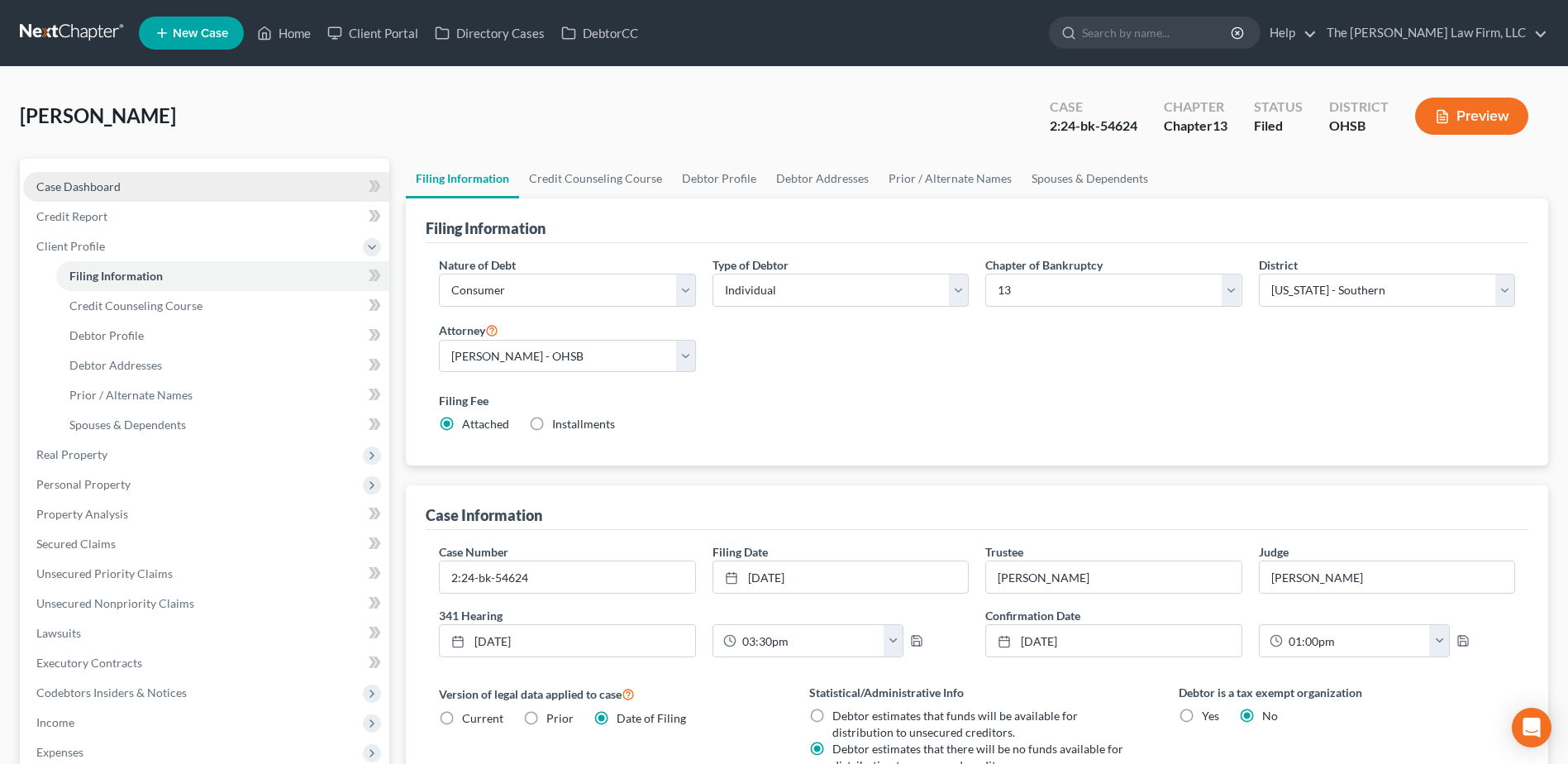
click at [74, 185] on span "Case Dashboard" at bounding box center [78, 186] width 84 height 14
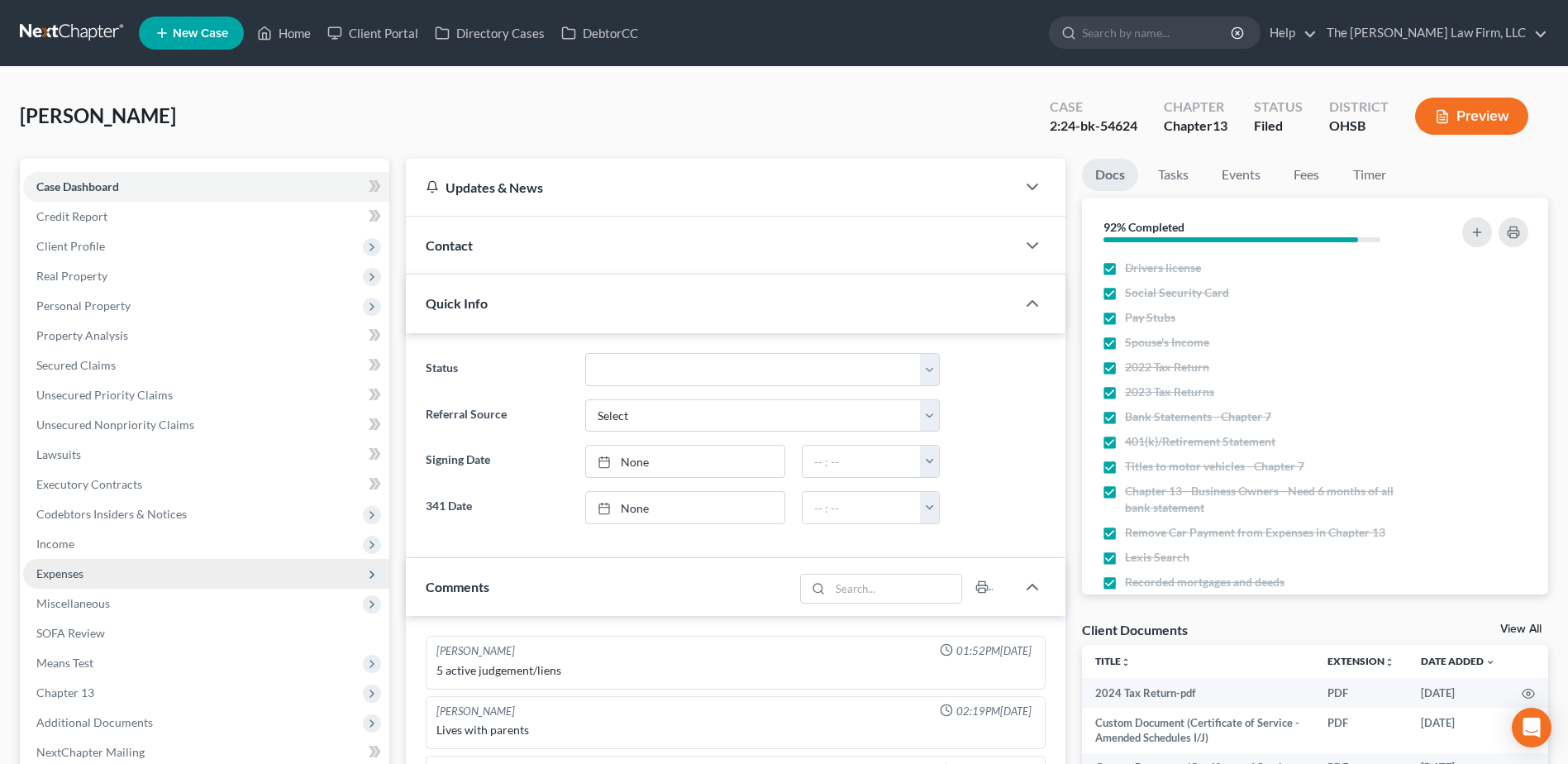
scroll to position [82, 0]
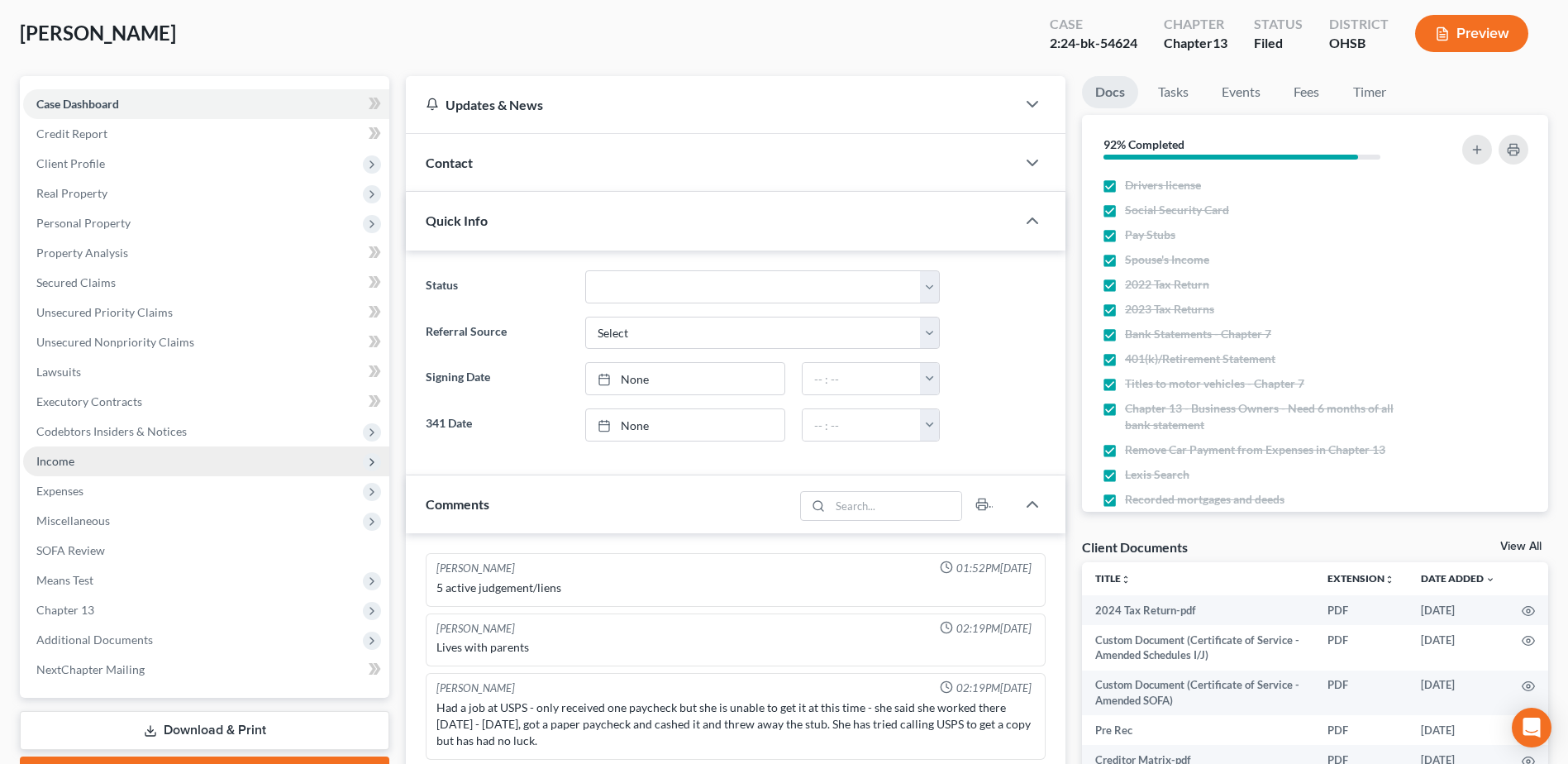
click at [81, 458] on span "Income" at bounding box center [206, 461] width 366 height 29
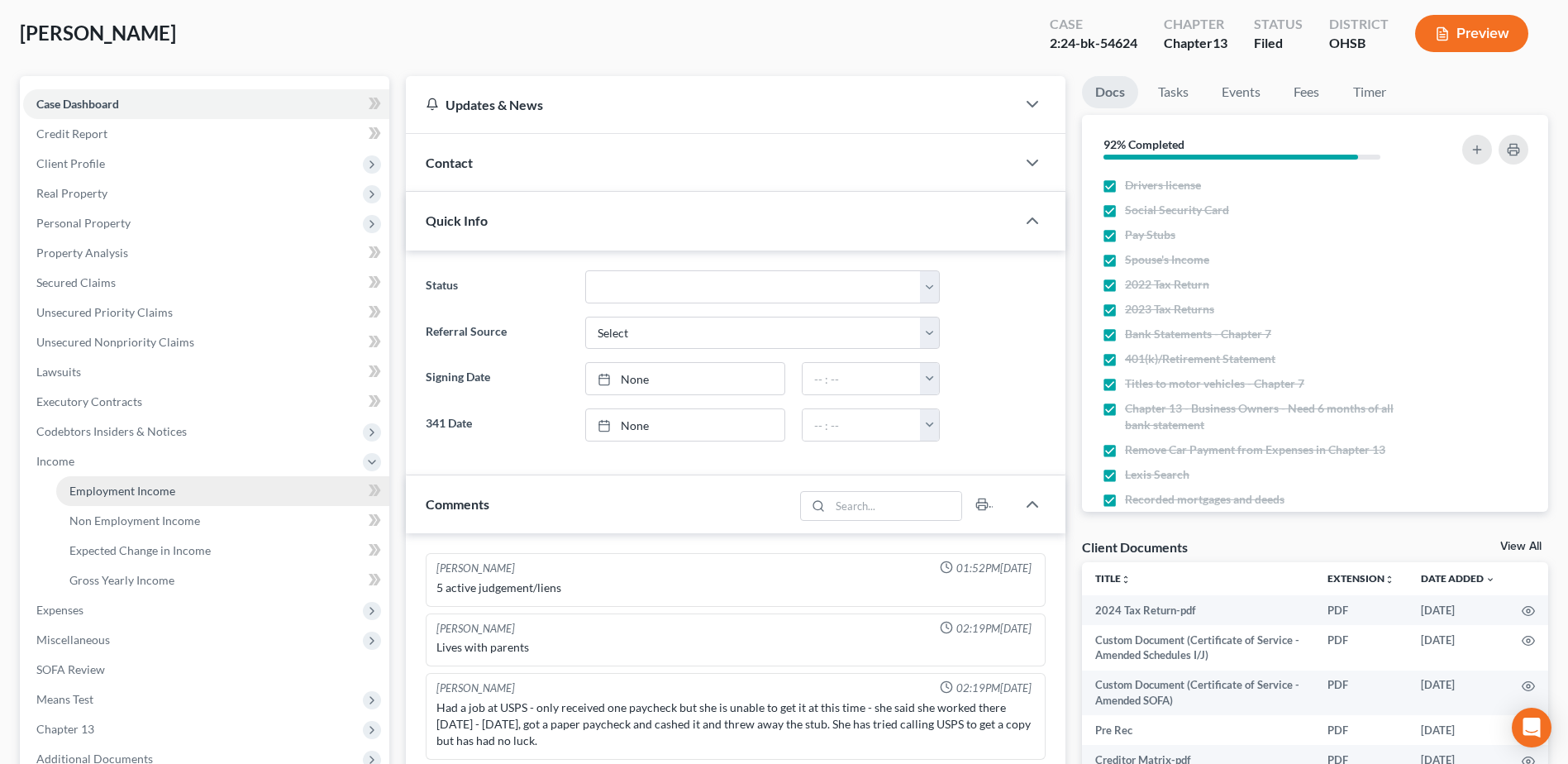
click at [105, 493] on span "Employment Income" at bounding box center [123, 490] width 106 height 14
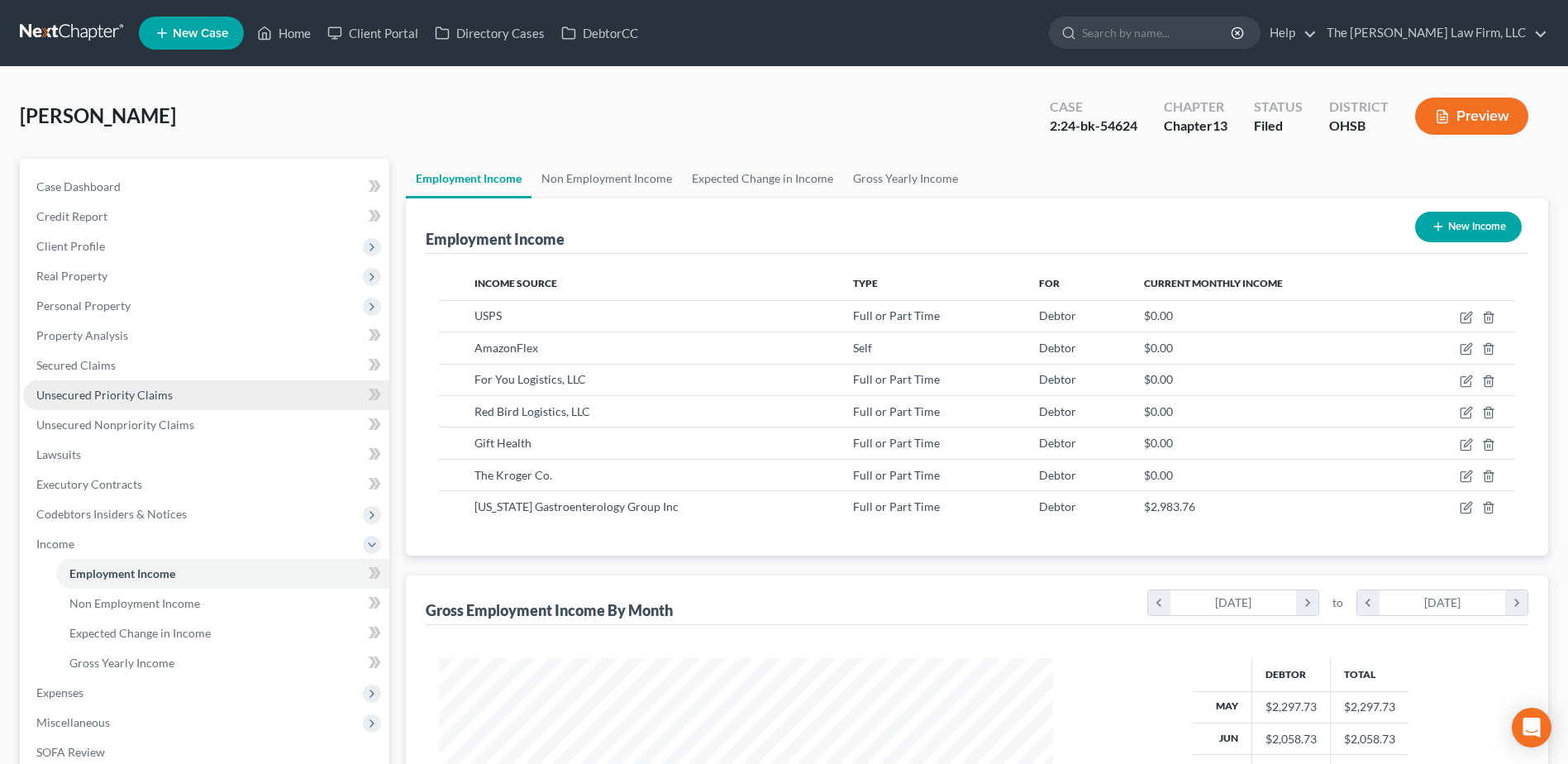
scroll to position [306, 646]
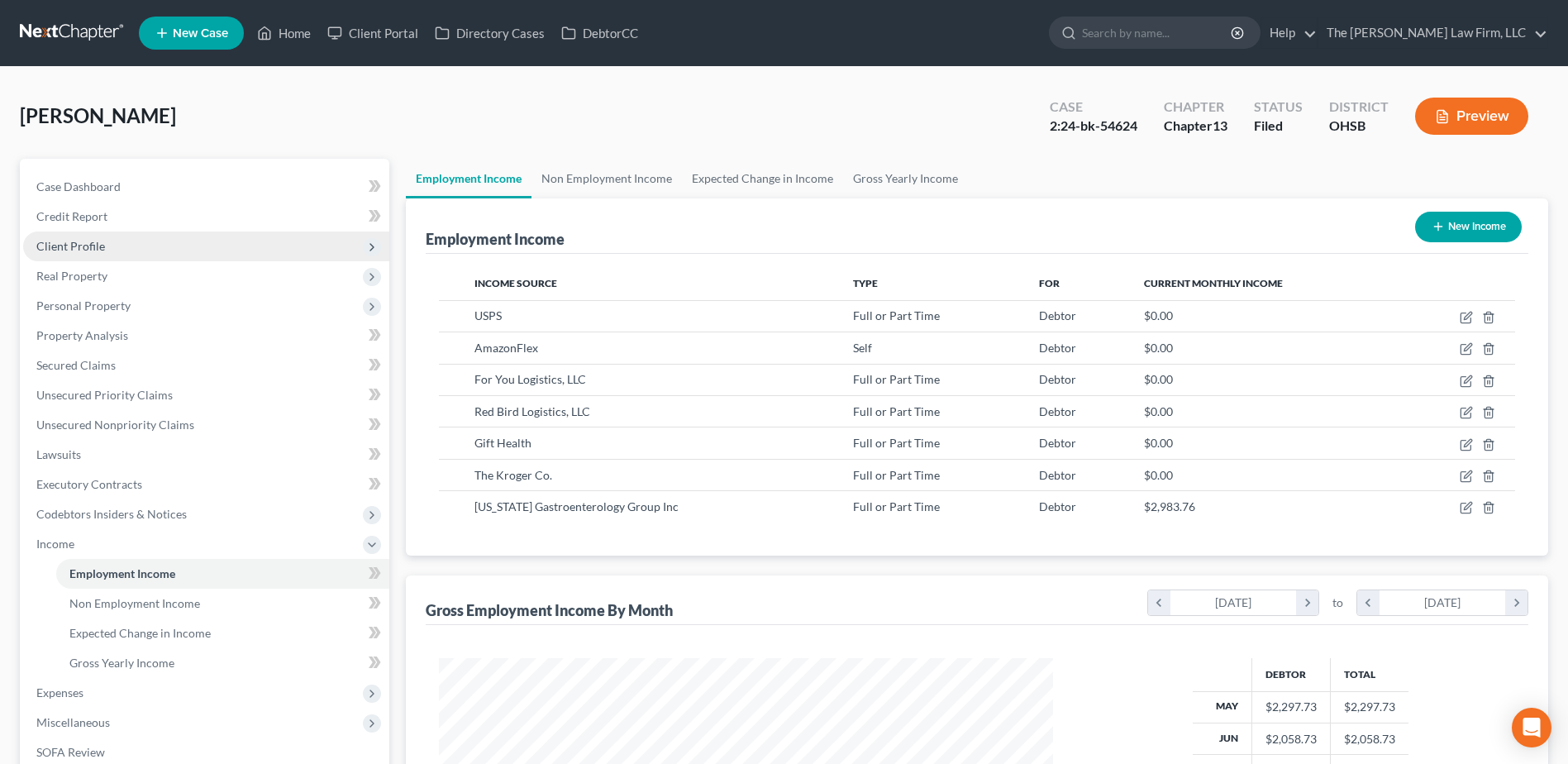
click at [77, 253] on span "Client Profile" at bounding box center [206, 246] width 366 height 29
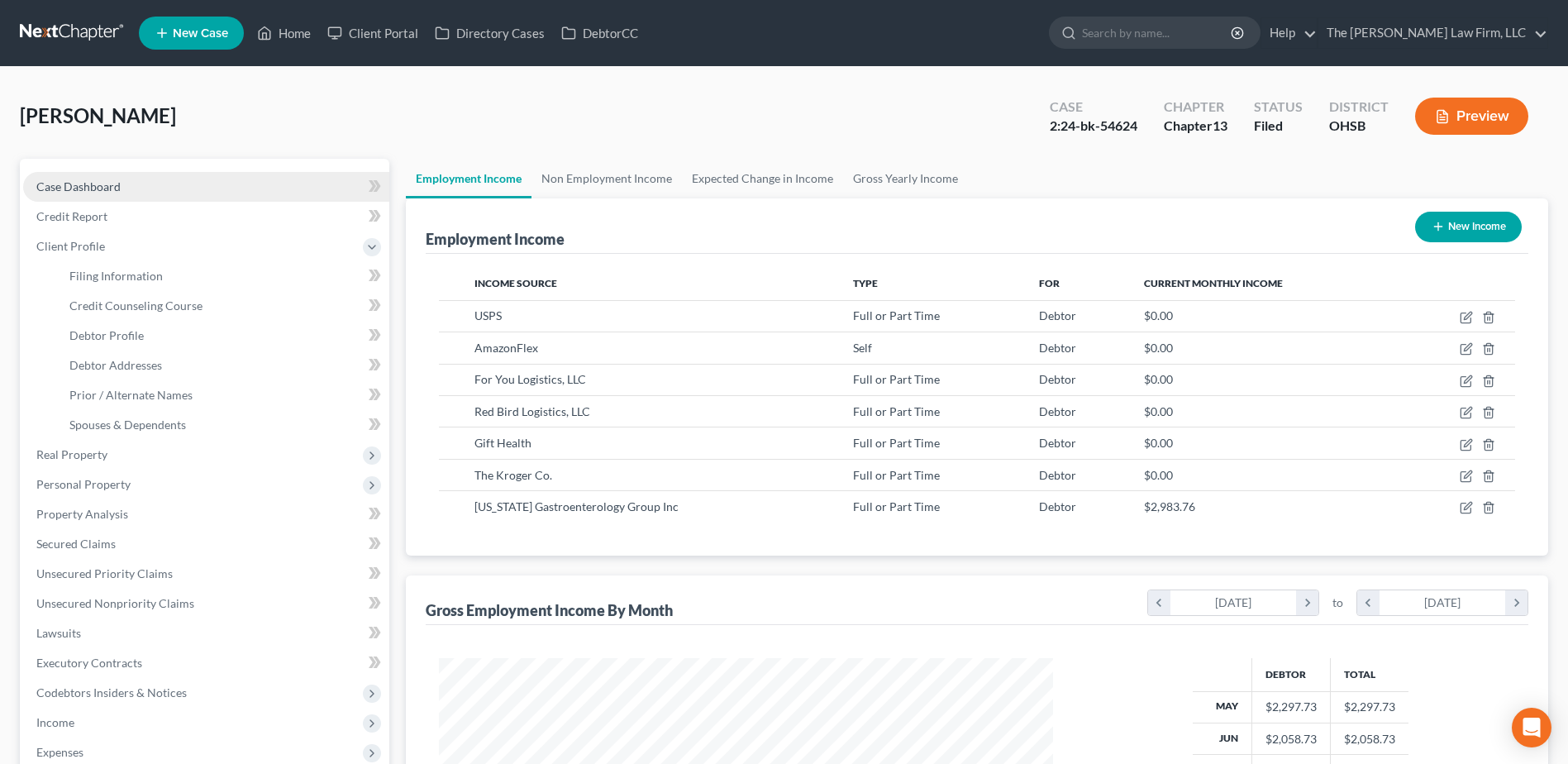
click at [94, 194] on link "Case Dashboard" at bounding box center [206, 186] width 366 height 29
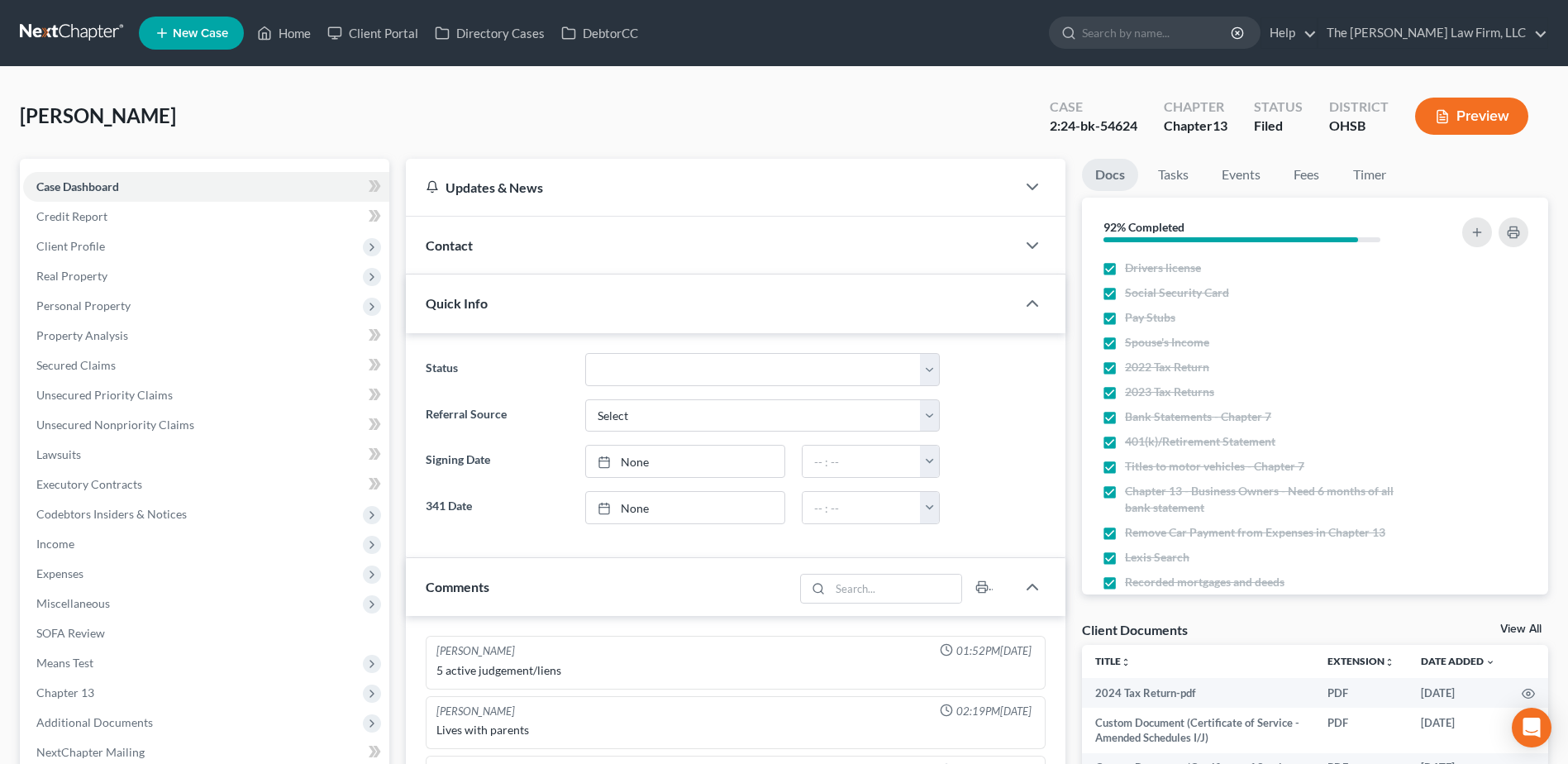
scroll to position [280, 0]
click at [619, 364] on select "341 Complete / Confirmation Pending 341 Pending Confirmed Discharged Dismissed …" at bounding box center [762, 369] width 354 height 33
select select "2"
click at [585, 353] on select "341 Complete / Confirmation Pending 341 Pending Confirmed Discharged Dismissed …" at bounding box center [762, 369] width 354 height 33
click at [541, 250] on div "Contact" at bounding box center [710, 245] width 610 height 57
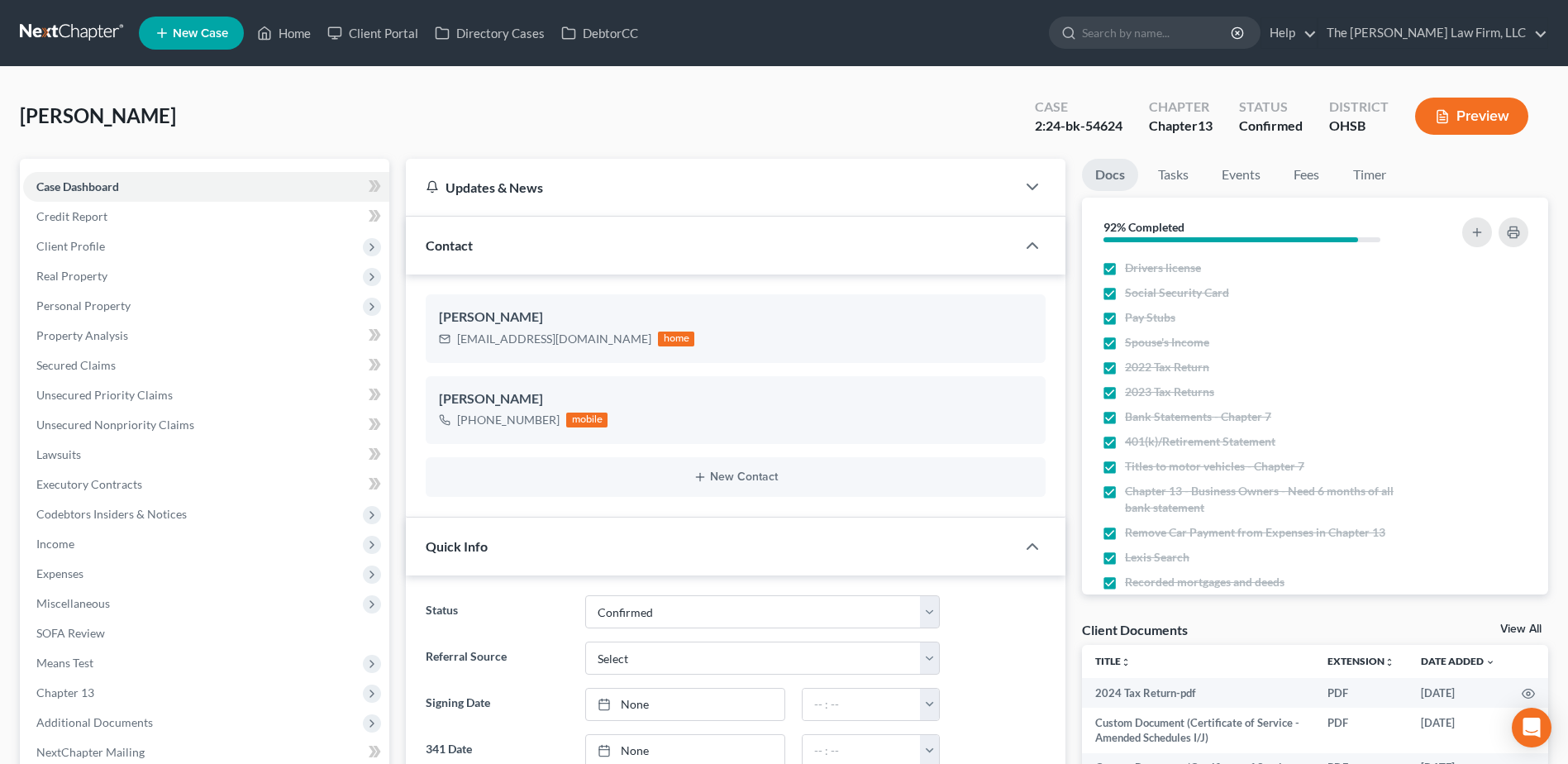
click at [91, 40] on link at bounding box center [73, 33] width 106 height 29
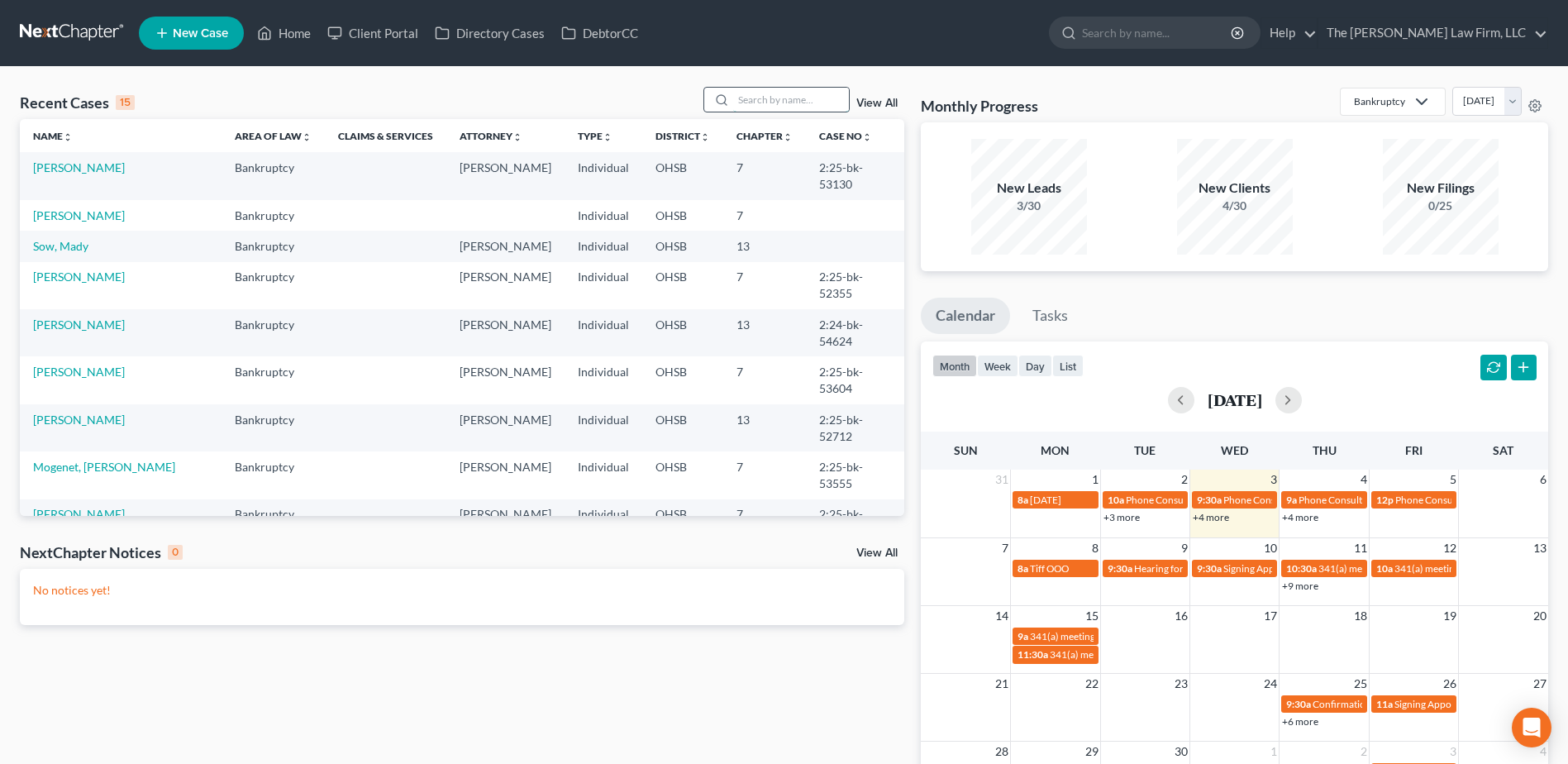
click at [762, 103] on input "search" at bounding box center [791, 99] width 116 height 24
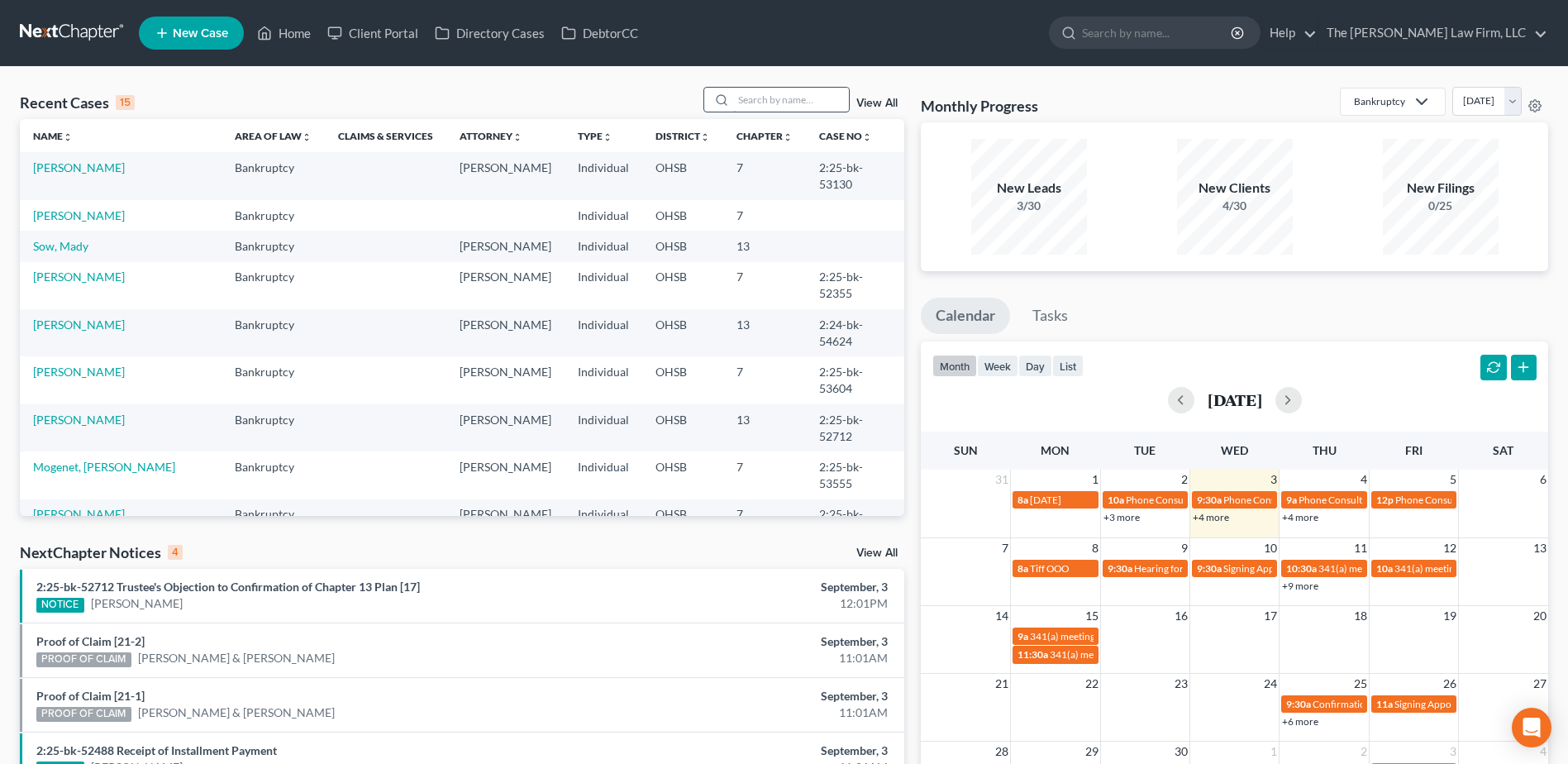
click at [762, 97] on input "search" at bounding box center [791, 99] width 116 height 24
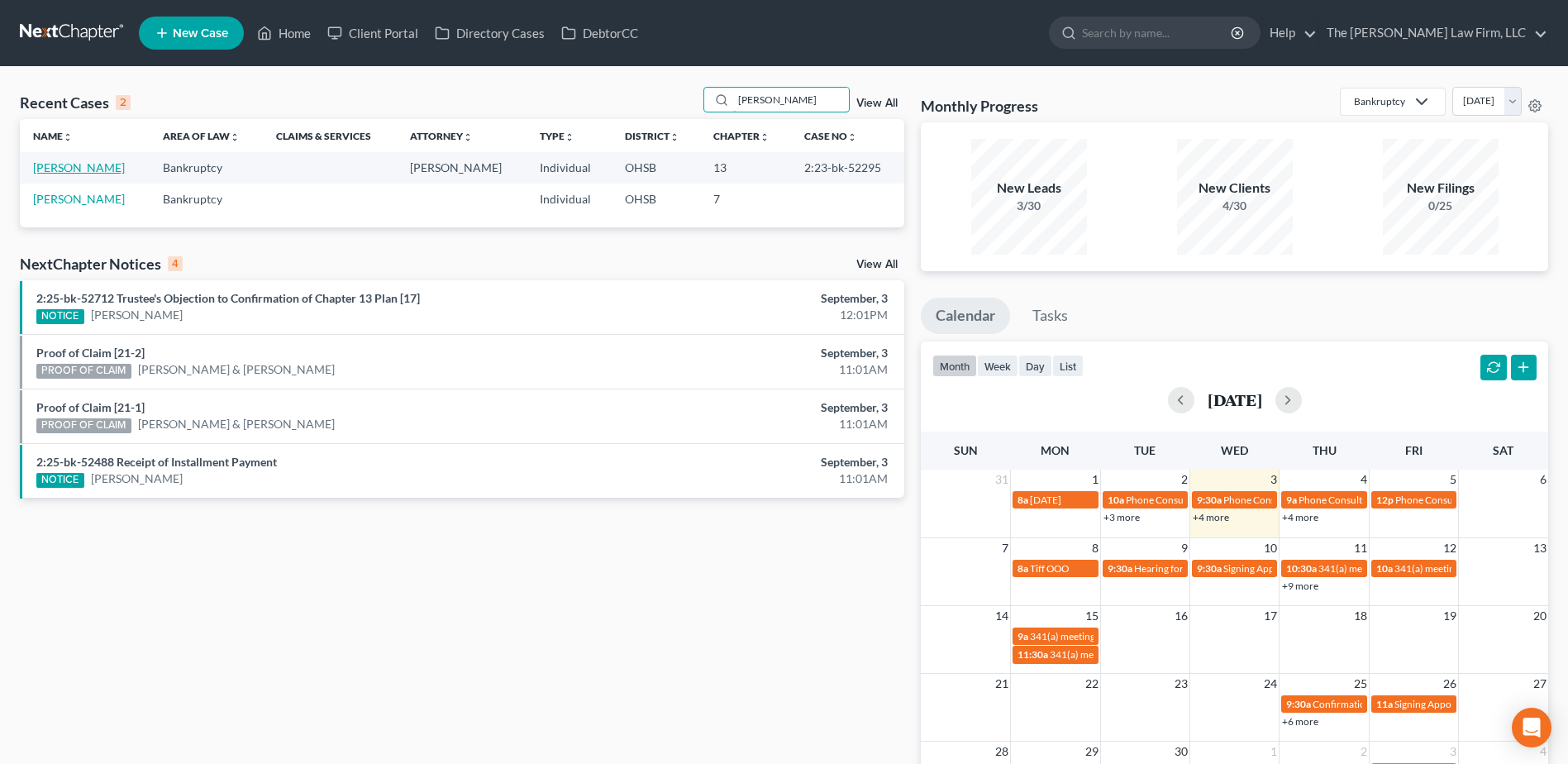
type input "hanna"
click at [86, 165] on link "Hanna, William" at bounding box center [78, 167] width 91 height 14
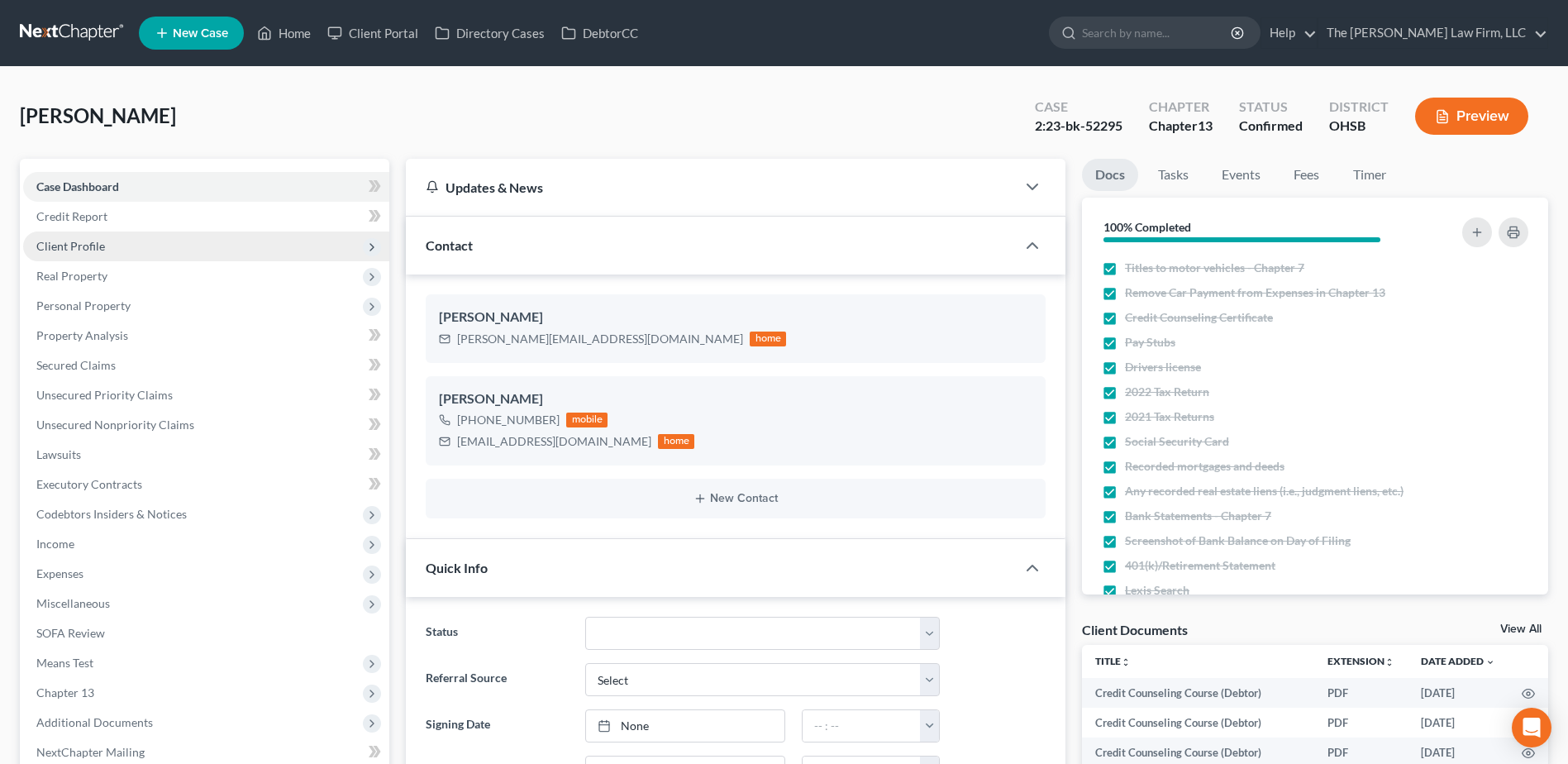
click at [85, 248] on span "Client Profile" at bounding box center [71, 246] width 69 height 14
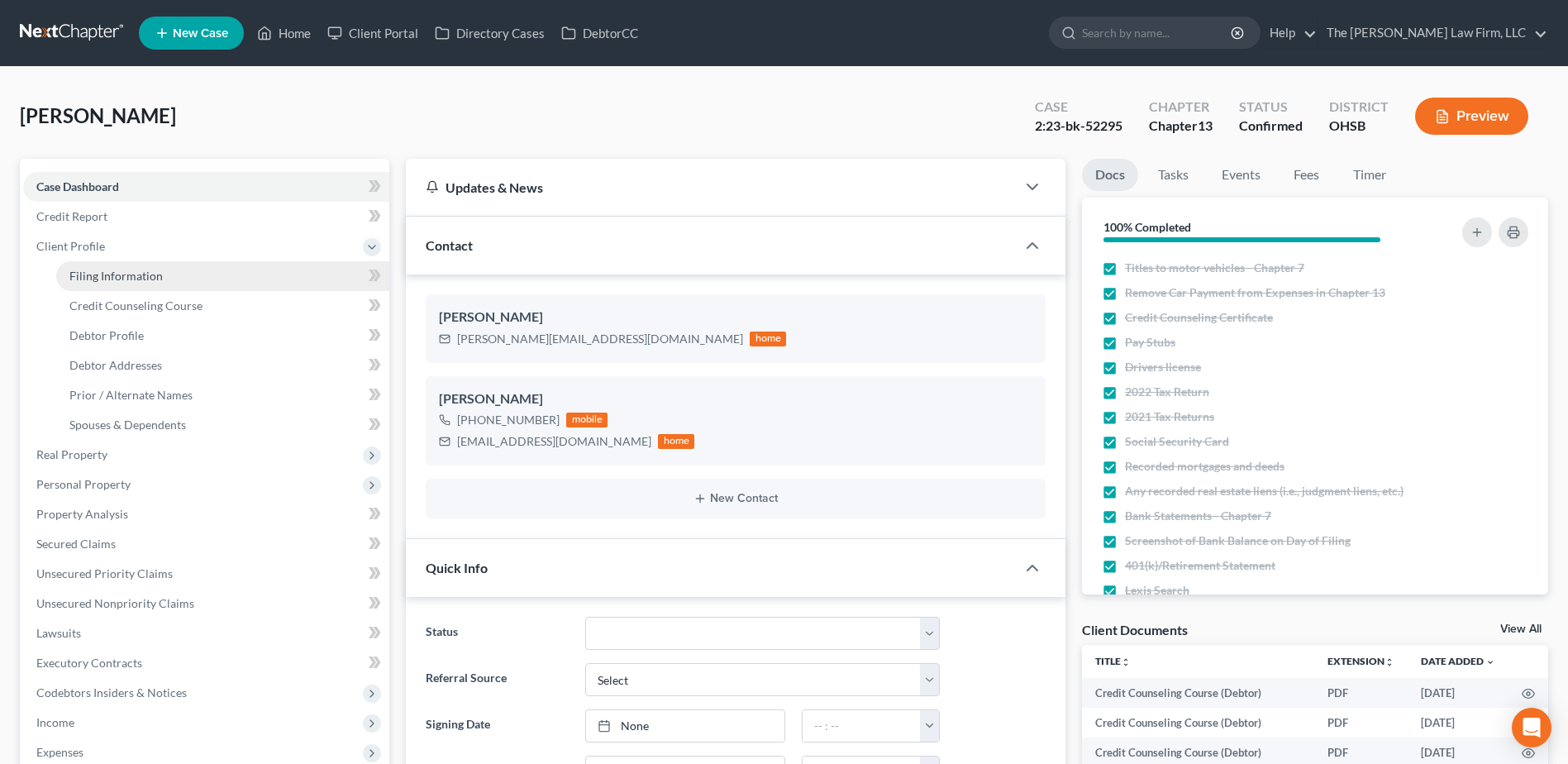
click at [86, 270] on span "Filing Information" at bounding box center [116, 275] width 93 height 14
select select "1"
select select "0"
select select "3"
select select "36"
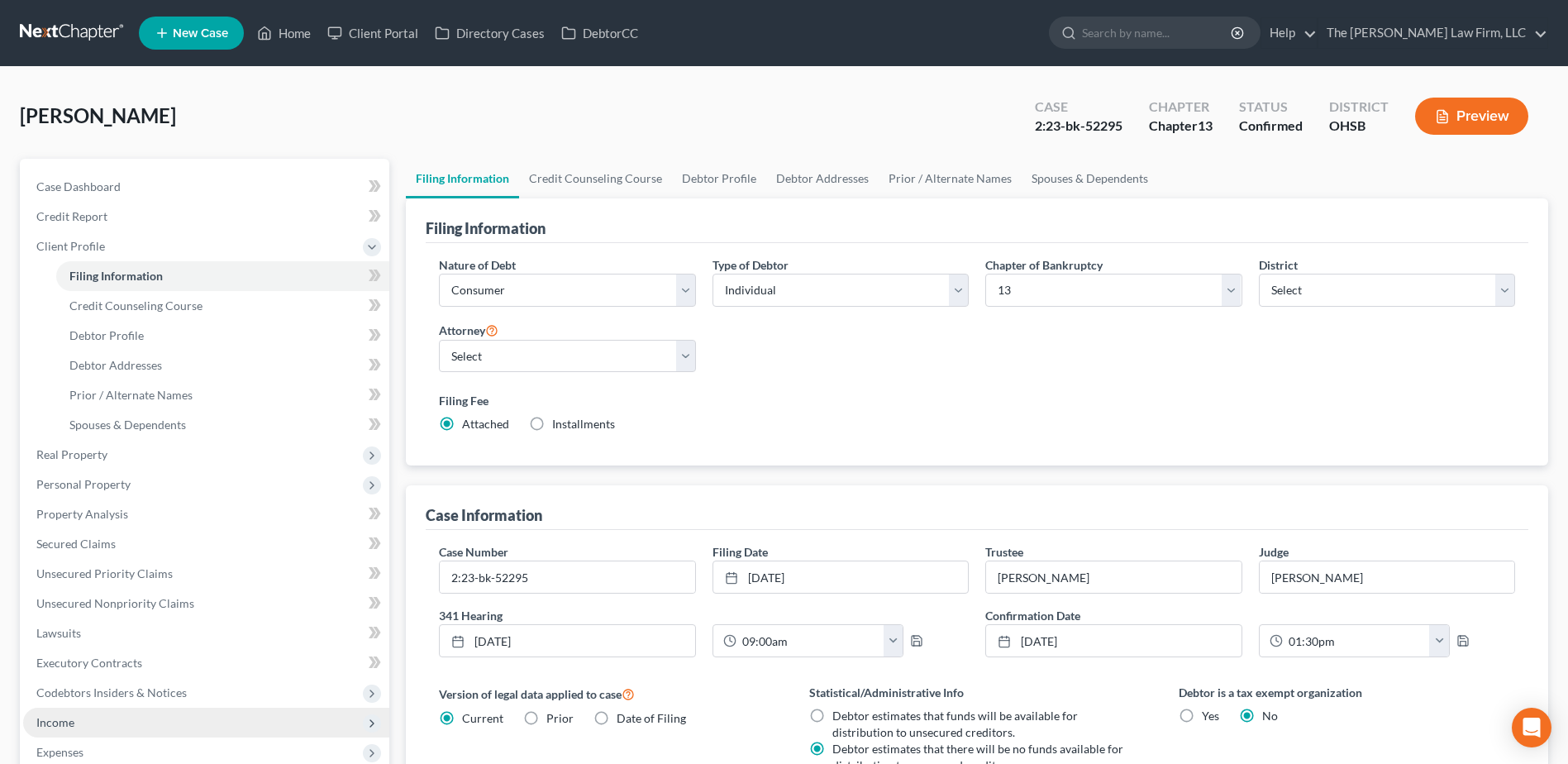
click at [89, 729] on span "Income" at bounding box center [206, 722] width 366 height 29
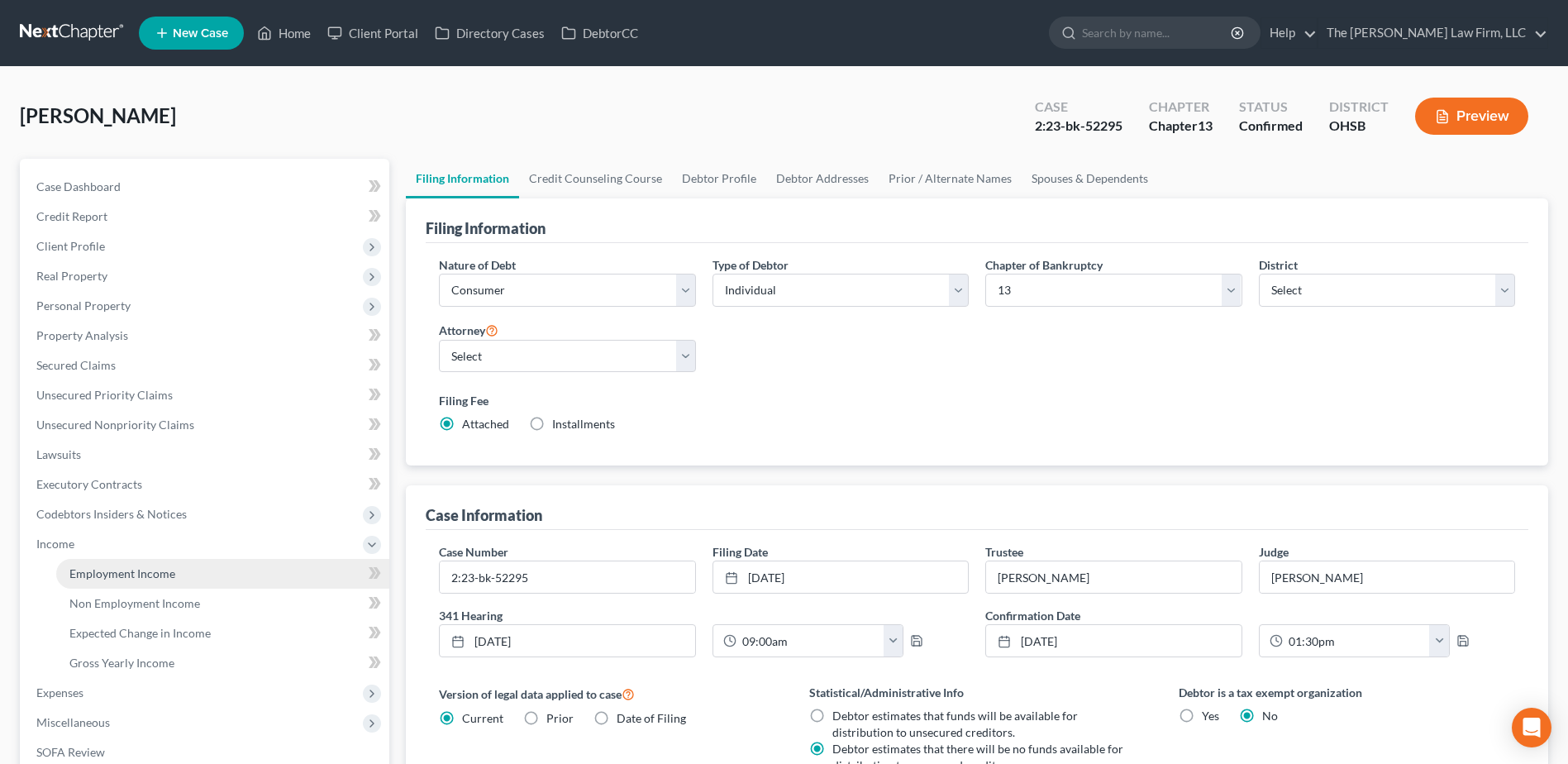
click at [107, 577] on span "Employment Income" at bounding box center [123, 573] width 106 height 14
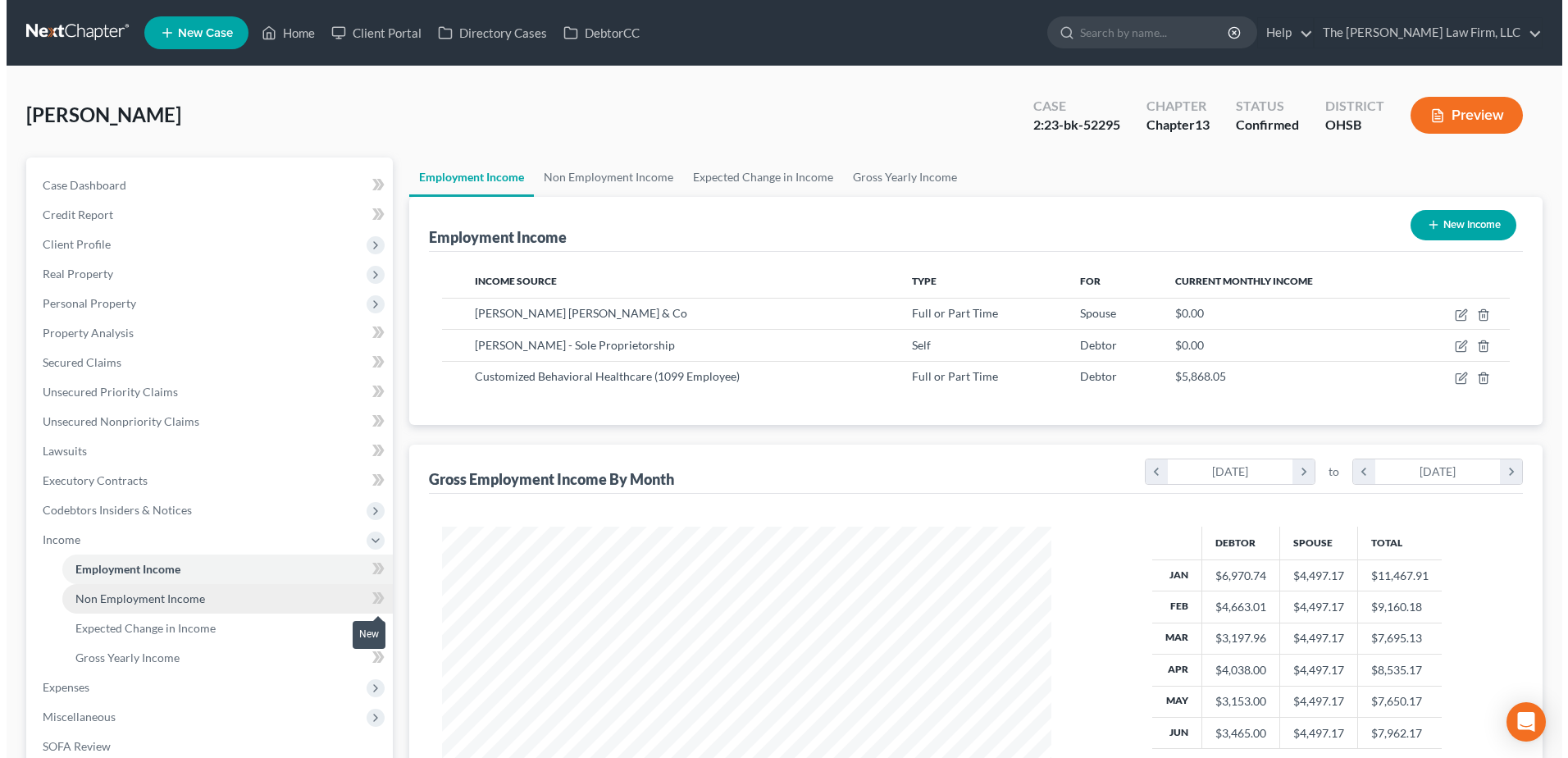
scroll to position [304, 642]
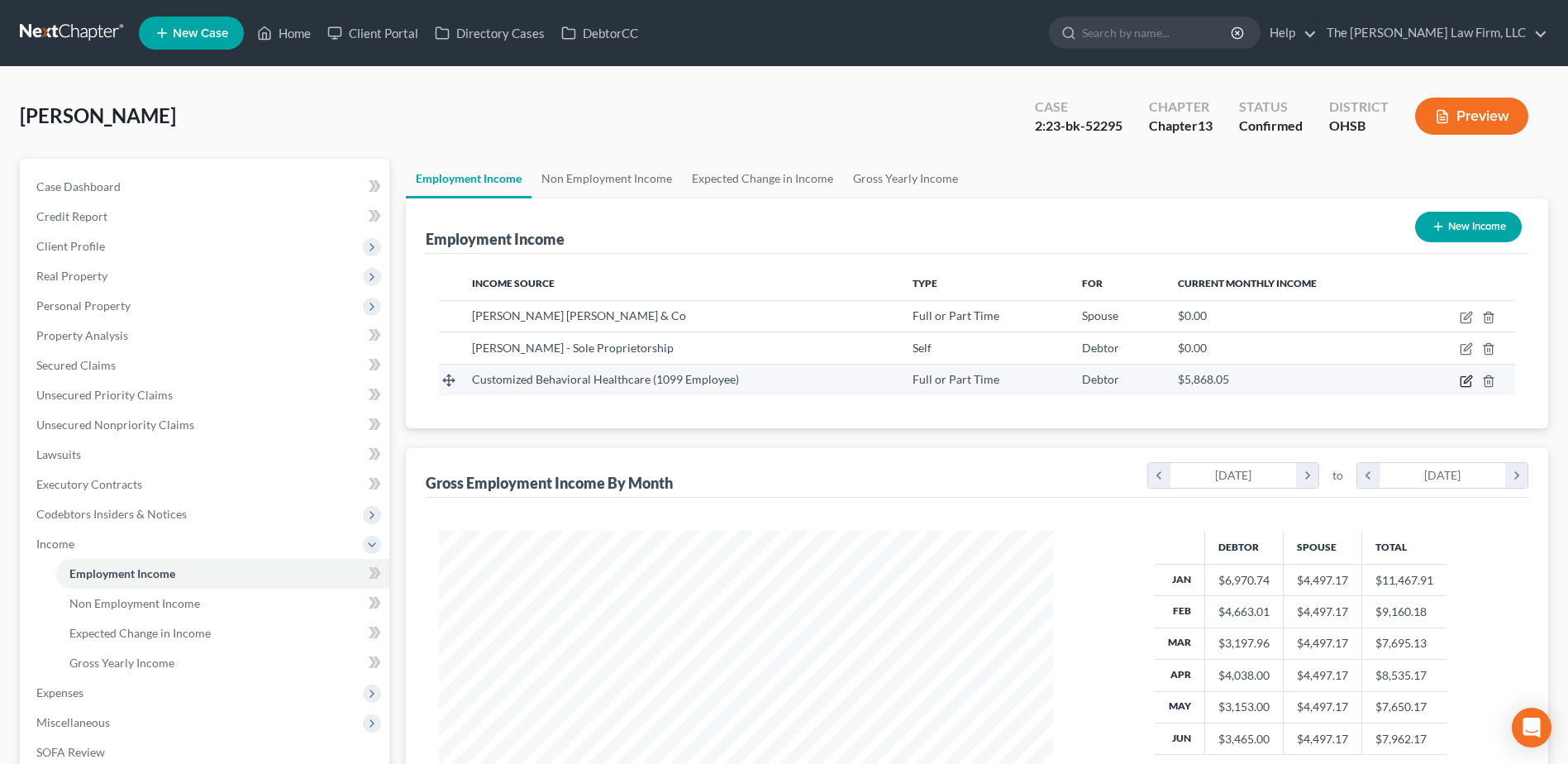
click at [1462, 386] on icon "button" at bounding box center [1466, 381] width 10 height 10
select select "0"
select select "36"
select select "0"
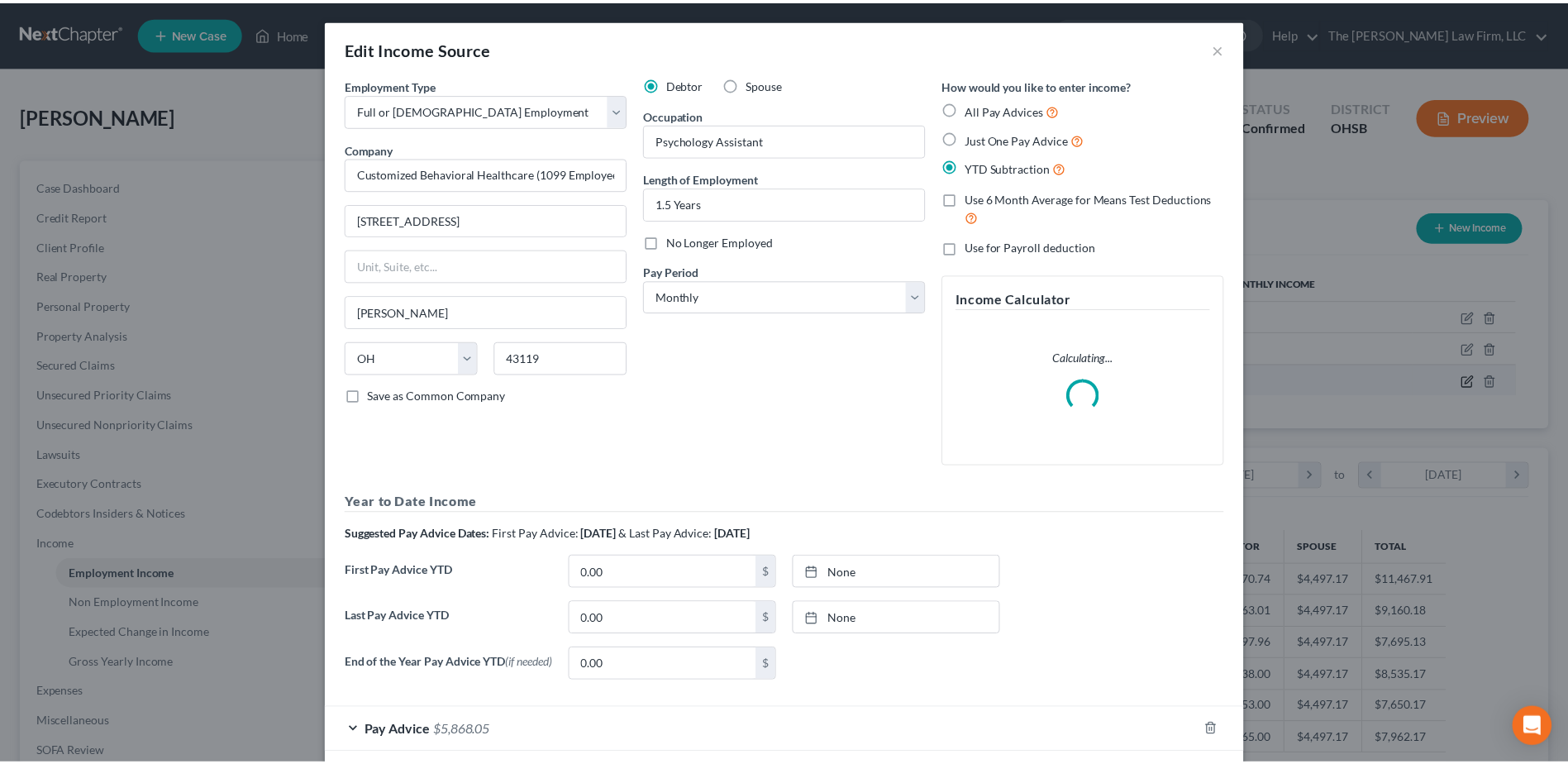
scroll to position [309, 653]
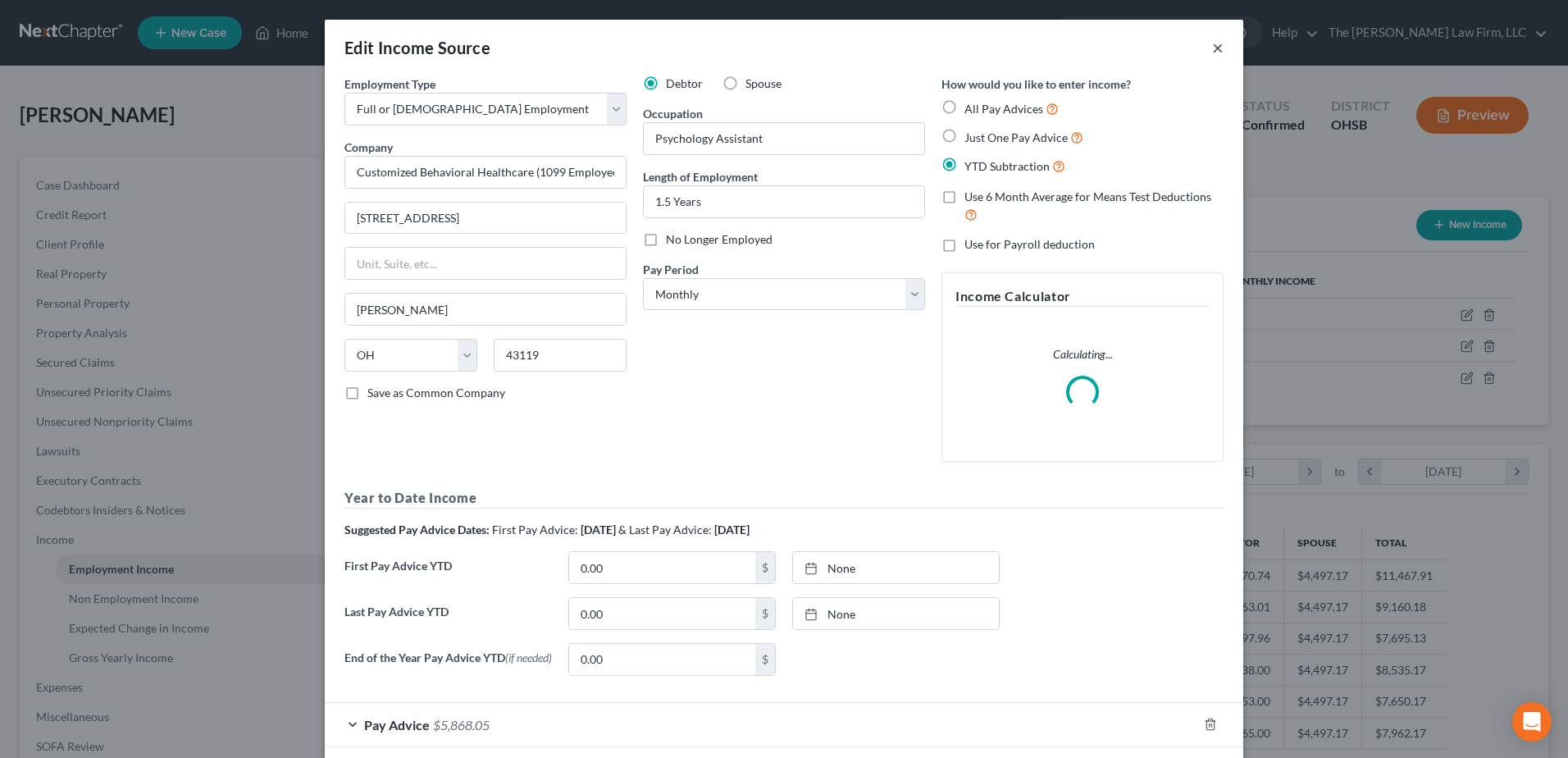
drag, startPoint x: 1211, startPoint y: 48, endPoint x: 1081, endPoint y: 58, distance: 130.4
click at [1212, 48] on button "×" at bounding box center [1218, 47] width 12 height 20
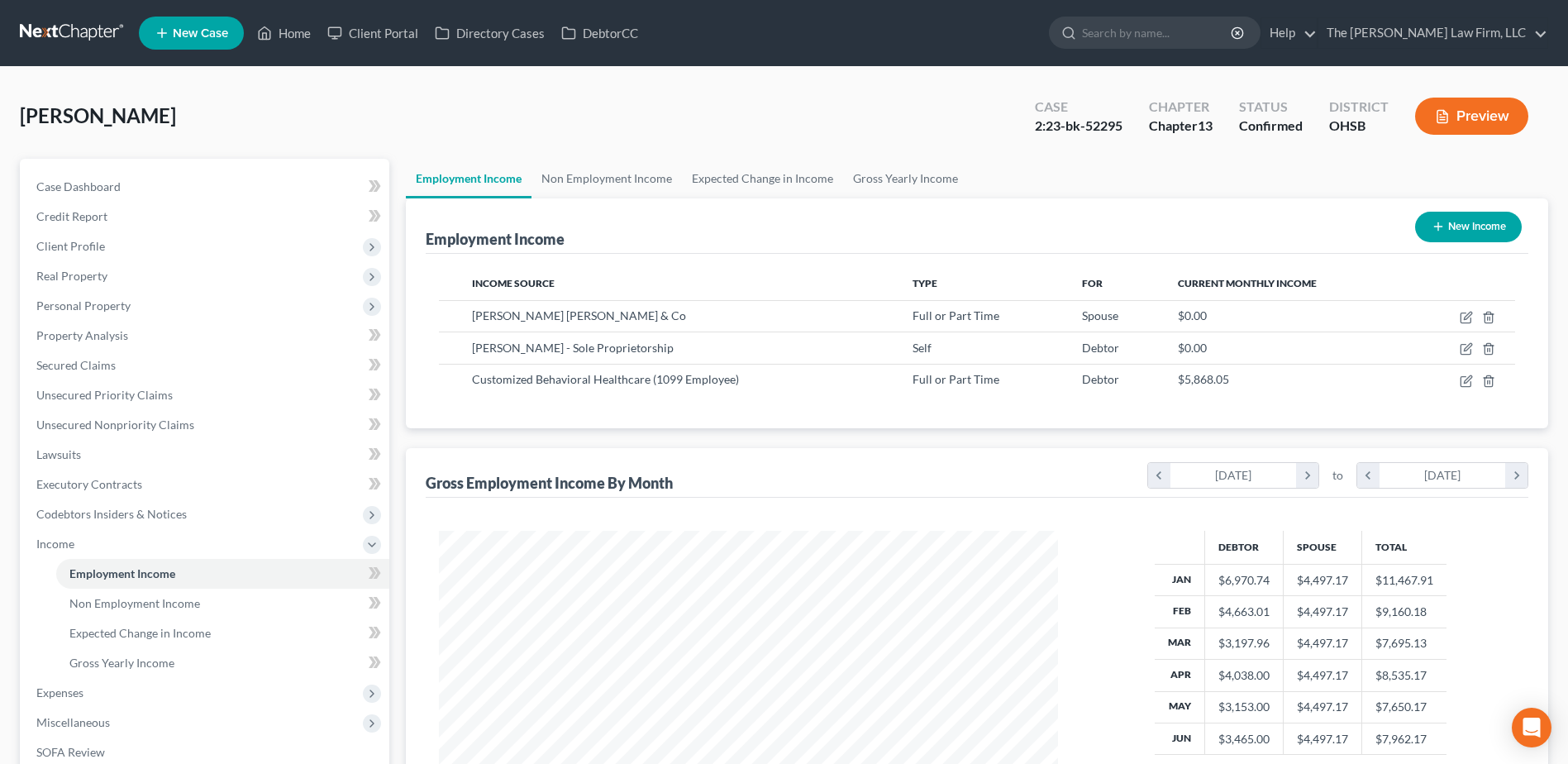
scroll to position [826227, 825729]
click at [76, 245] on span "Client Profile" at bounding box center [71, 246] width 69 height 14
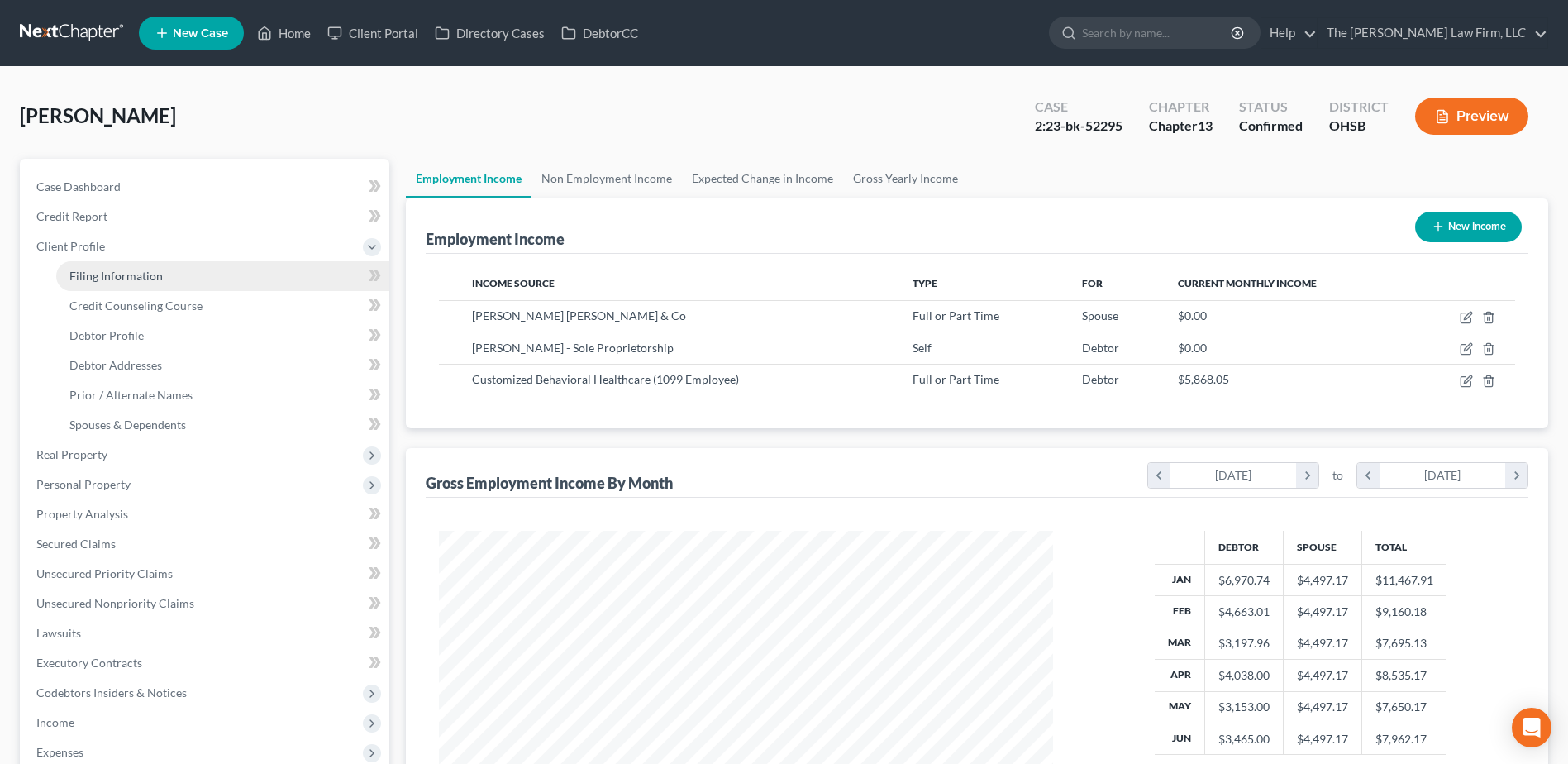
click at [73, 269] on span "Filing Information" at bounding box center [116, 275] width 93 height 14
select select "1"
select select "0"
select select "3"
select select "62"
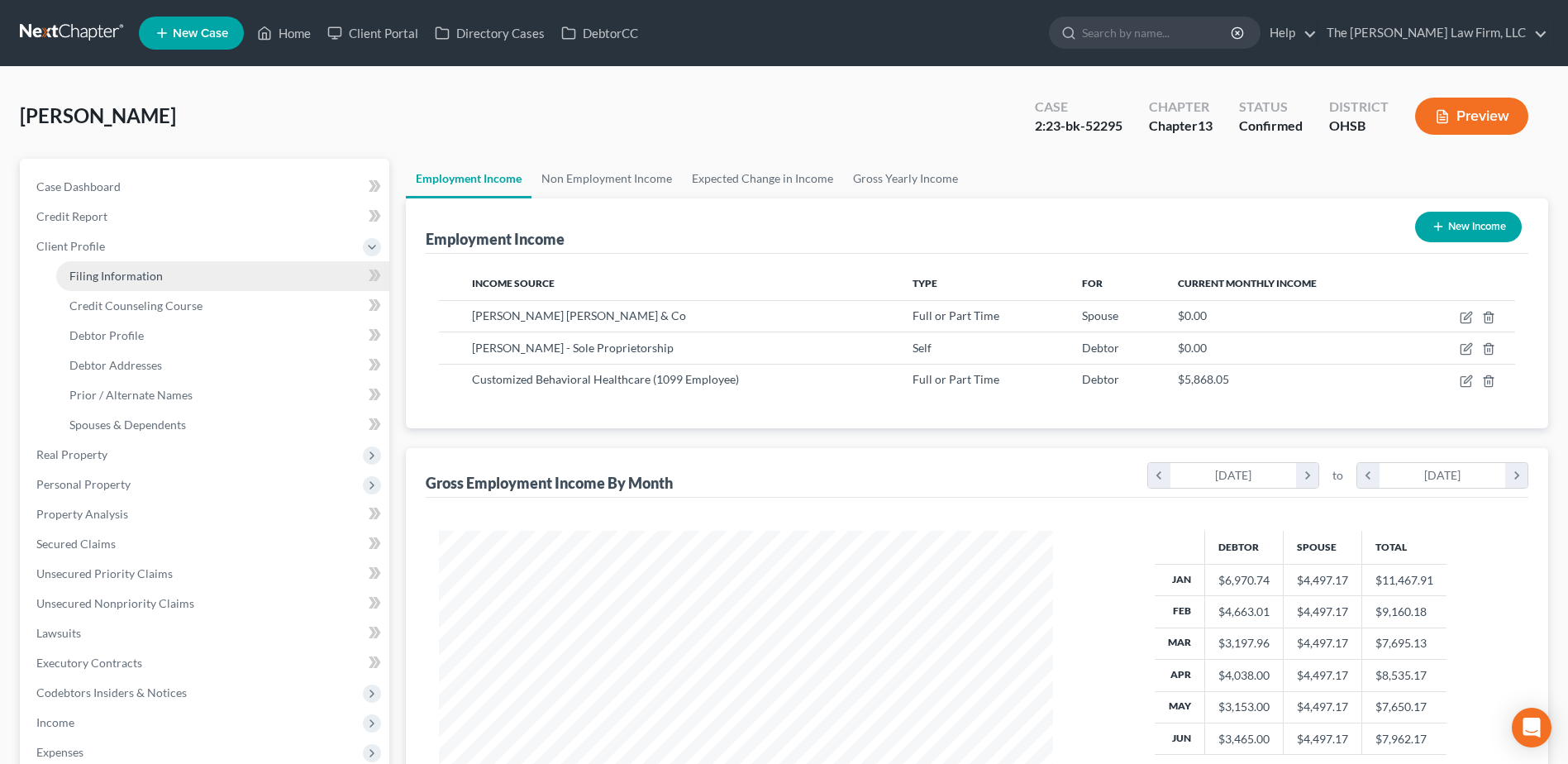
select select "0"
select select "36"
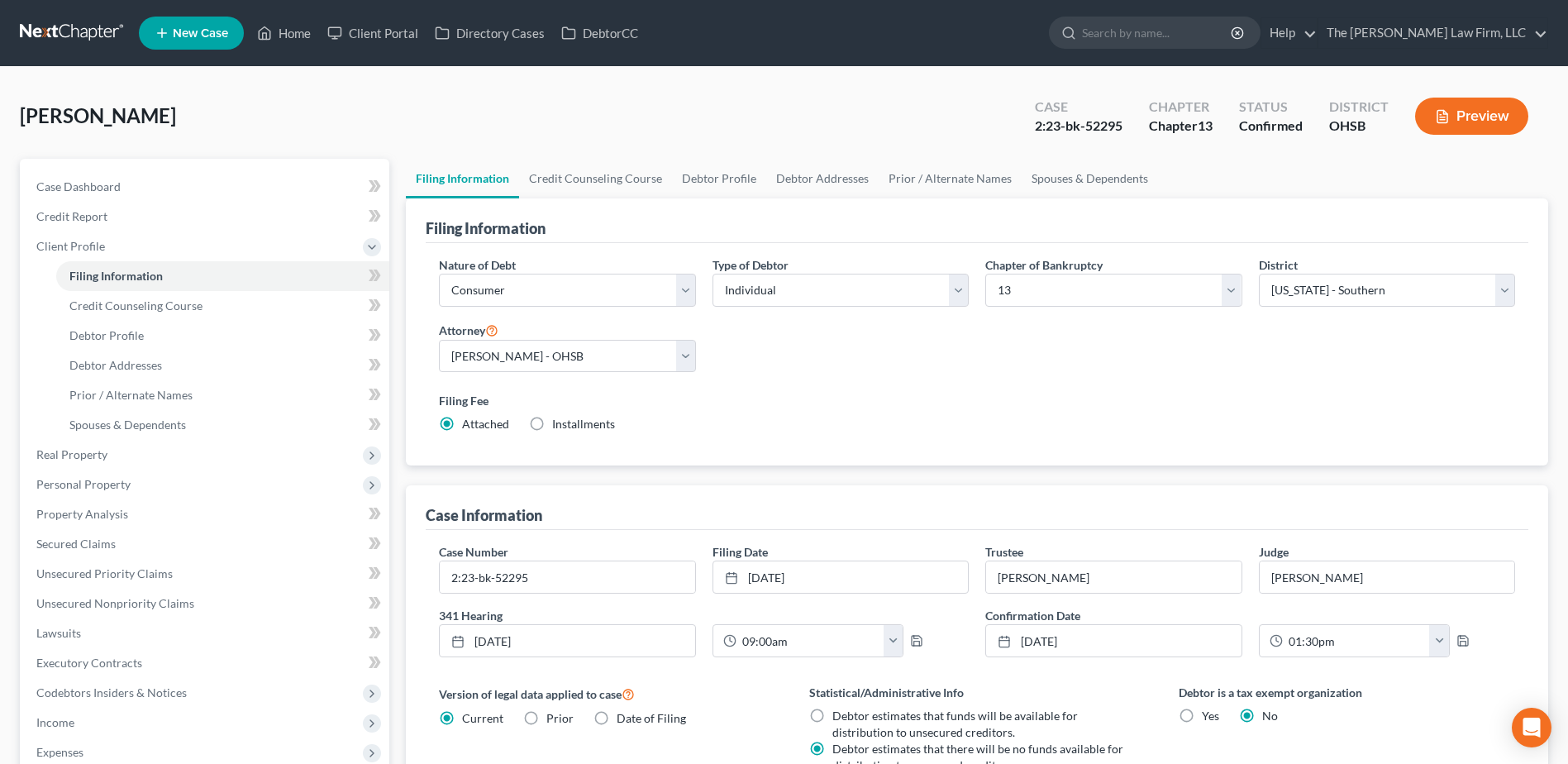
click at [65, 24] on link at bounding box center [73, 33] width 106 height 29
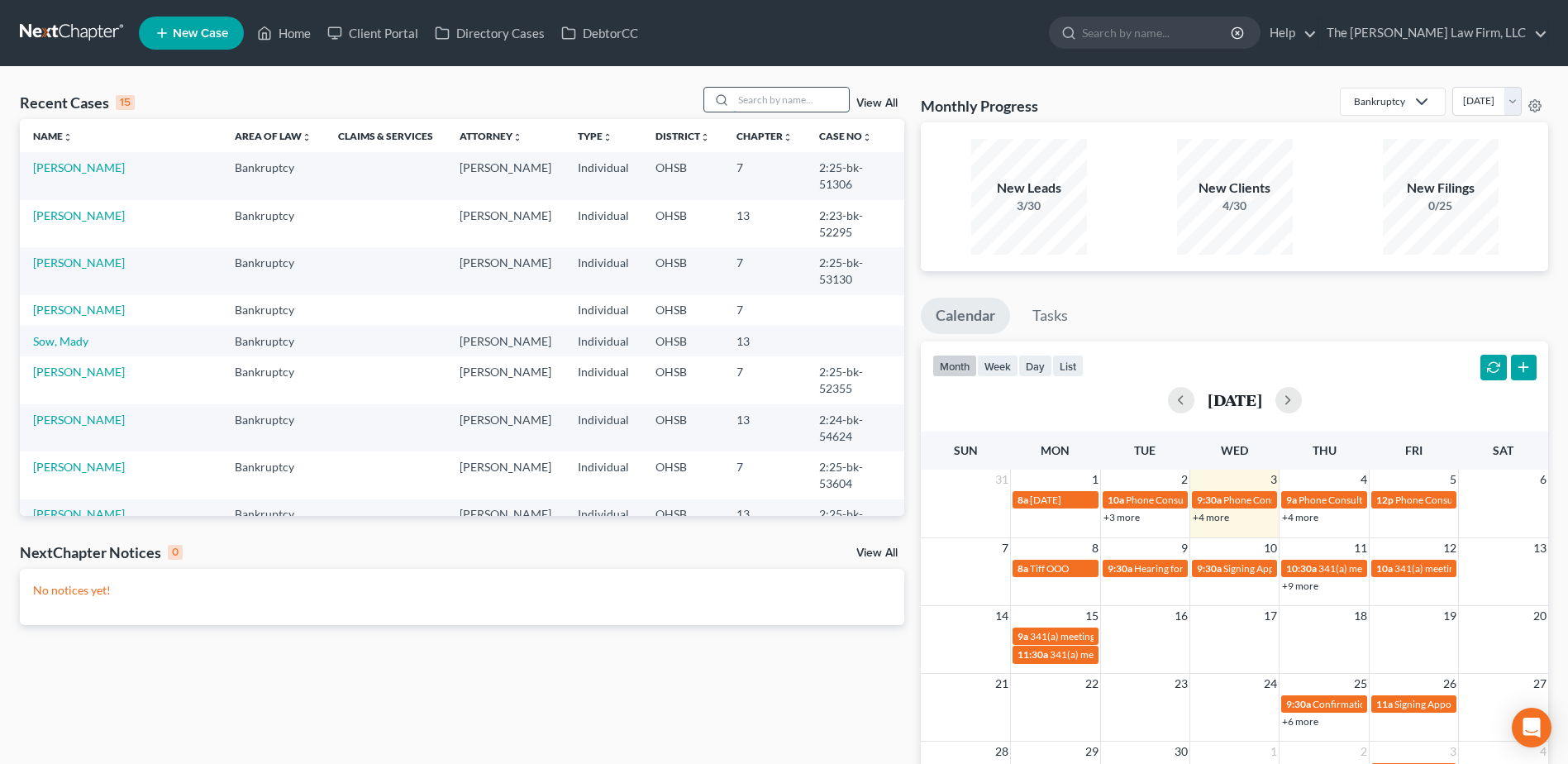
click at [778, 112] on input "search" at bounding box center [791, 99] width 116 height 24
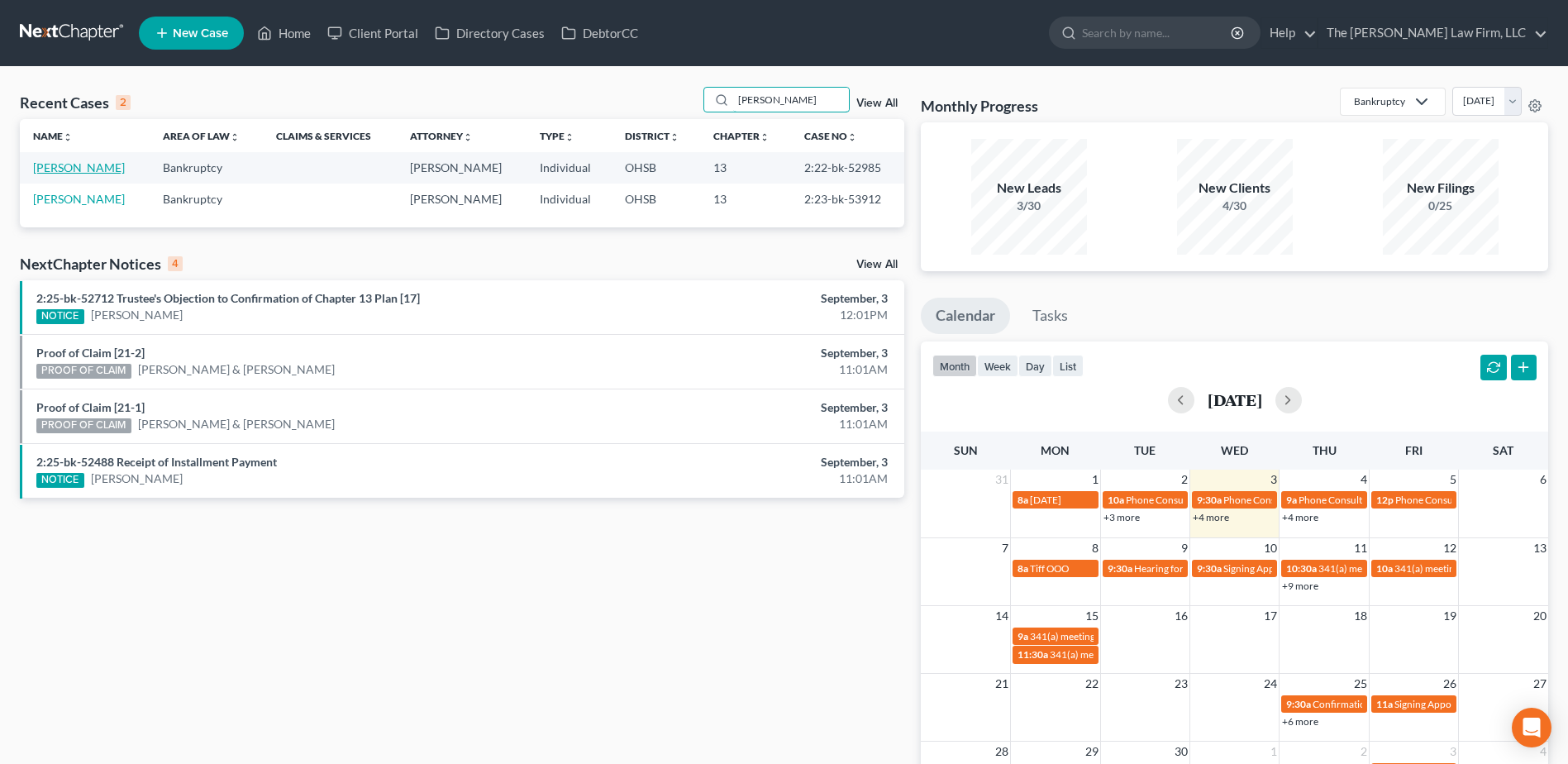
type input "[PERSON_NAME]"
click at [68, 172] on link "[PERSON_NAME]" at bounding box center [78, 167] width 91 height 14
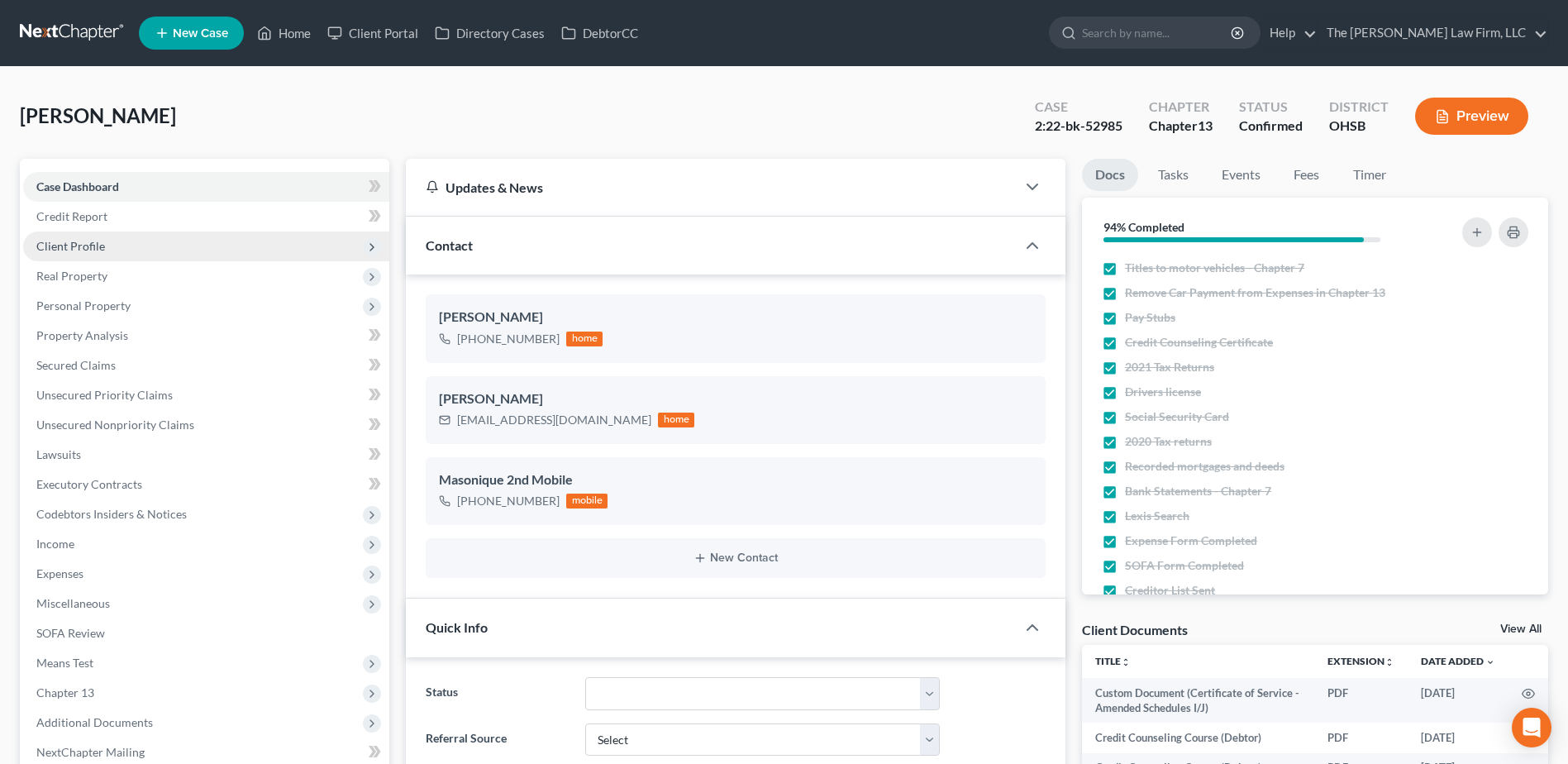
click at [60, 247] on span "Client Profile" at bounding box center [71, 246] width 69 height 14
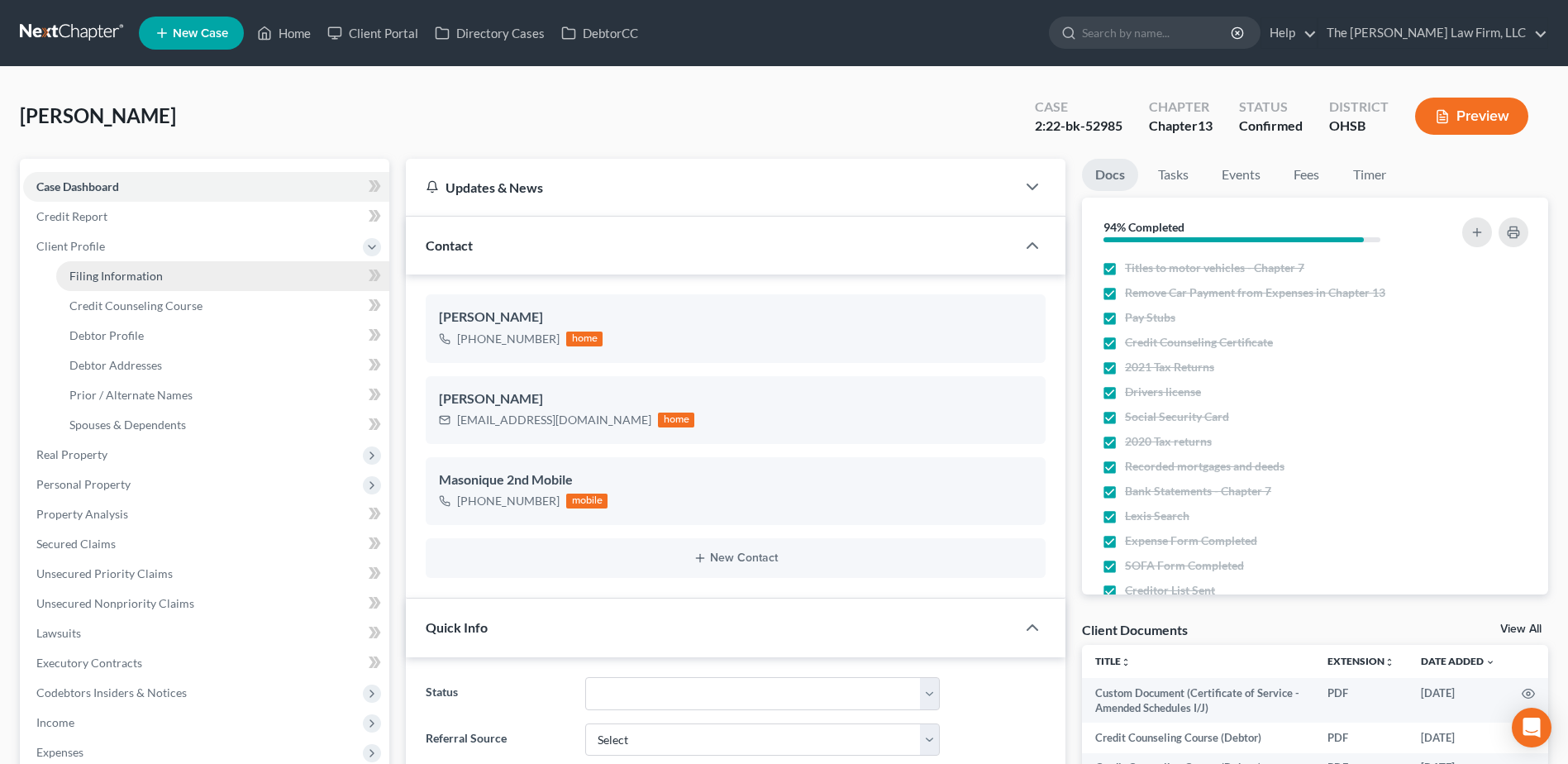
click at [72, 282] on span "Filing Information" at bounding box center [116, 275] width 93 height 14
select select "1"
select select "0"
select select "3"
select select "36"
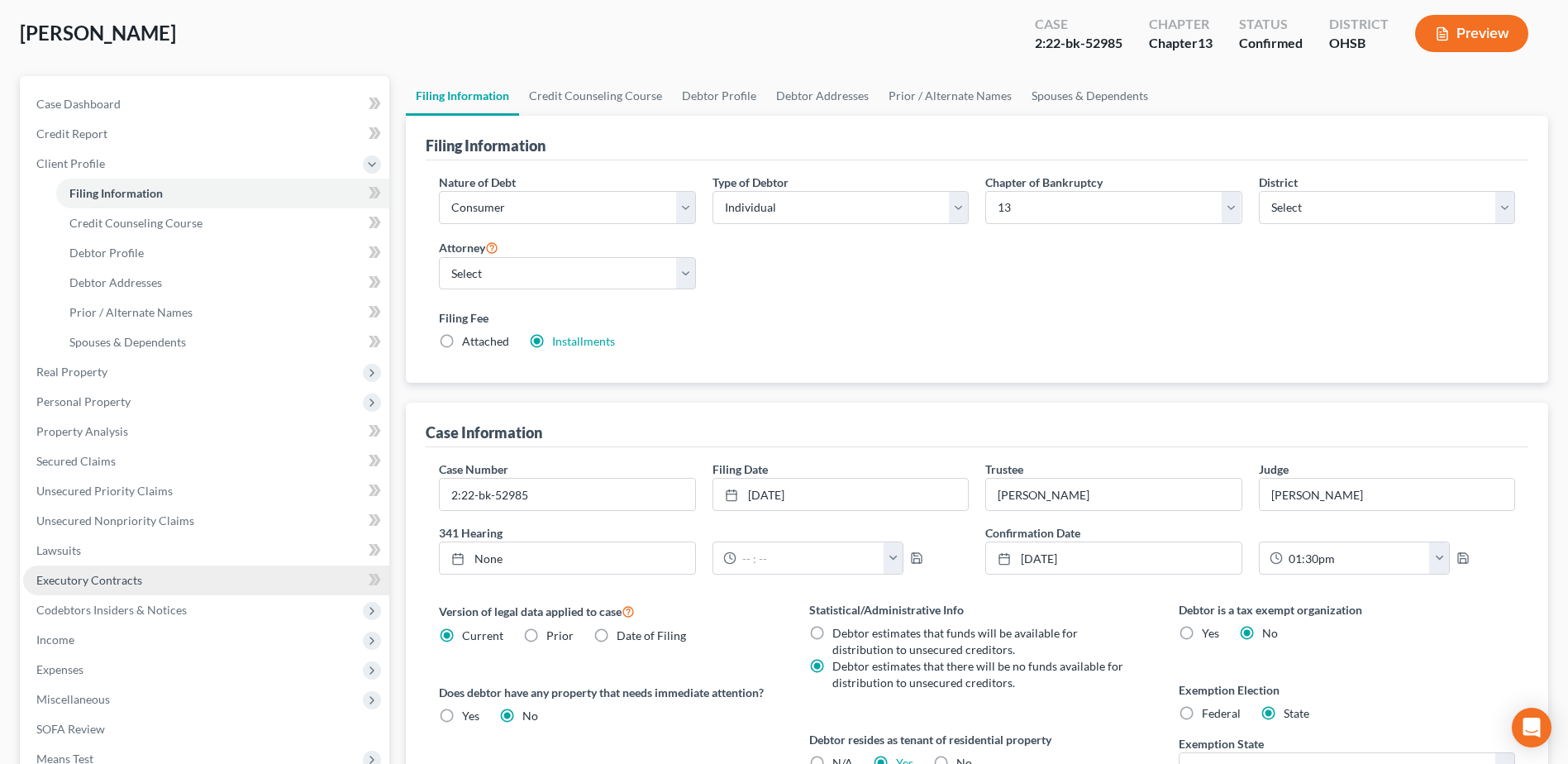
scroll to position [248, 0]
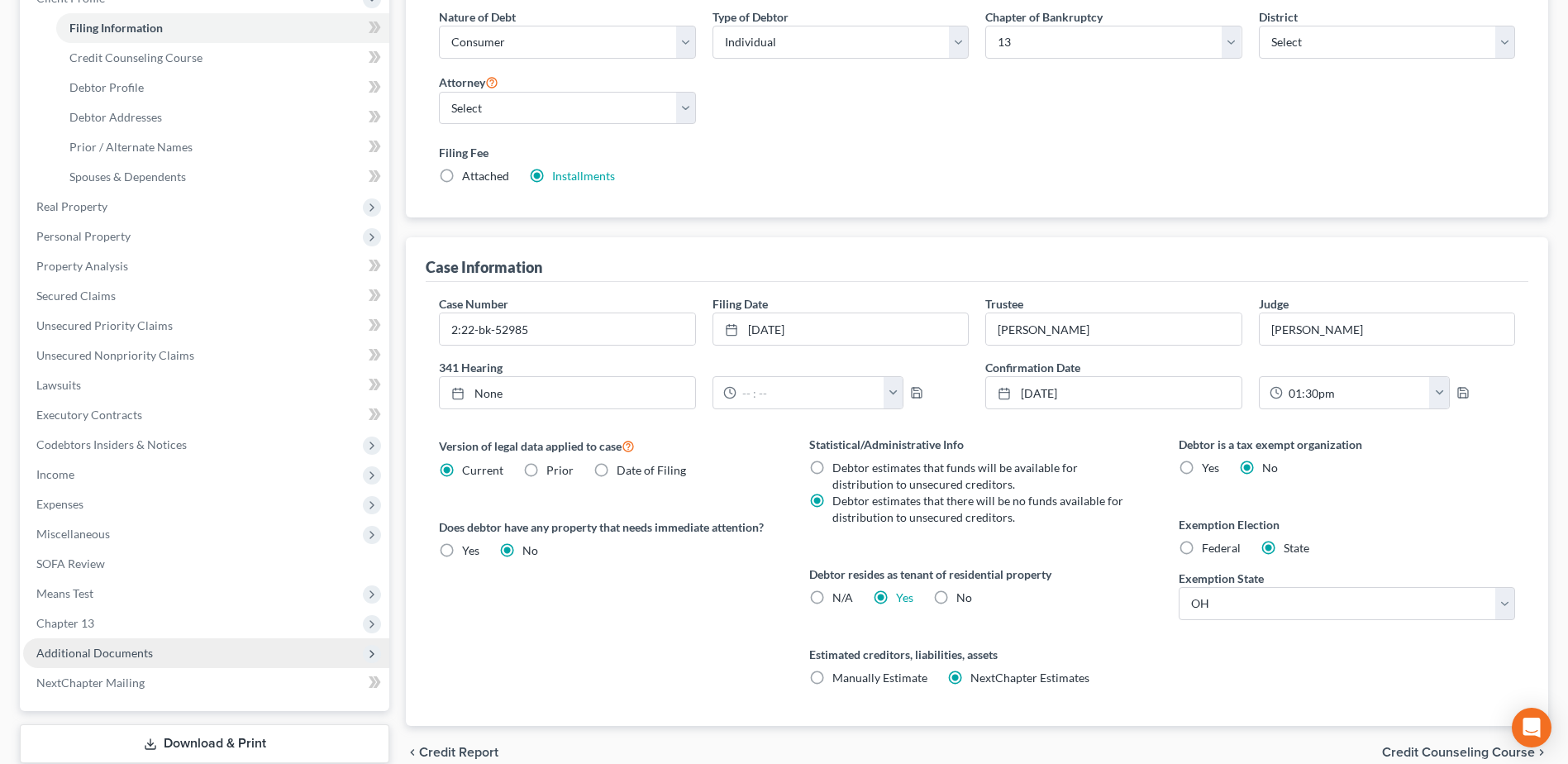
click at [92, 646] on span "Additional Documents" at bounding box center [94, 652] width 117 height 14
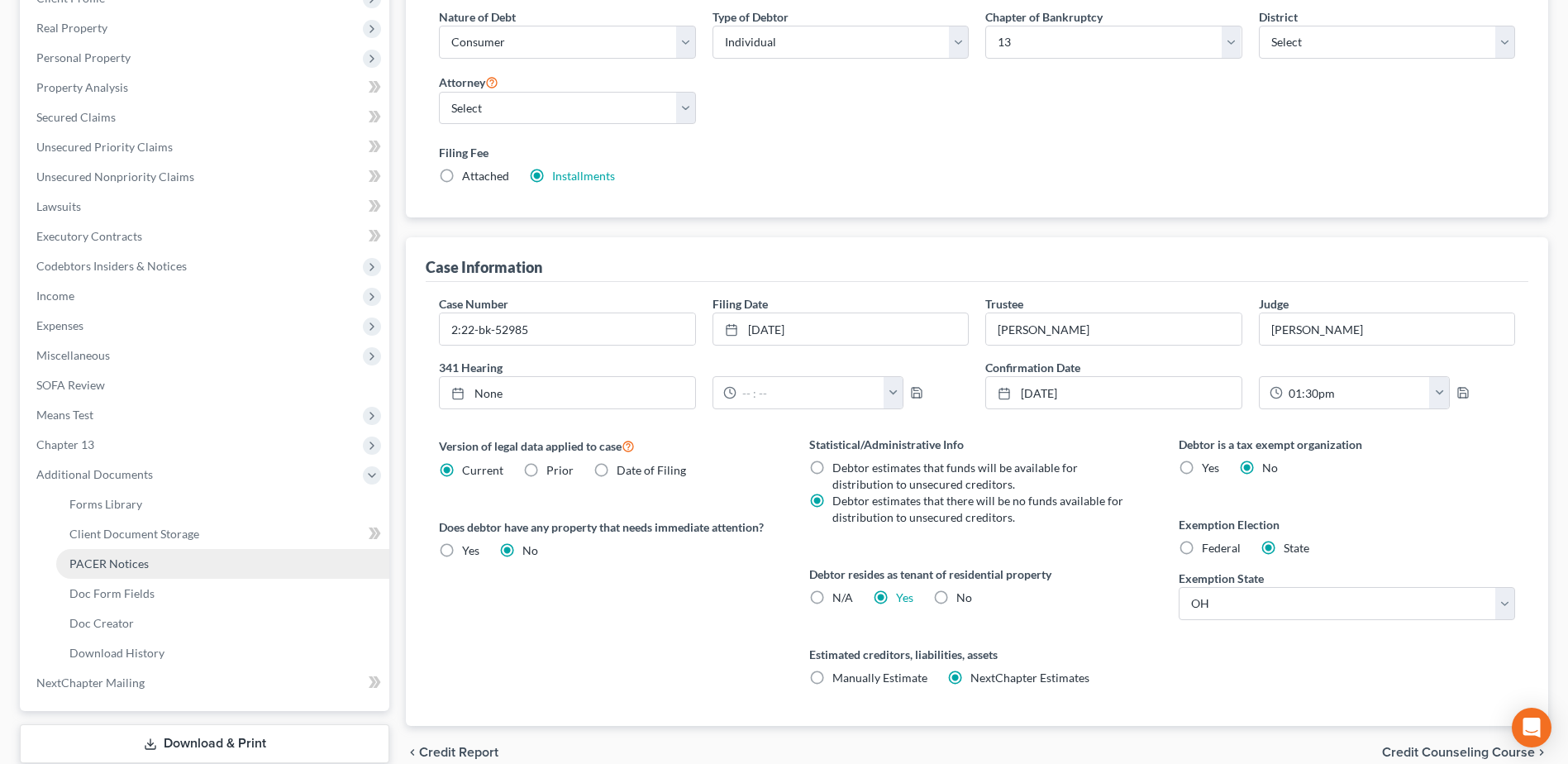
click at [110, 557] on span "PACER Notices" at bounding box center [109, 563] width 80 height 14
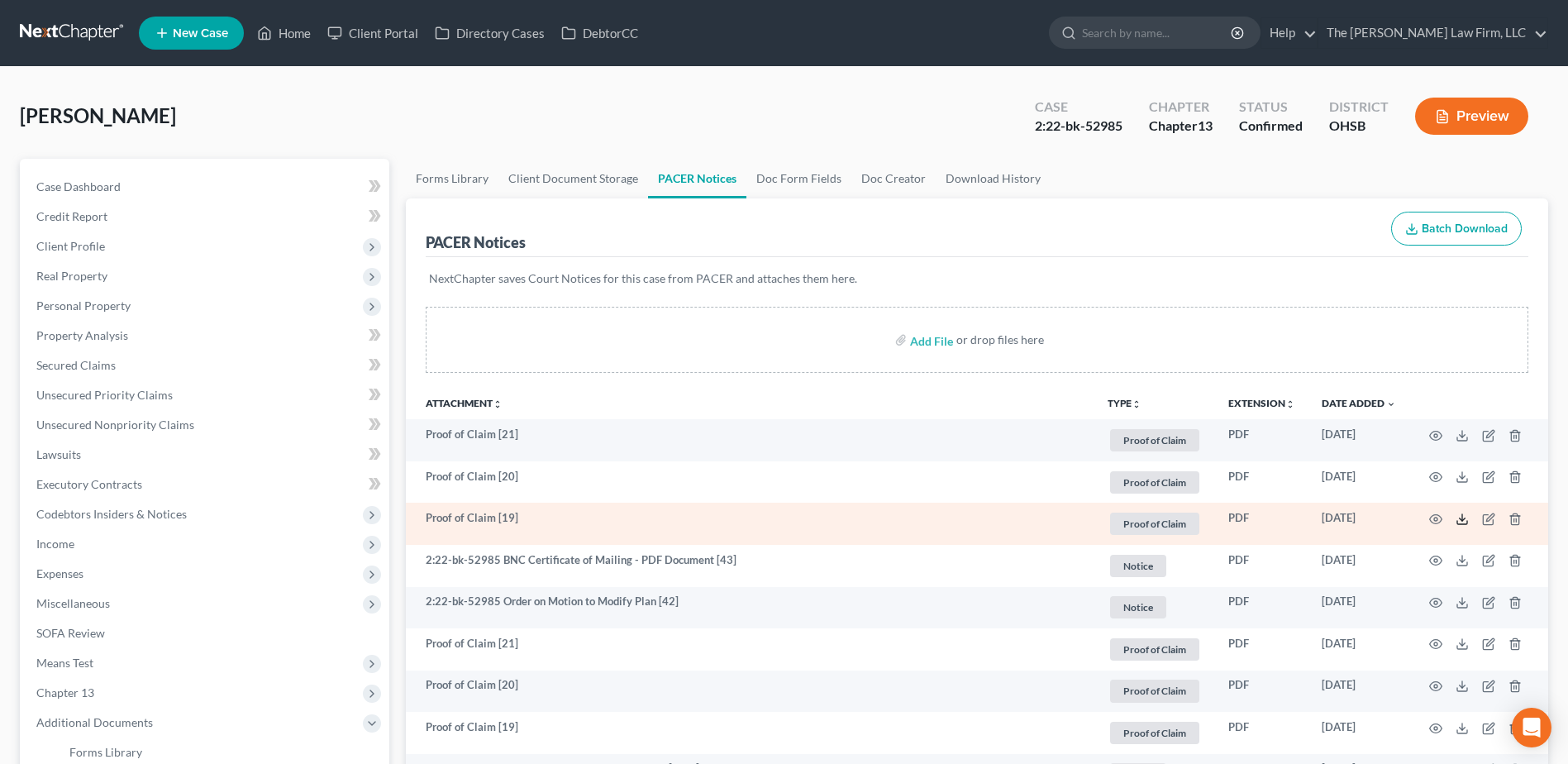
click at [1459, 513] on icon at bounding box center [1462, 519] width 13 height 13
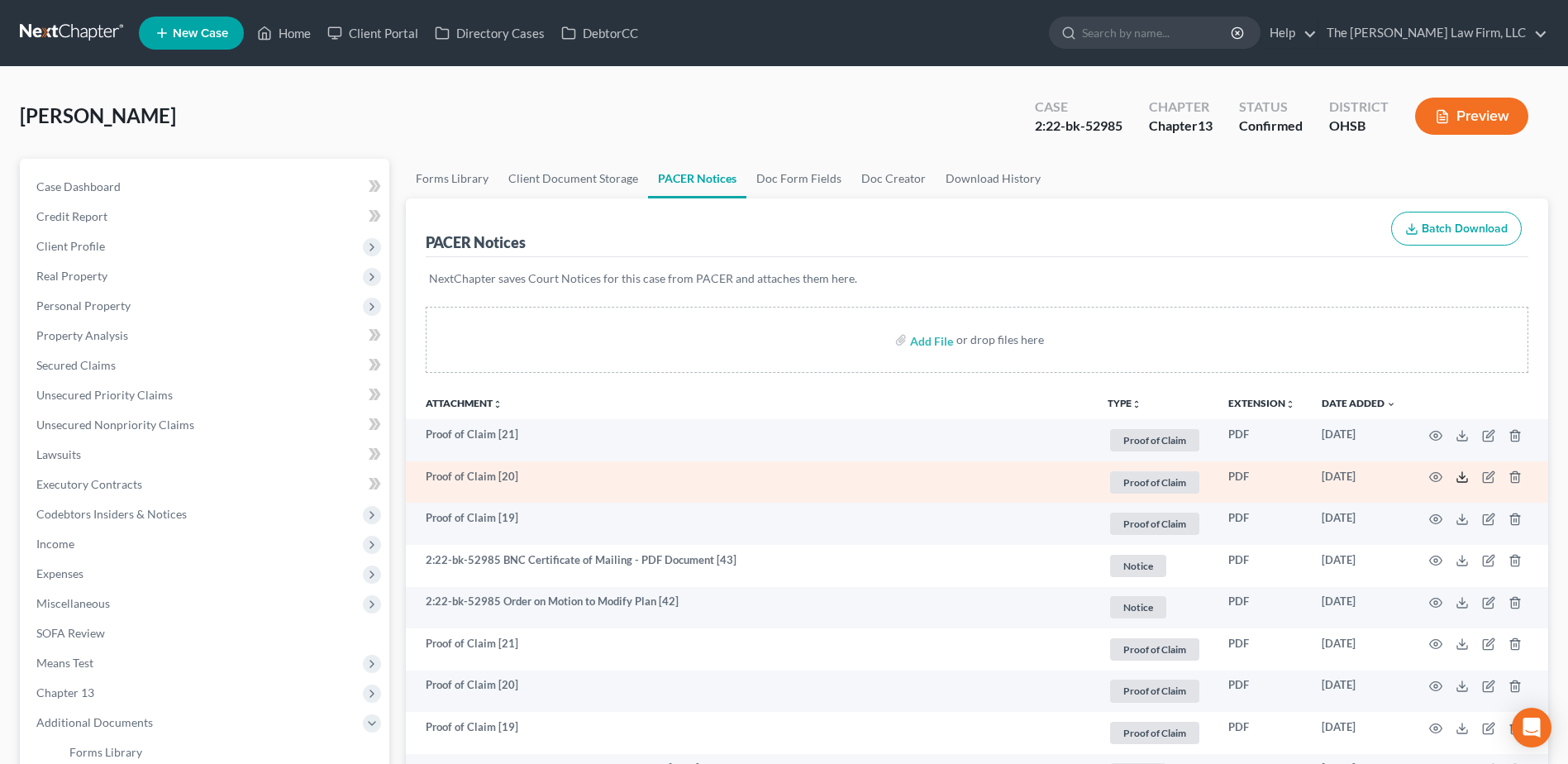
click at [1461, 477] on icon at bounding box center [1462, 477] width 13 height 13
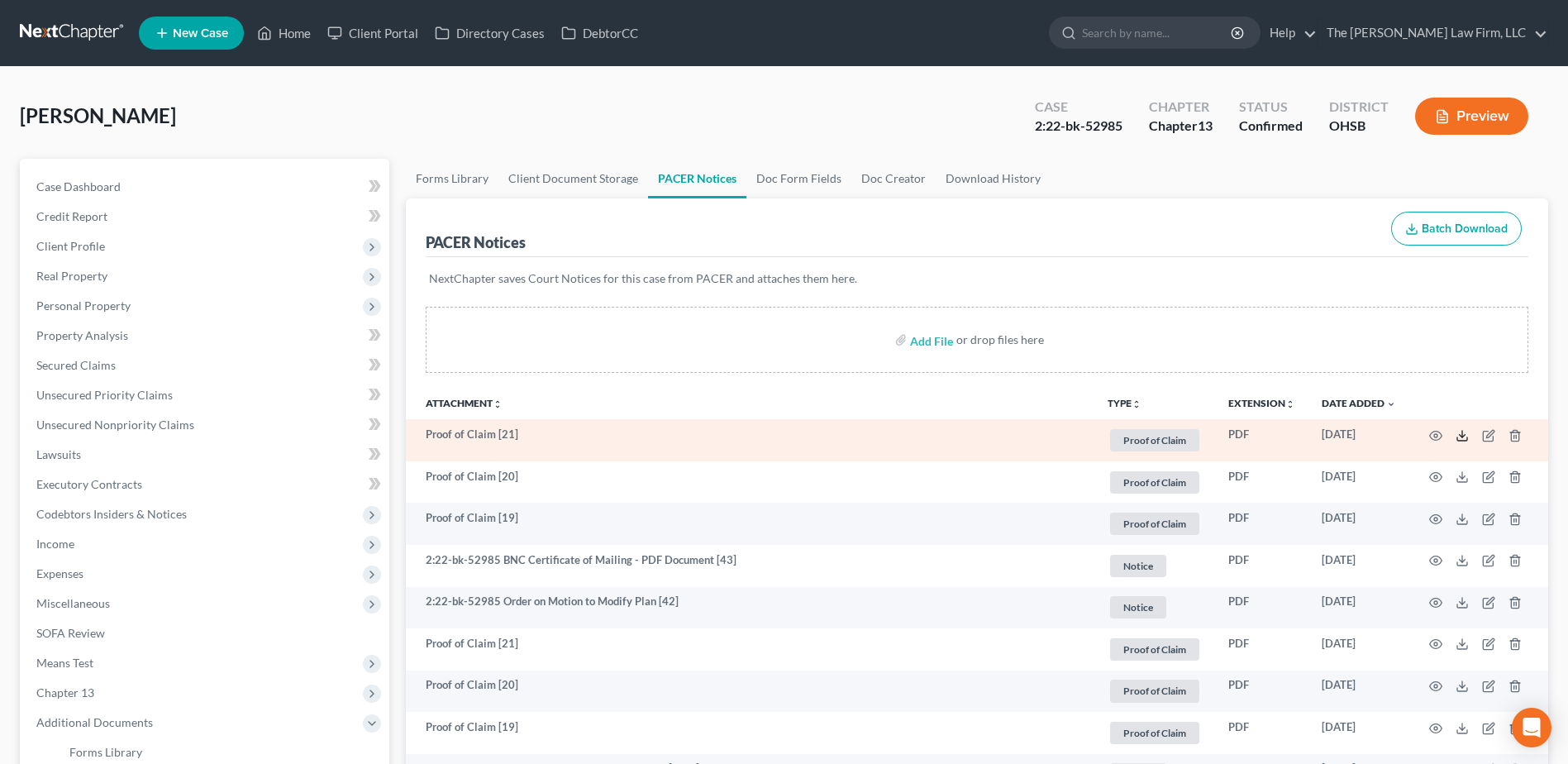
click at [1462, 435] on line at bounding box center [1462, 434] width 0 height 7
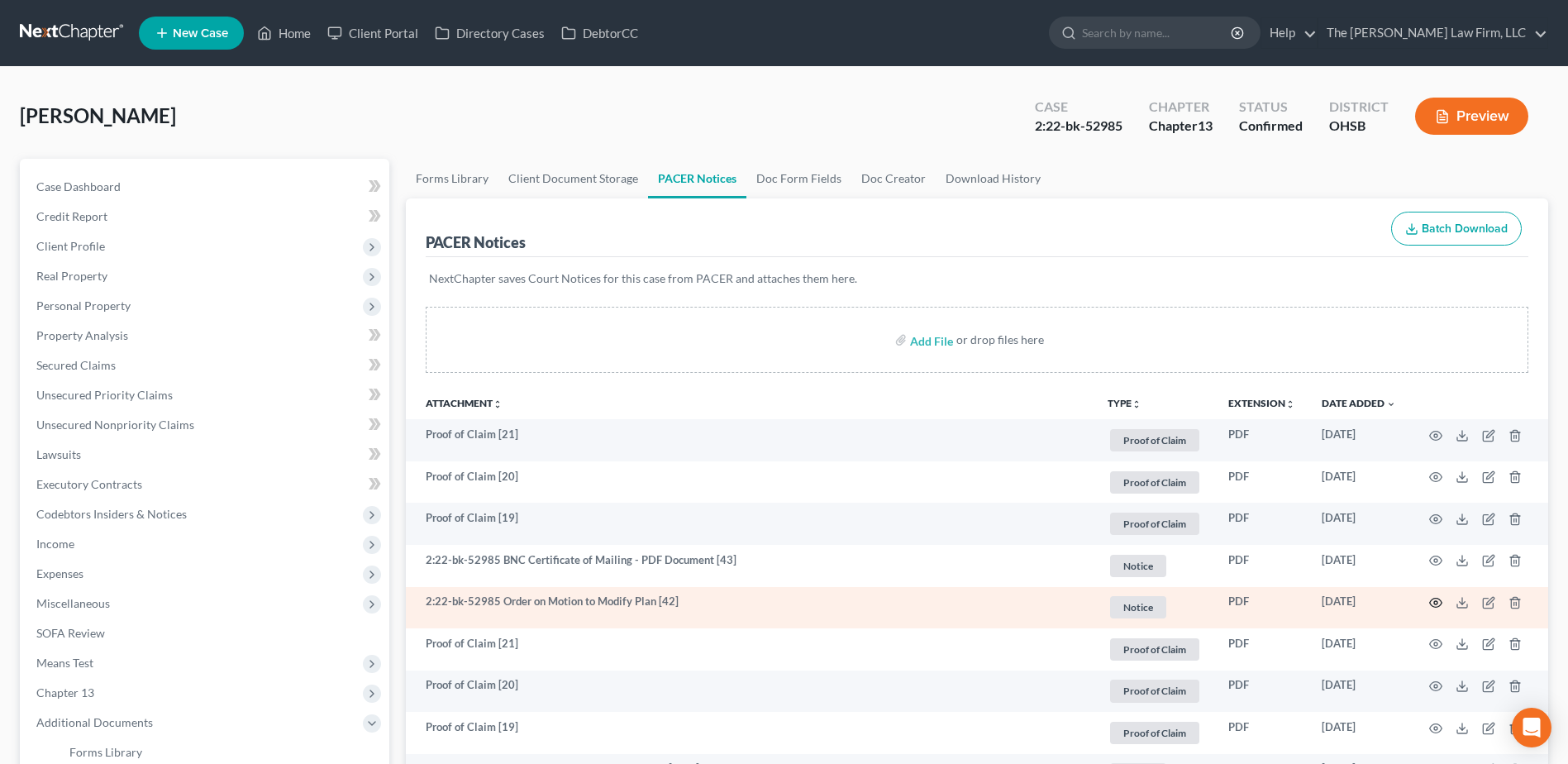
click at [1434, 607] on icon "button" at bounding box center [1435, 603] width 13 height 9
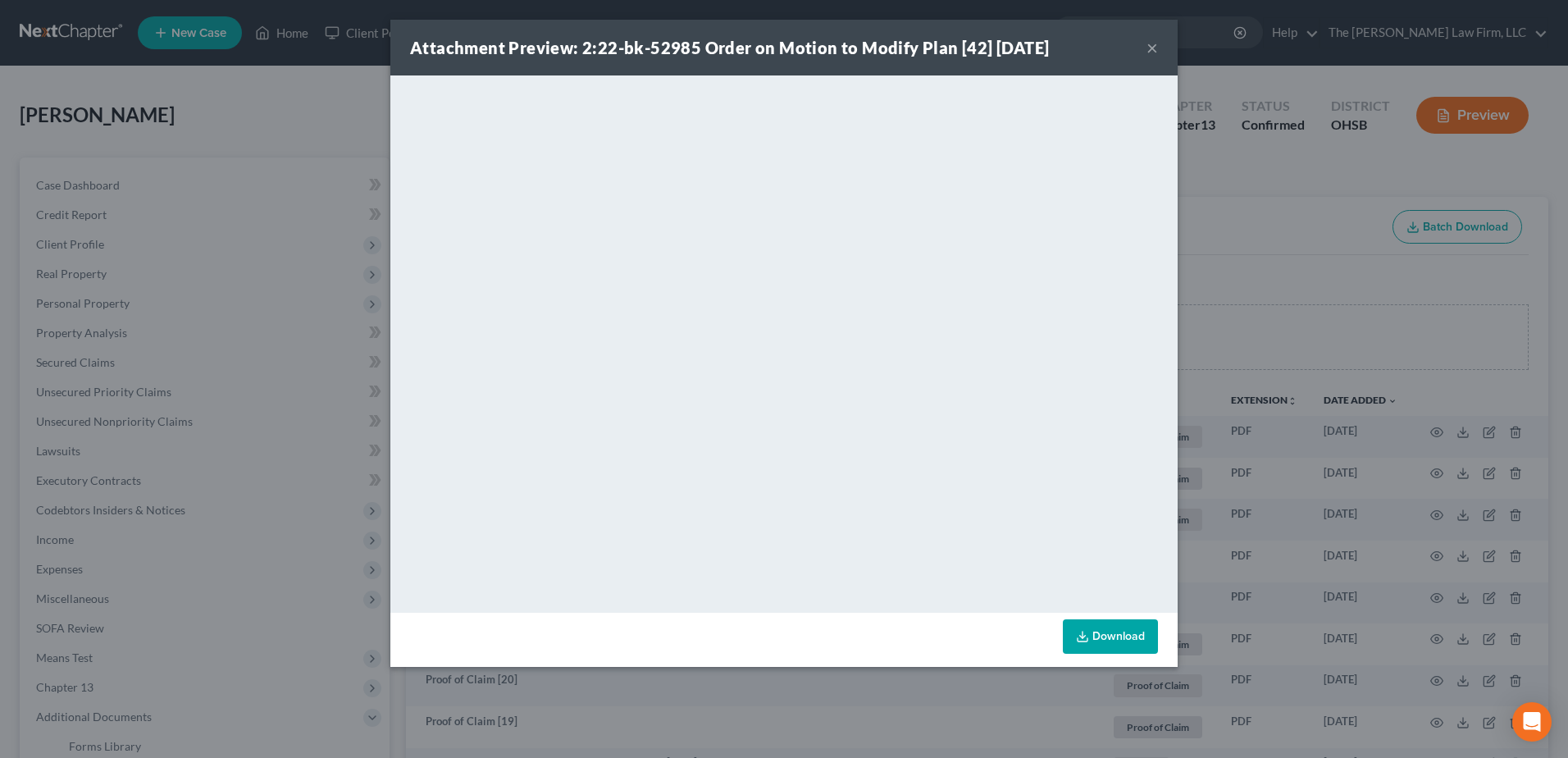
drag, startPoint x: 1156, startPoint y: 47, endPoint x: 1129, endPoint y: 40, distance: 27.9
click at [1155, 47] on button "×" at bounding box center [1152, 47] width 12 height 20
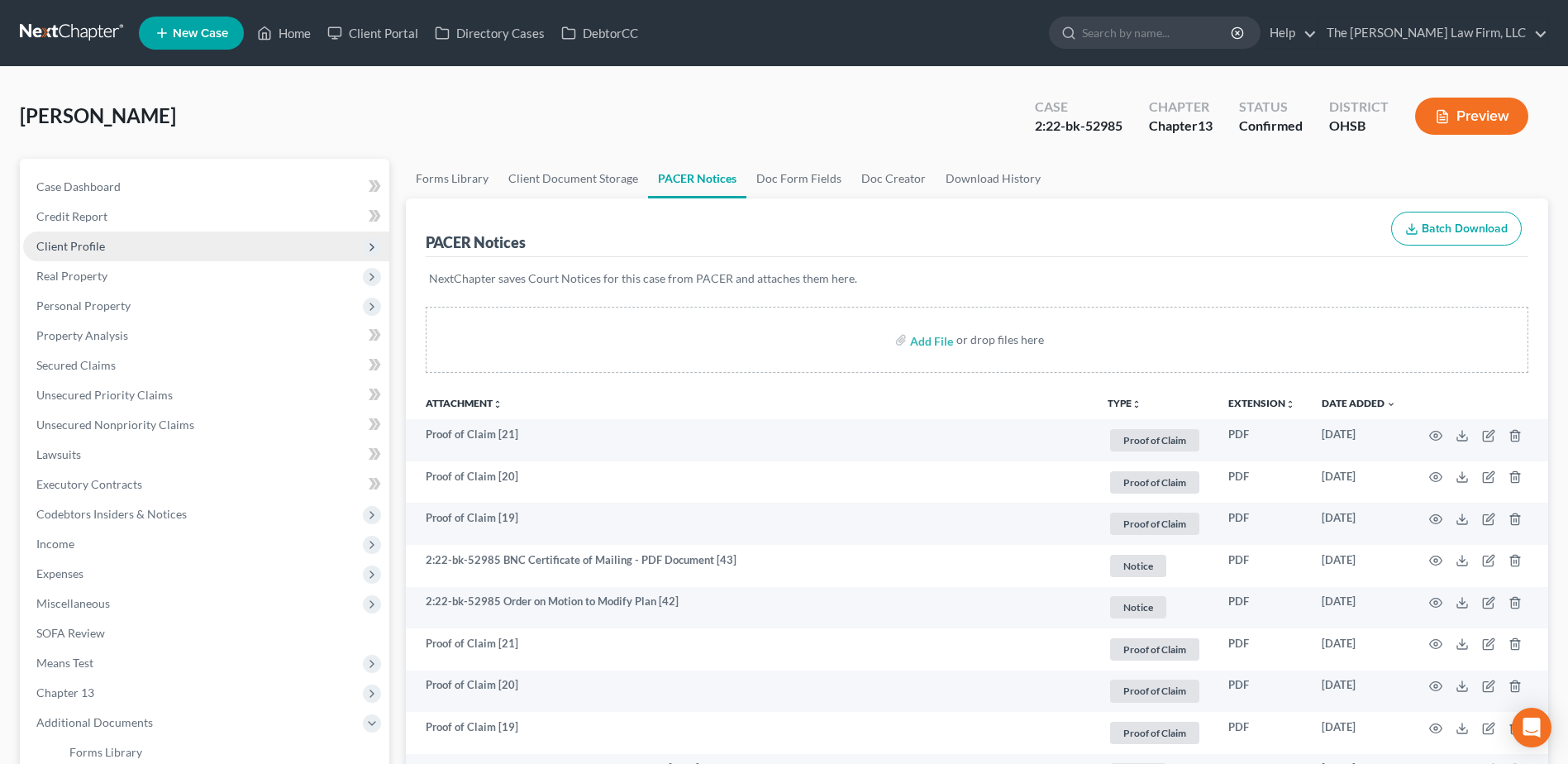
click at [68, 242] on span "Client Profile" at bounding box center [71, 246] width 69 height 14
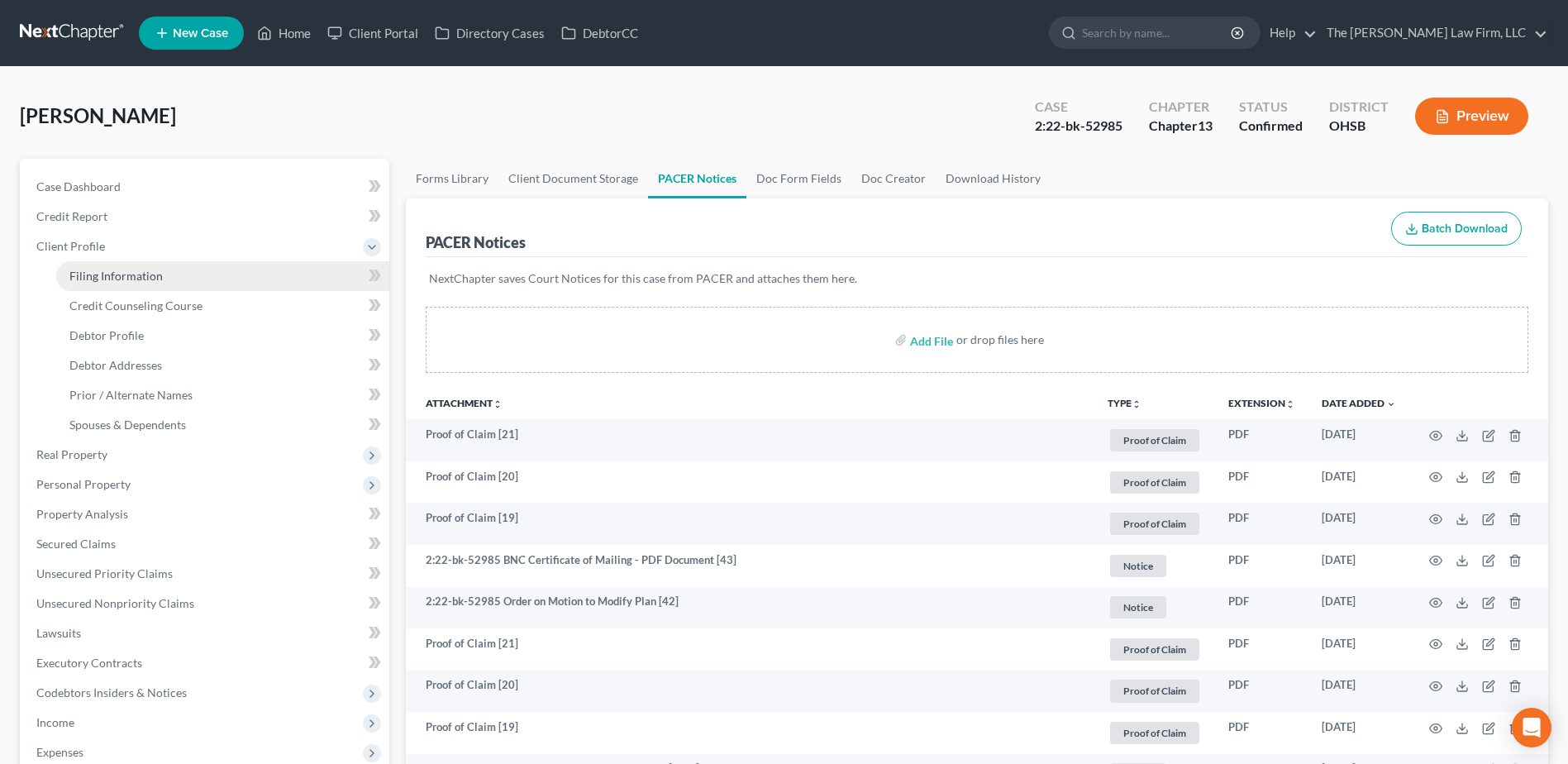
click at [78, 283] on link "Filing Information" at bounding box center [222, 275] width 333 height 29
select select "1"
select select "0"
select select "3"
select select "62"
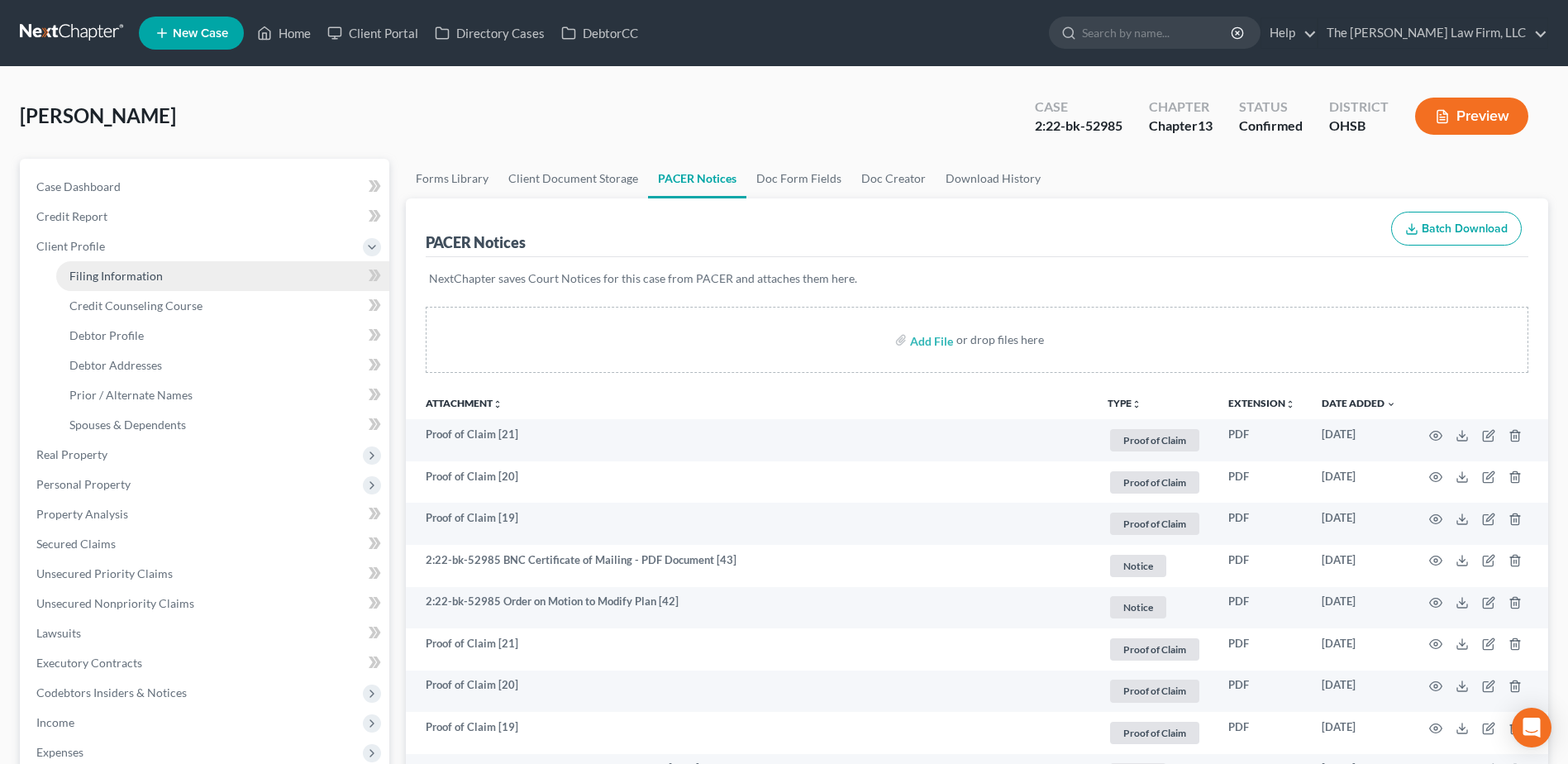
select select "0"
select select "36"
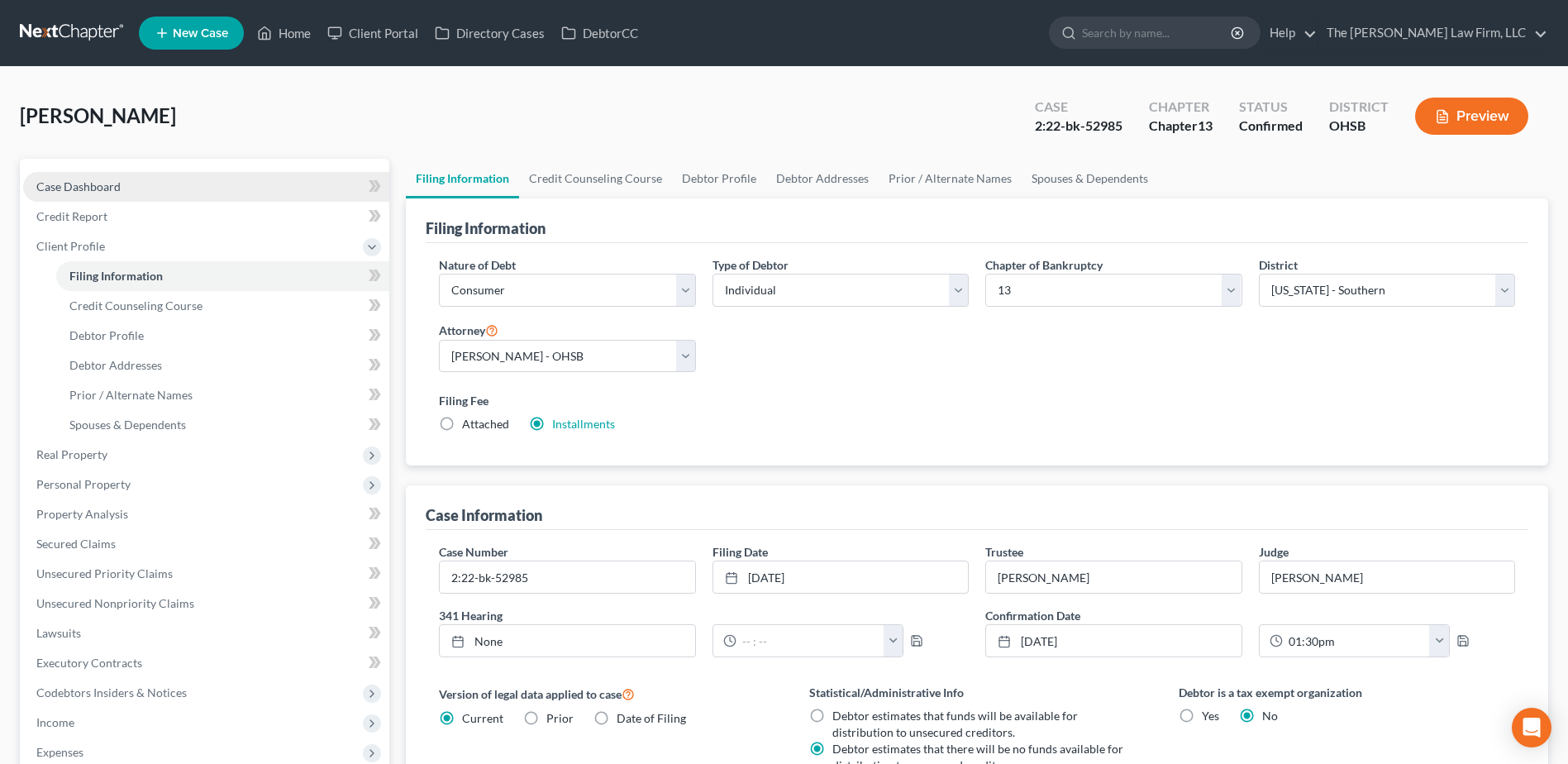
click at [135, 181] on link "Case Dashboard" at bounding box center [206, 186] width 366 height 29
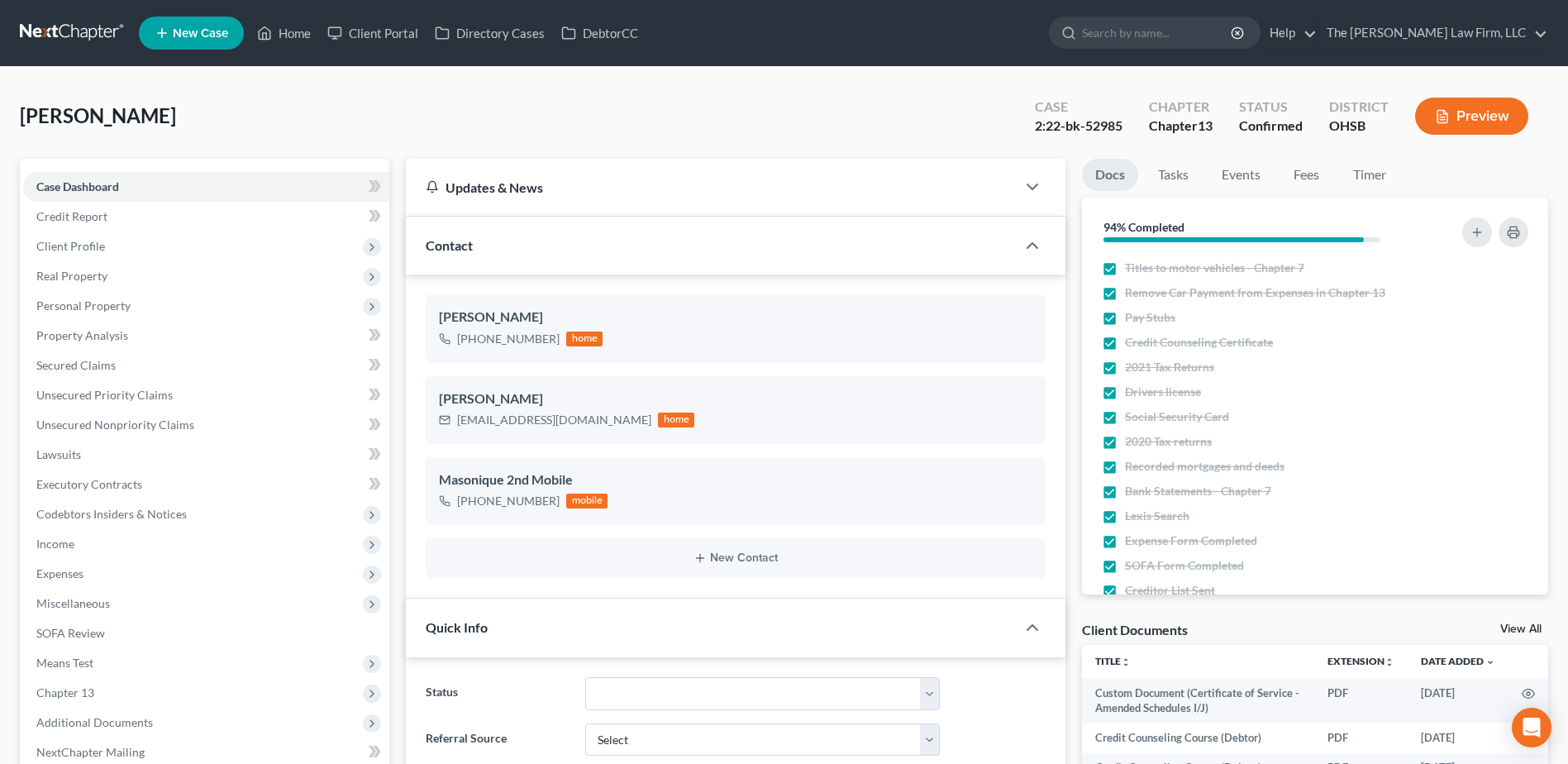
scroll to position [4248, 0]
